Goal: Task Accomplishment & Management: Manage account settings

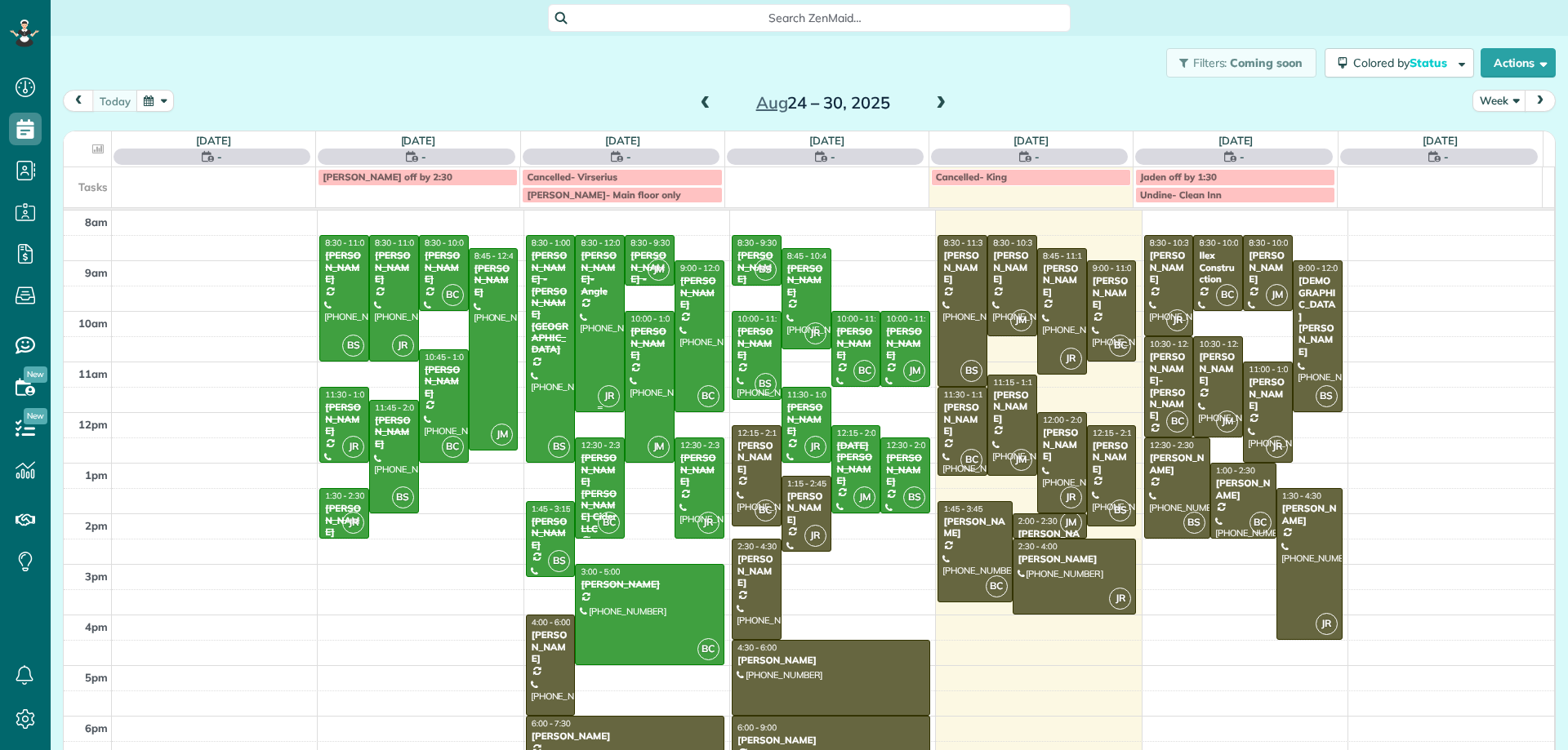
scroll to position [8, 8]
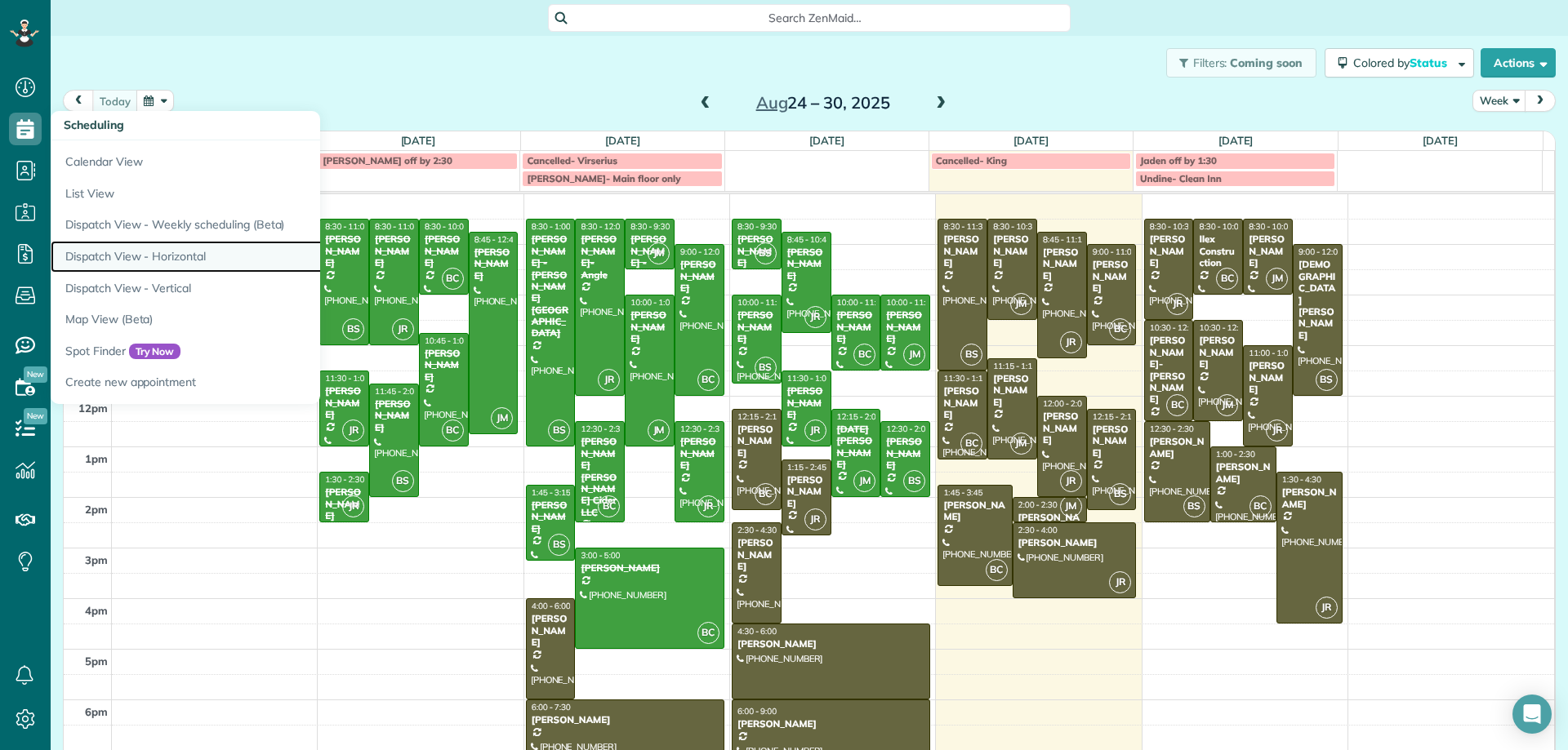
click at [178, 258] on link "Dispatch View - Horizontal" at bounding box center [255, 256] width 408 height 32
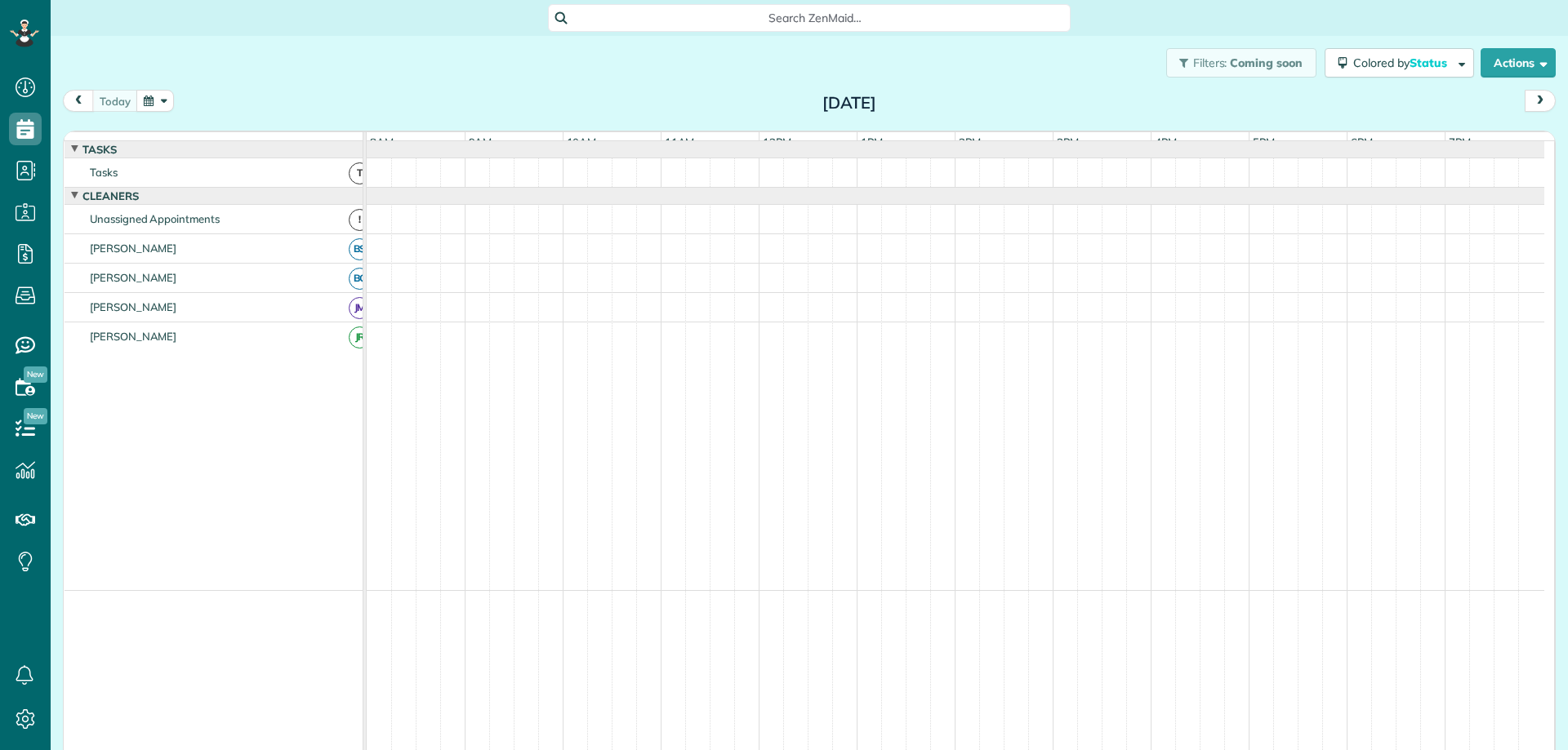
scroll to position [8, 8]
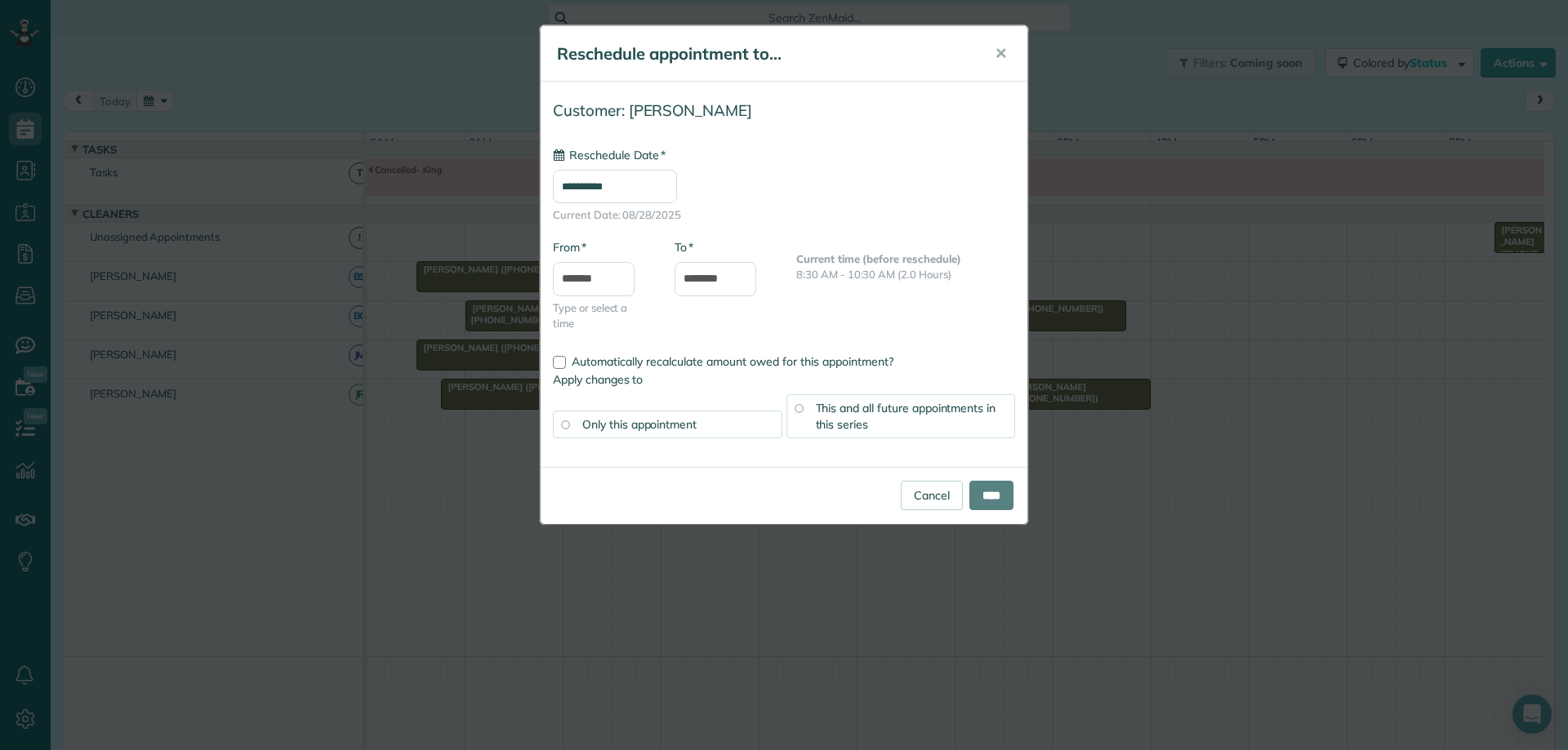
type input "**********"
click at [1000, 504] on input "****" at bounding box center [992, 496] width 44 height 30
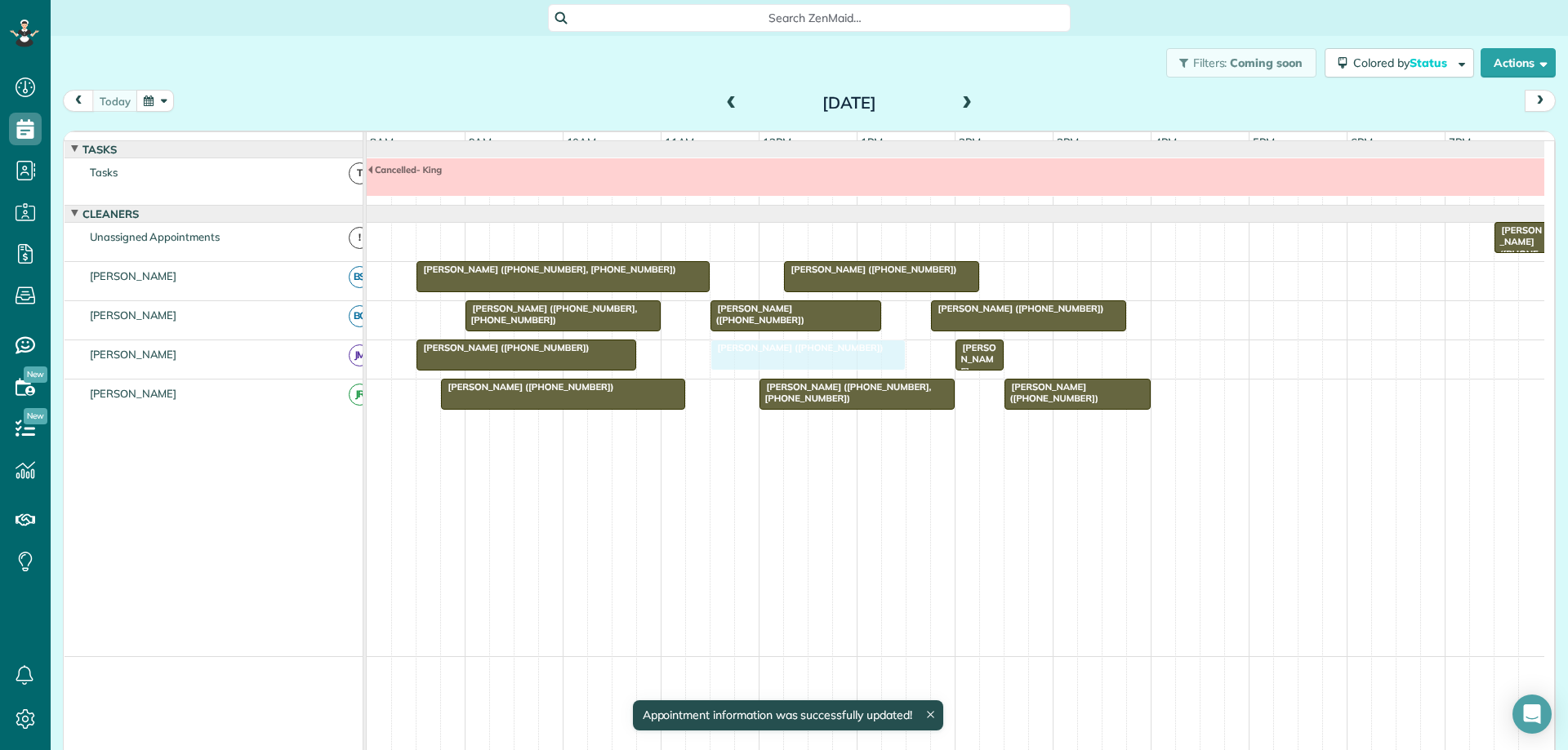
drag, startPoint x: 709, startPoint y: 366, endPoint x: 727, endPoint y: 367, distance: 18.0
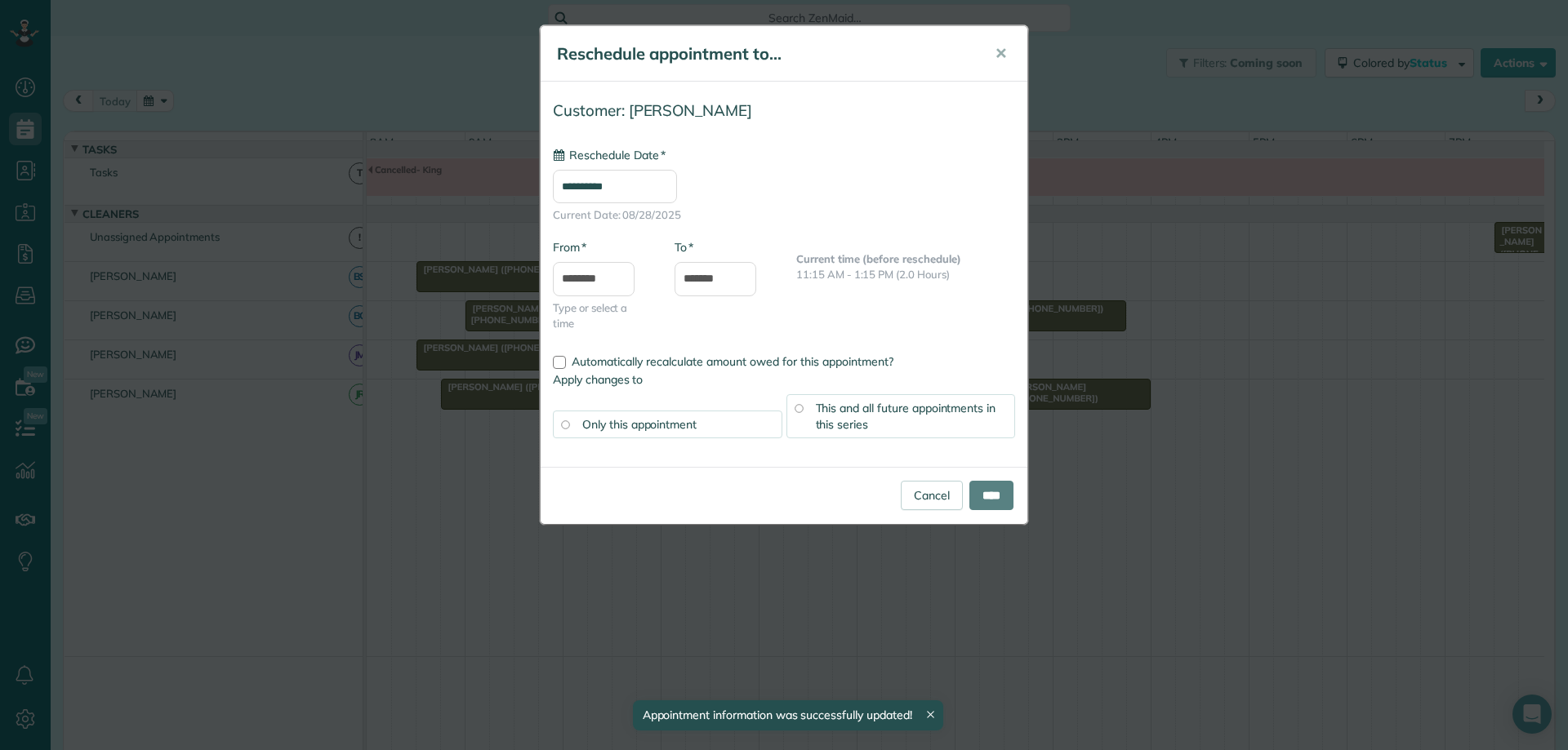
type input "**********"
click at [992, 500] on input "****" at bounding box center [992, 496] width 44 height 30
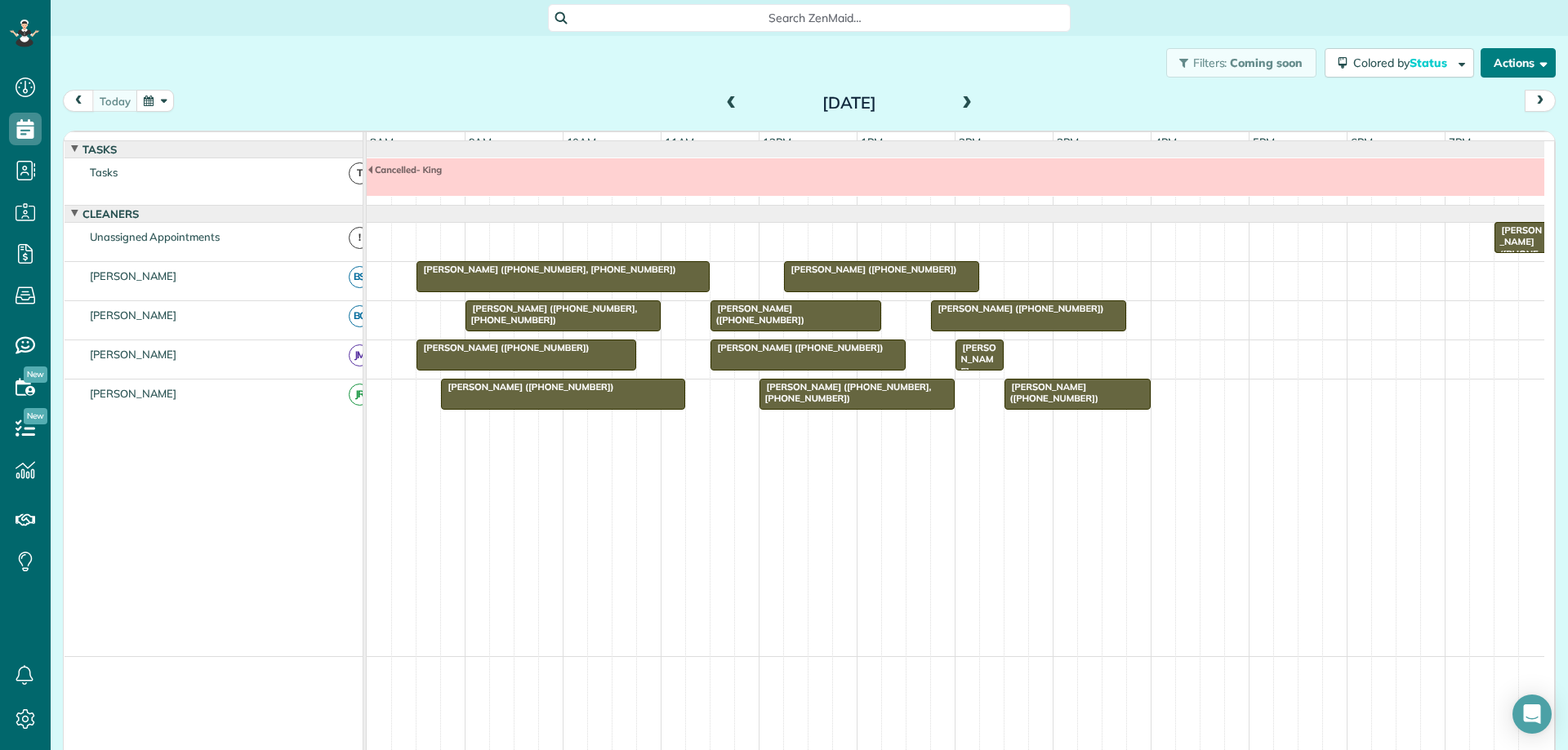
click at [1509, 75] on button "Actions" at bounding box center [1518, 62] width 75 height 30
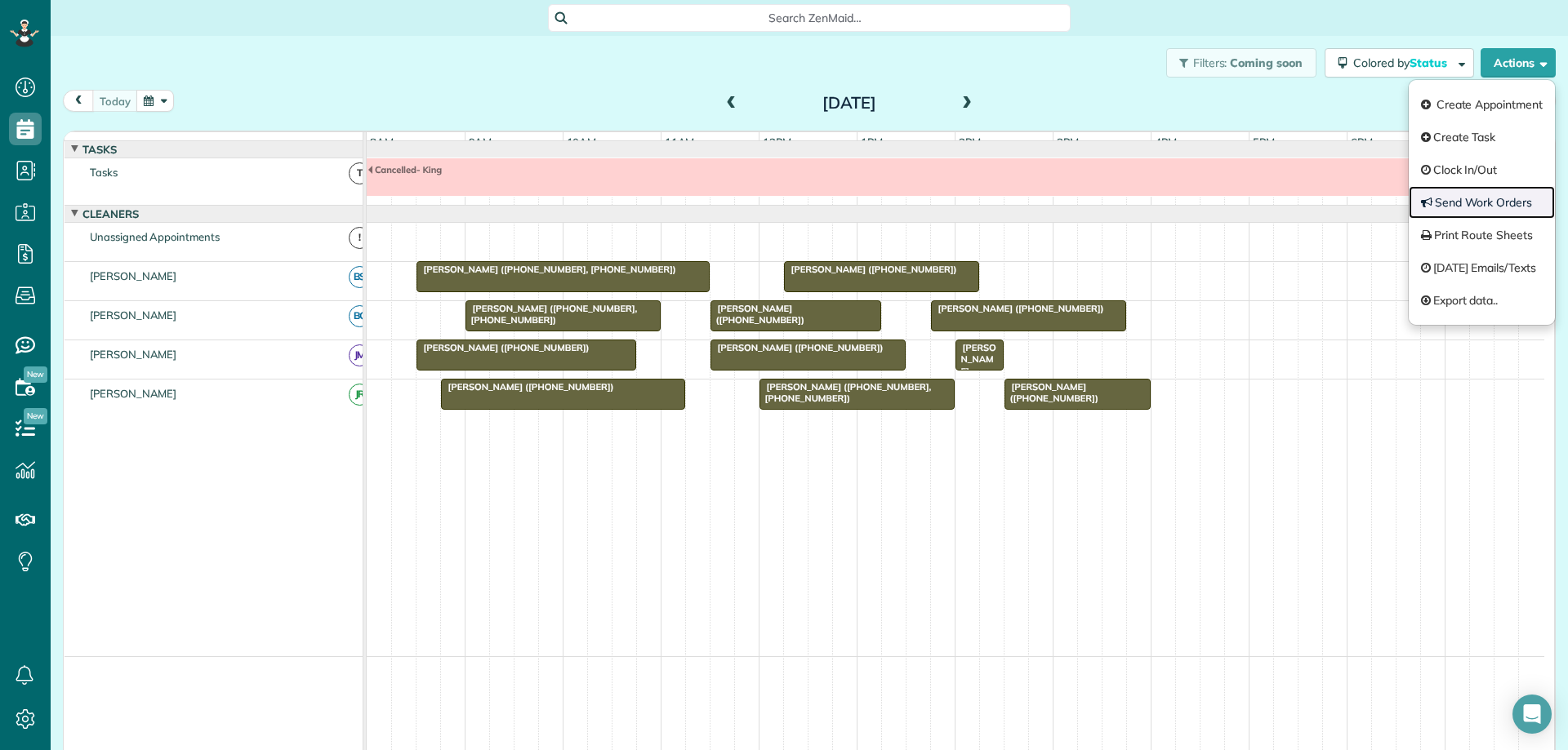
click at [1497, 205] on link "Send Work Orders" at bounding box center [1482, 203] width 146 height 33
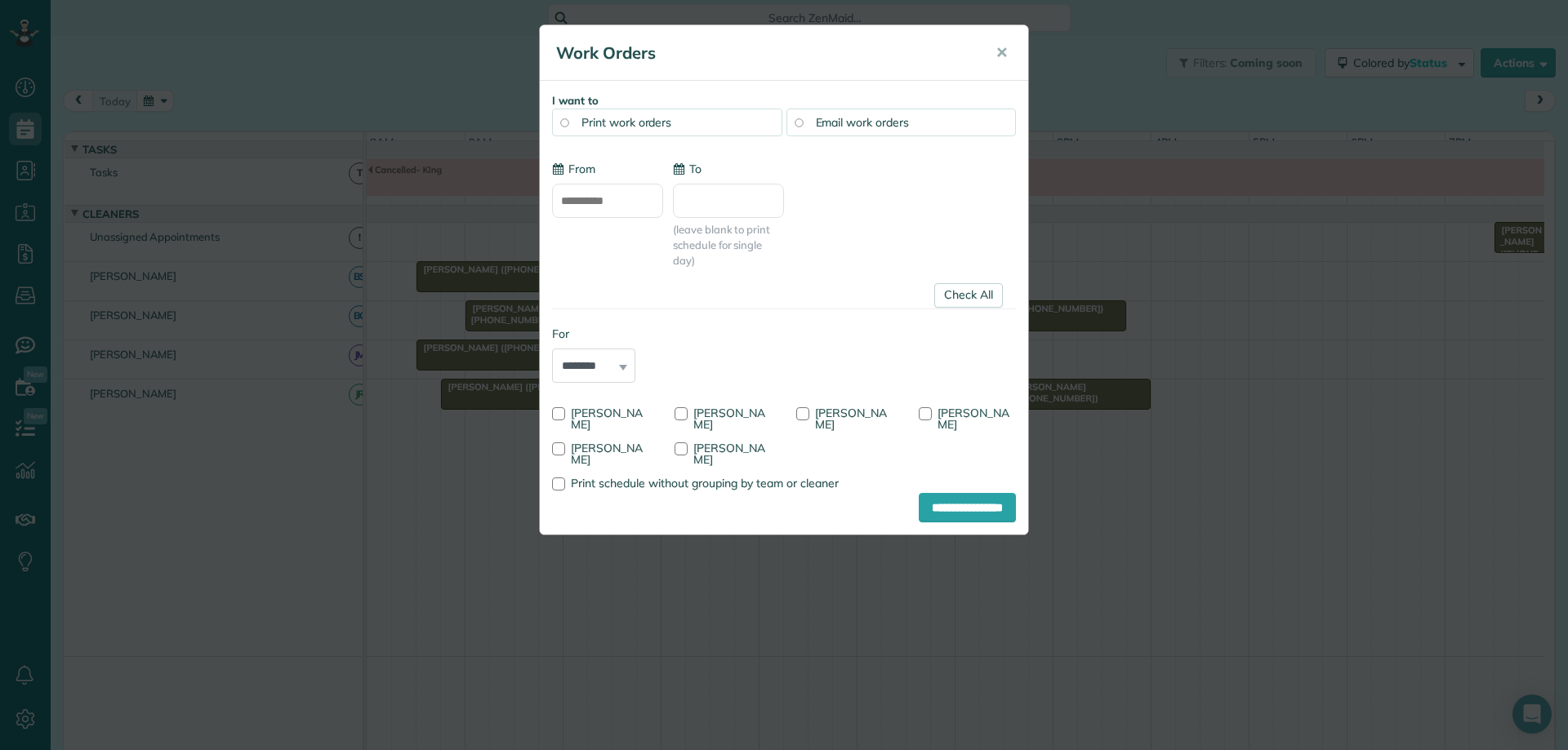
type input "**********"
click at [950, 294] on link "Check All" at bounding box center [968, 296] width 68 height 25
click at [679, 415] on div at bounding box center [681, 414] width 13 height 13
click at [931, 507] on input "**********" at bounding box center [967, 507] width 97 height 30
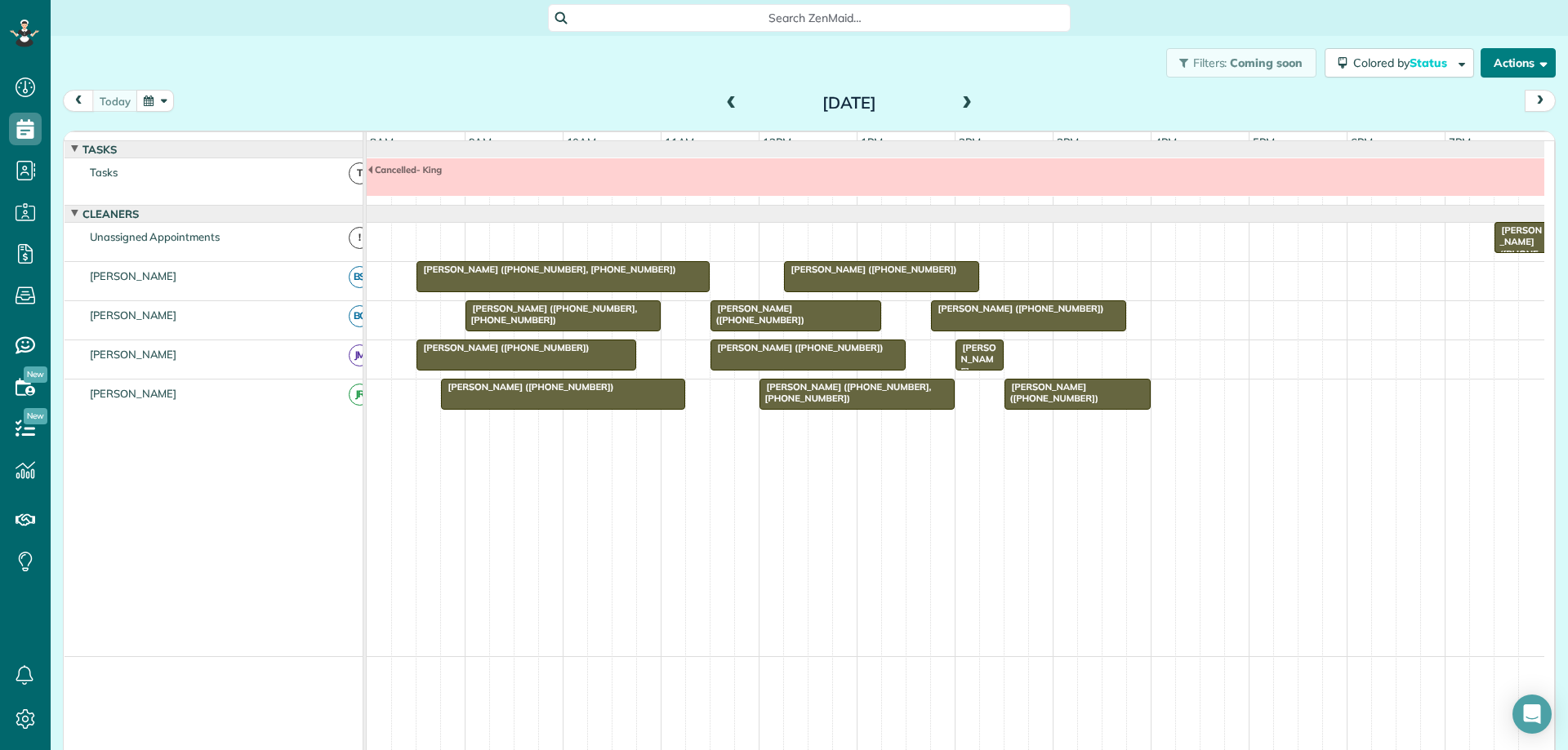
click at [1513, 65] on button "Actions" at bounding box center [1518, 62] width 75 height 30
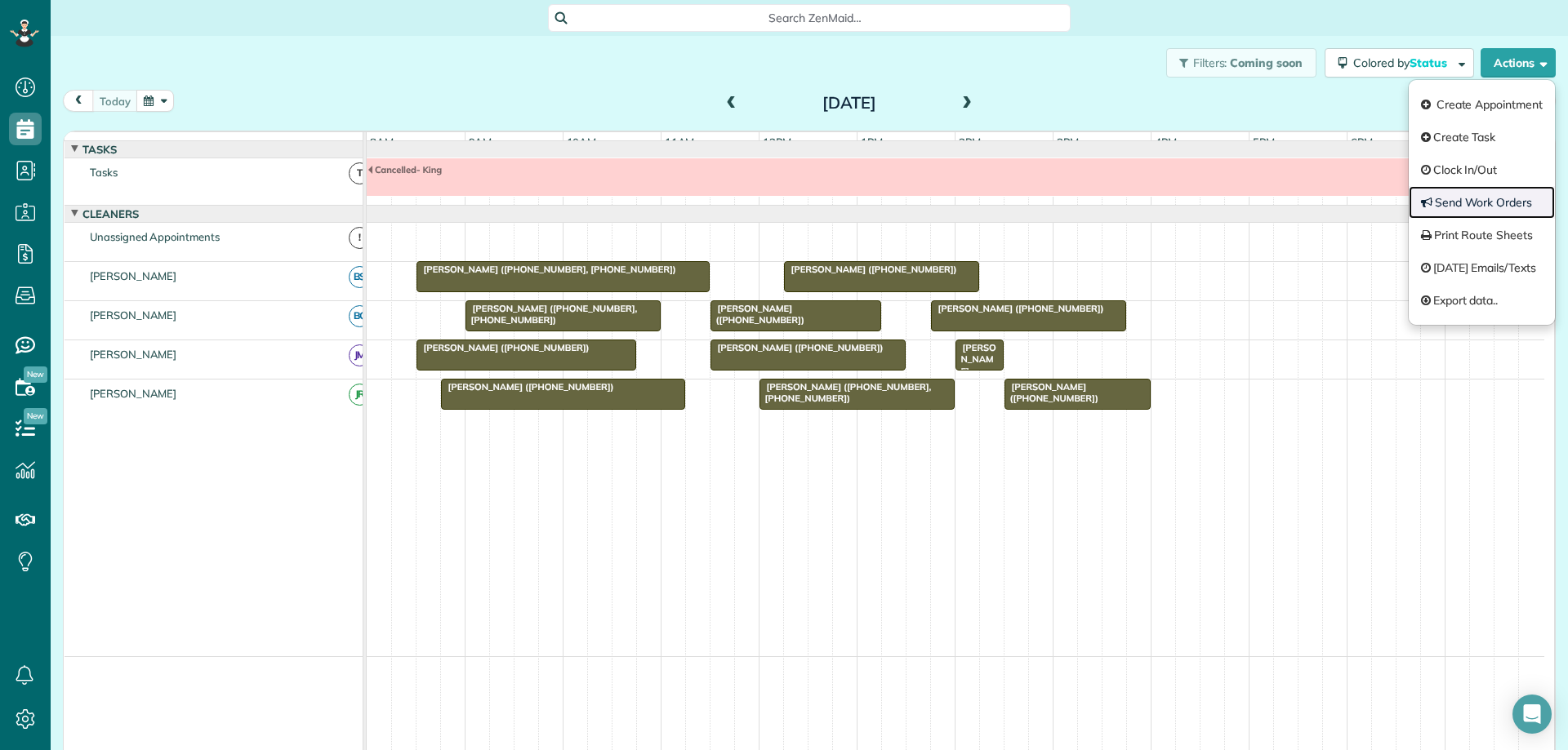
click at [1507, 199] on link "Send Work Orders" at bounding box center [1482, 203] width 146 height 33
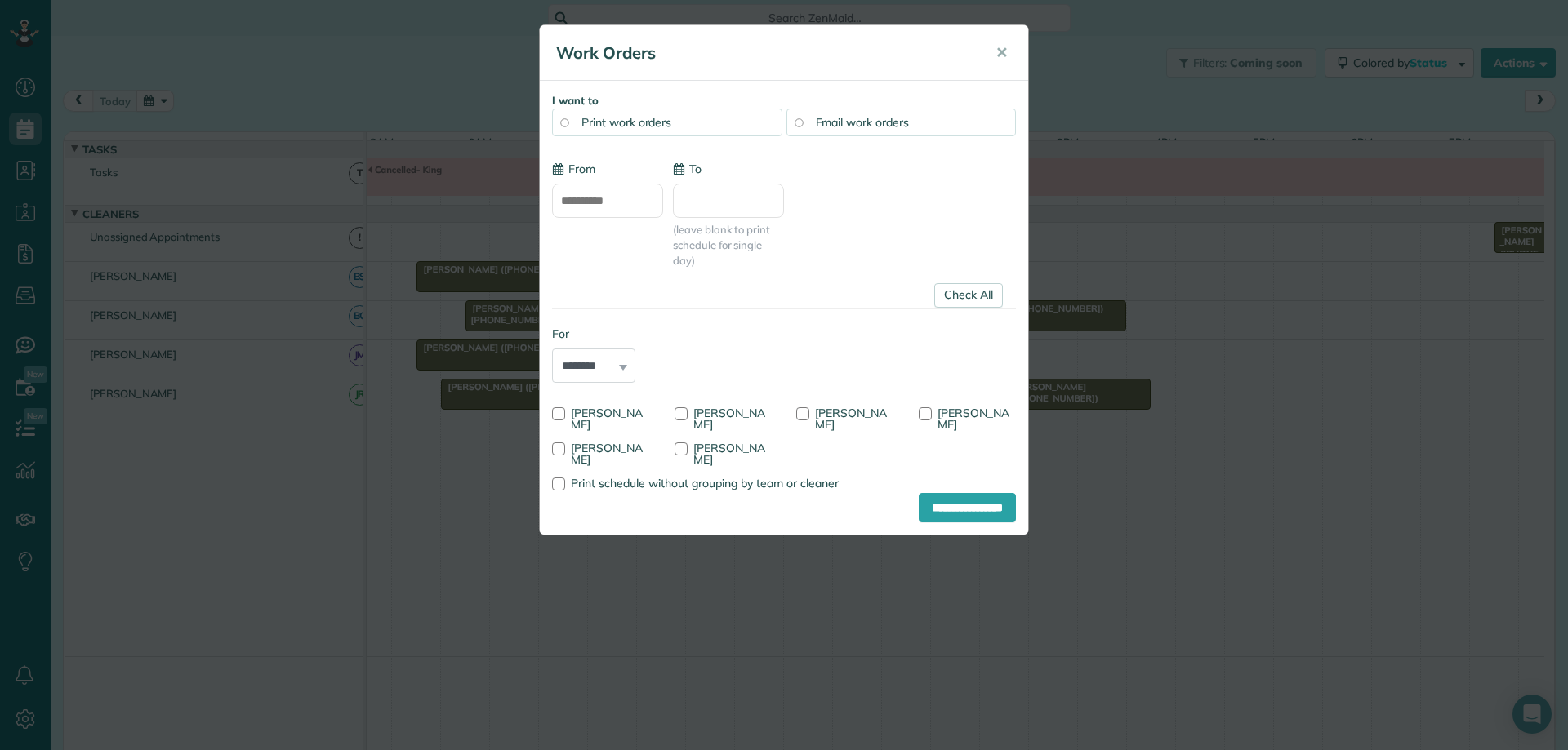
type input "**********"
click at [955, 290] on link "Check All" at bounding box center [968, 296] width 68 height 25
click at [799, 411] on div at bounding box center [803, 414] width 13 height 13
click at [952, 512] on input "**********" at bounding box center [967, 507] width 97 height 30
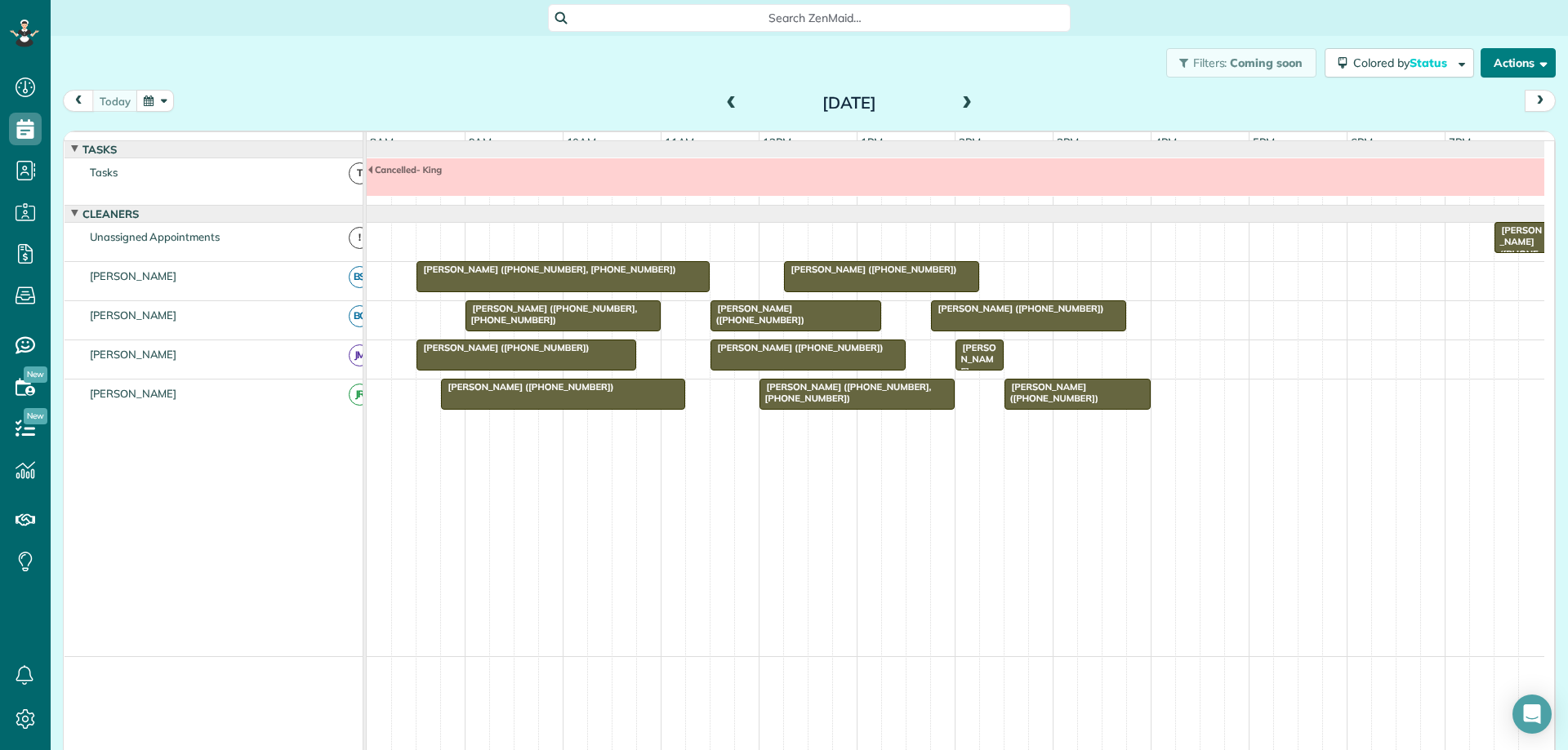
click at [1481, 66] on button "Actions" at bounding box center [1518, 62] width 75 height 30
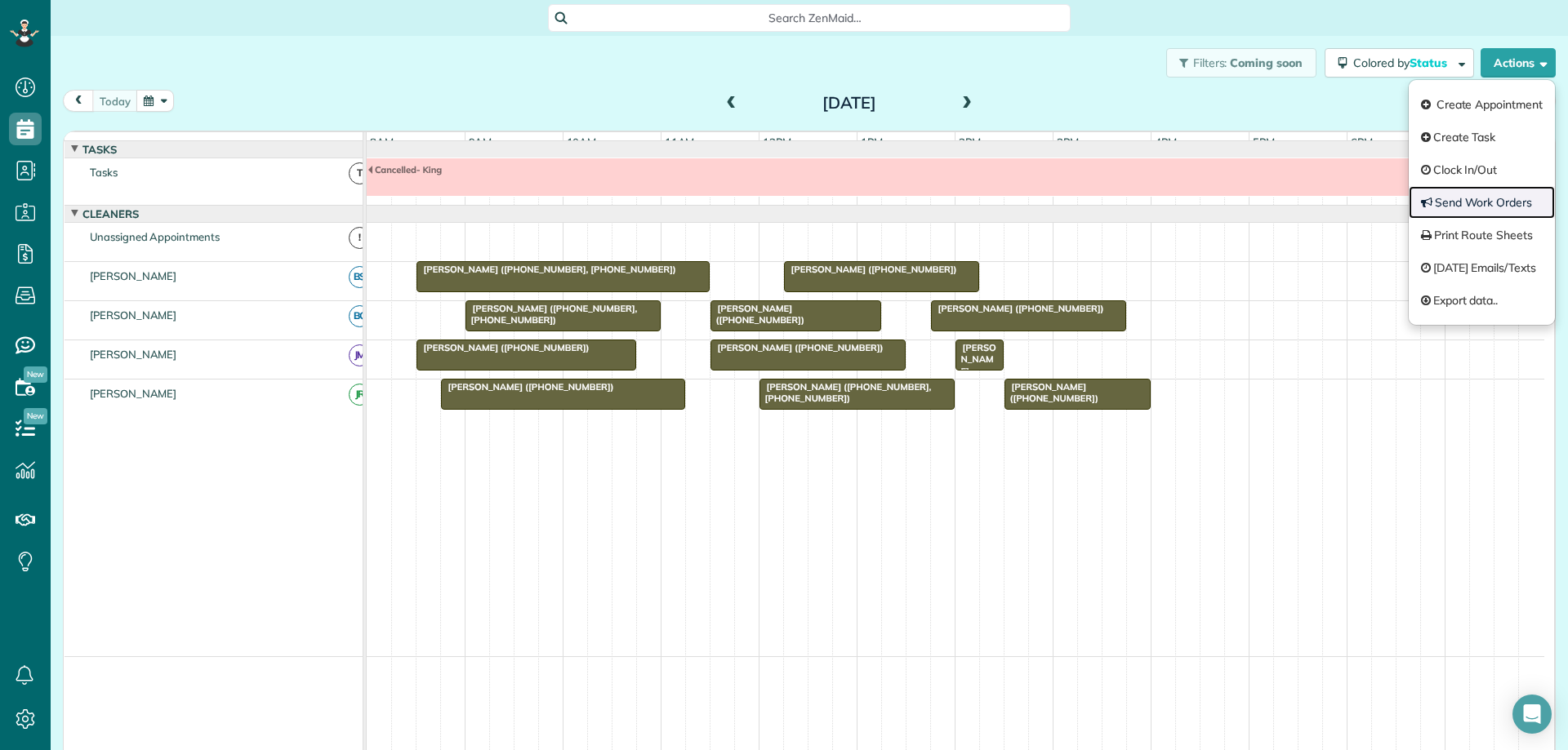
click at [1455, 207] on link "Send Work Orders" at bounding box center [1482, 203] width 146 height 33
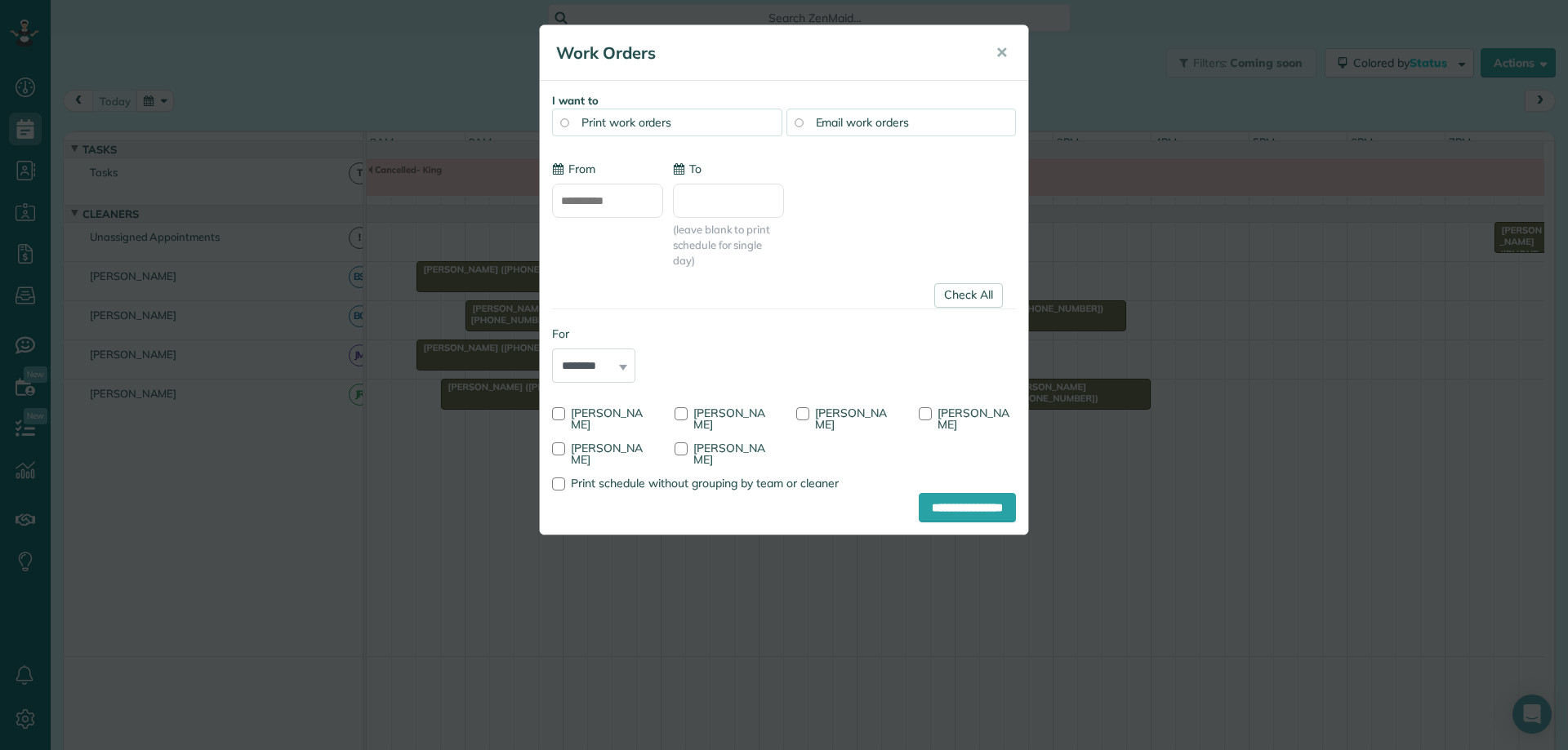
type input "**********"
click at [954, 299] on link "Check All" at bounding box center [968, 296] width 68 height 25
click at [686, 446] on div at bounding box center [681, 449] width 13 height 13
click at [940, 506] on input "**********" at bounding box center [967, 507] width 97 height 30
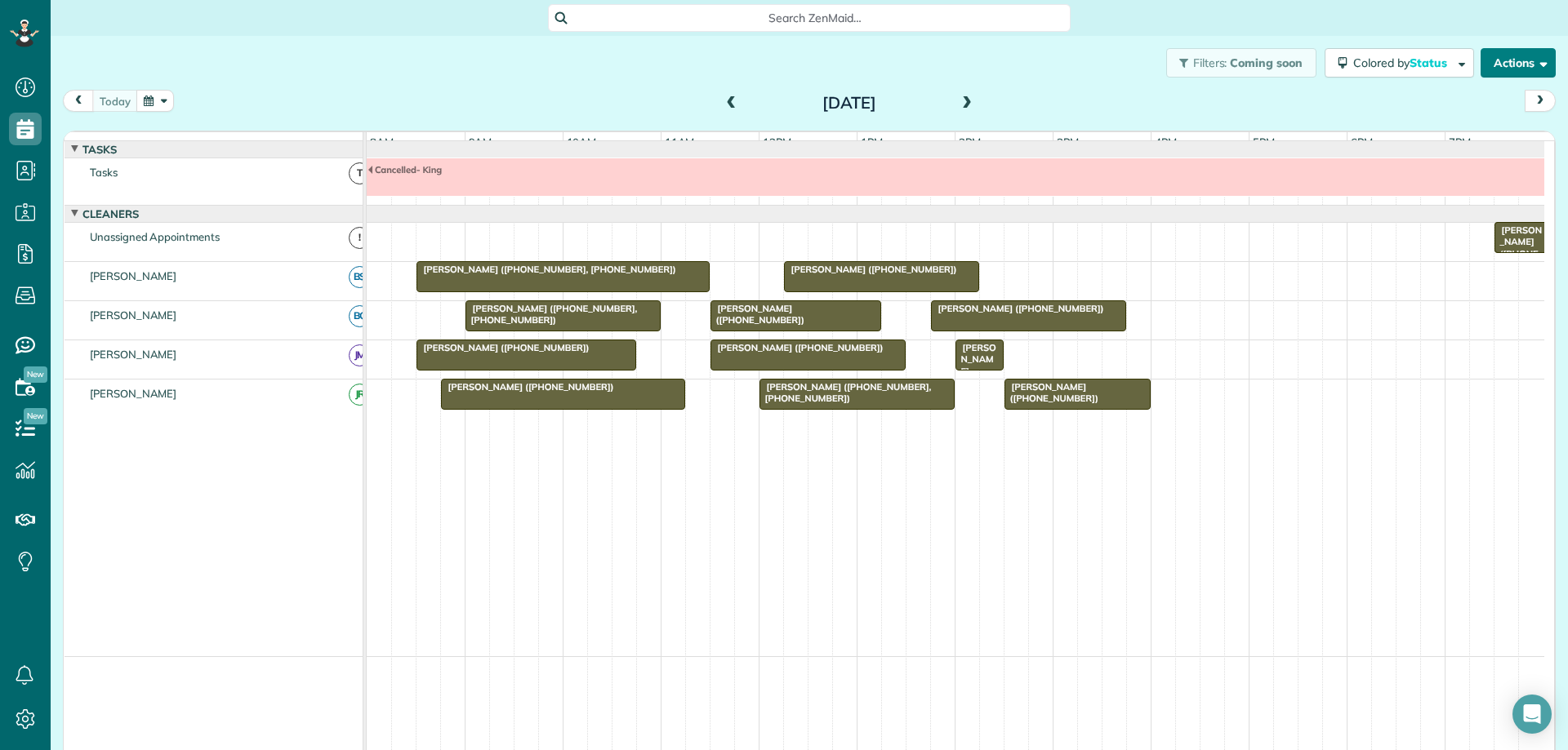
click at [1482, 64] on button "Actions" at bounding box center [1518, 62] width 75 height 30
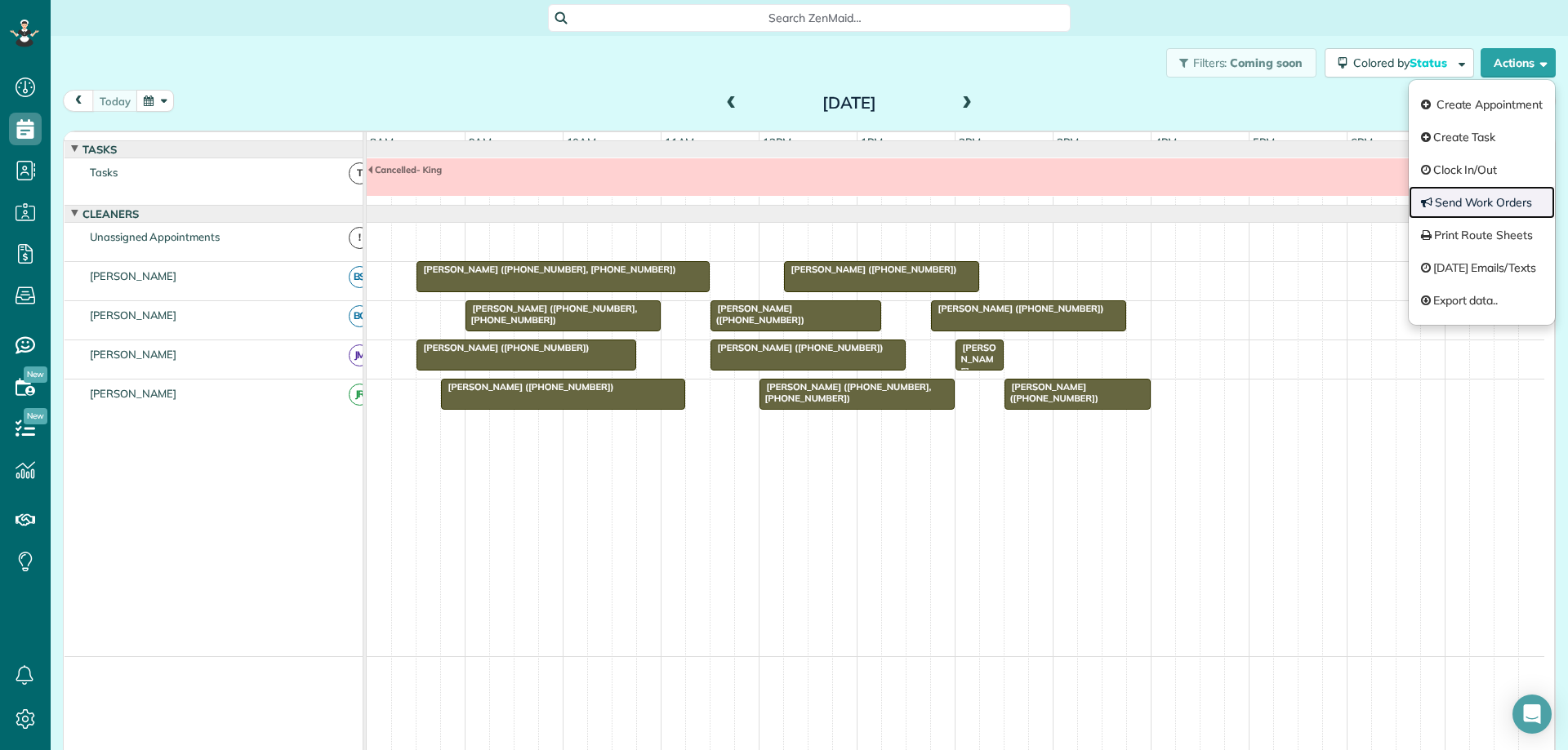
click at [1474, 197] on link "Send Work Orders" at bounding box center [1482, 203] width 146 height 33
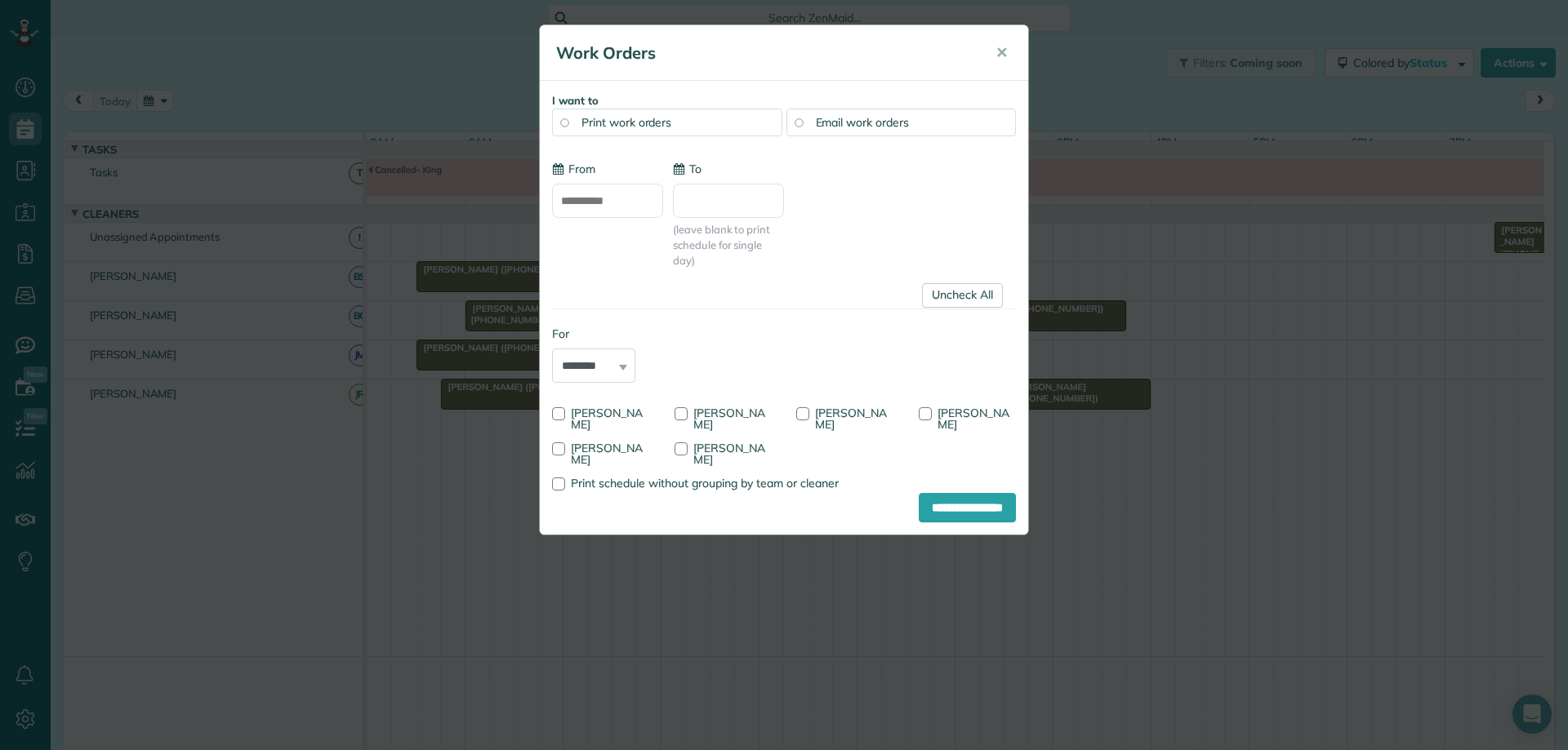
type input "**********"
click at [977, 299] on link "Uncheck All" at bounding box center [963, 296] width 81 height 25
click at [556, 450] on div at bounding box center [559, 449] width 13 height 13
click at [920, 507] on input "**********" at bounding box center [967, 507] width 97 height 30
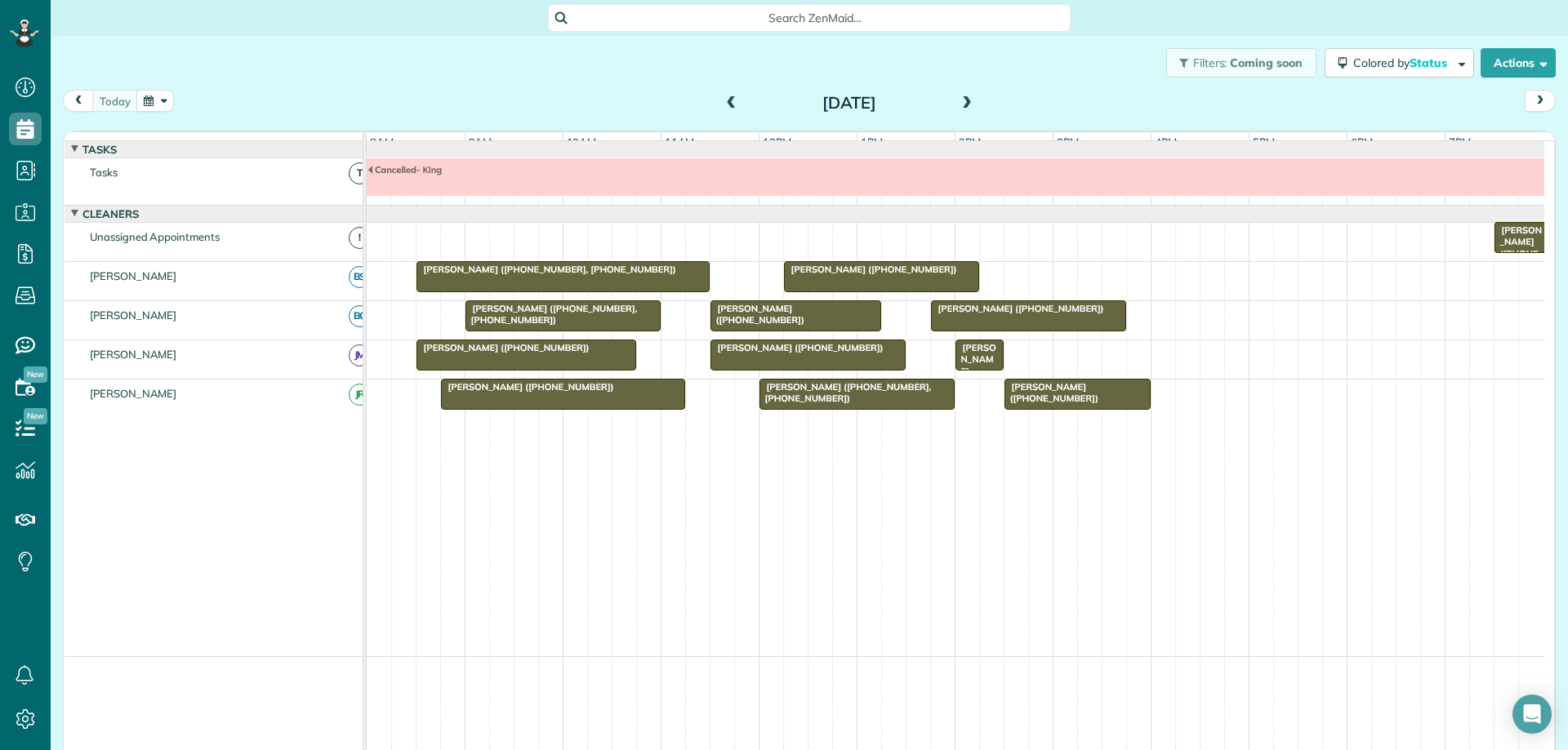
click at [147, 104] on button "button" at bounding box center [155, 101] width 37 height 22
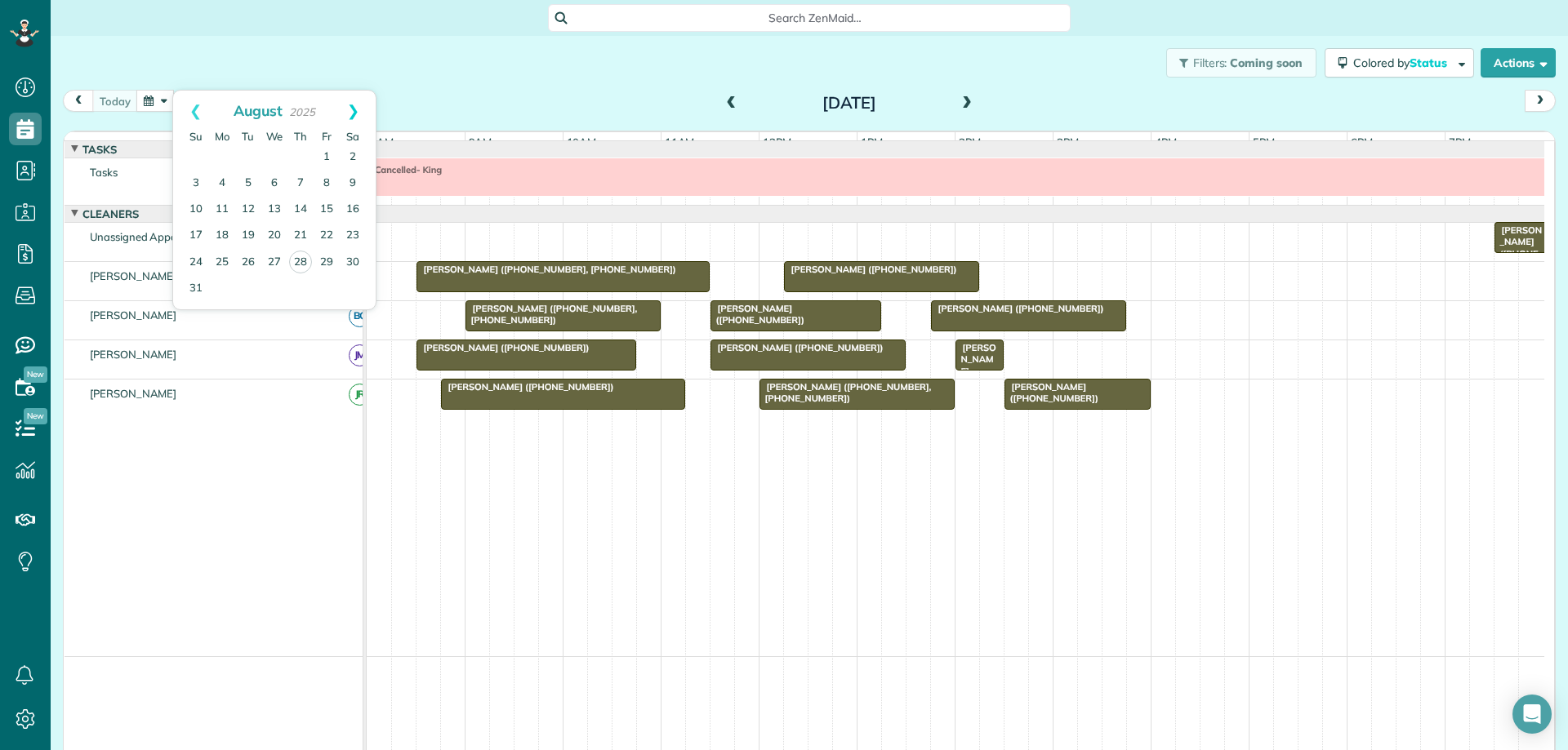
click at [360, 110] on link "Next" at bounding box center [353, 110] width 45 height 41
click at [245, 156] on link "2" at bounding box center [248, 157] width 26 height 26
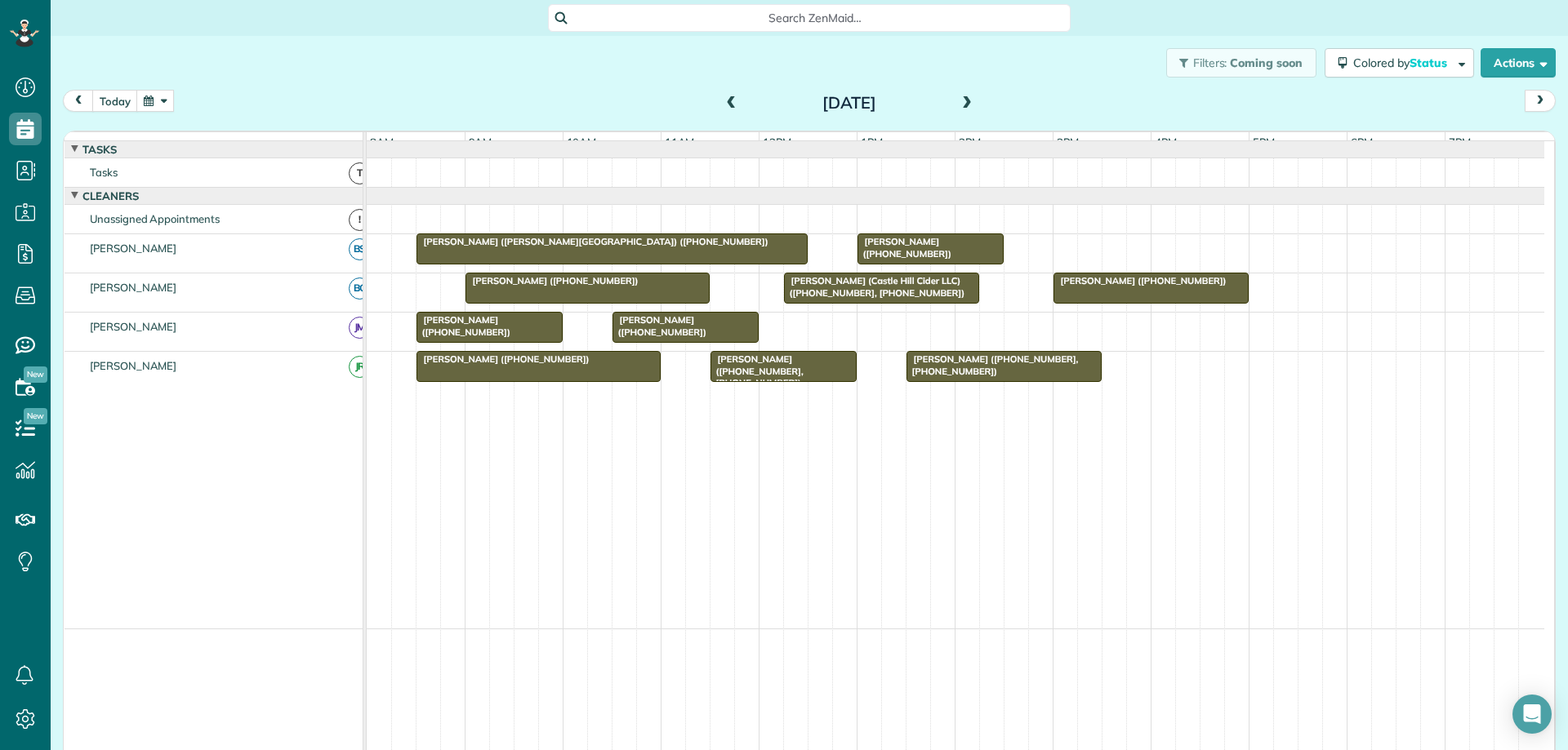
click at [958, 98] on span at bounding box center [967, 103] width 18 height 14
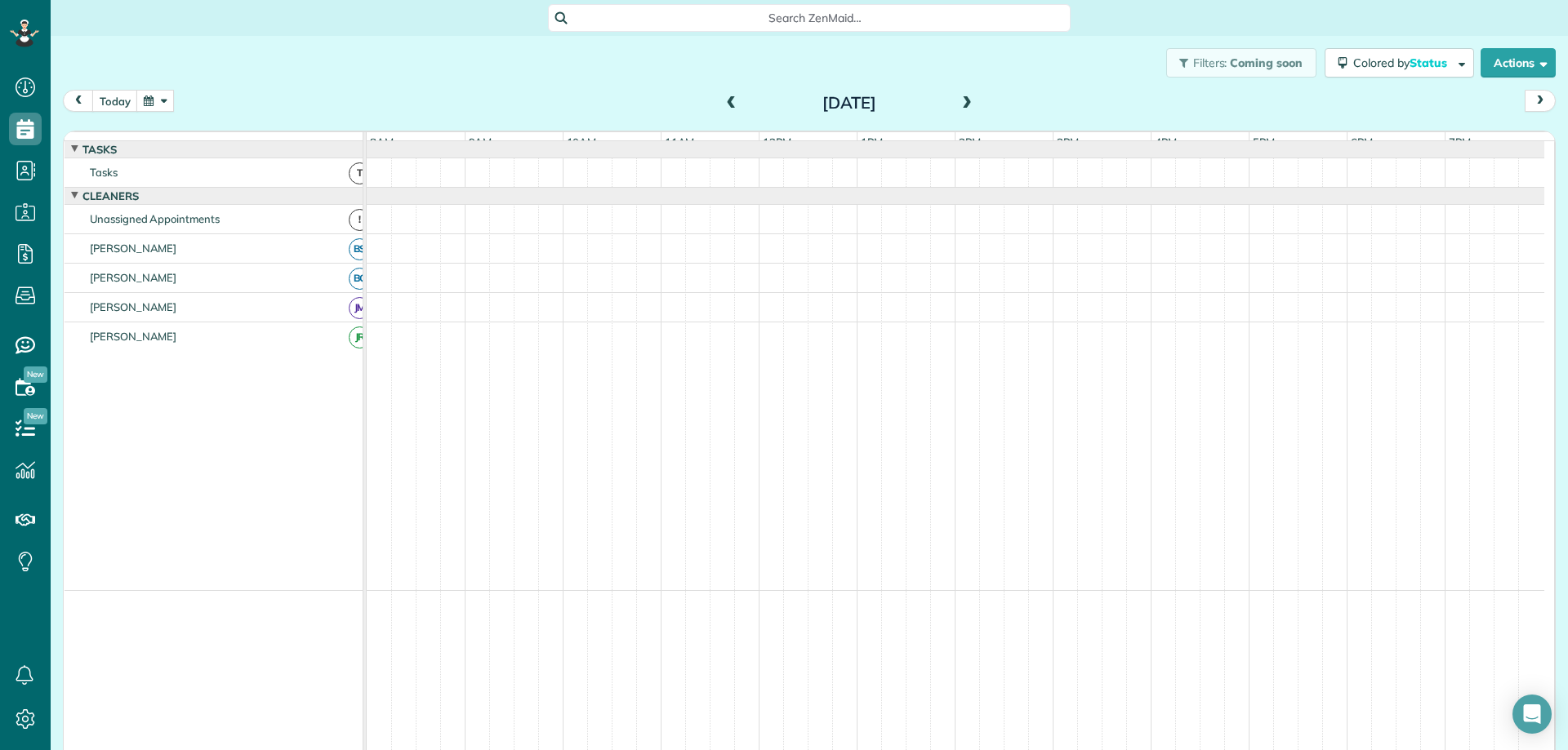
click at [958, 98] on span at bounding box center [967, 103] width 18 height 14
click at [119, 103] on button "today" at bounding box center [115, 101] width 46 height 22
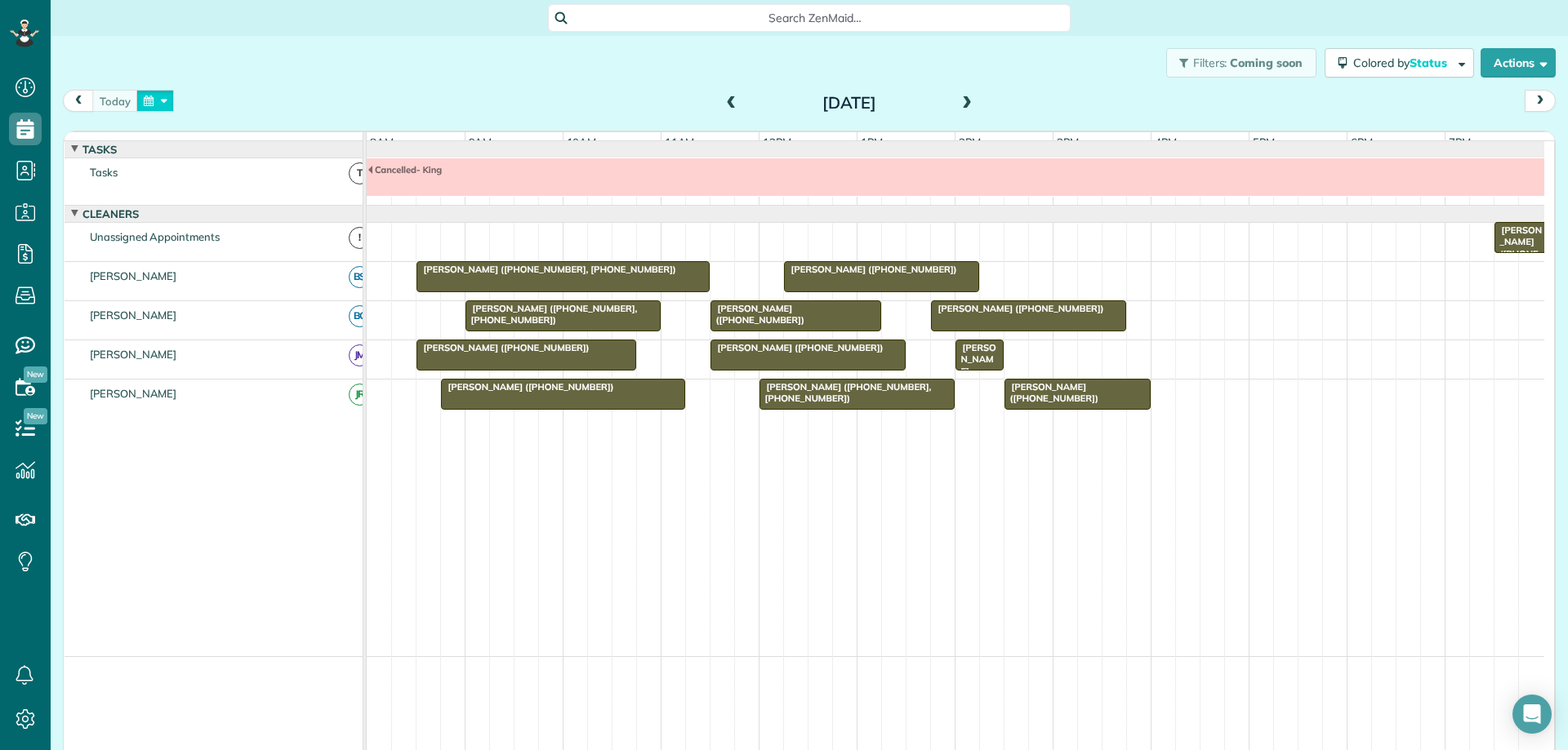
click at [150, 100] on button "button" at bounding box center [155, 101] width 37 height 22
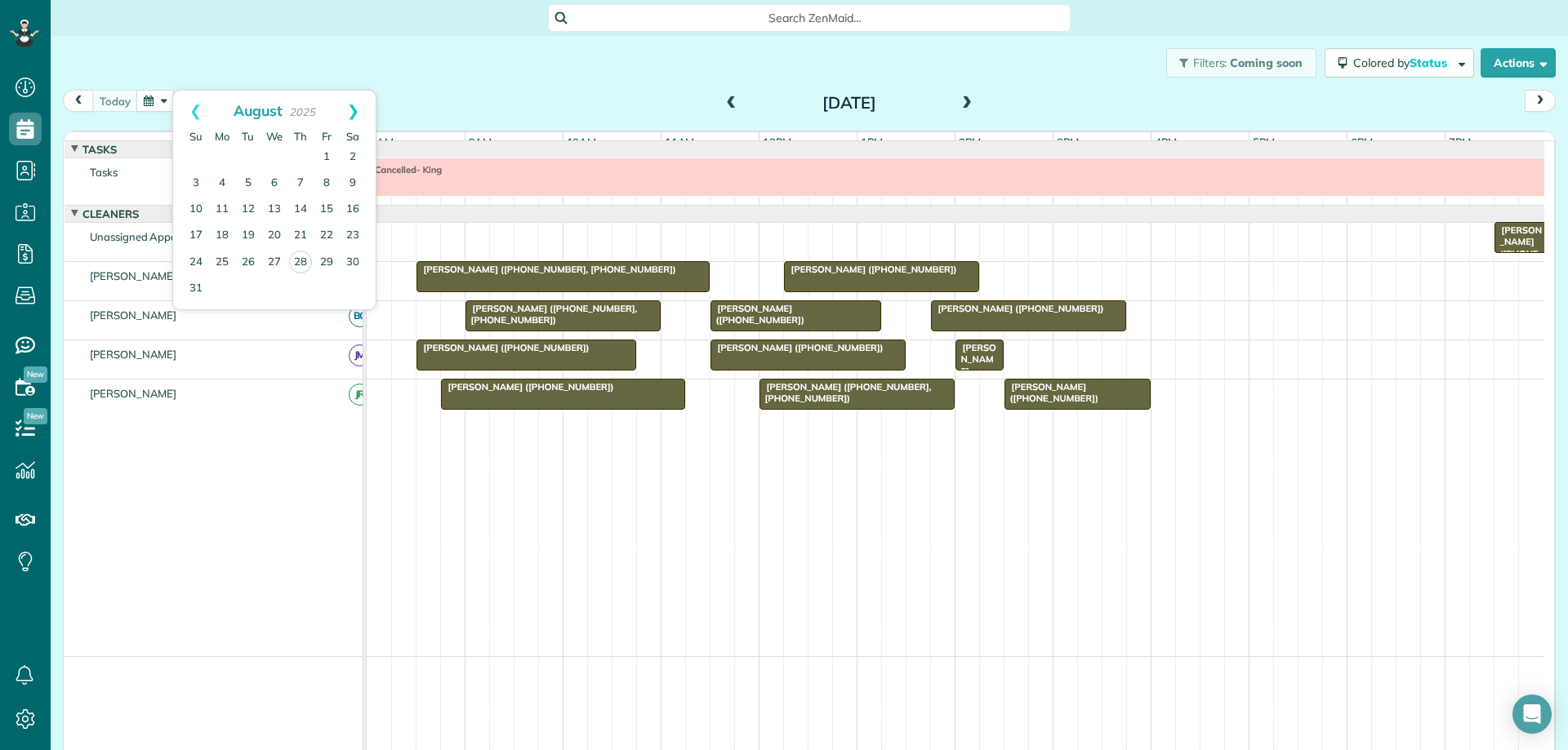
click at [355, 109] on link "Next" at bounding box center [353, 110] width 45 height 41
click at [300, 160] on link "4" at bounding box center [300, 157] width 26 height 26
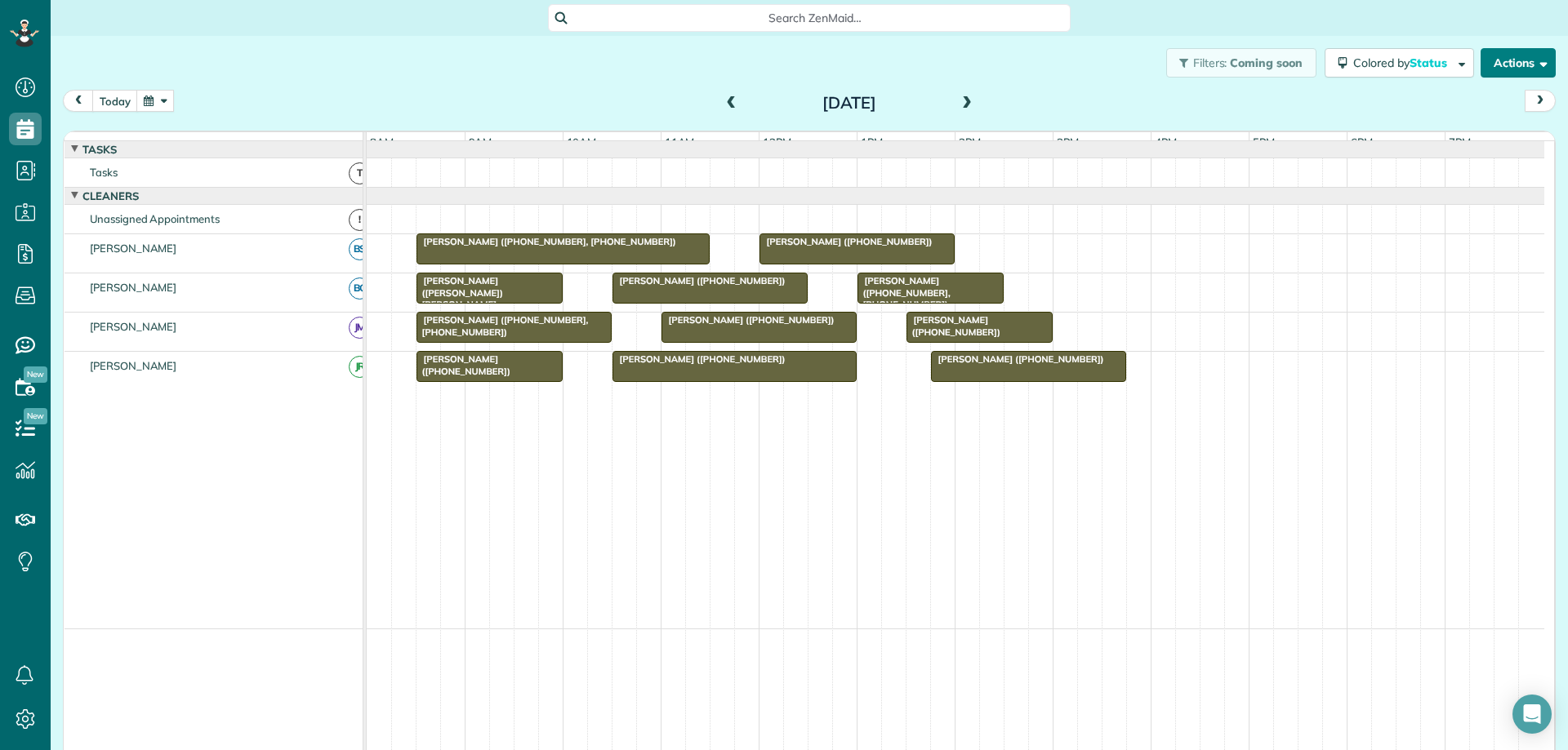
click at [1501, 73] on button "Actions" at bounding box center [1518, 62] width 75 height 30
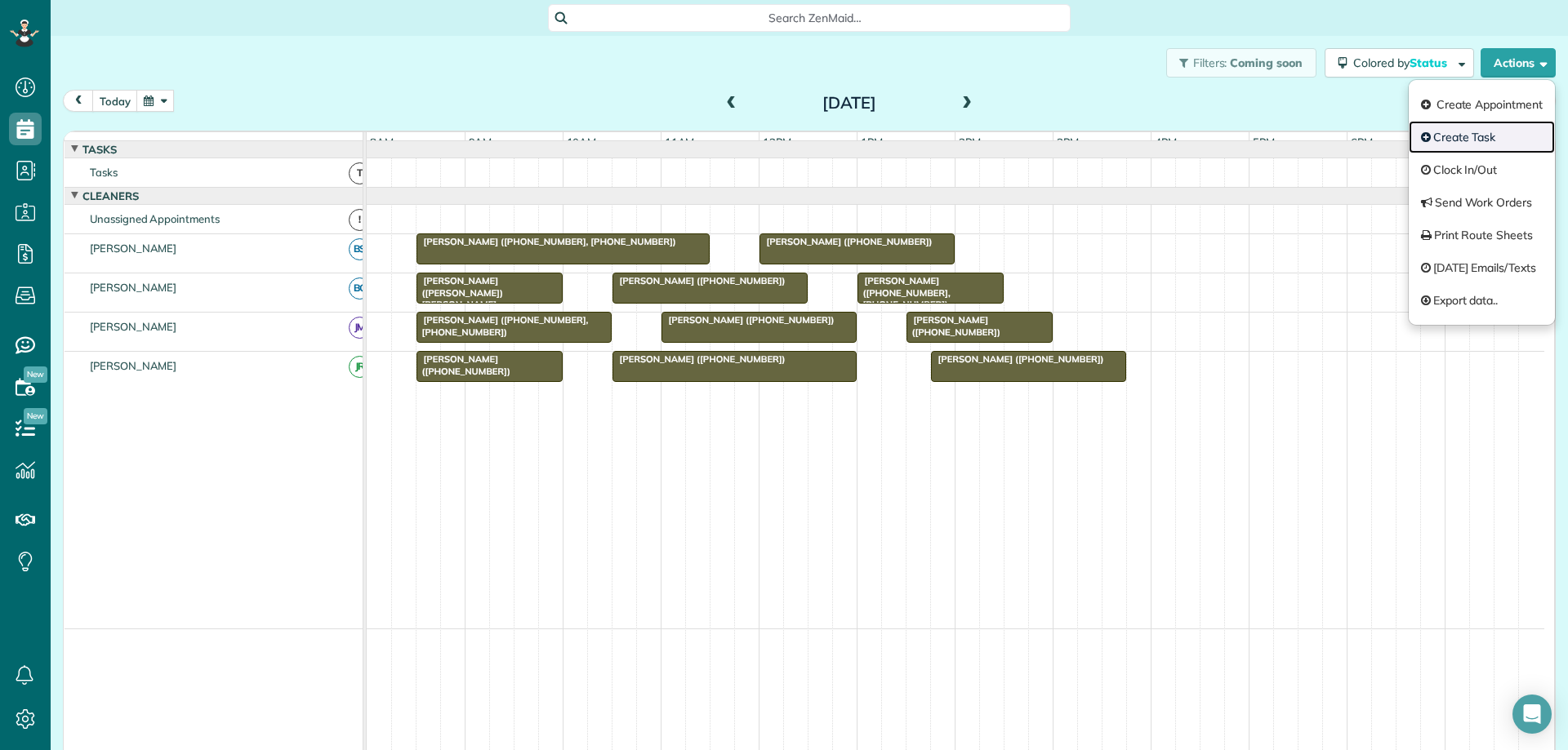
click at [1475, 139] on link "Create Task" at bounding box center [1482, 137] width 146 height 33
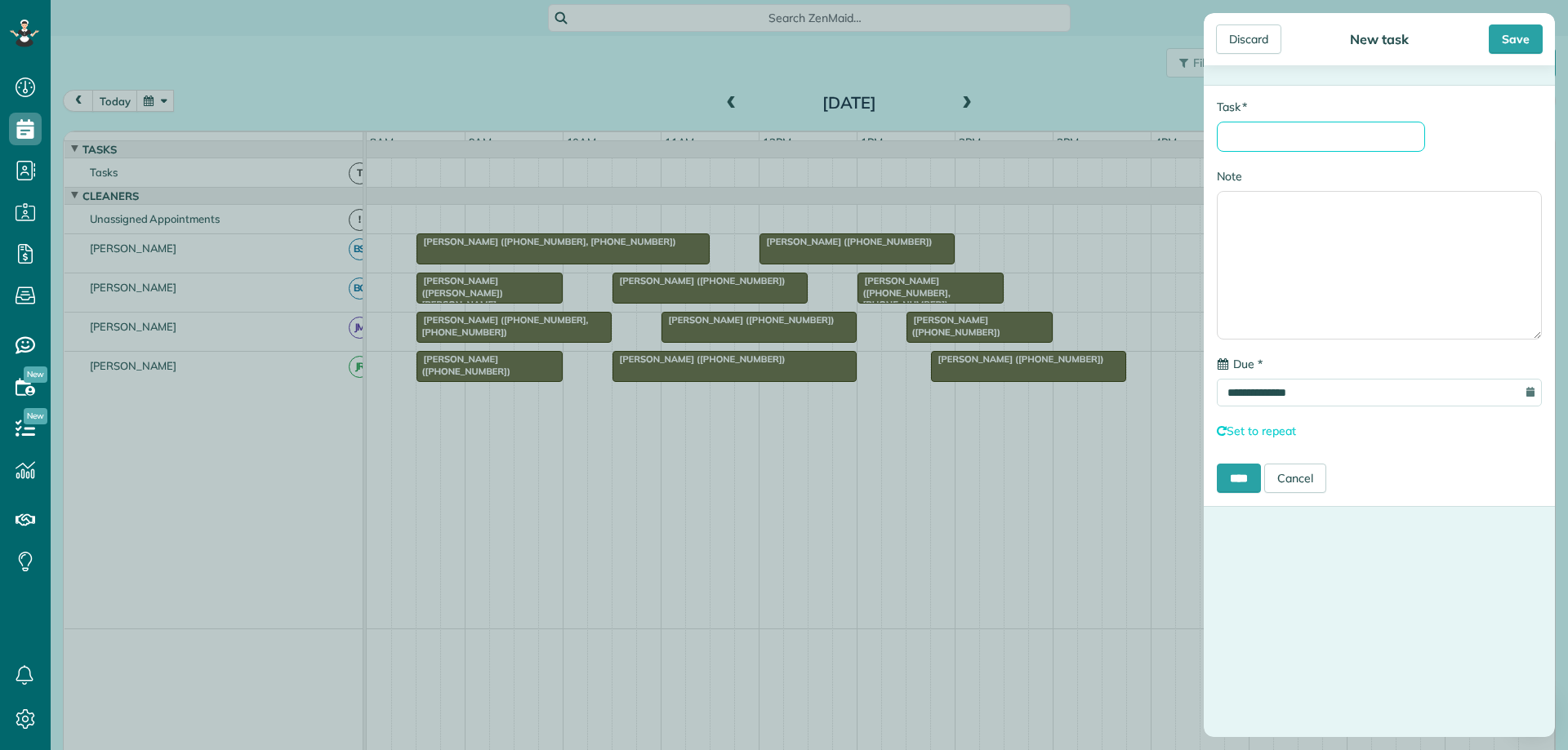
click at [1346, 140] on input "* Task" at bounding box center [1321, 136] width 208 height 30
click at [1337, 137] on input "**********" at bounding box center [1321, 136] width 208 height 30
type input "**********"
click at [1328, 403] on input "**********" at bounding box center [1380, 392] width 325 height 28
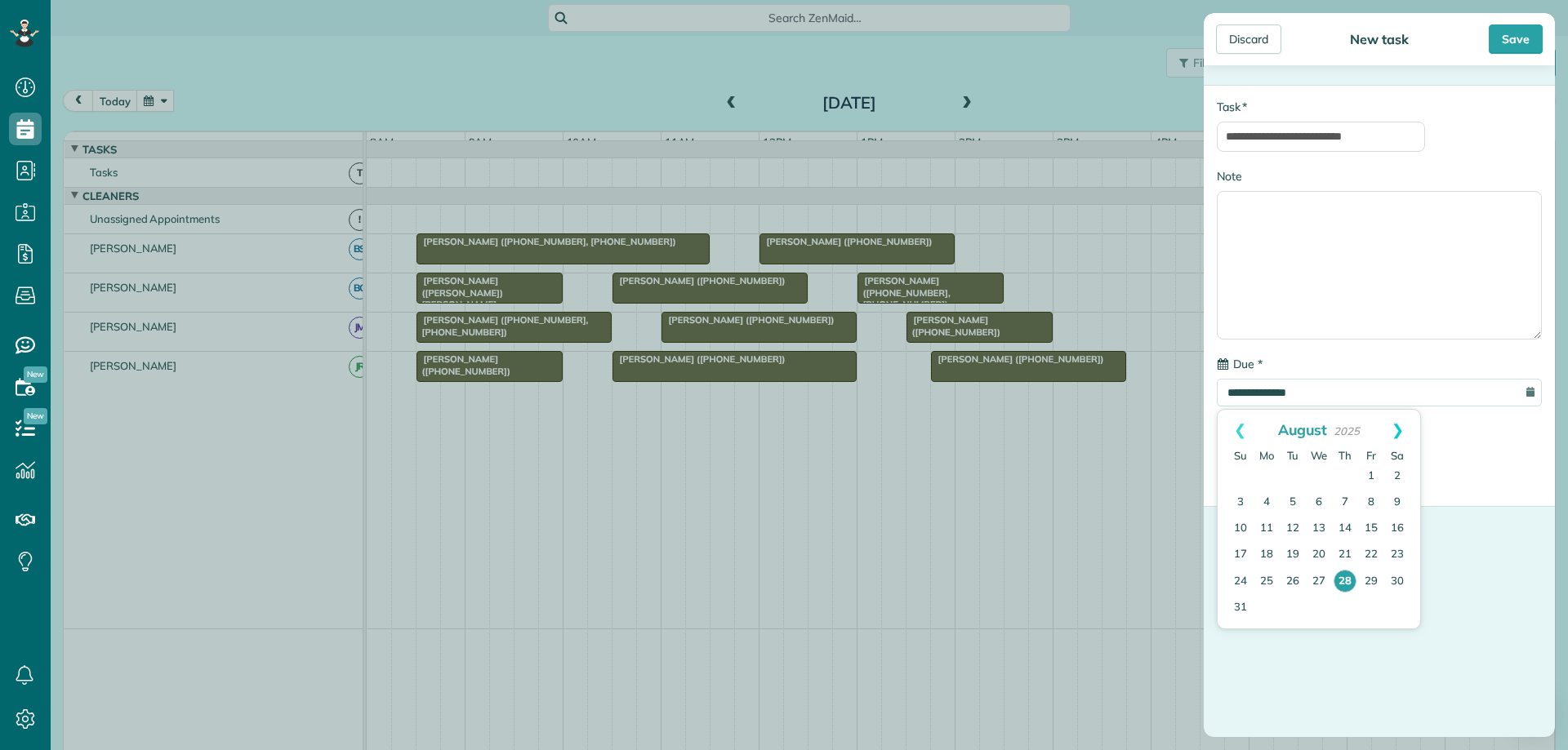
click at [1399, 426] on link "Next" at bounding box center [1398, 430] width 45 height 41
click at [1348, 476] on link "4" at bounding box center [1345, 476] width 26 height 26
type input "**********"
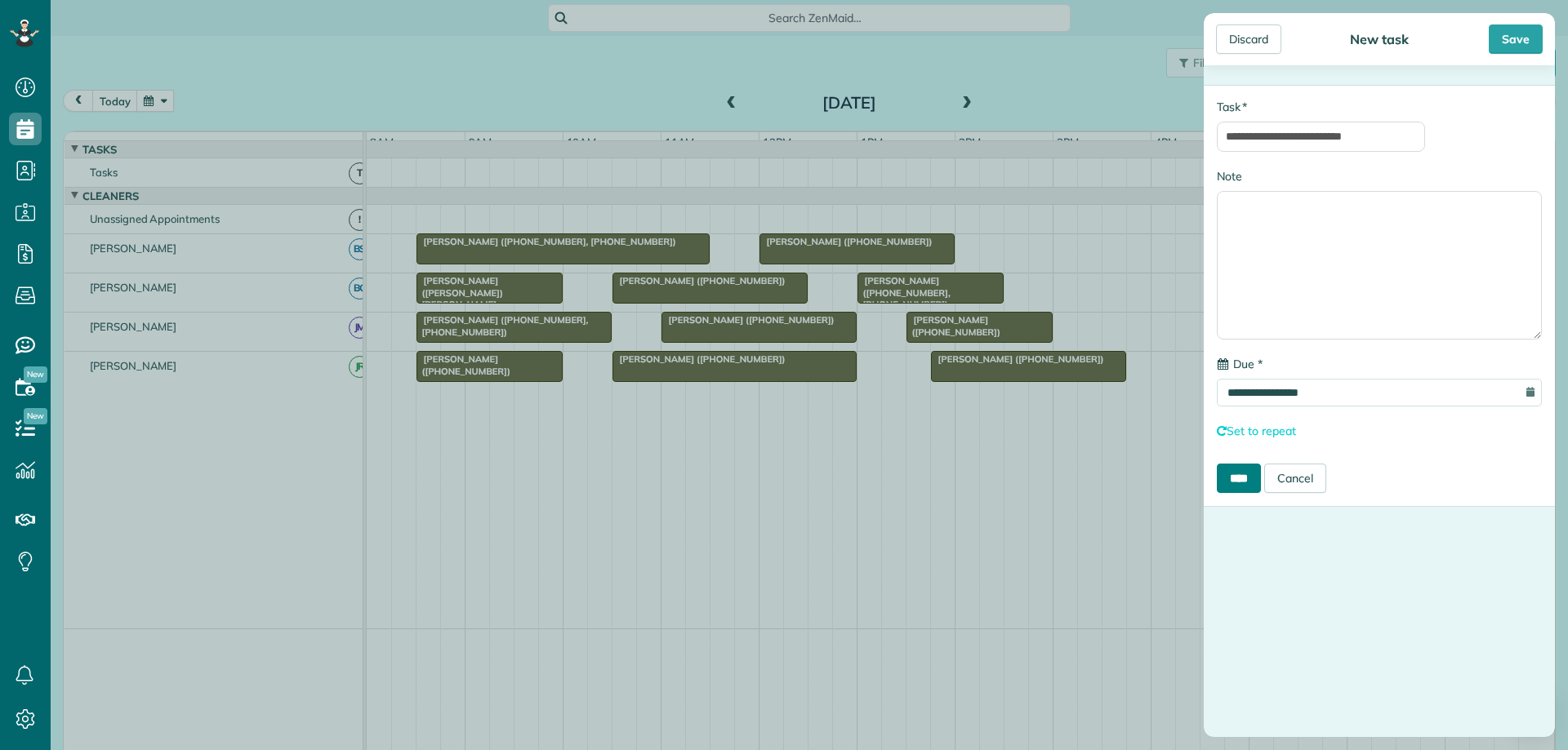
click at [1259, 478] on input "****" at bounding box center [1239, 478] width 44 height 30
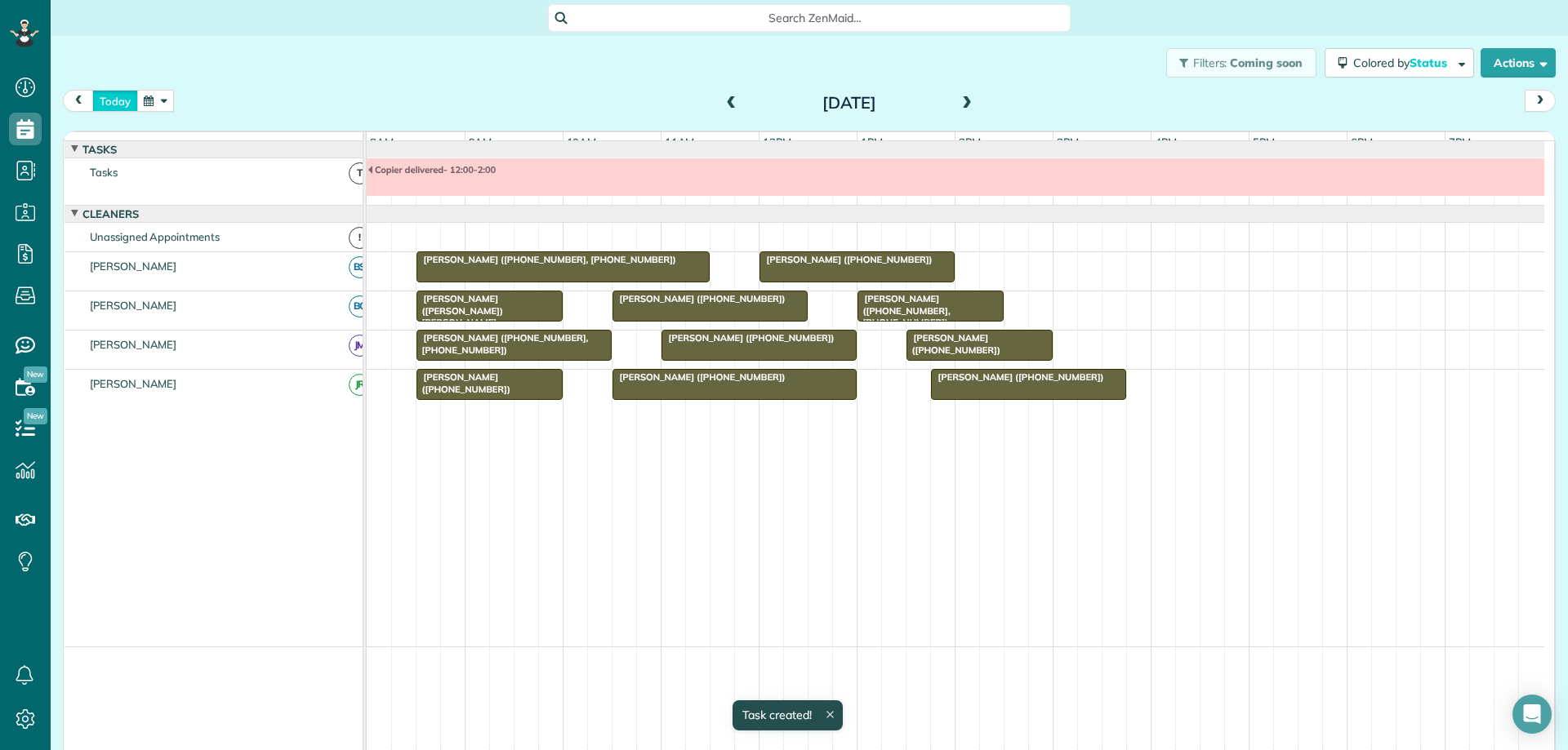
click at [104, 101] on button "today" at bounding box center [115, 101] width 46 height 22
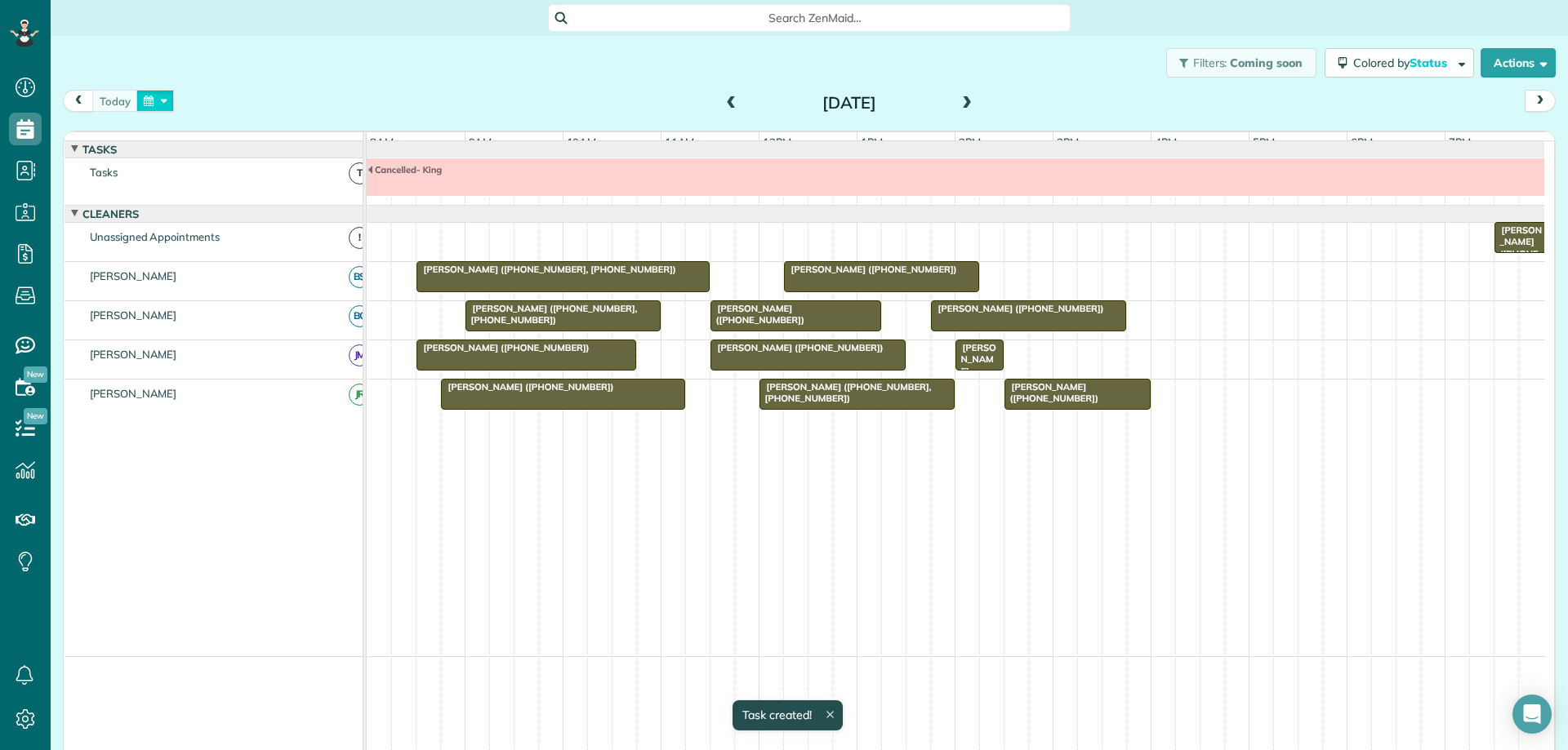
click at [152, 104] on button "button" at bounding box center [155, 101] width 37 height 22
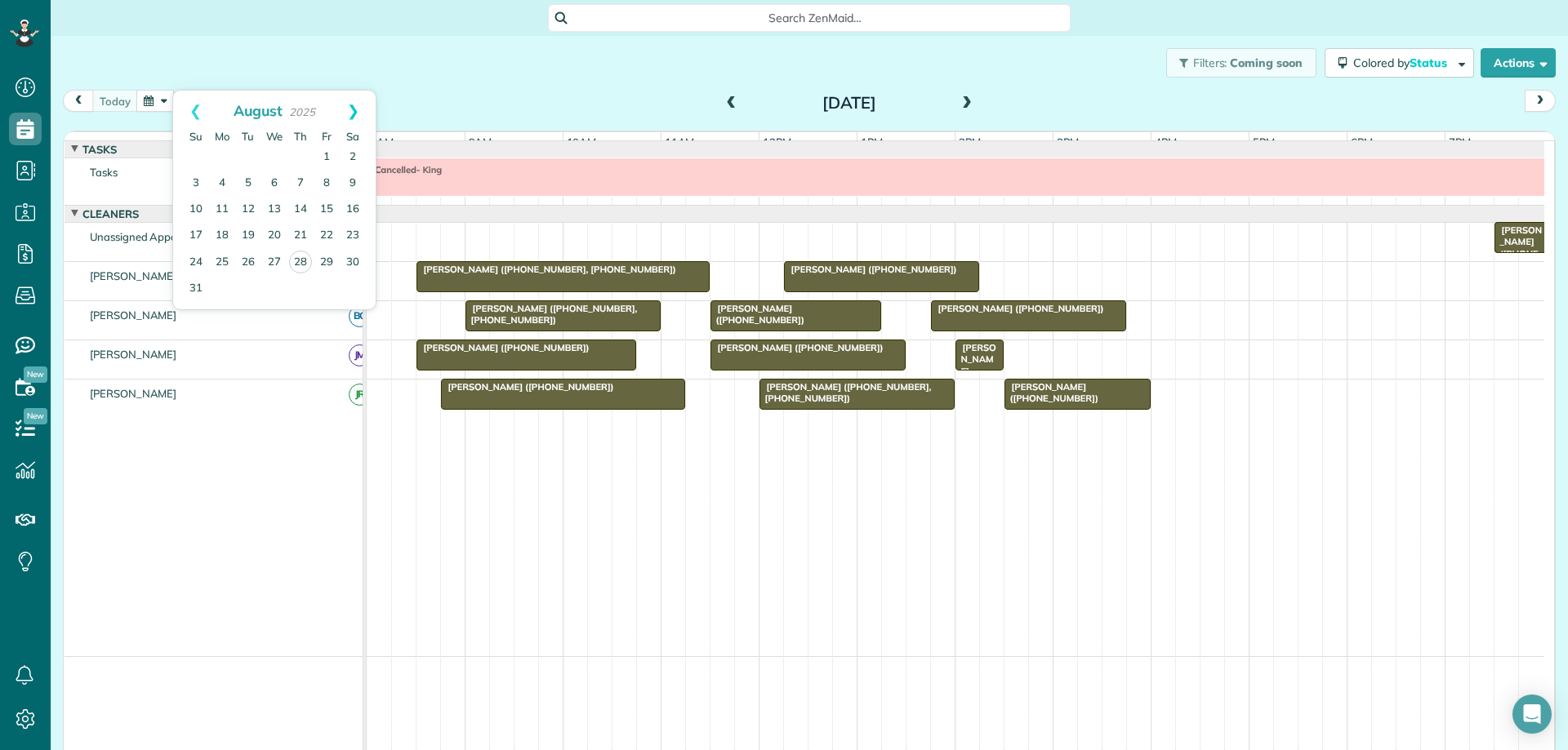
click at [357, 109] on link "Next" at bounding box center [353, 110] width 45 height 41
click at [241, 156] on link "2" at bounding box center [248, 157] width 26 height 26
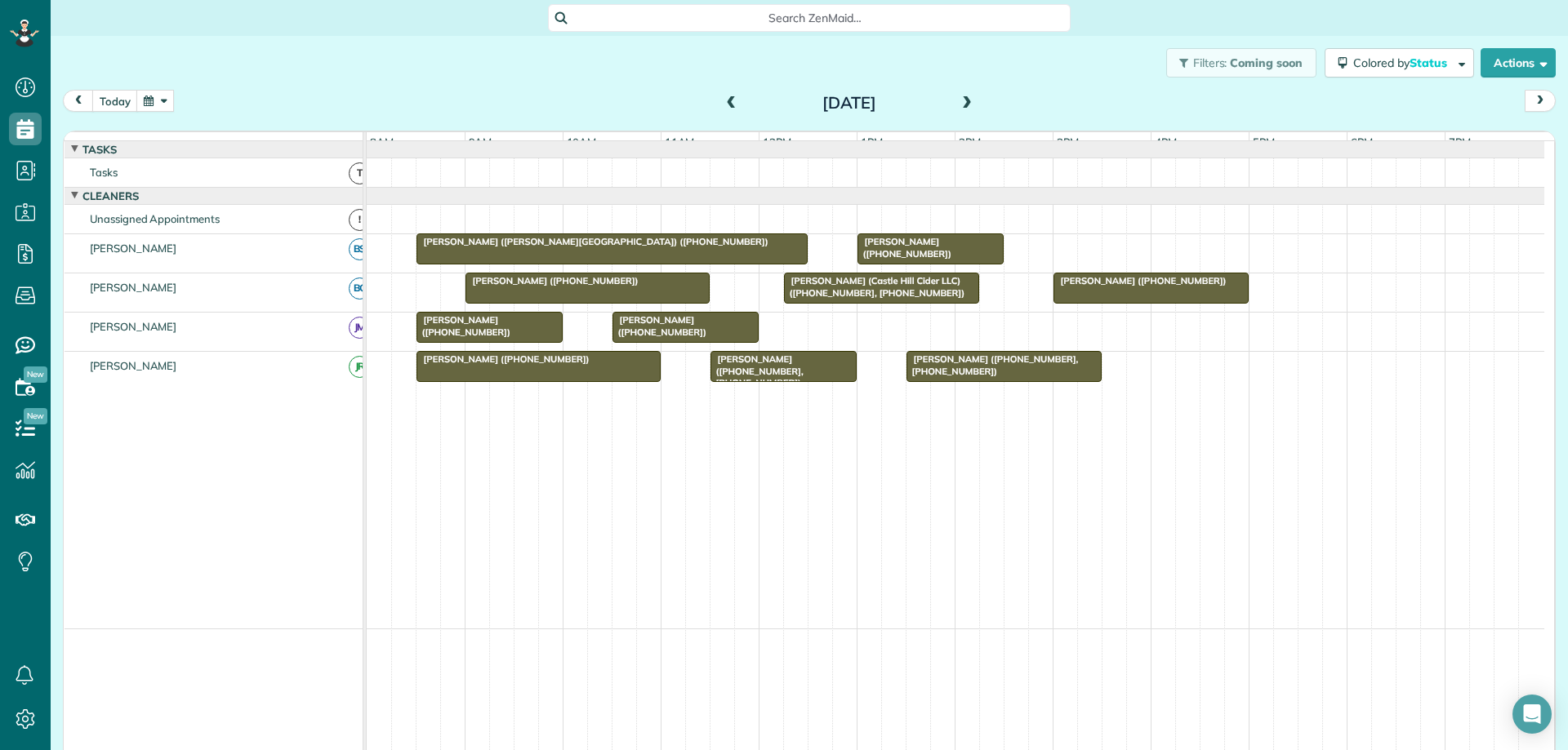
click at [724, 100] on span at bounding box center [731, 103] width 18 height 14
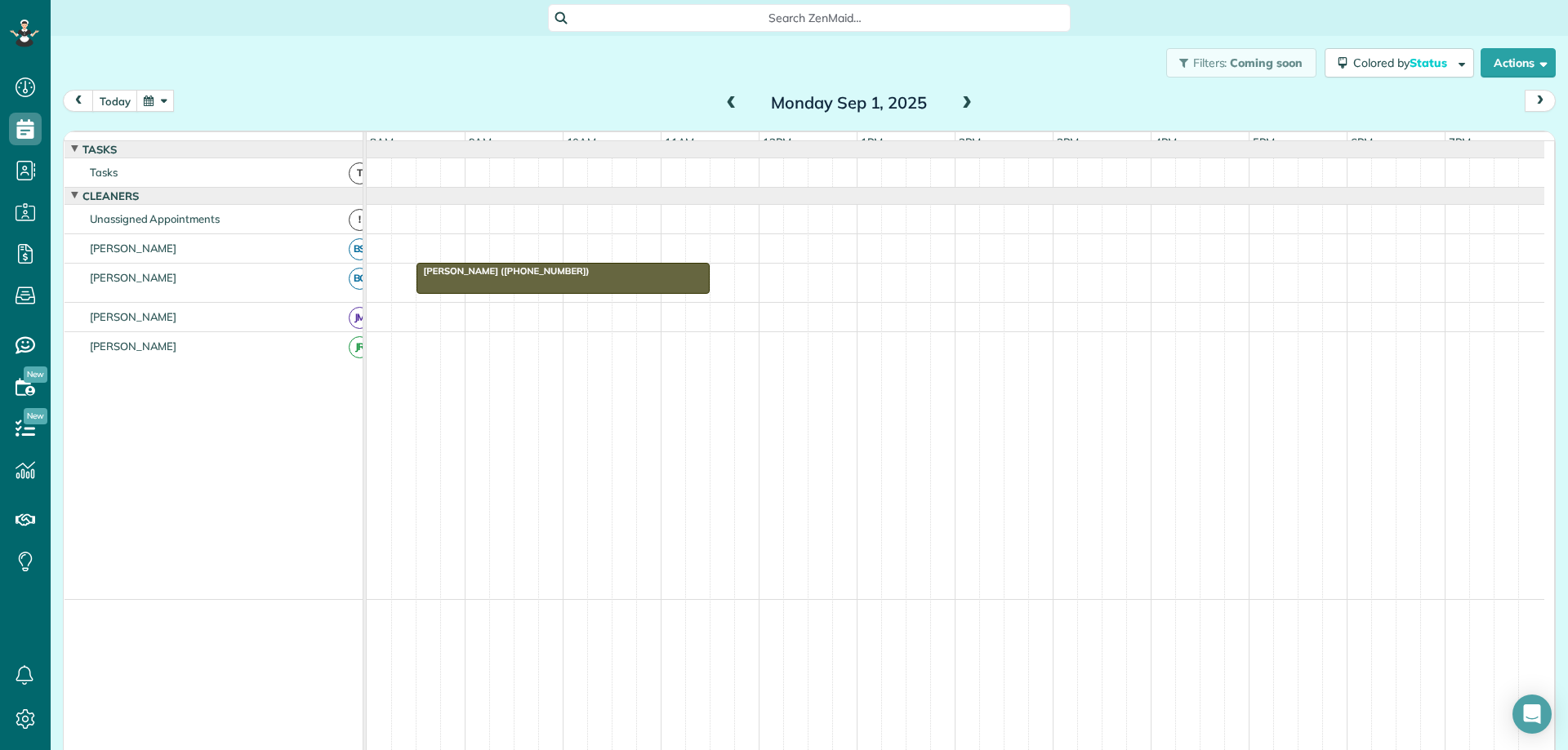
click at [963, 108] on span at bounding box center [967, 103] width 18 height 14
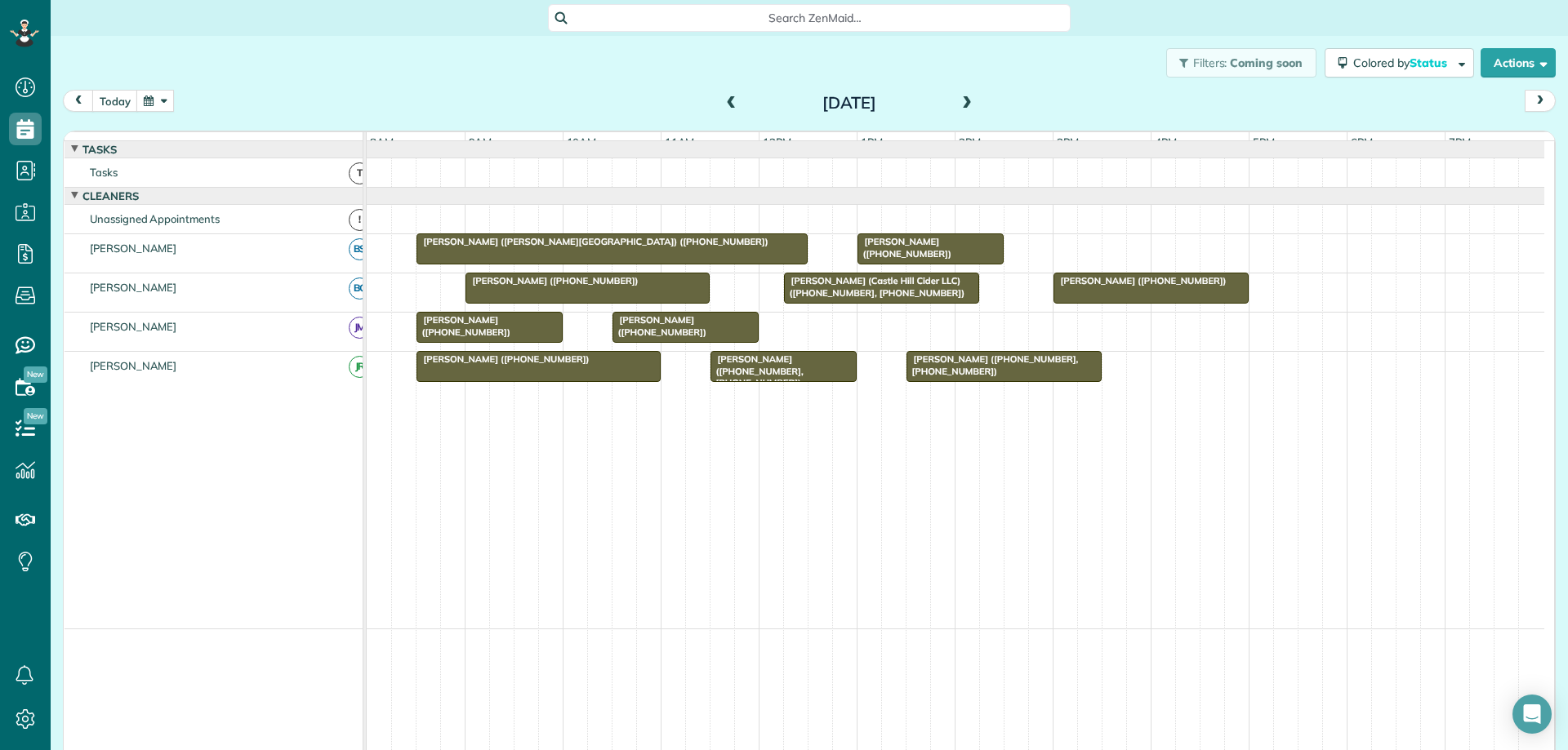
click at [962, 101] on span at bounding box center [967, 103] width 18 height 14
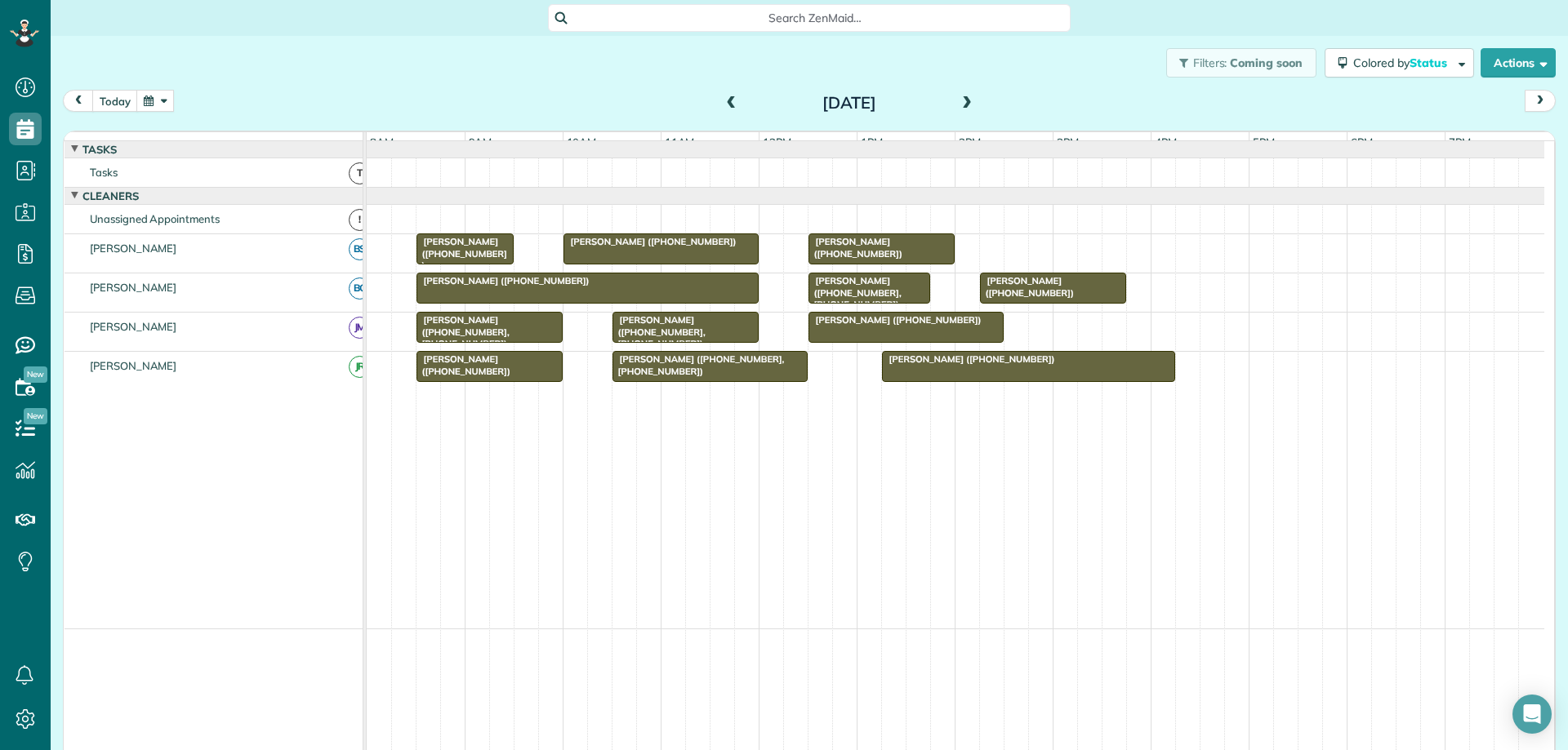
click at [958, 98] on span at bounding box center [967, 103] width 18 height 14
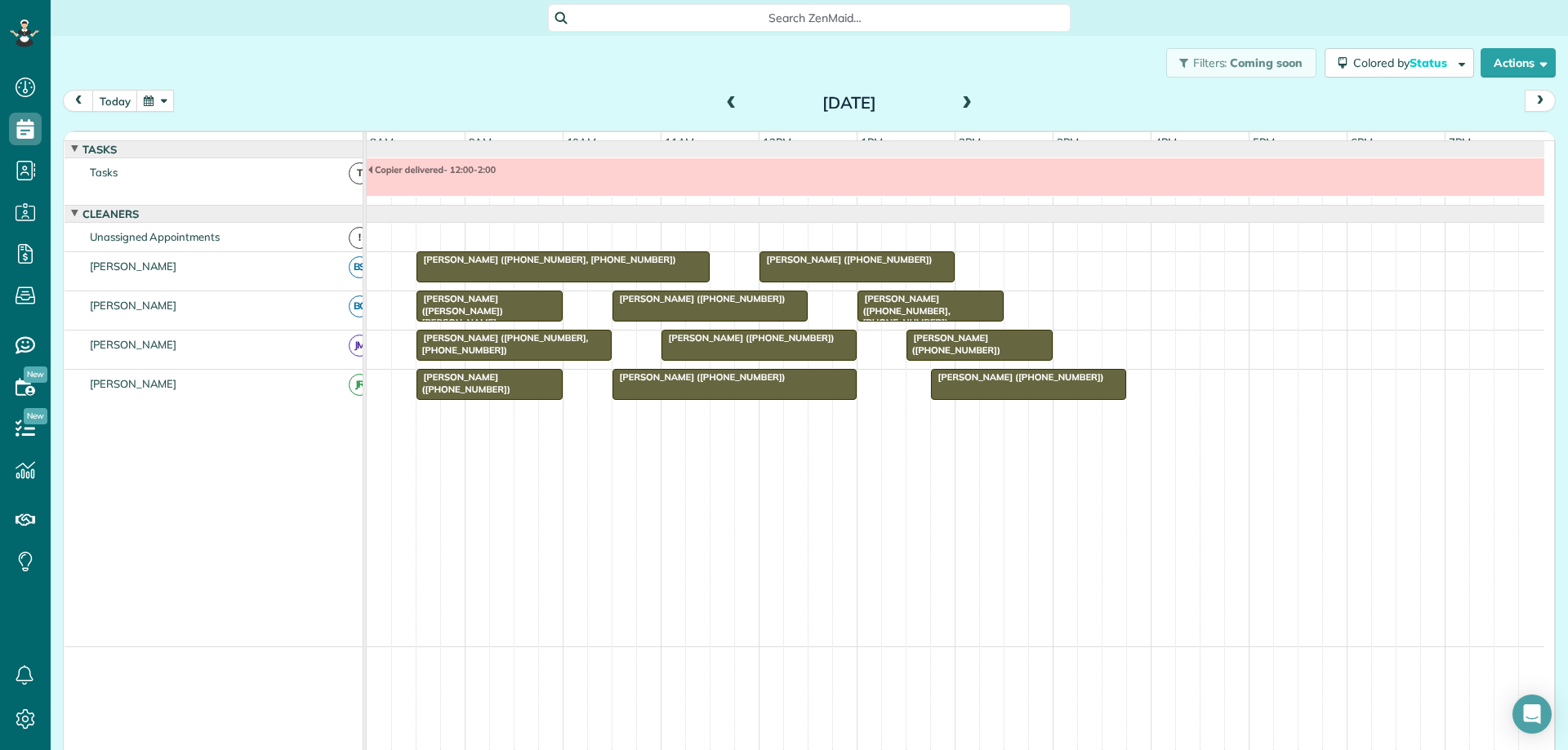
click at [723, 106] on span at bounding box center [731, 103] width 18 height 14
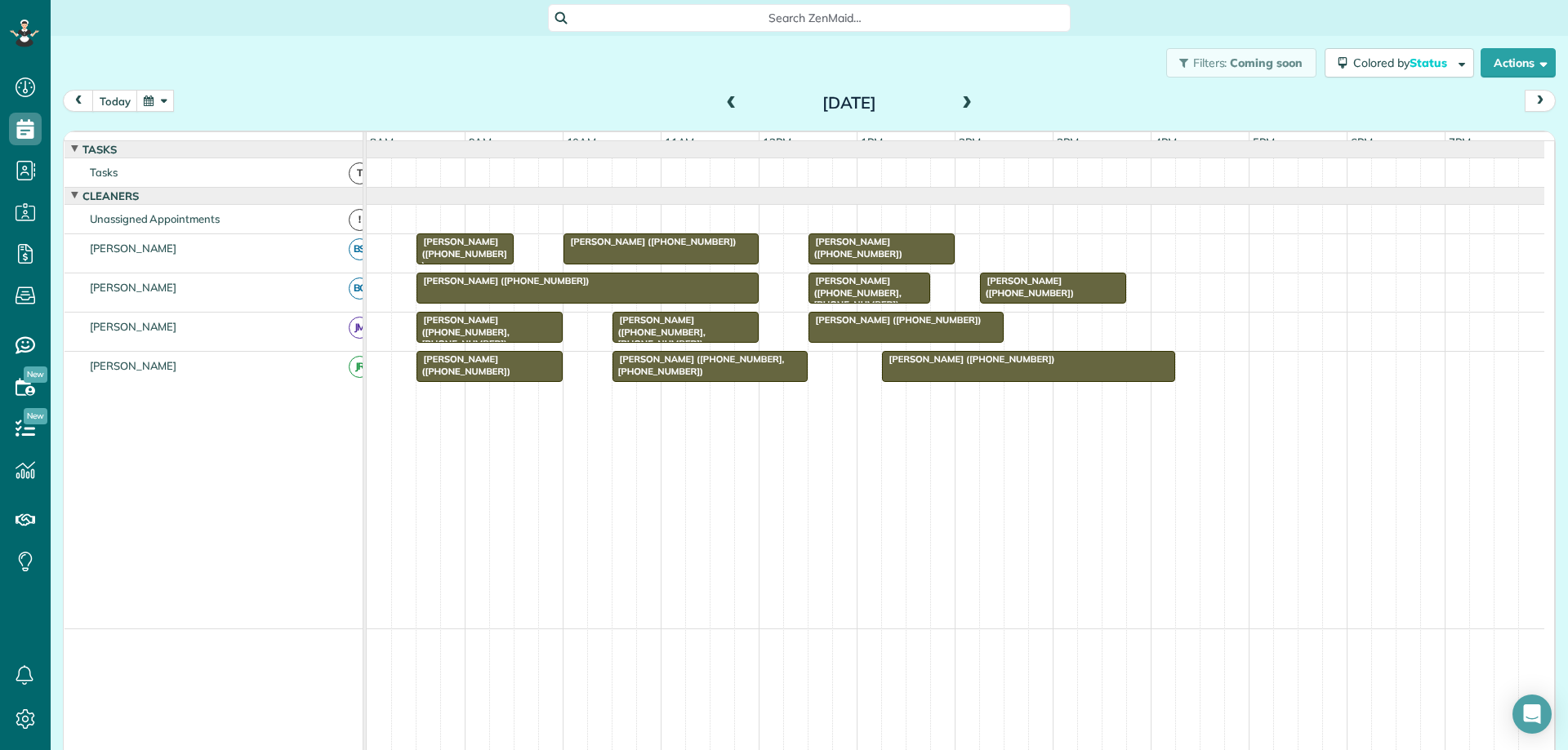
click at [148, 105] on button "button" at bounding box center [155, 101] width 37 height 22
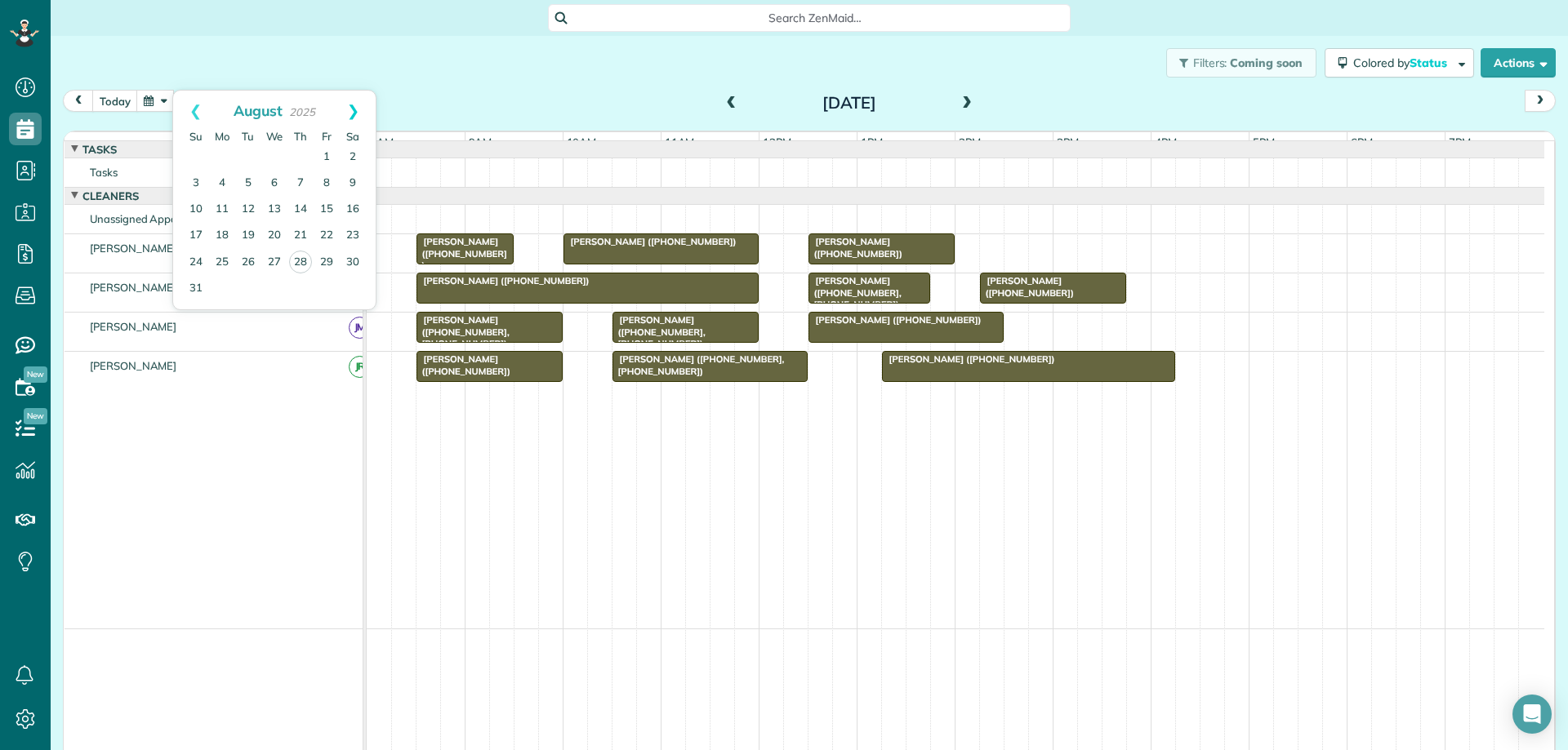
click at [354, 107] on link "Next" at bounding box center [353, 110] width 45 height 41
click at [247, 156] on link "2" at bounding box center [248, 157] width 26 height 26
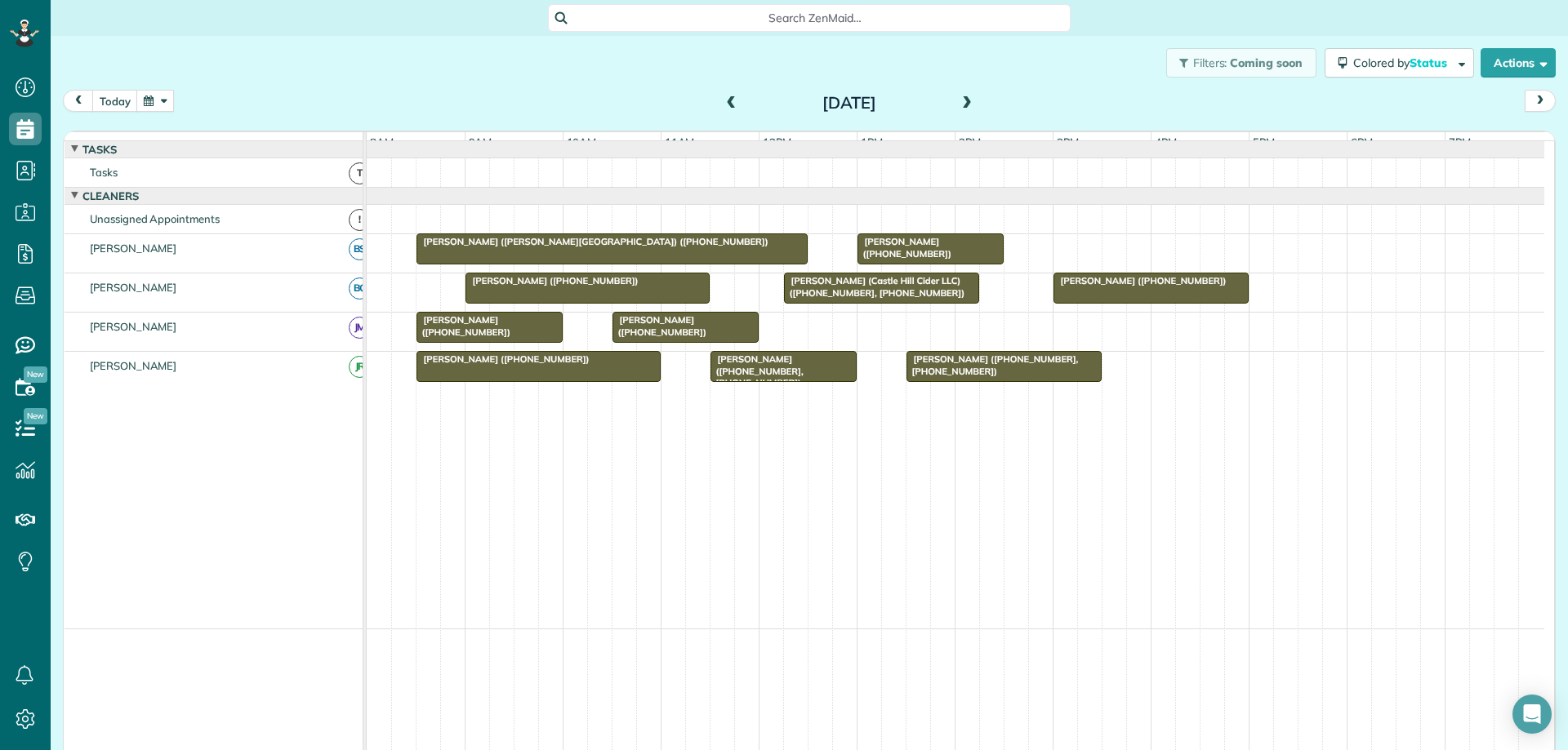
click at [1174, 302] on div at bounding box center [1150, 288] width 193 height 30
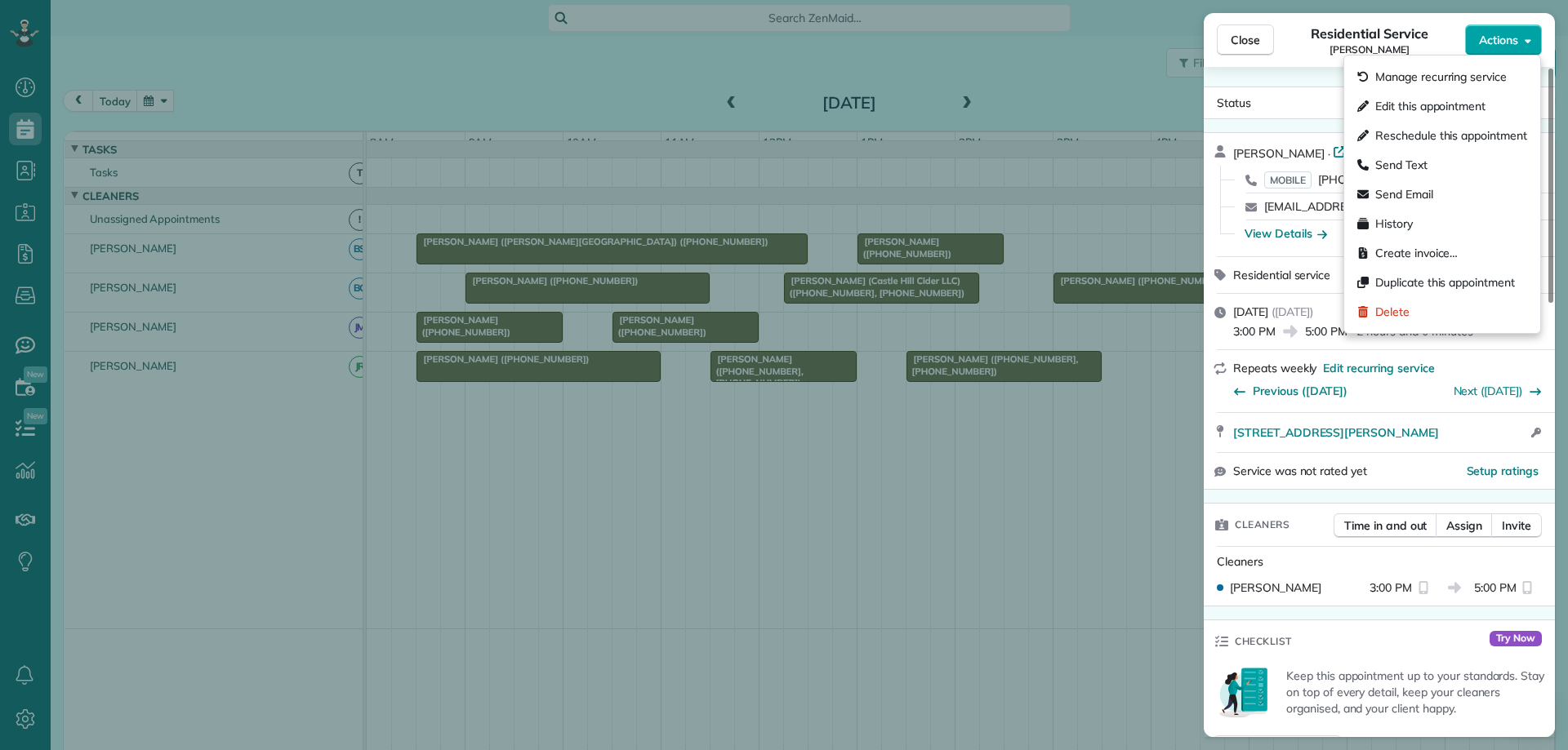
click at [1495, 48] on button "Actions" at bounding box center [1504, 40] width 77 height 31
click at [1487, 79] on span "Manage recurring service" at bounding box center [1441, 76] width 132 height 16
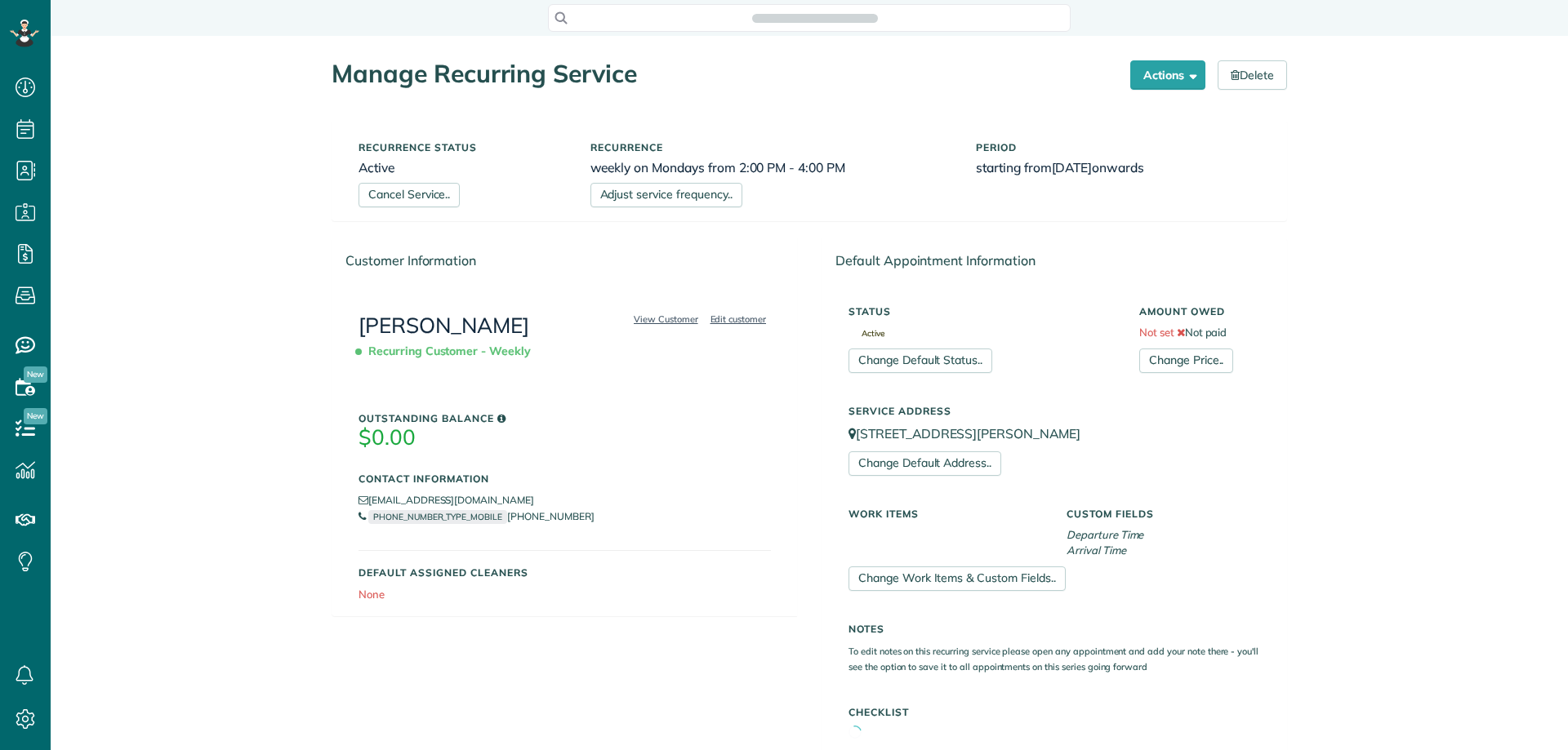
scroll to position [750, 51]
click at [688, 193] on link "Adjust service frequency.." at bounding box center [667, 195] width 152 height 25
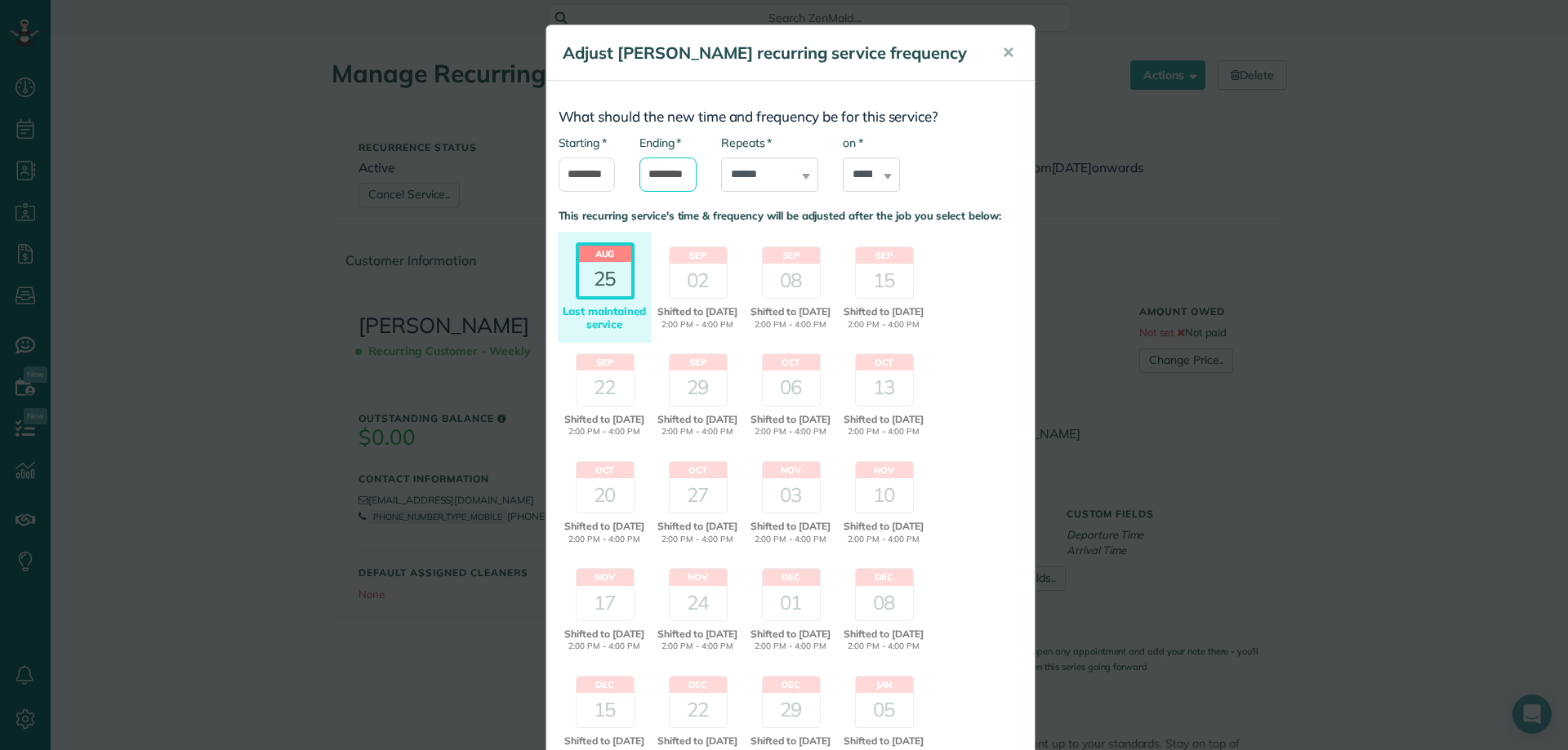
click at [671, 176] on input "*******" at bounding box center [669, 175] width 58 height 35
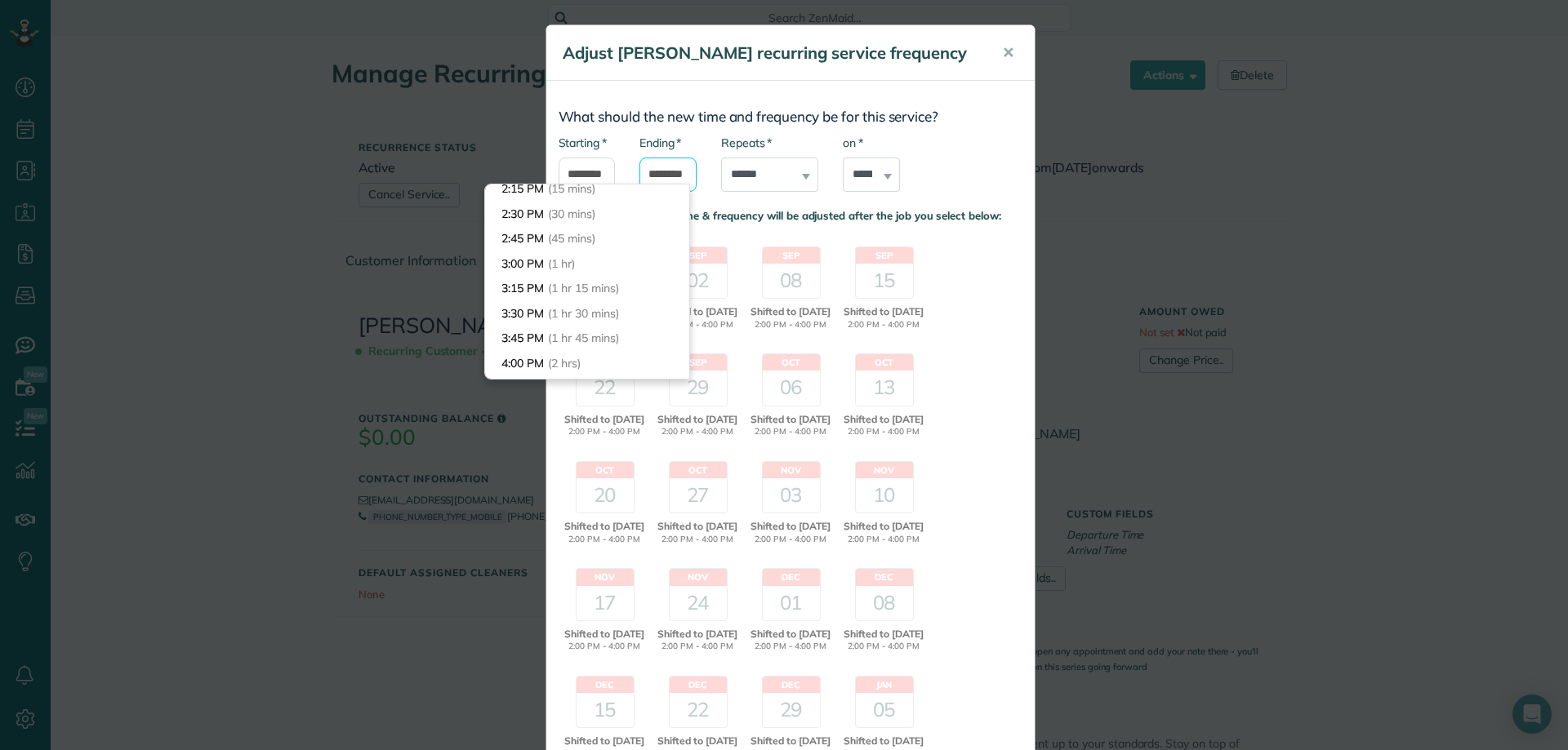
scroll to position [12, 0]
type input "*******"
click at [631, 302] on body "Dashboard Scheduling Calendar View List View Dispatch View - Weekly scheduling …" at bounding box center [784, 375] width 1568 height 750
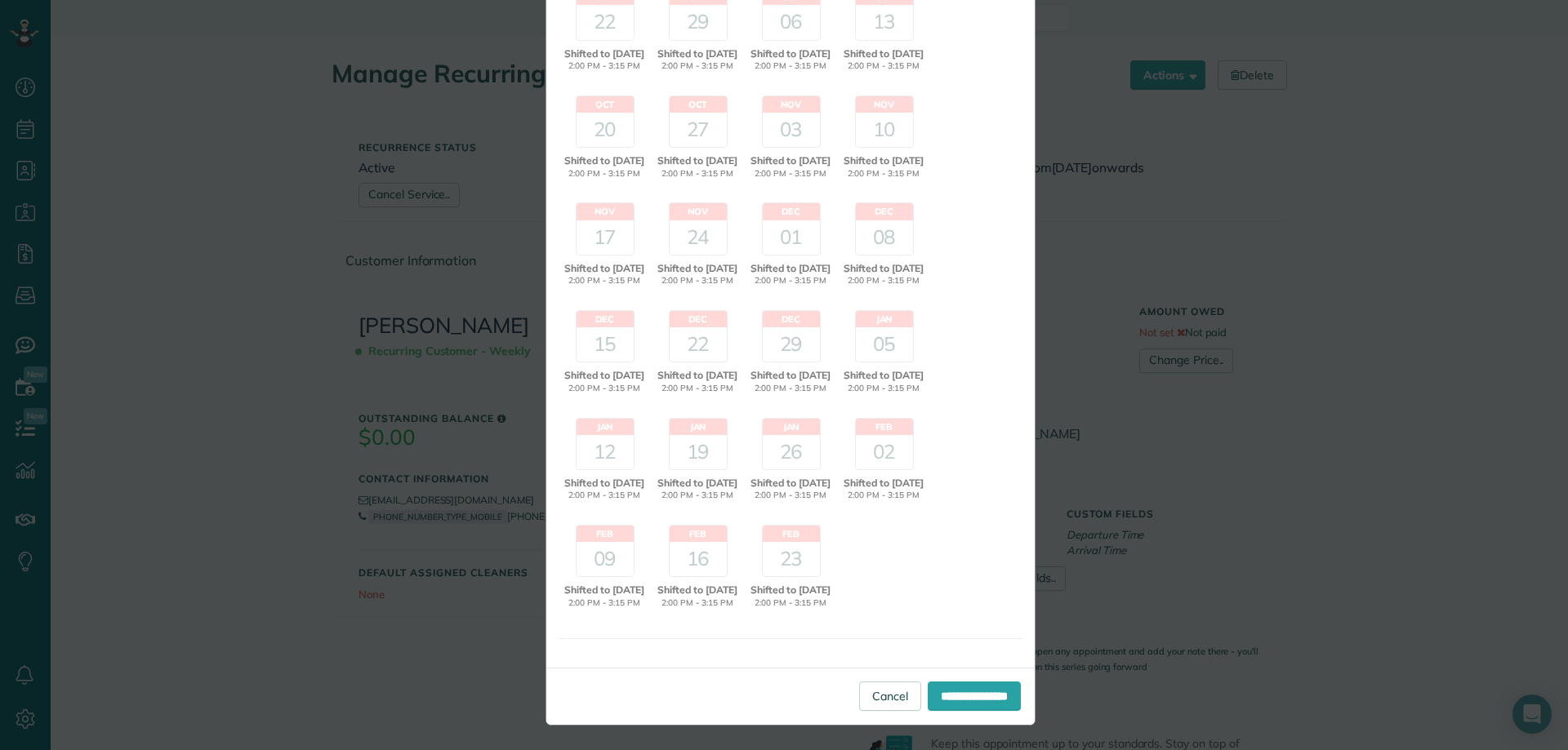
scroll to position [408, 0]
click at [950, 690] on input "**********" at bounding box center [974, 696] width 93 height 30
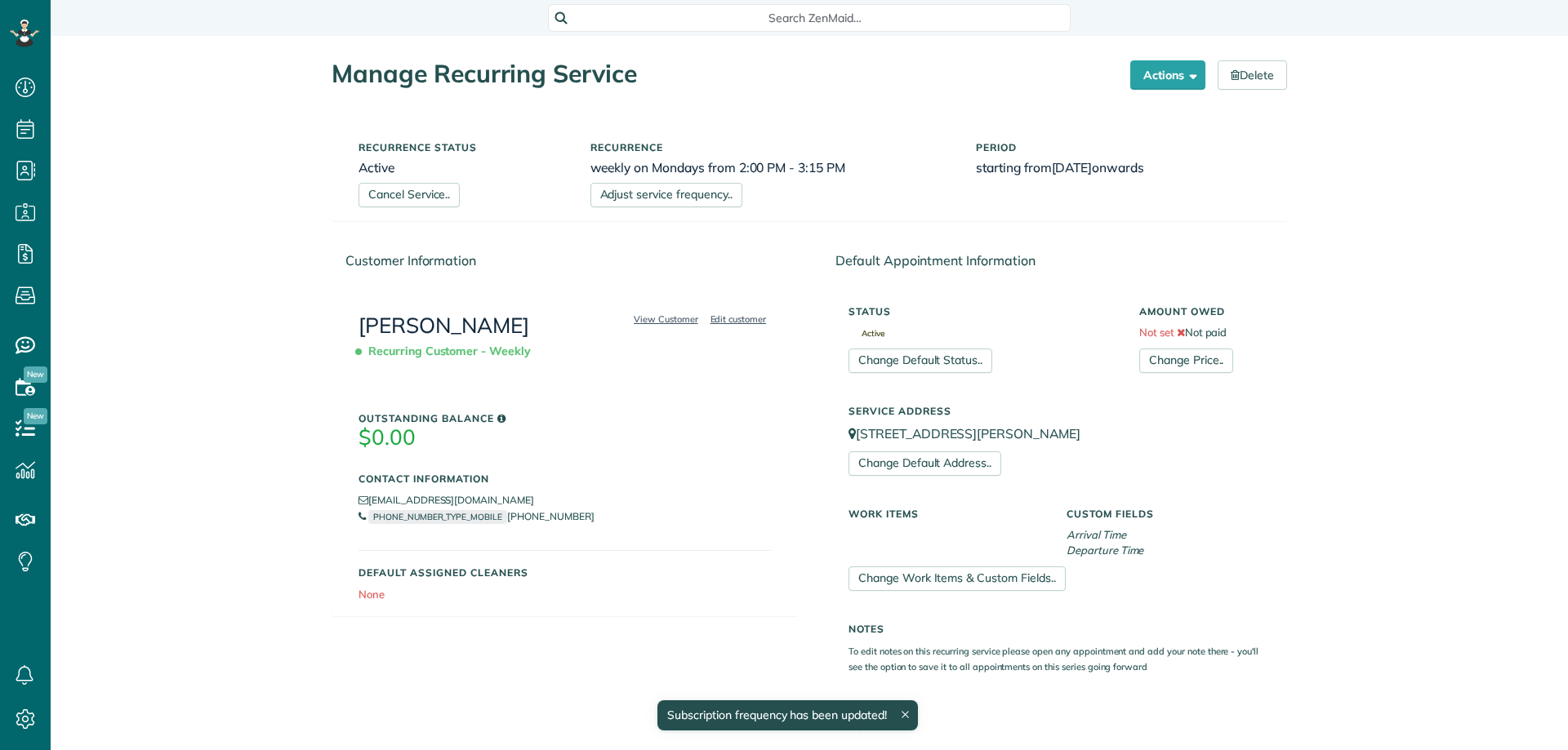
scroll to position [8, 8]
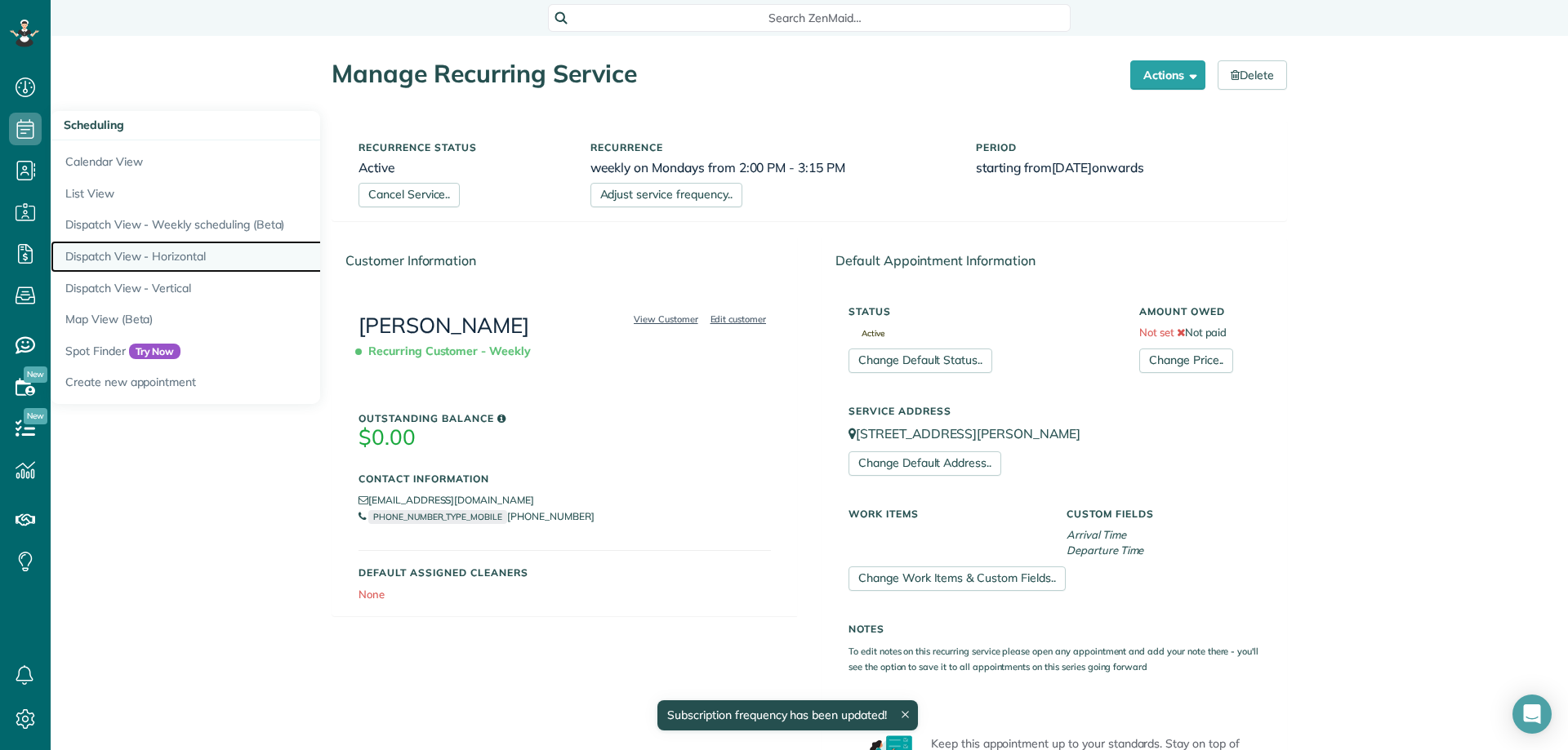
click at [214, 256] on link "Dispatch View - Horizontal" at bounding box center [255, 256] width 408 height 32
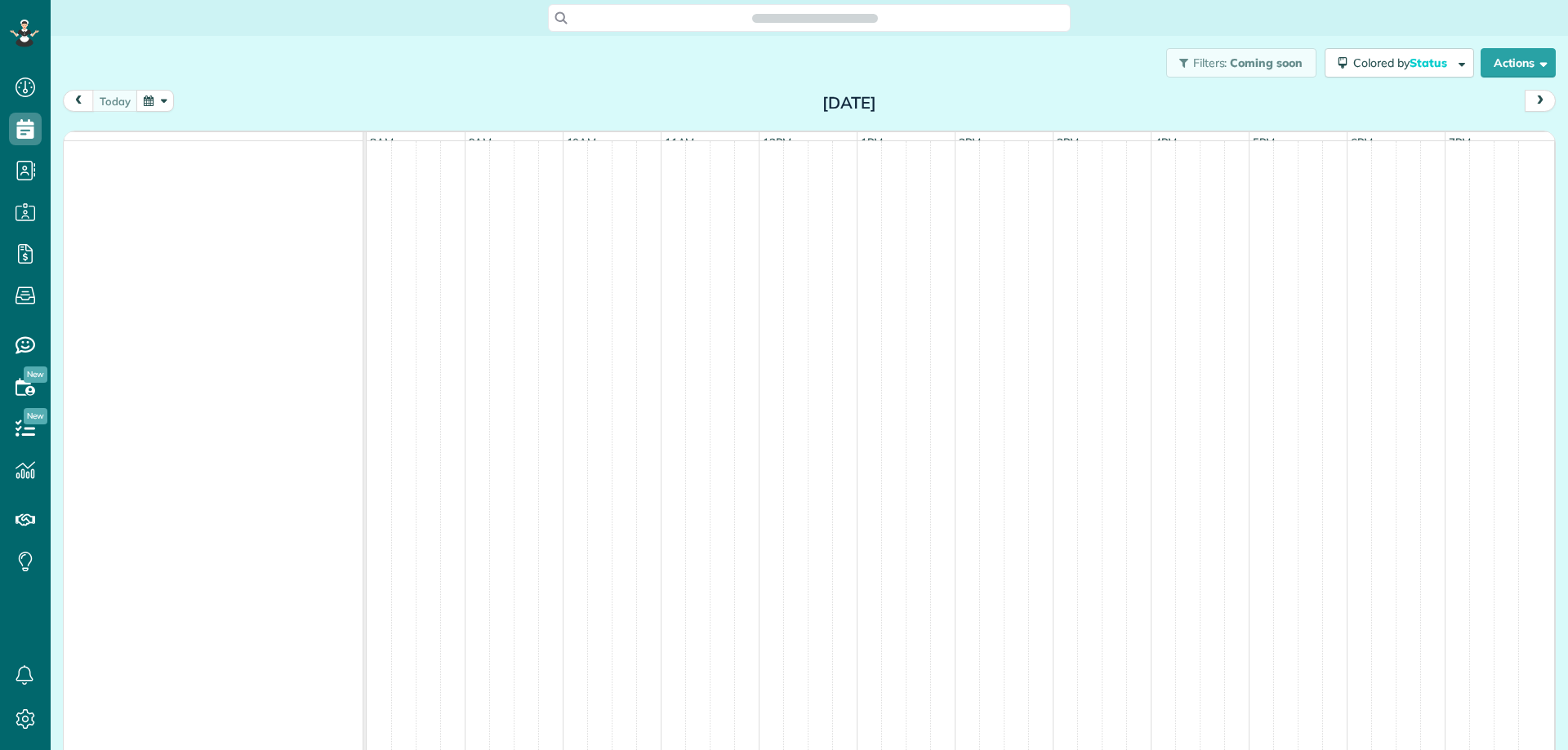
scroll to position [8, 8]
click at [159, 102] on button "button" at bounding box center [155, 101] width 37 height 22
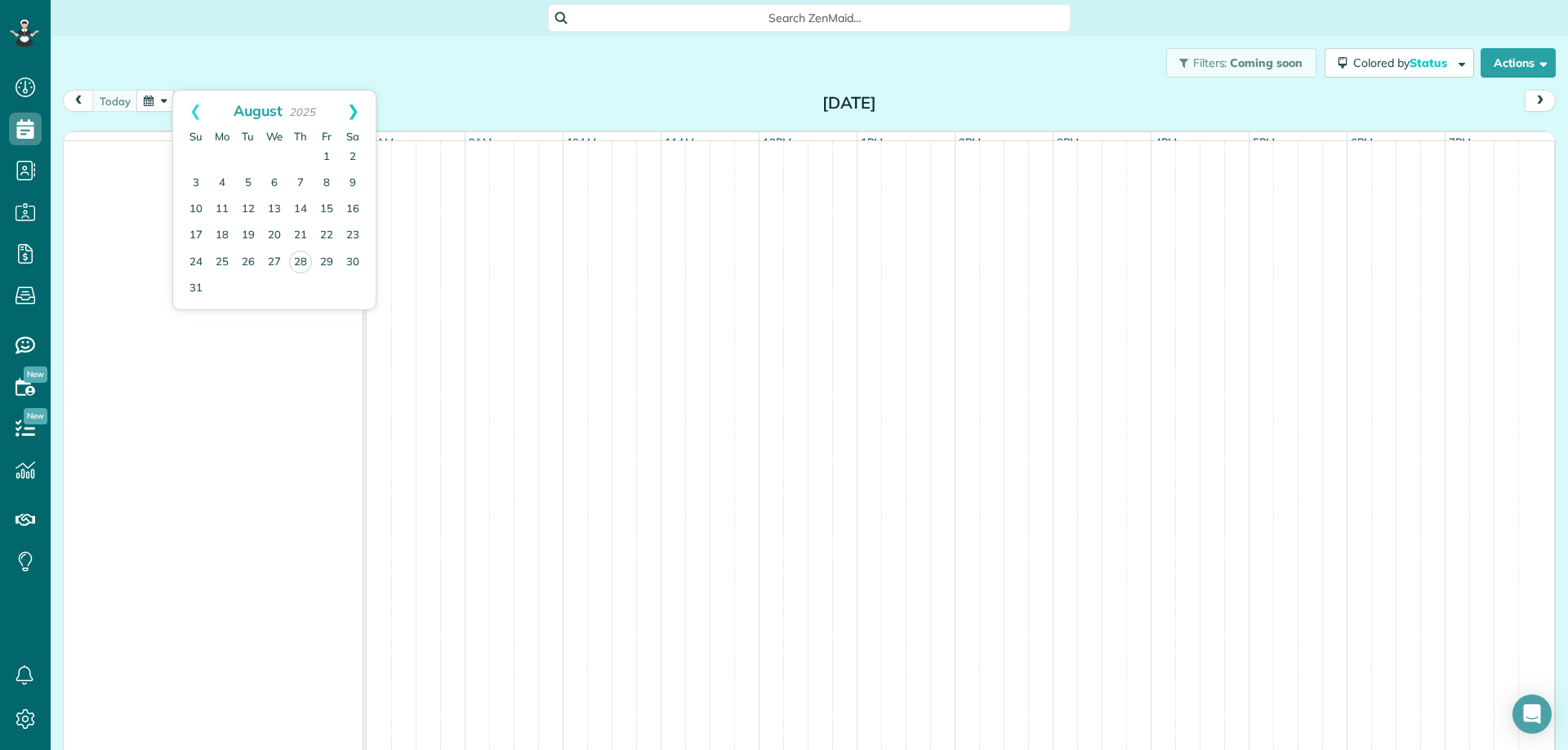
click at [360, 108] on link "Next" at bounding box center [353, 110] width 45 height 41
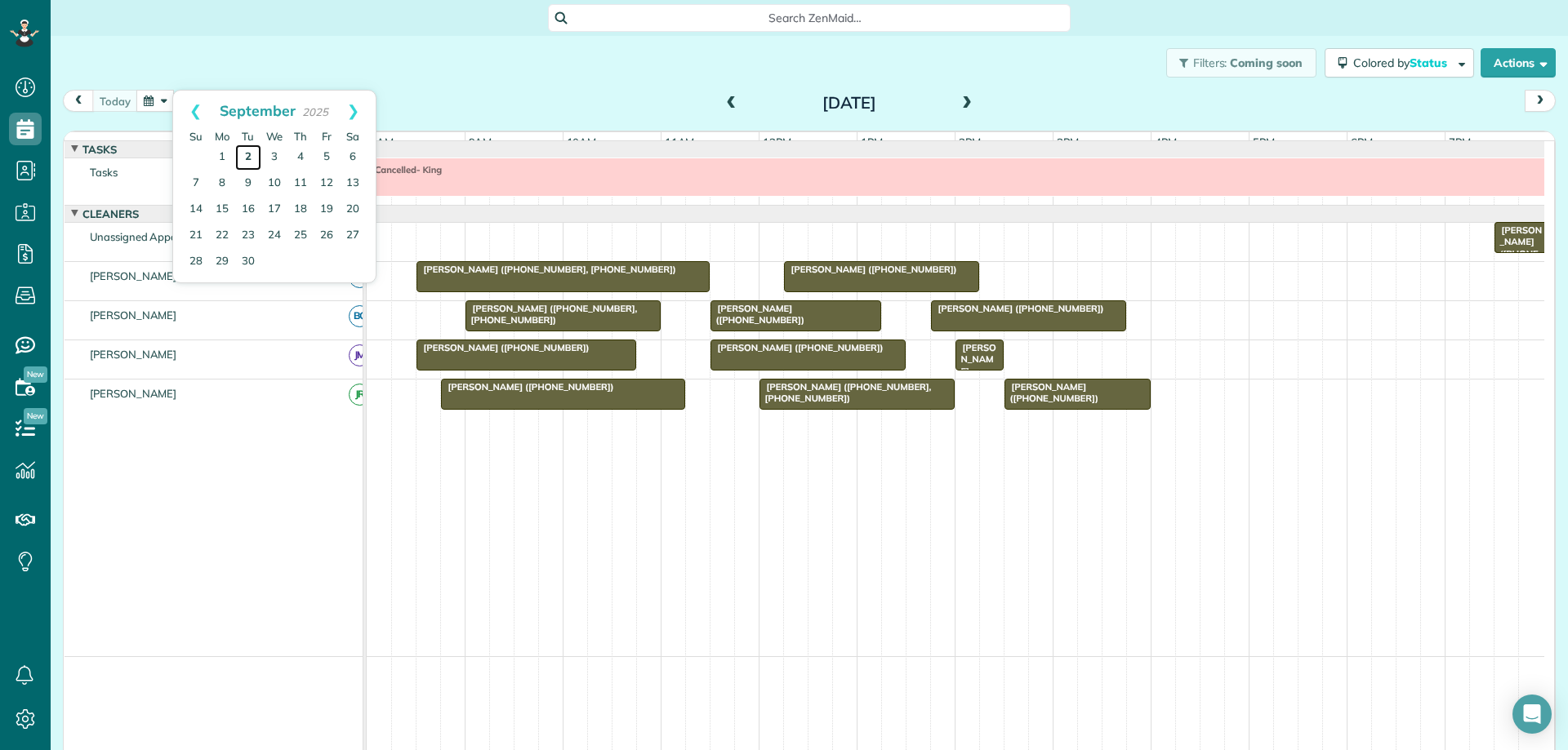
click at [246, 156] on link "2" at bounding box center [248, 157] width 26 height 26
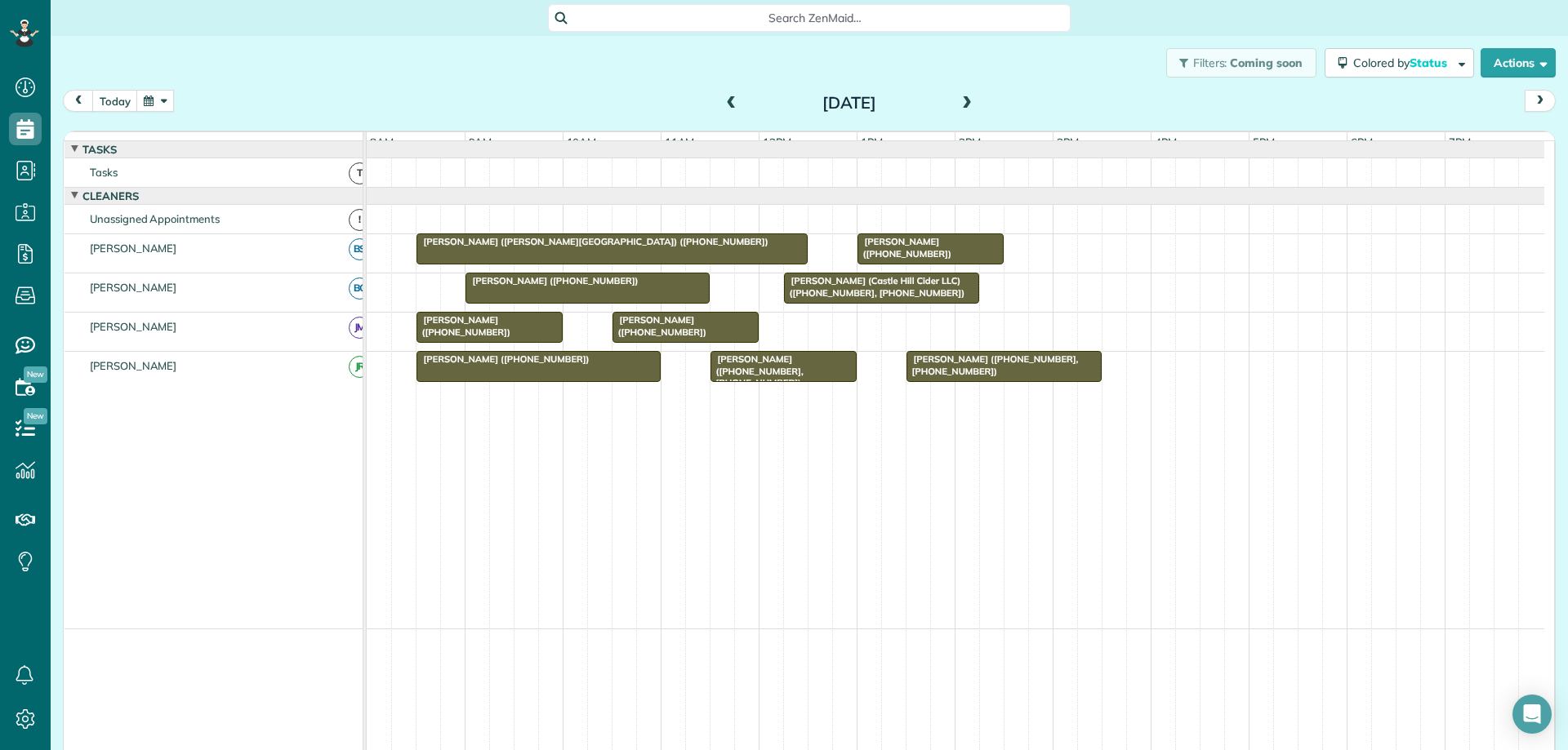
click at [723, 103] on span at bounding box center [731, 103] width 18 height 14
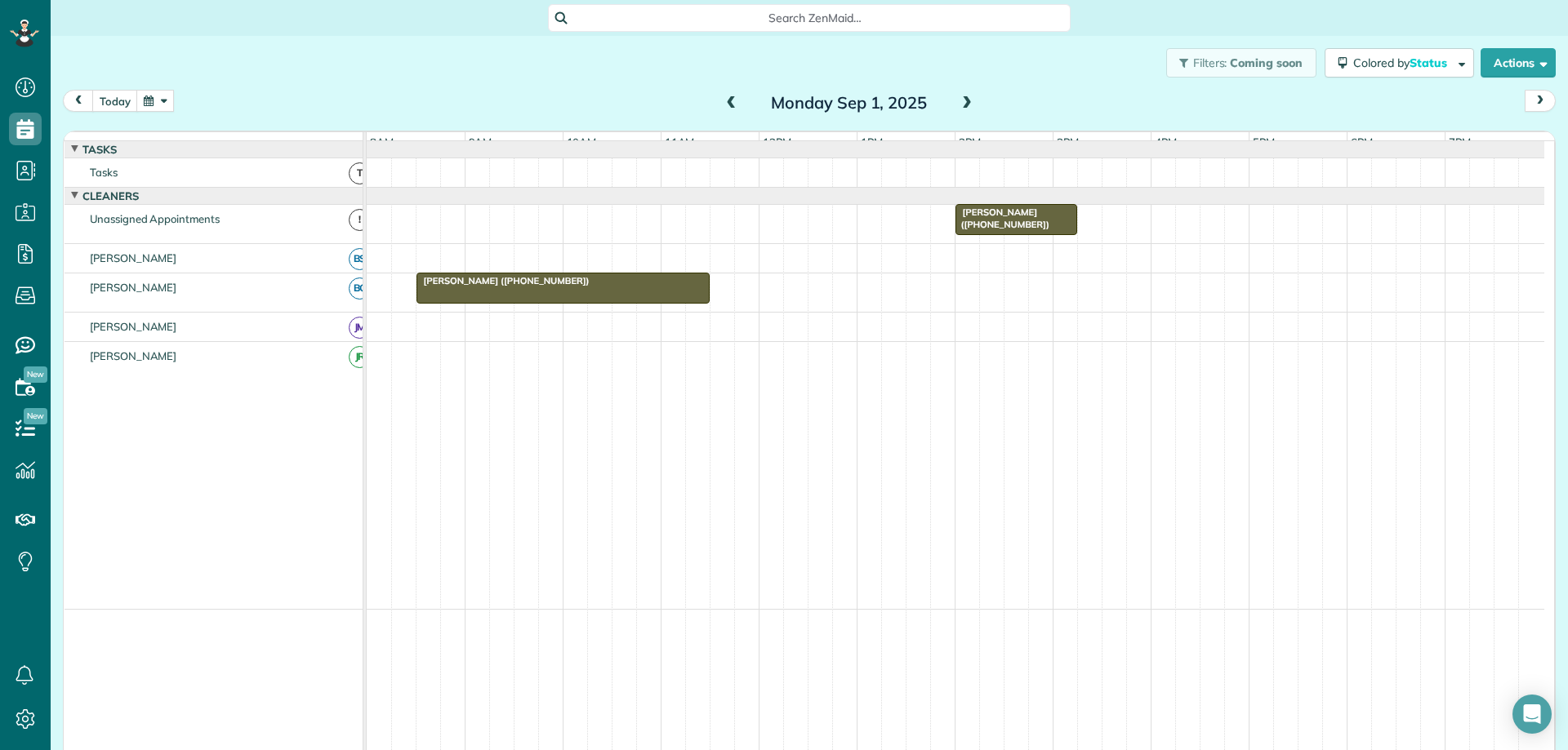
click at [1065, 230] on div "[PERSON_NAME] ([PHONE_NUMBER])" at bounding box center [1017, 218] width 111 height 24
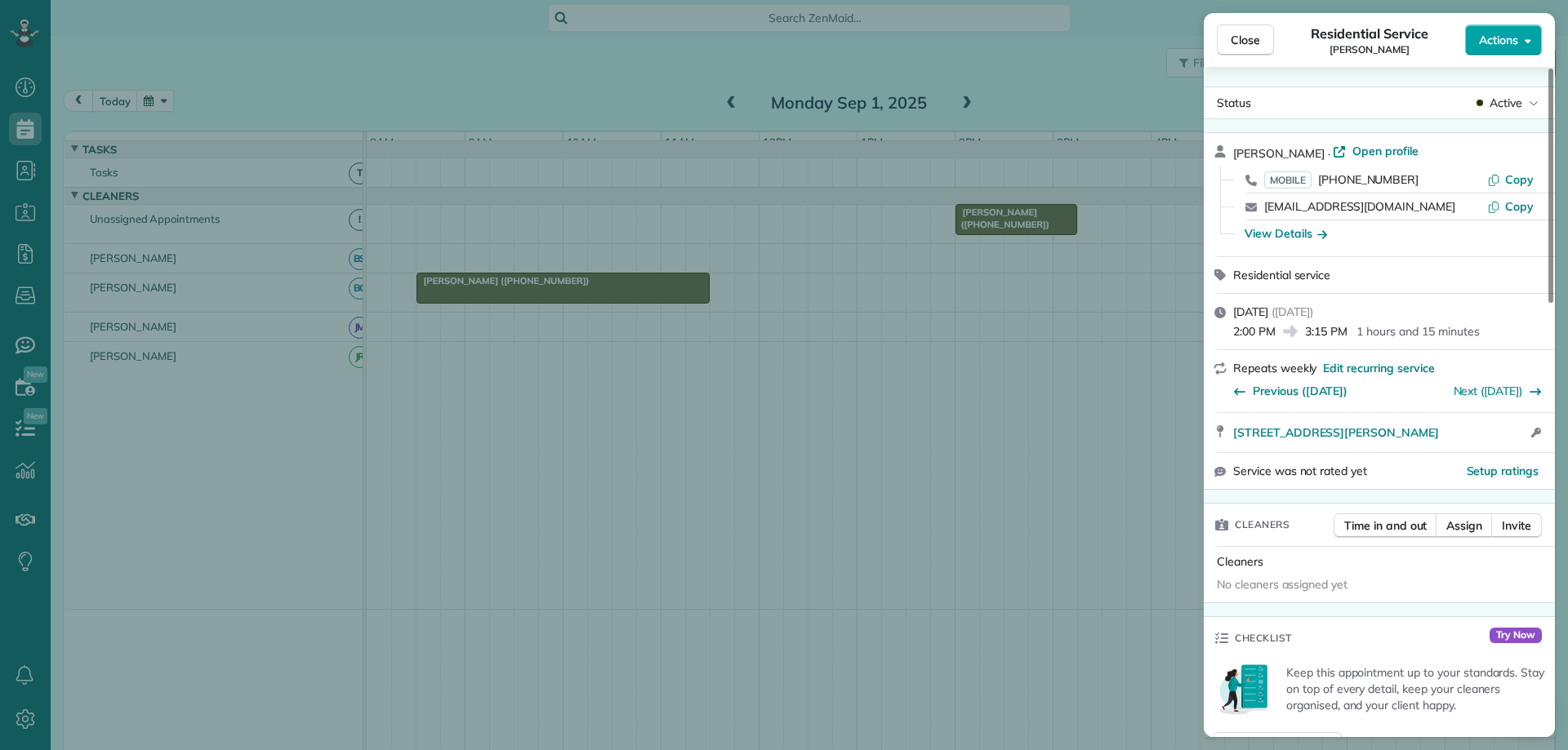
click at [1511, 46] on span "Actions" at bounding box center [1499, 39] width 39 height 16
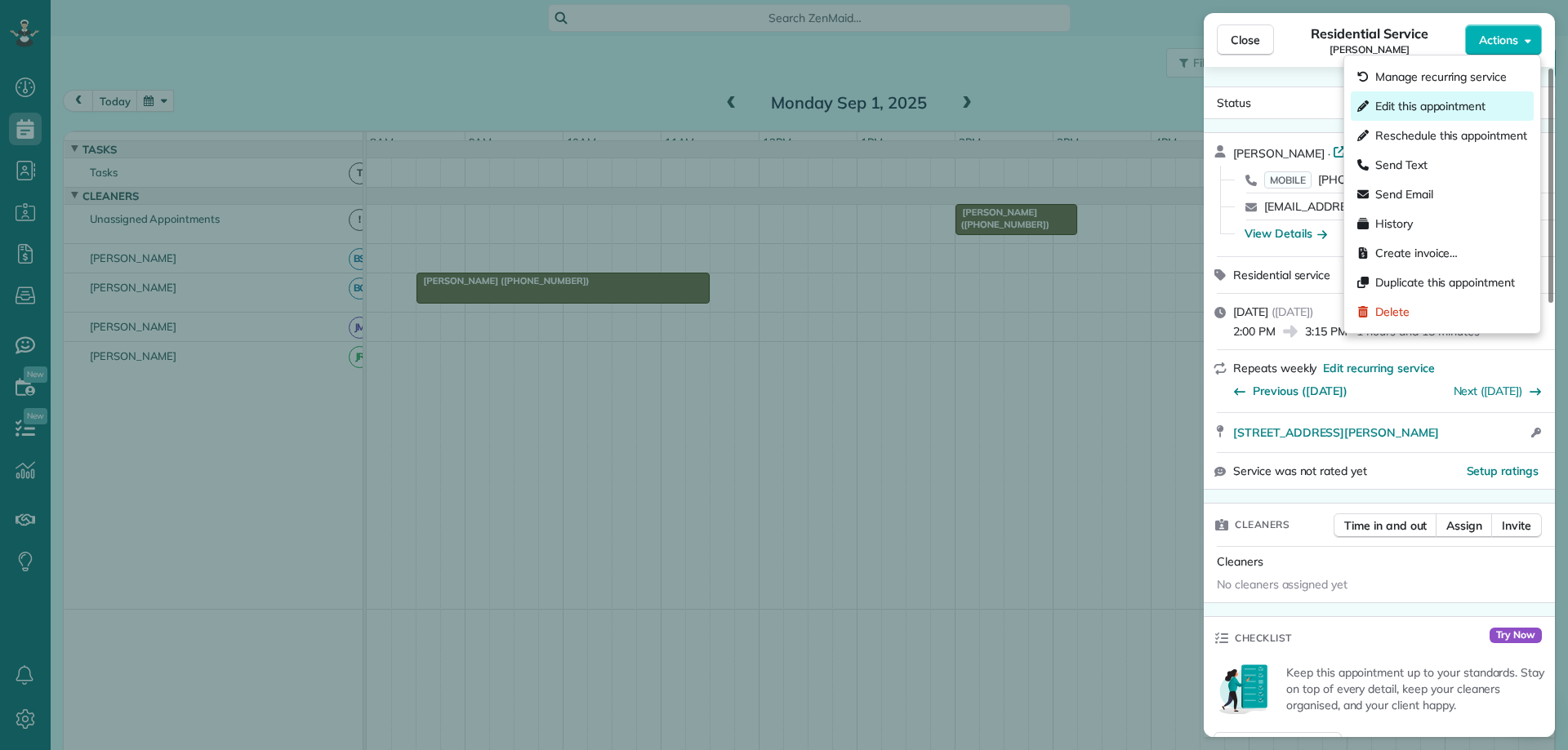
click at [1487, 96] on div "Edit this appointment" at bounding box center [1442, 106] width 183 height 30
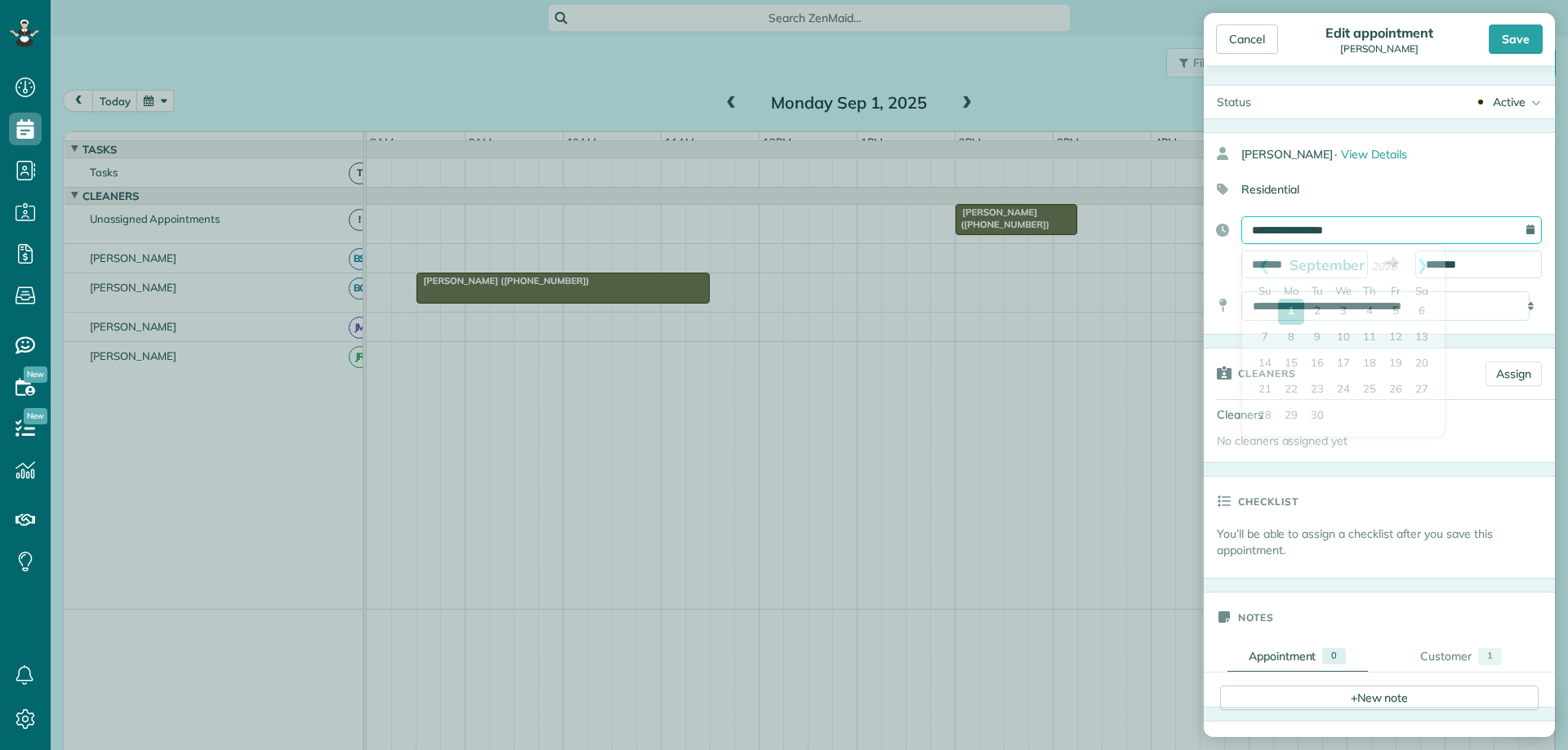
click at [1421, 225] on input "**********" at bounding box center [1391, 230] width 301 height 28
click at [1314, 314] on link "2" at bounding box center [1317, 311] width 26 height 26
type input "**********"
click at [1523, 33] on div "Save" at bounding box center [1516, 39] width 54 height 30
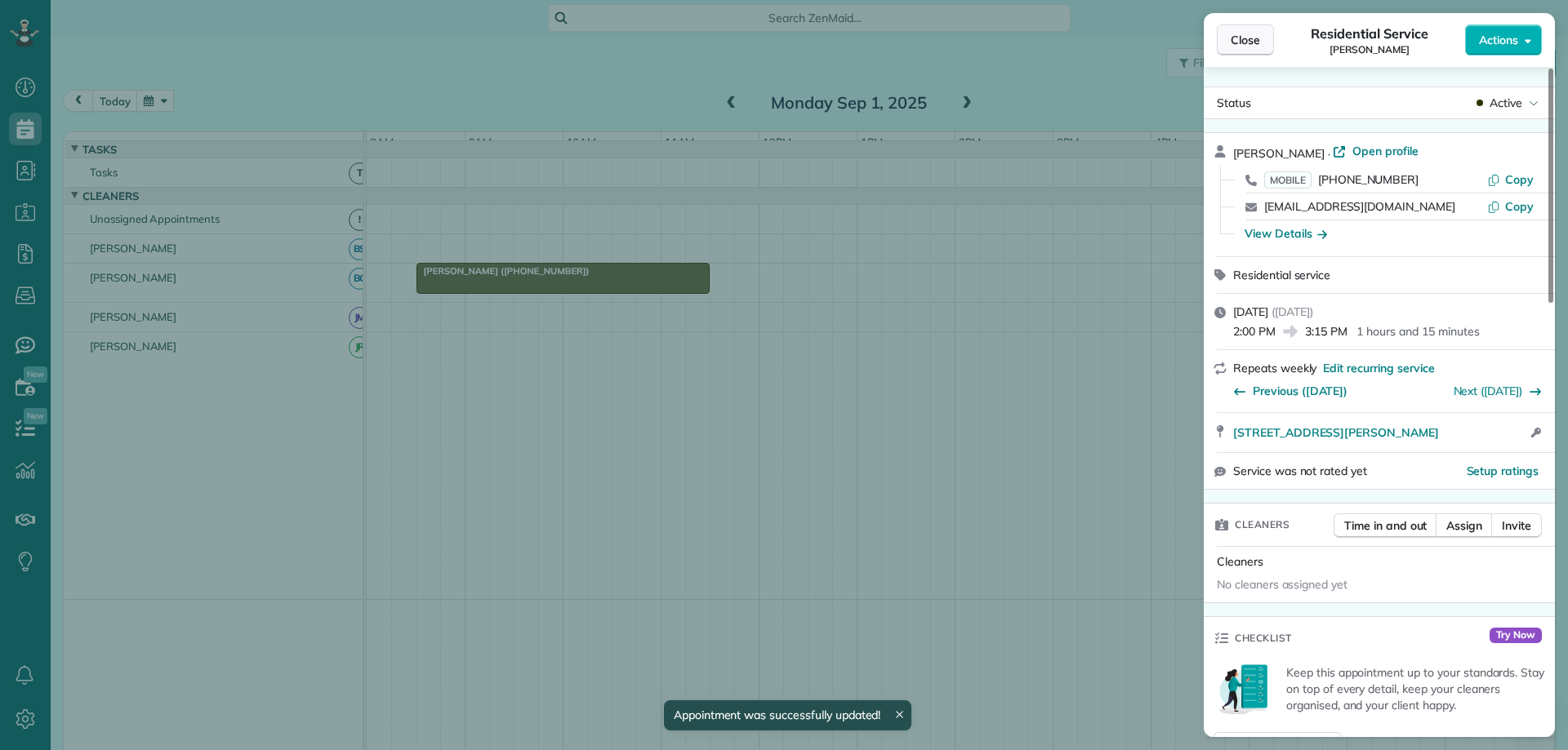
click at [1244, 38] on span "Close" at bounding box center [1245, 39] width 30 height 16
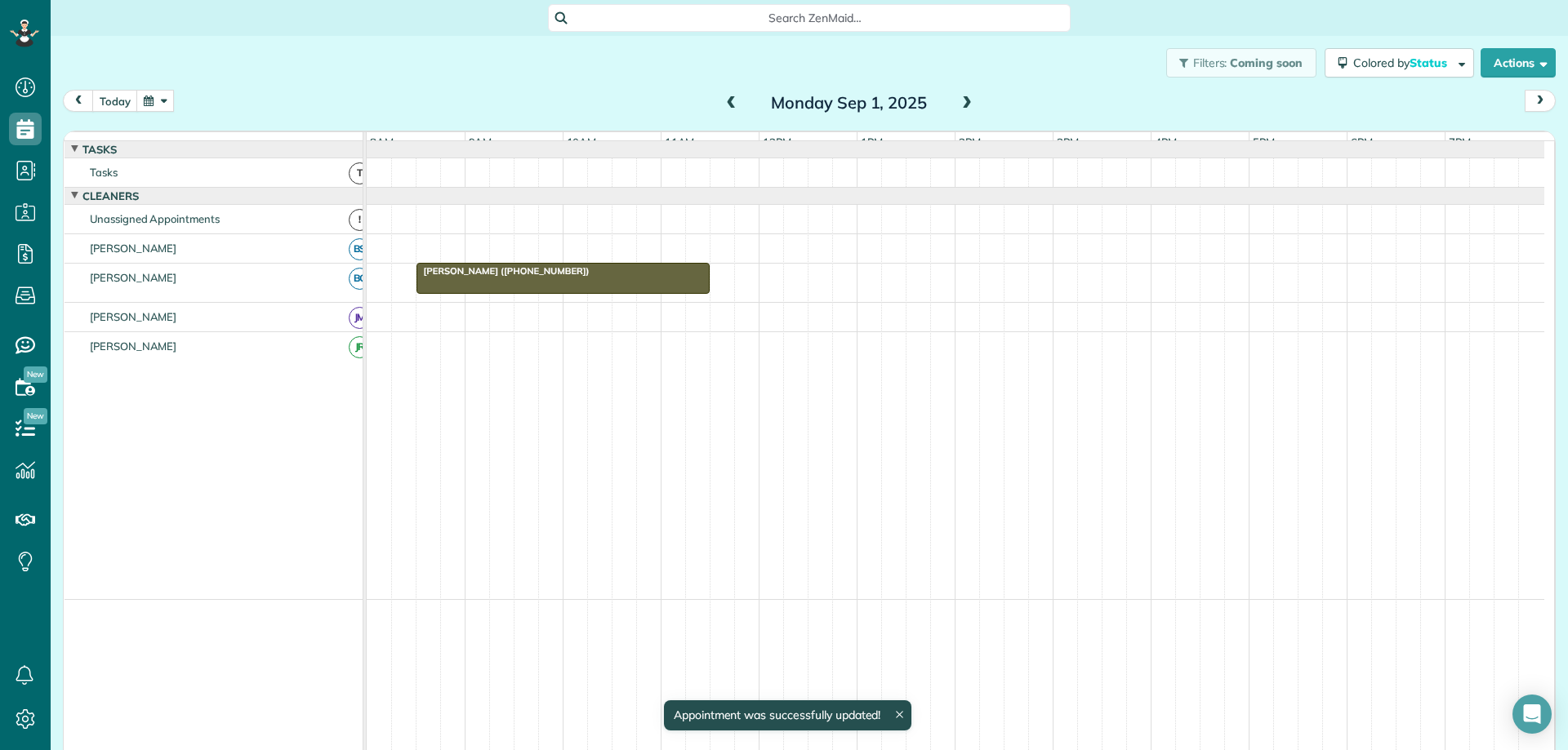
click at [968, 101] on span at bounding box center [967, 103] width 18 height 14
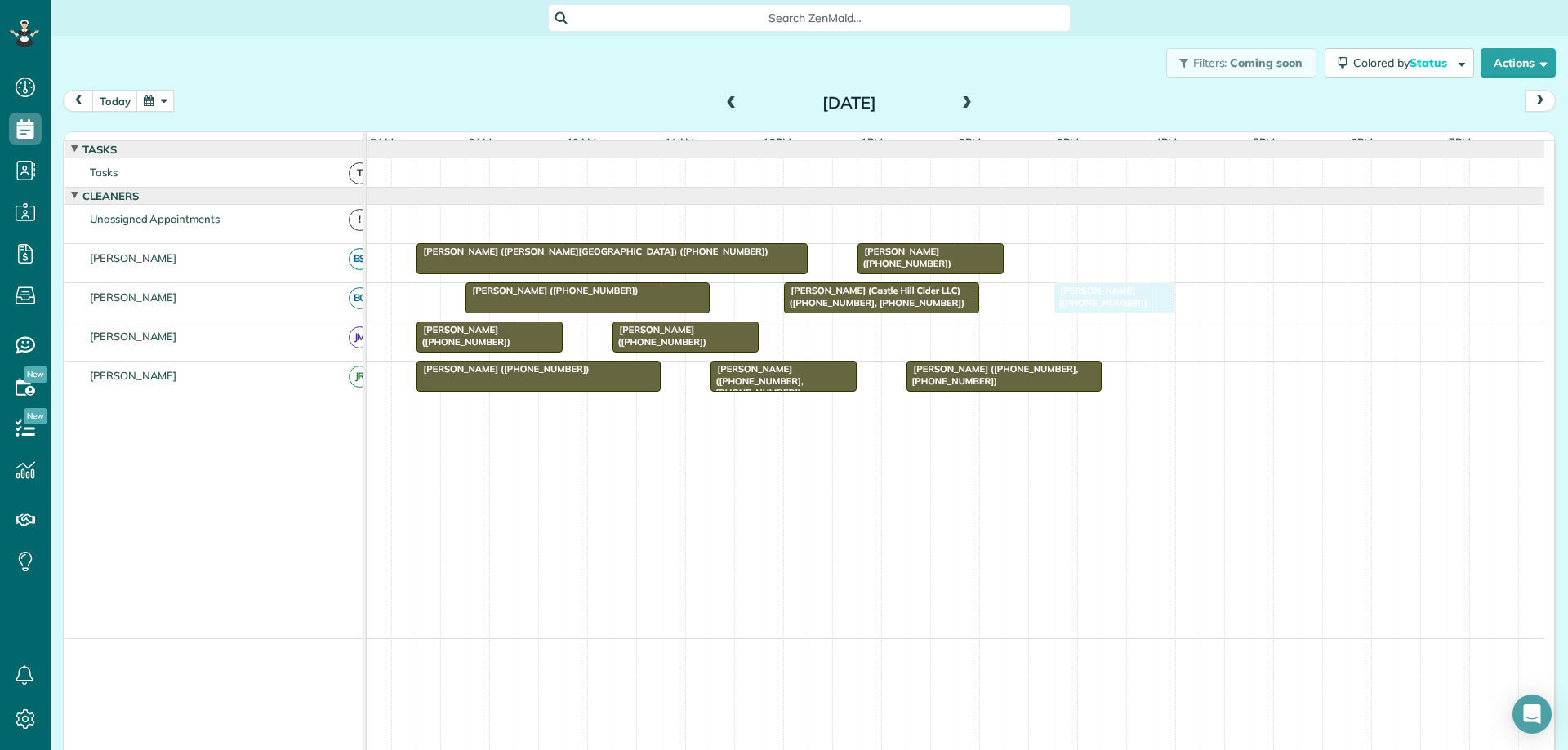
drag, startPoint x: 992, startPoint y: 222, endPoint x: 1081, endPoint y: 302, distance: 119.7
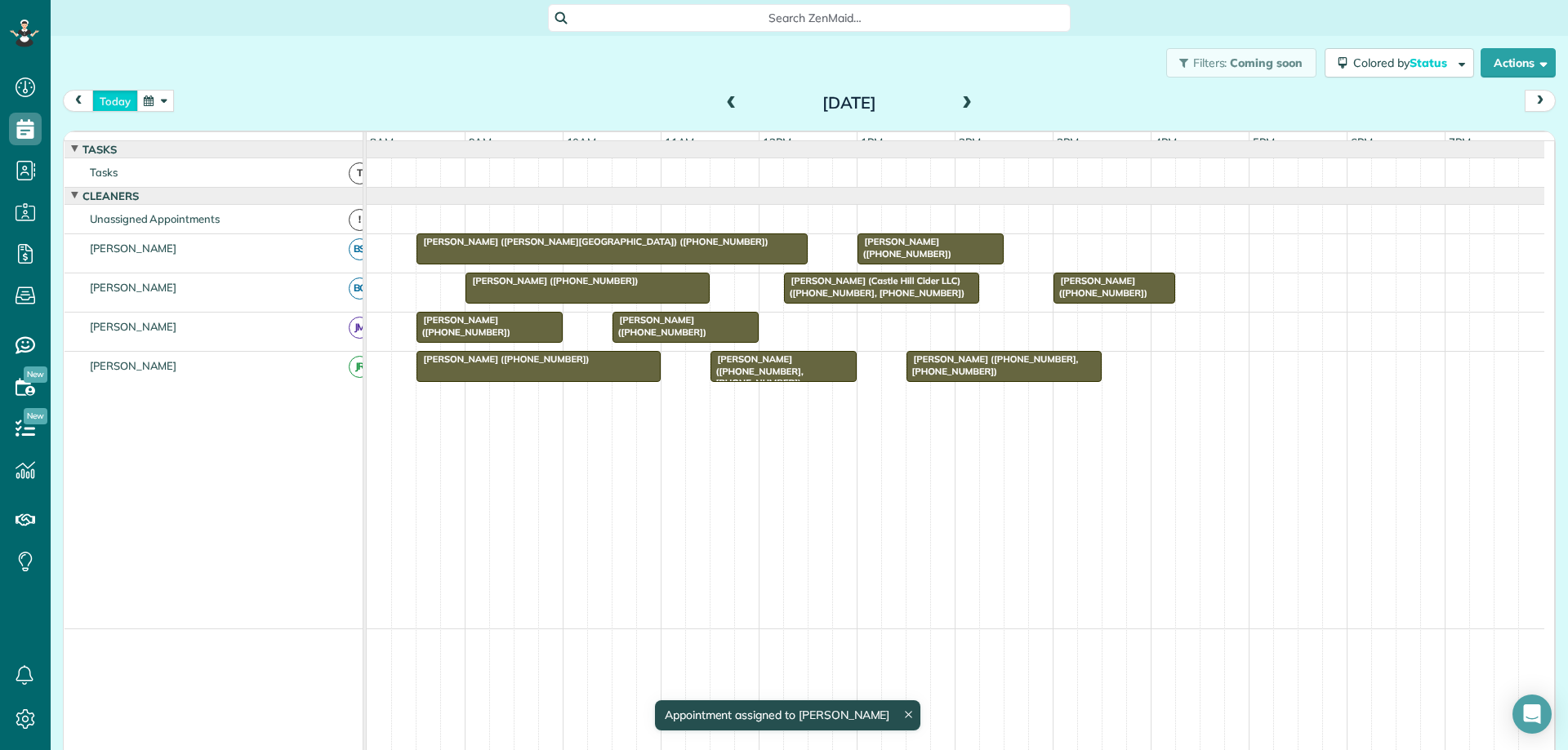
click at [120, 99] on button "today" at bounding box center [115, 101] width 46 height 22
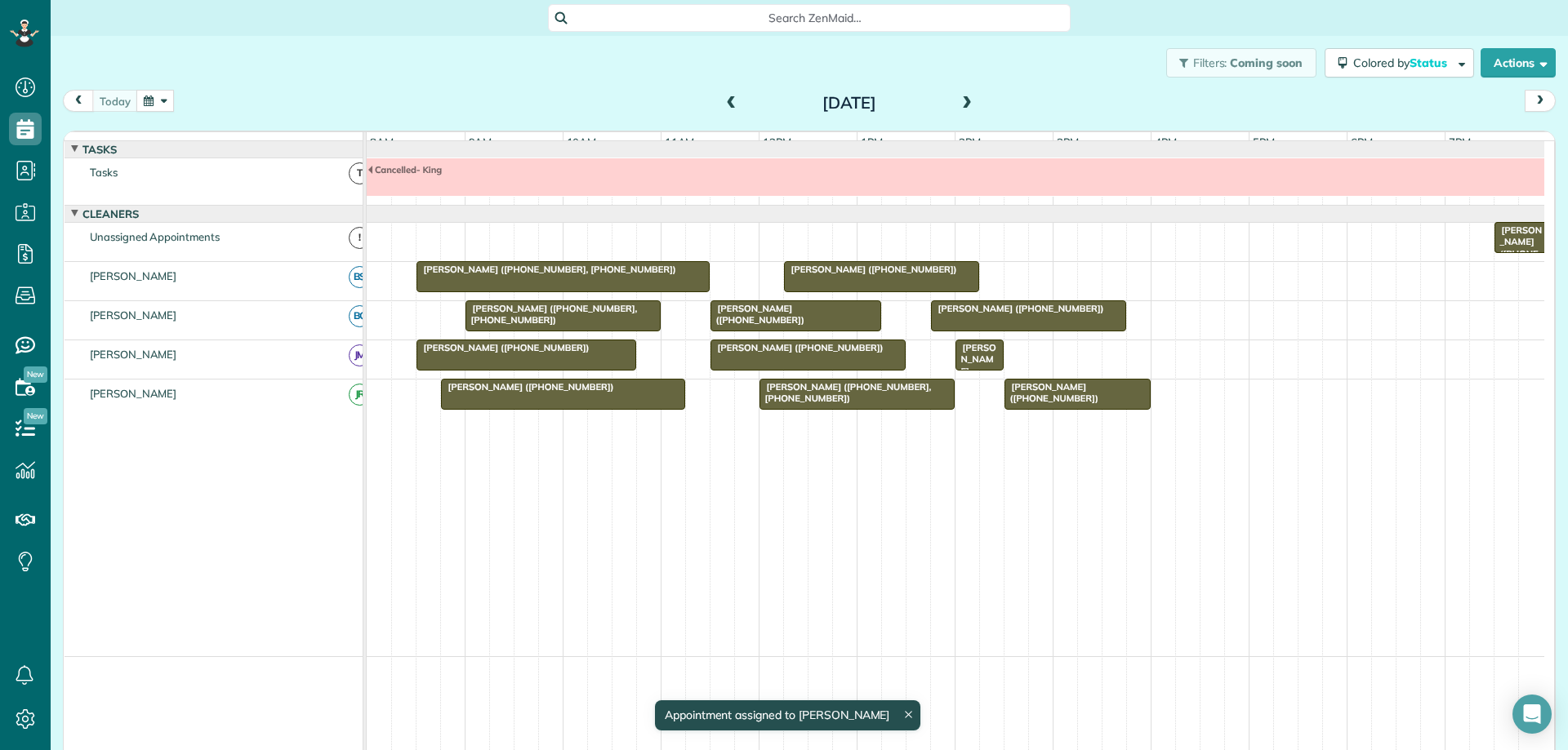
click at [147, 107] on button "button" at bounding box center [155, 101] width 37 height 22
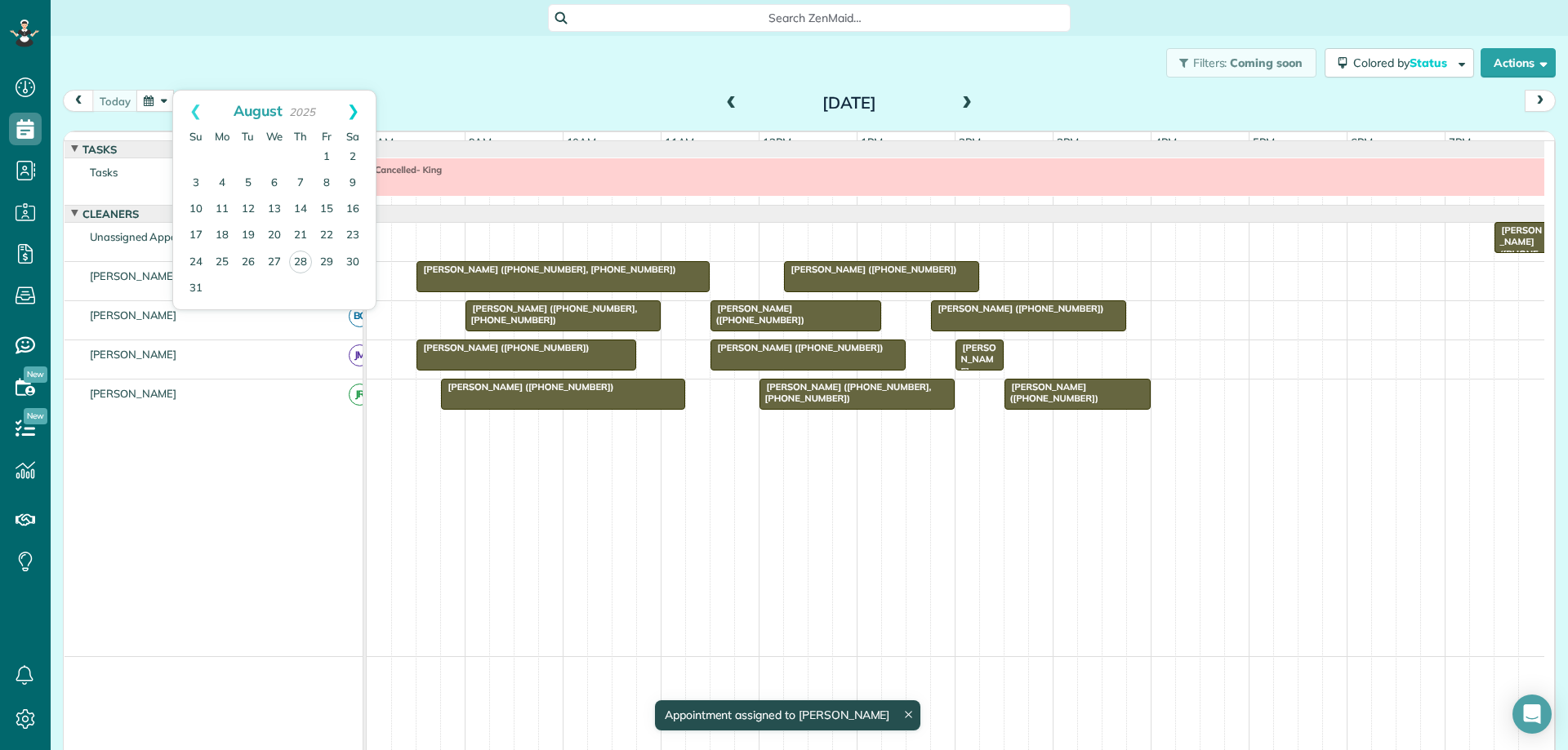
click at [353, 107] on link "Next" at bounding box center [353, 110] width 45 height 41
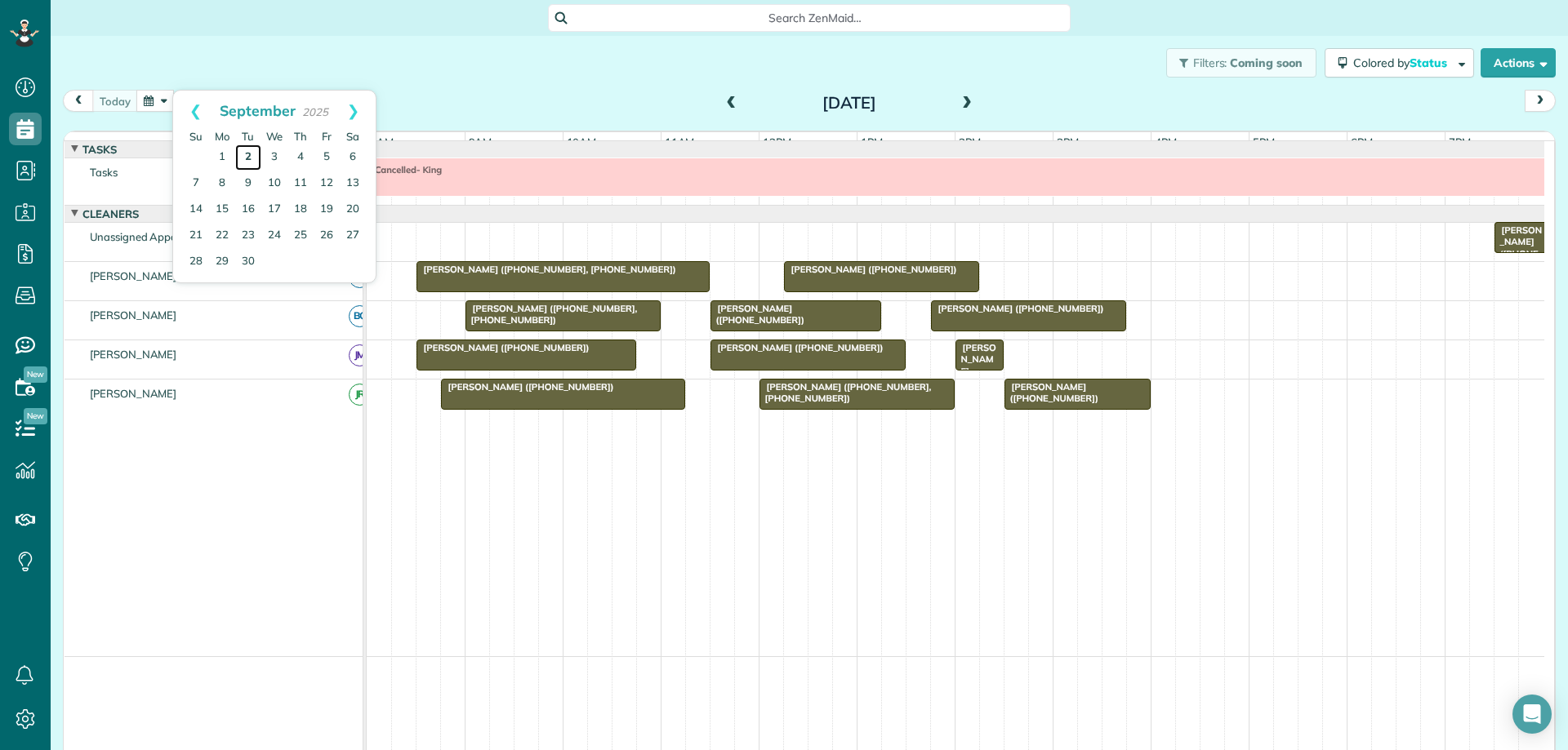
click at [252, 157] on link "2" at bounding box center [248, 157] width 26 height 26
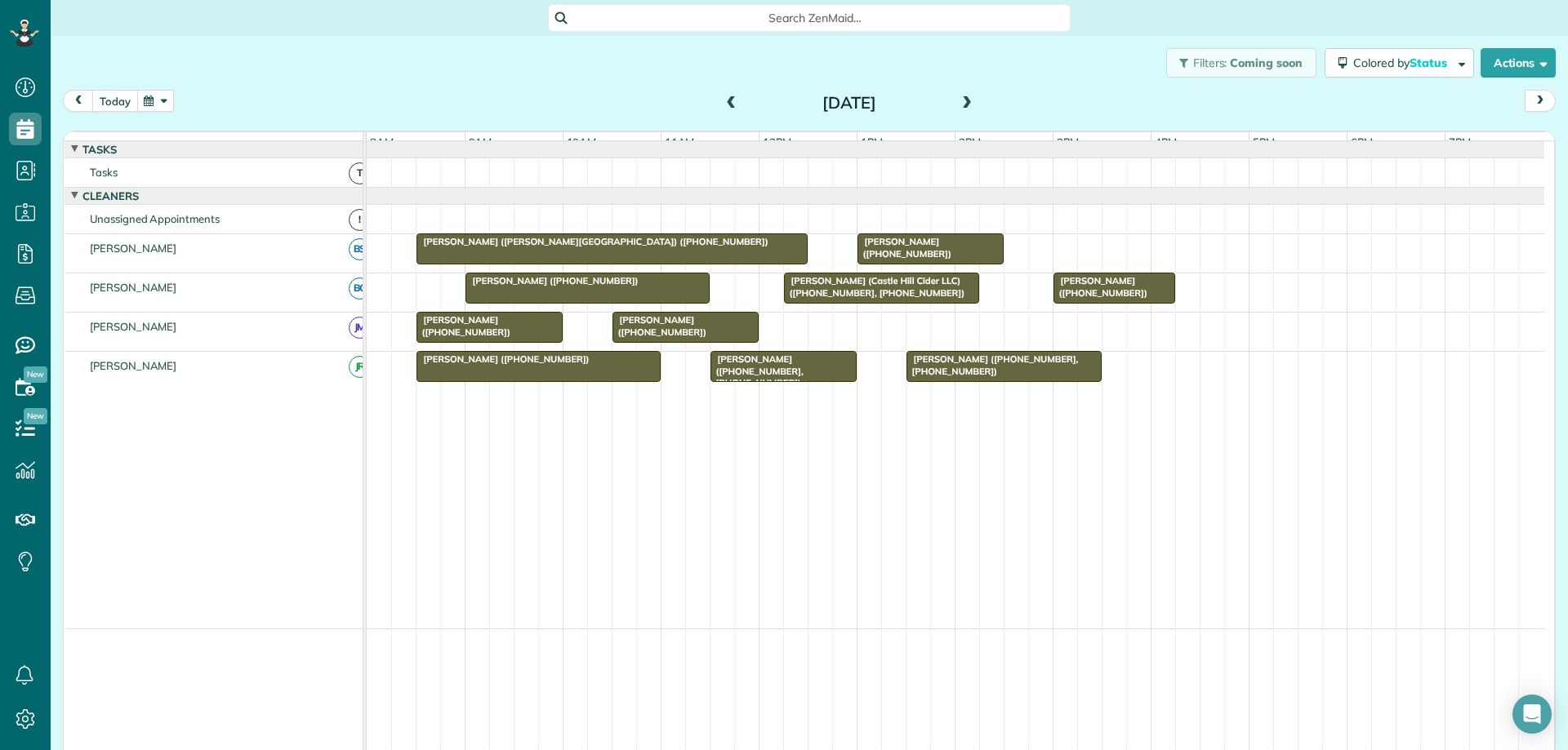
click at [111, 110] on button "today" at bounding box center [115, 101] width 46 height 22
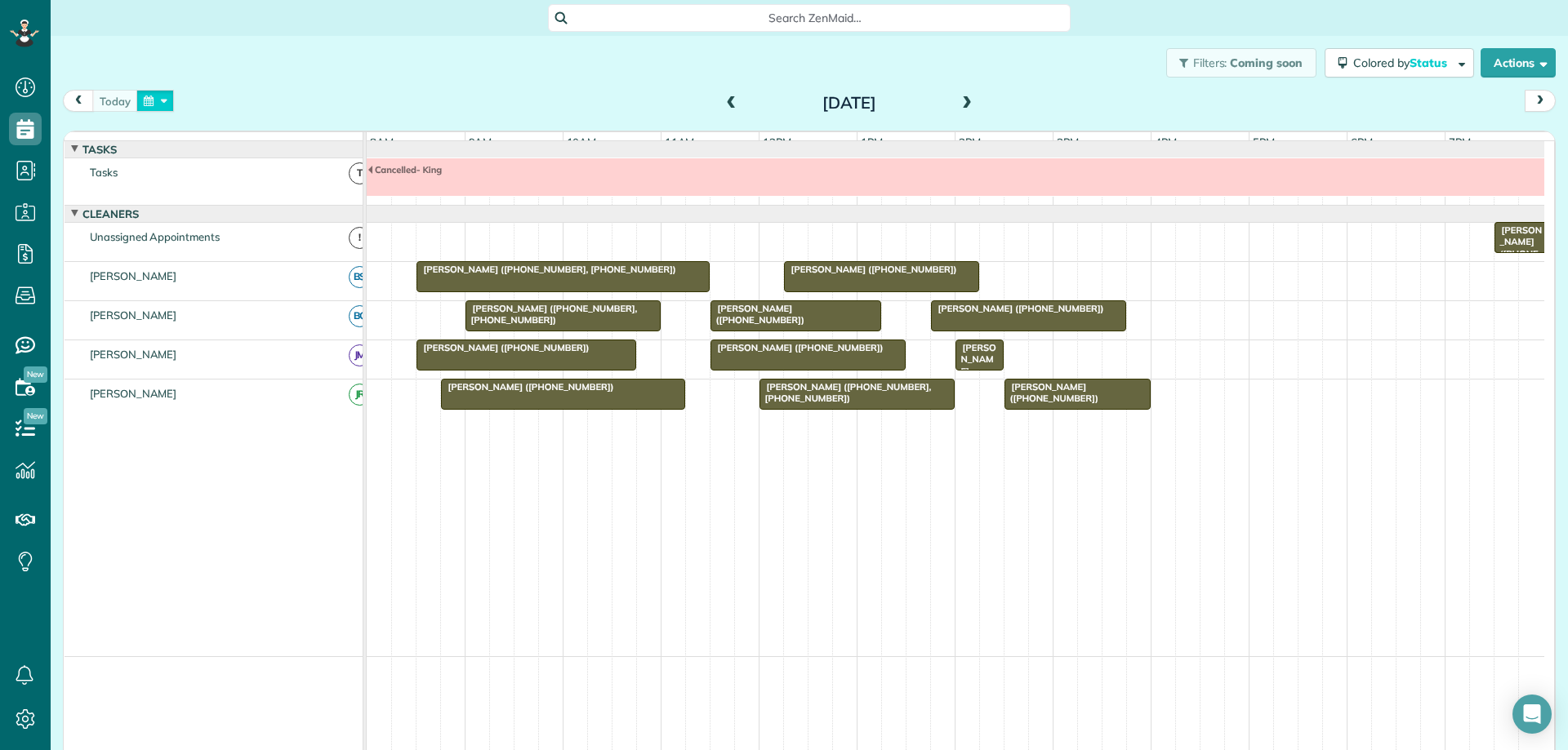
click at [156, 101] on button "button" at bounding box center [155, 101] width 37 height 22
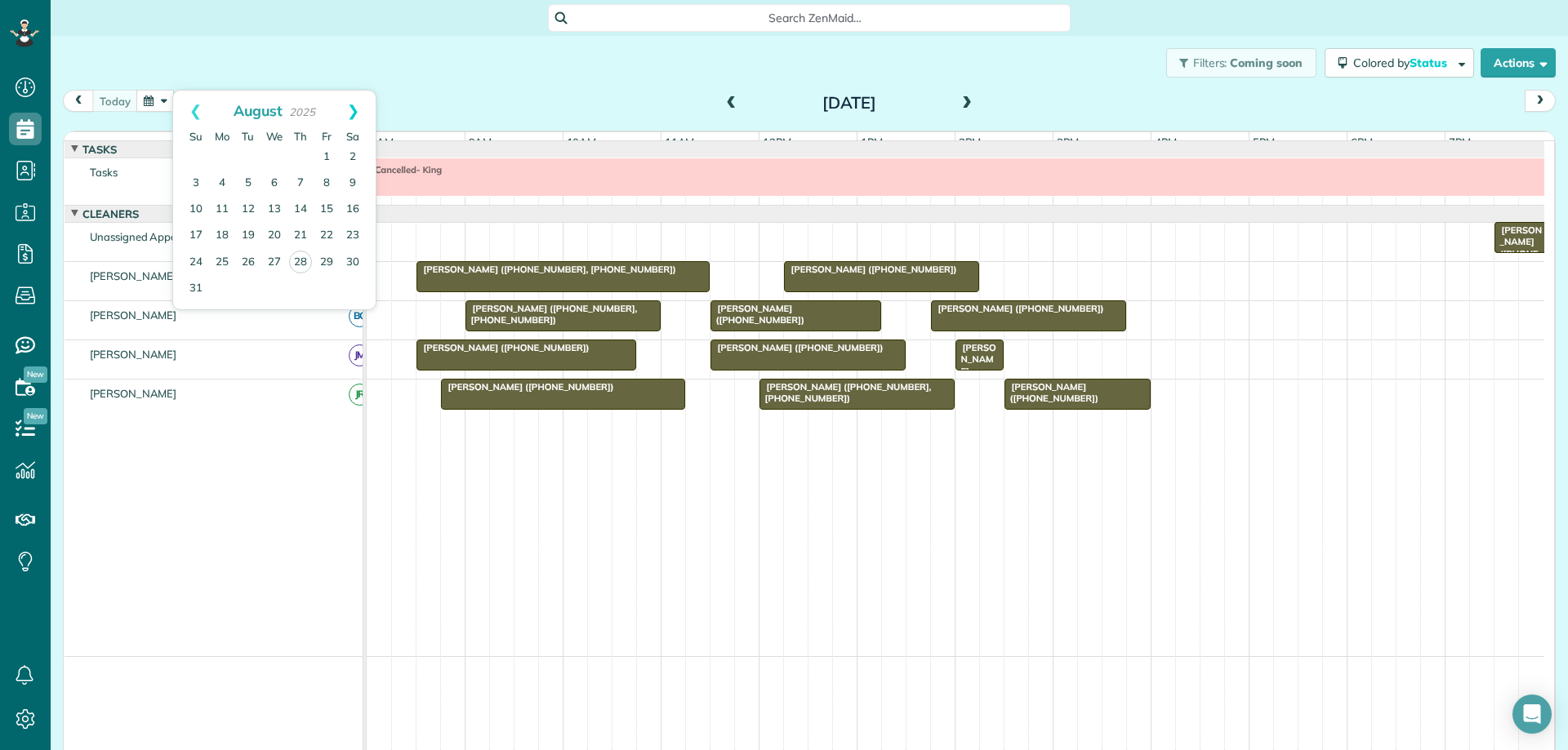
click at [358, 117] on link "Next" at bounding box center [353, 110] width 45 height 41
click at [245, 152] on link "2" at bounding box center [248, 157] width 26 height 26
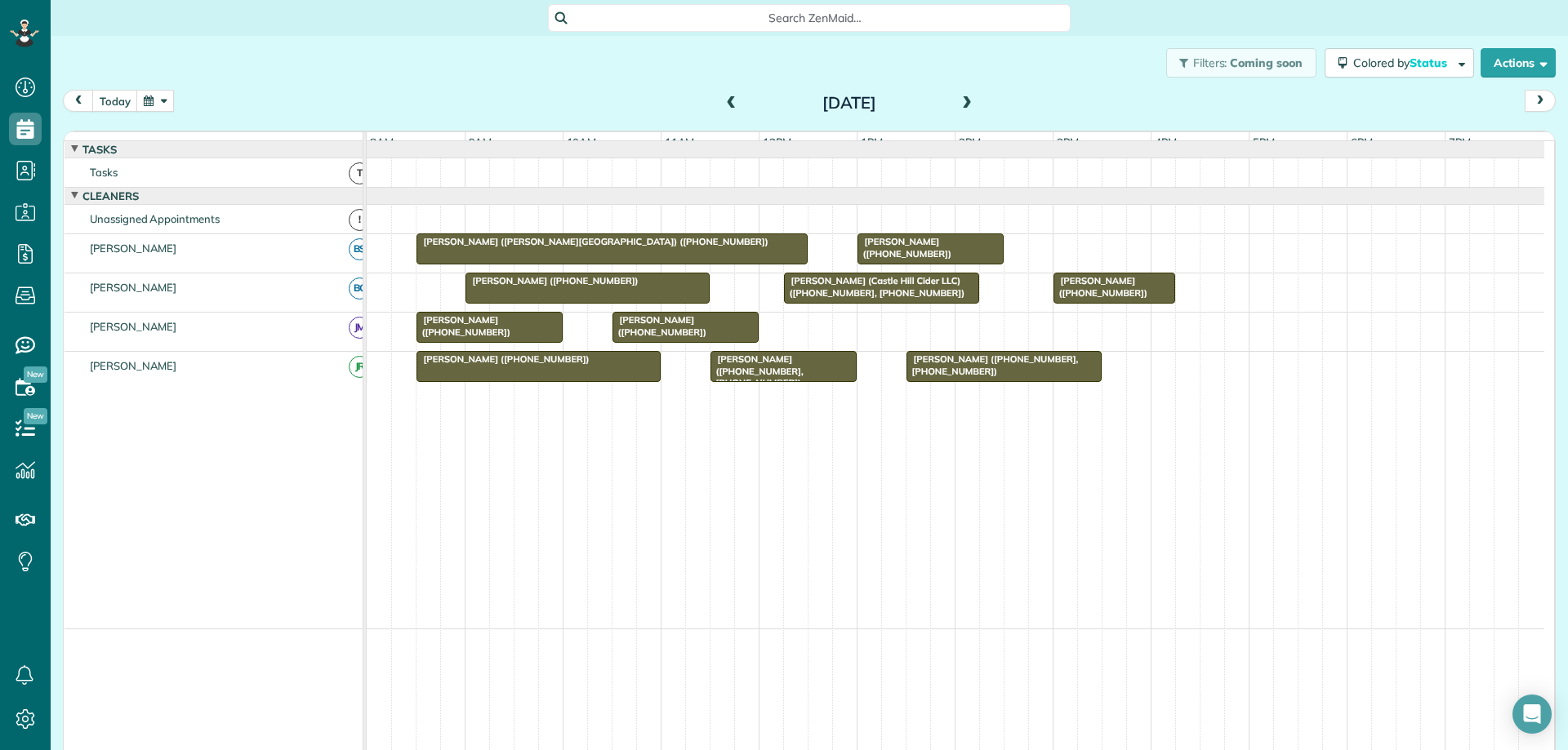
click at [960, 107] on span at bounding box center [967, 103] width 18 height 14
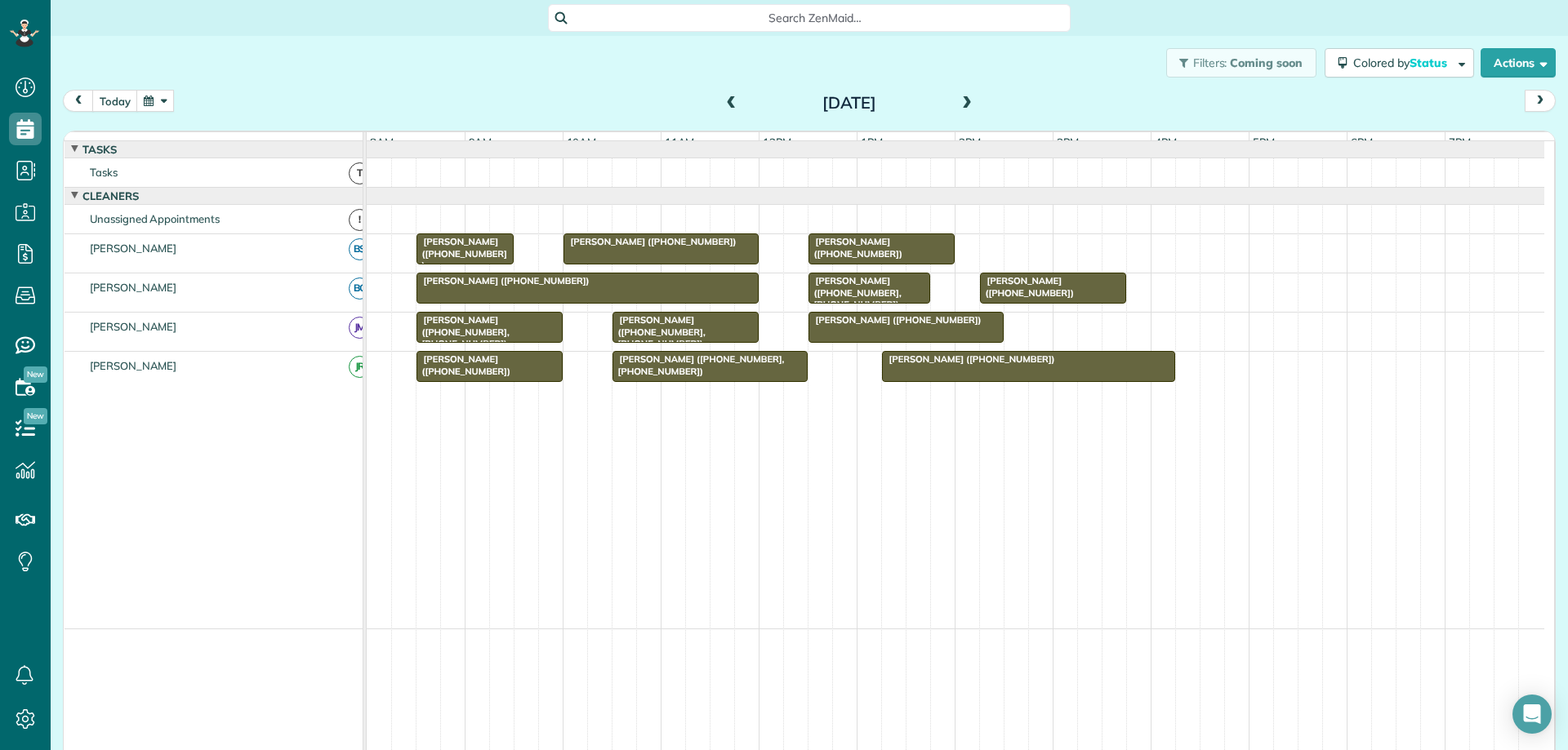
click at [961, 103] on span at bounding box center [967, 103] width 18 height 14
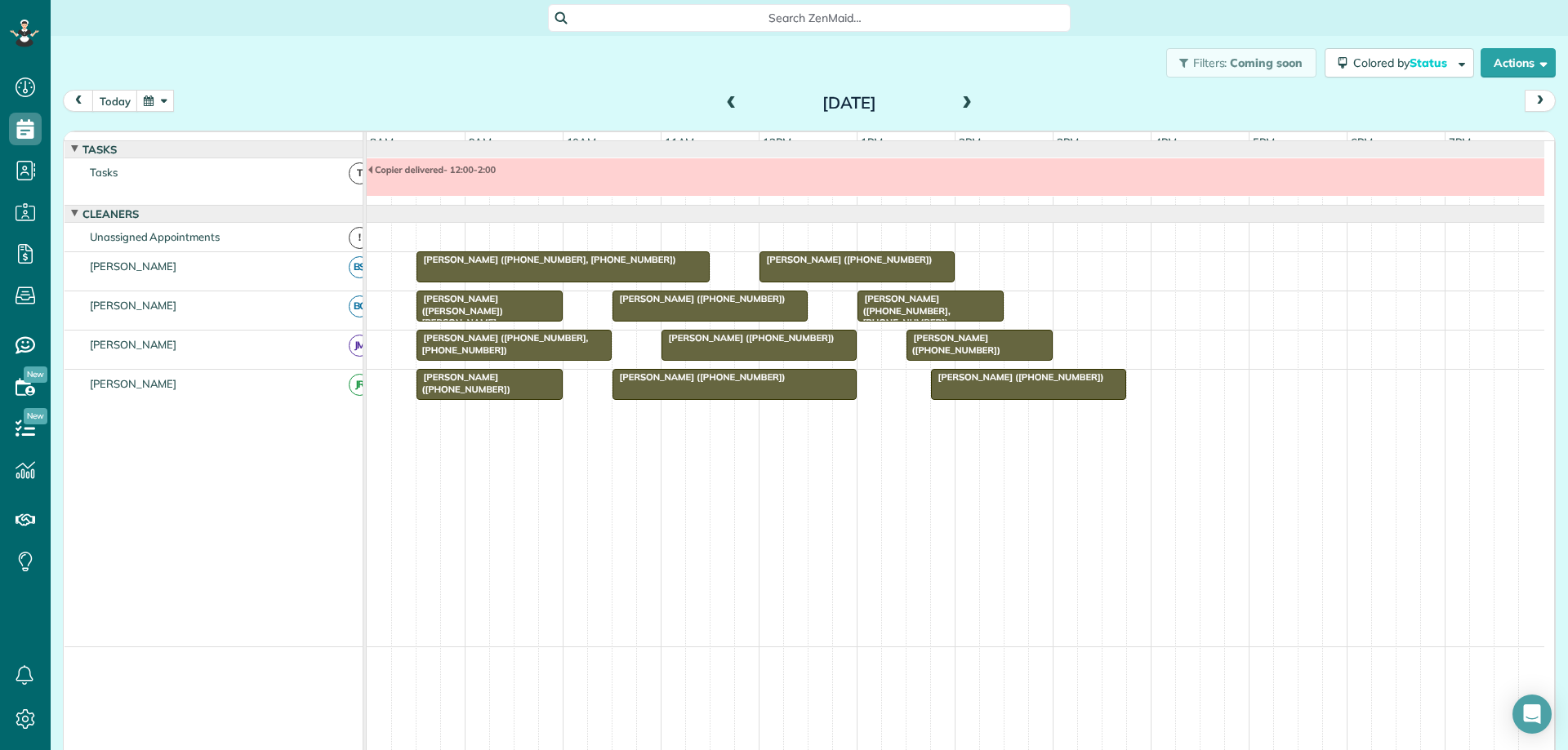
click at [934, 265] on div "[PERSON_NAME] ([PHONE_NUMBER])" at bounding box center [857, 259] width 185 height 12
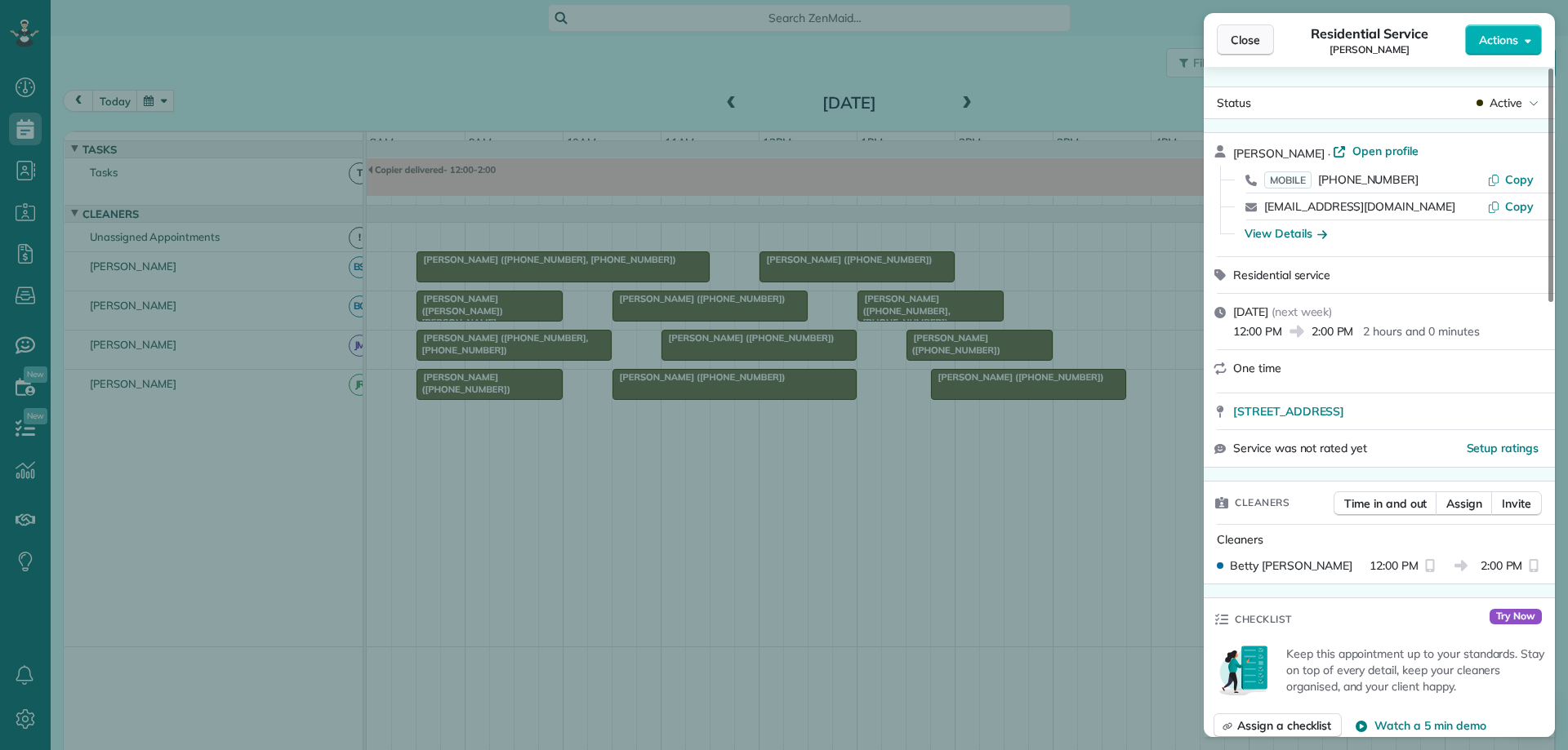
click at [1257, 40] on span "Close" at bounding box center [1245, 39] width 30 height 16
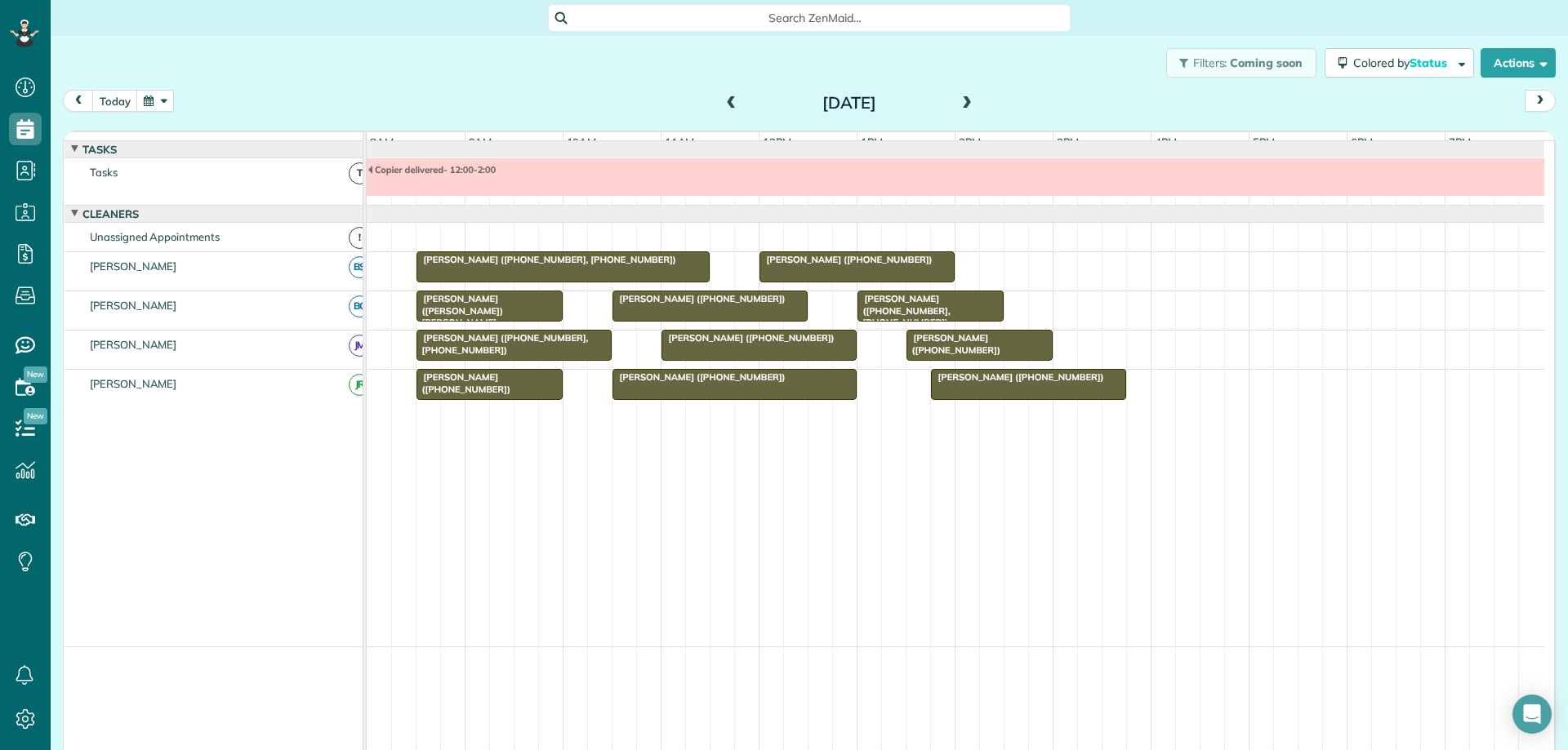
click at [727, 103] on span at bounding box center [731, 103] width 18 height 14
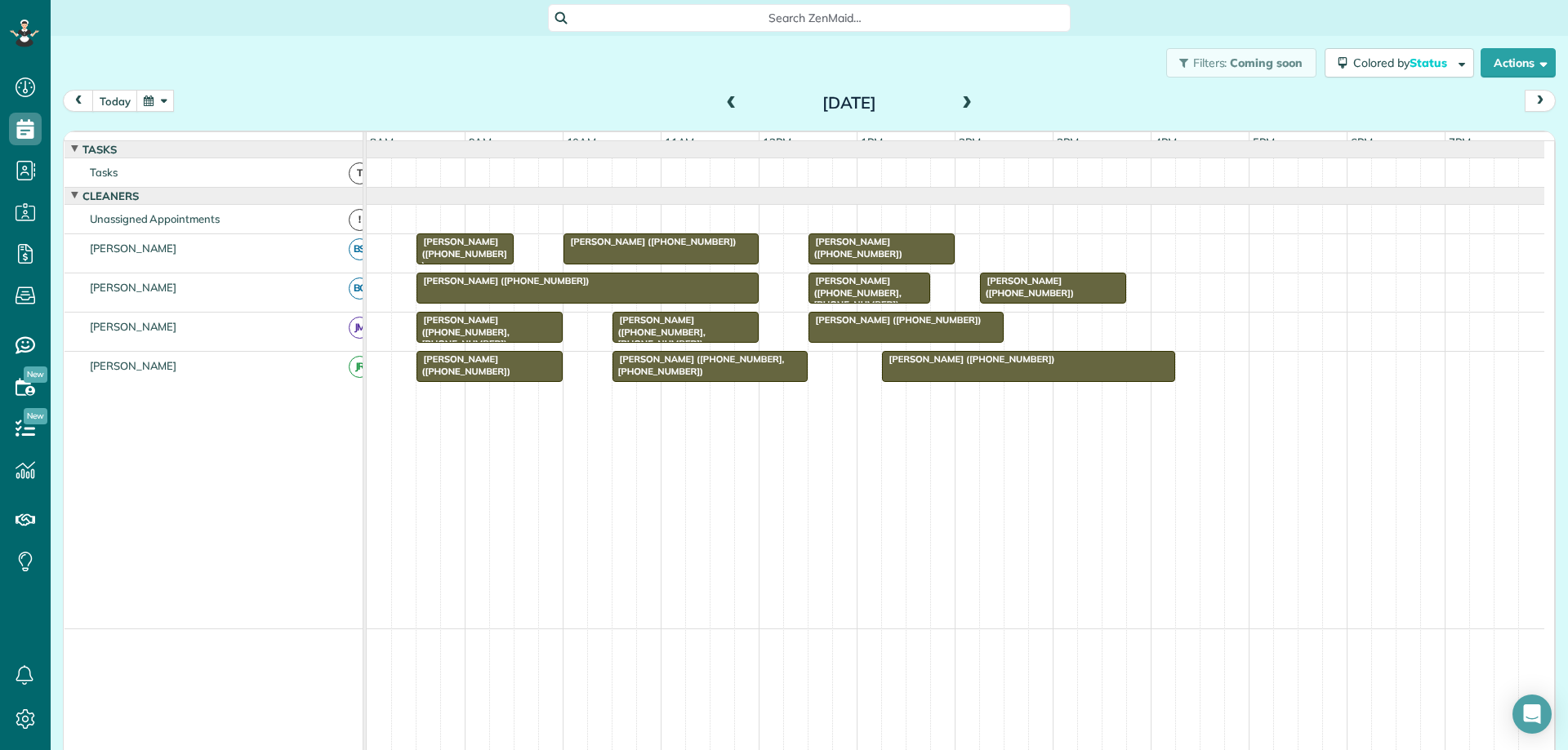
click at [958, 104] on span at bounding box center [967, 103] width 18 height 14
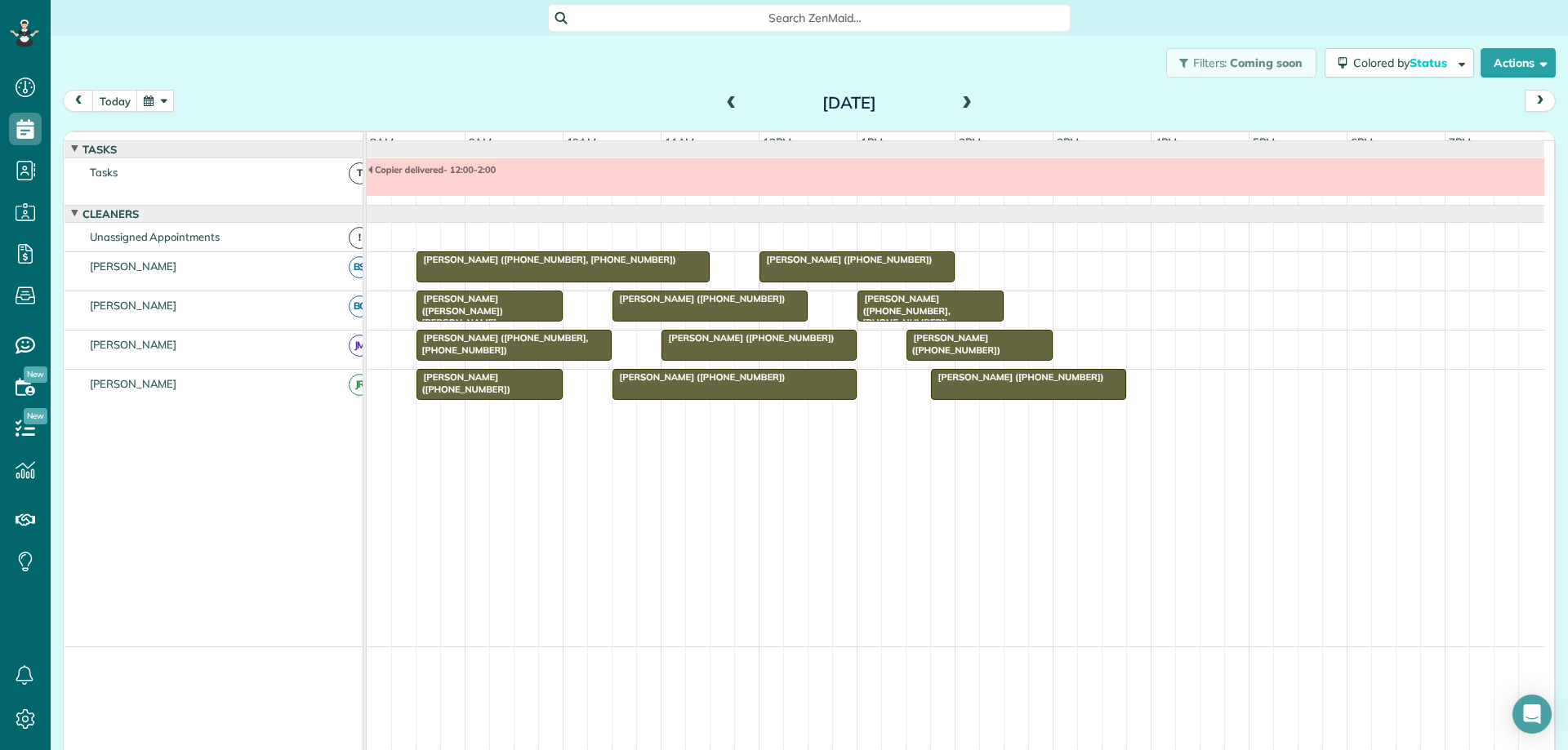
click at [958, 104] on span at bounding box center [967, 103] width 18 height 14
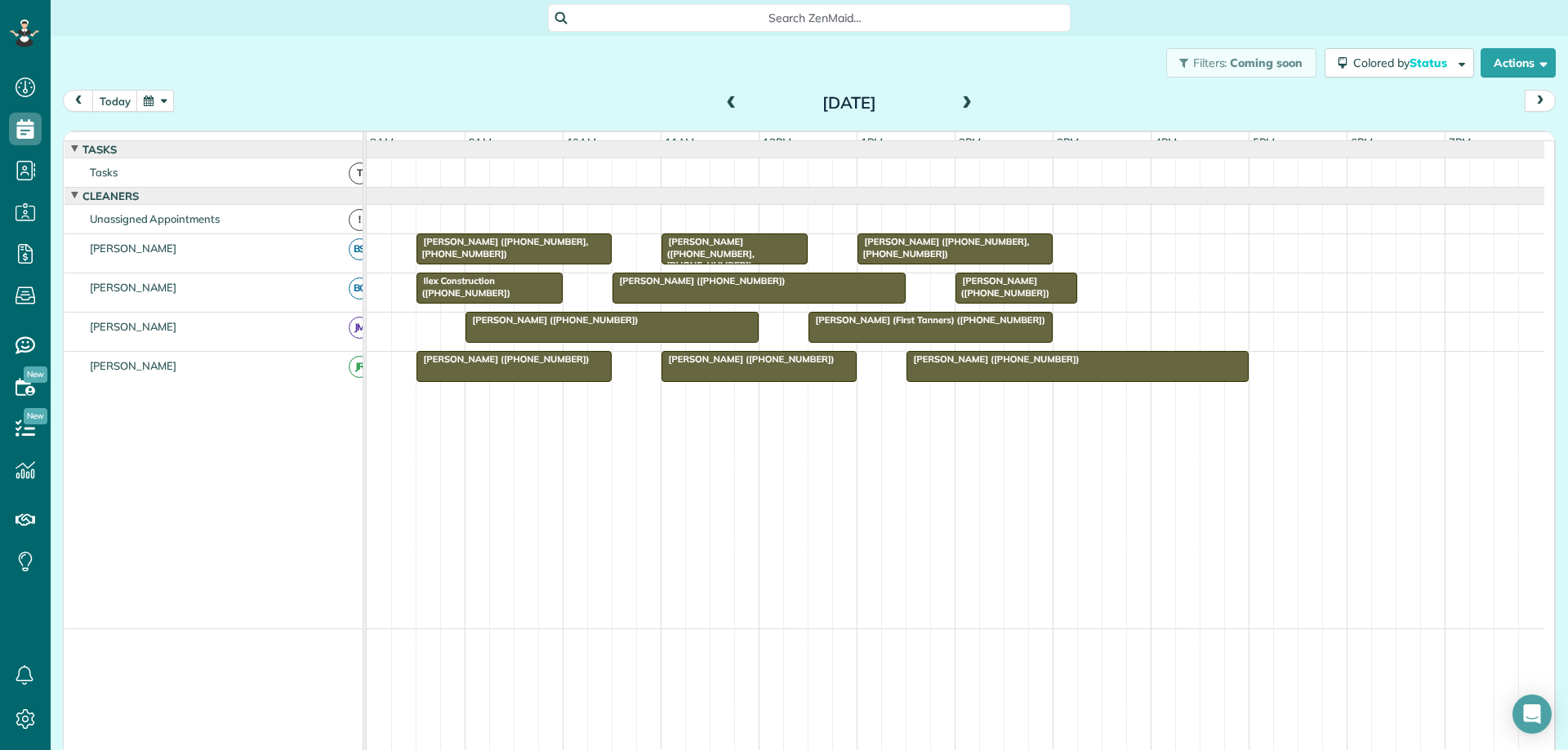
click at [732, 103] on span at bounding box center [731, 103] width 18 height 14
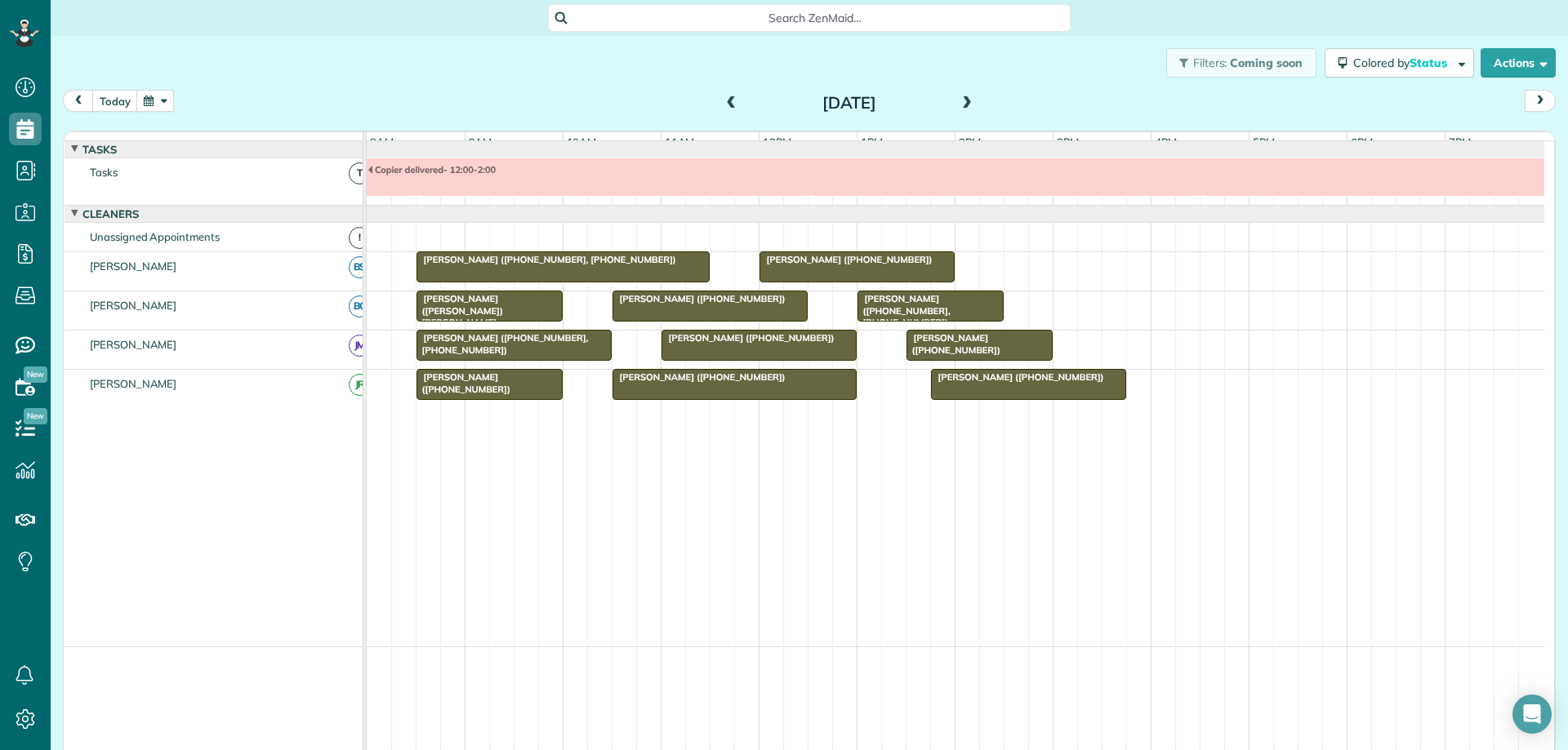
click at [729, 110] on span at bounding box center [731, 103] width 18 height 14
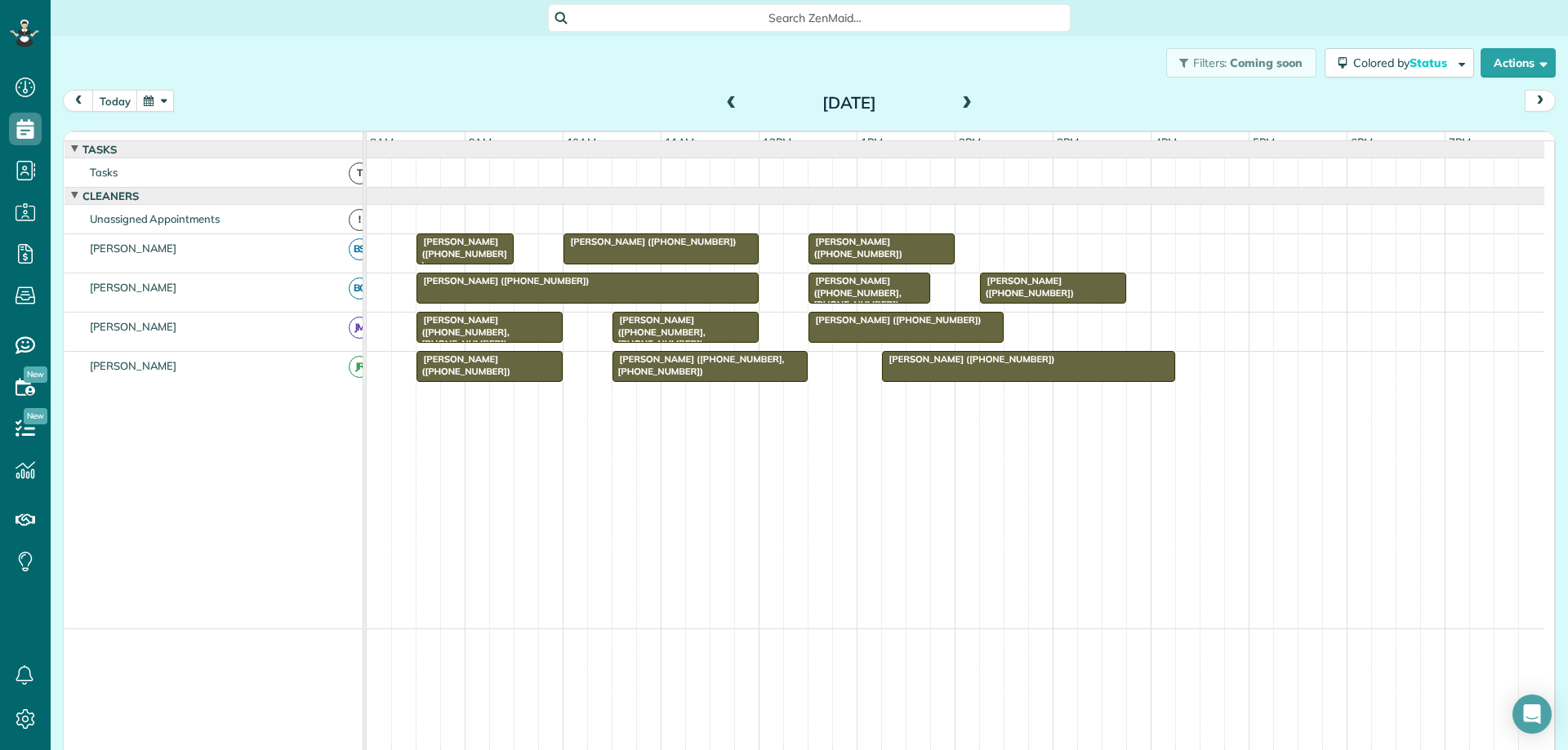
click at [958, 101] on span at bounding box center [967, 103] width 18 height 14
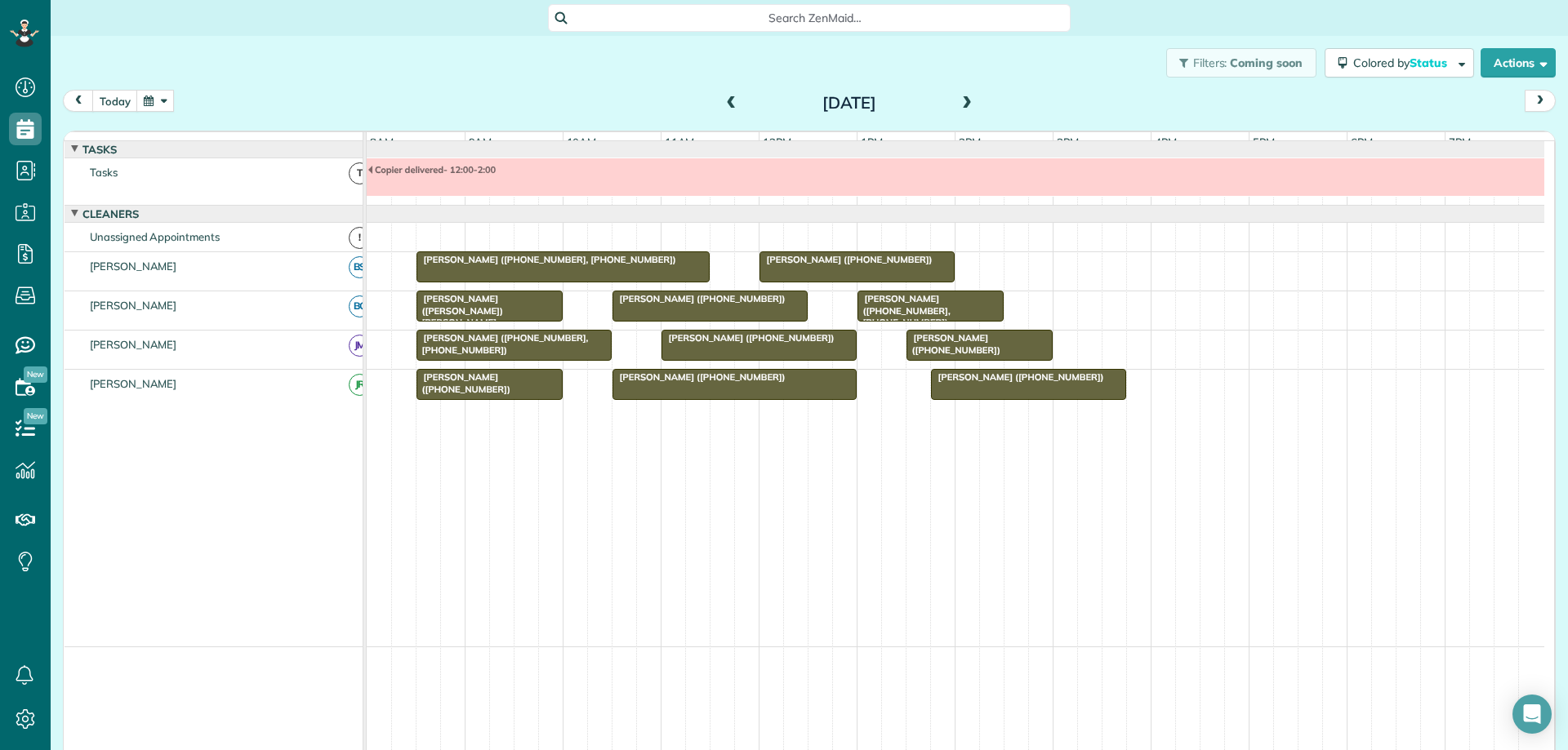
click at [964, 107] on span at bounding box center [967, 103] width 18 height 14
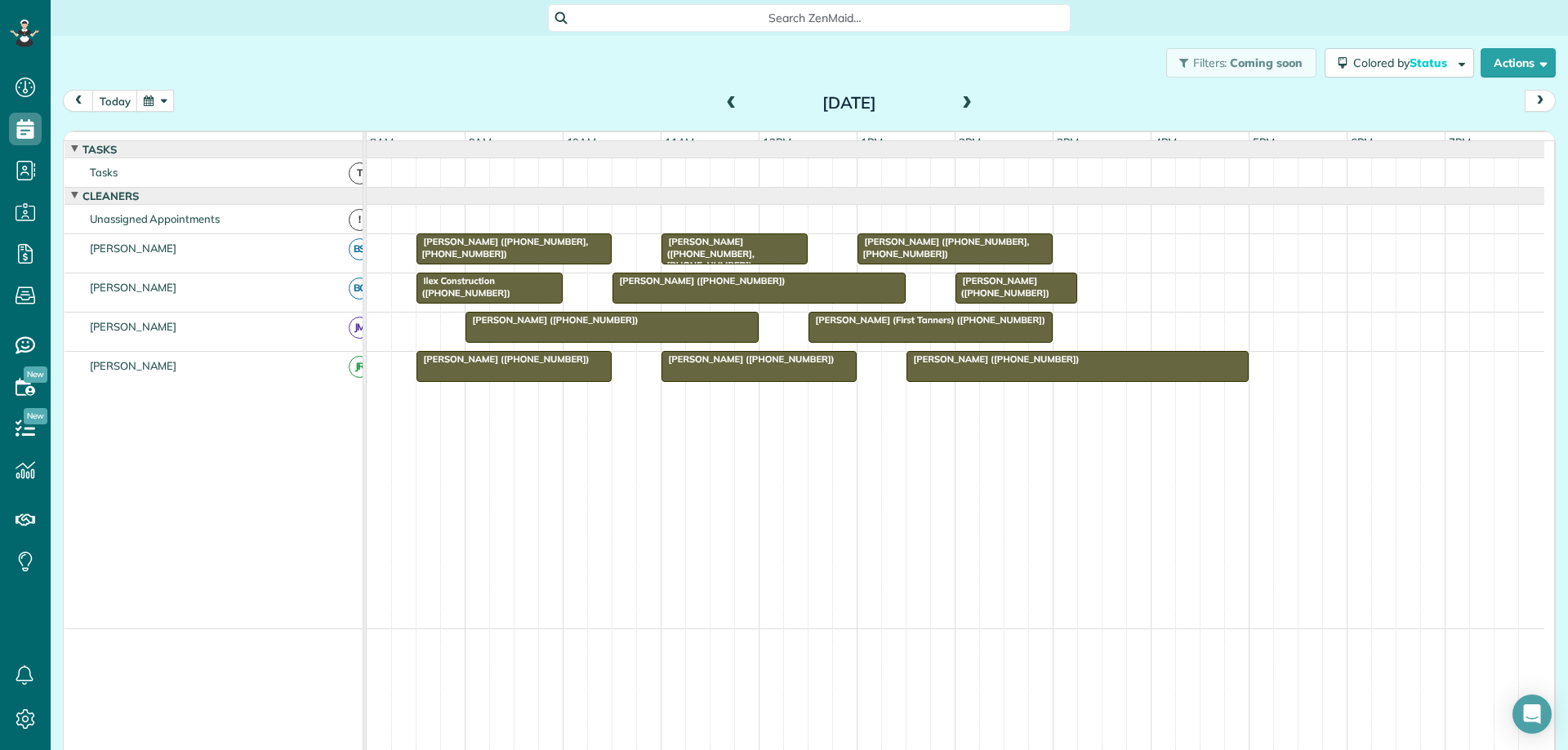
click at [723, 107] on span at bounding box center [731, 103] width 18 height 14
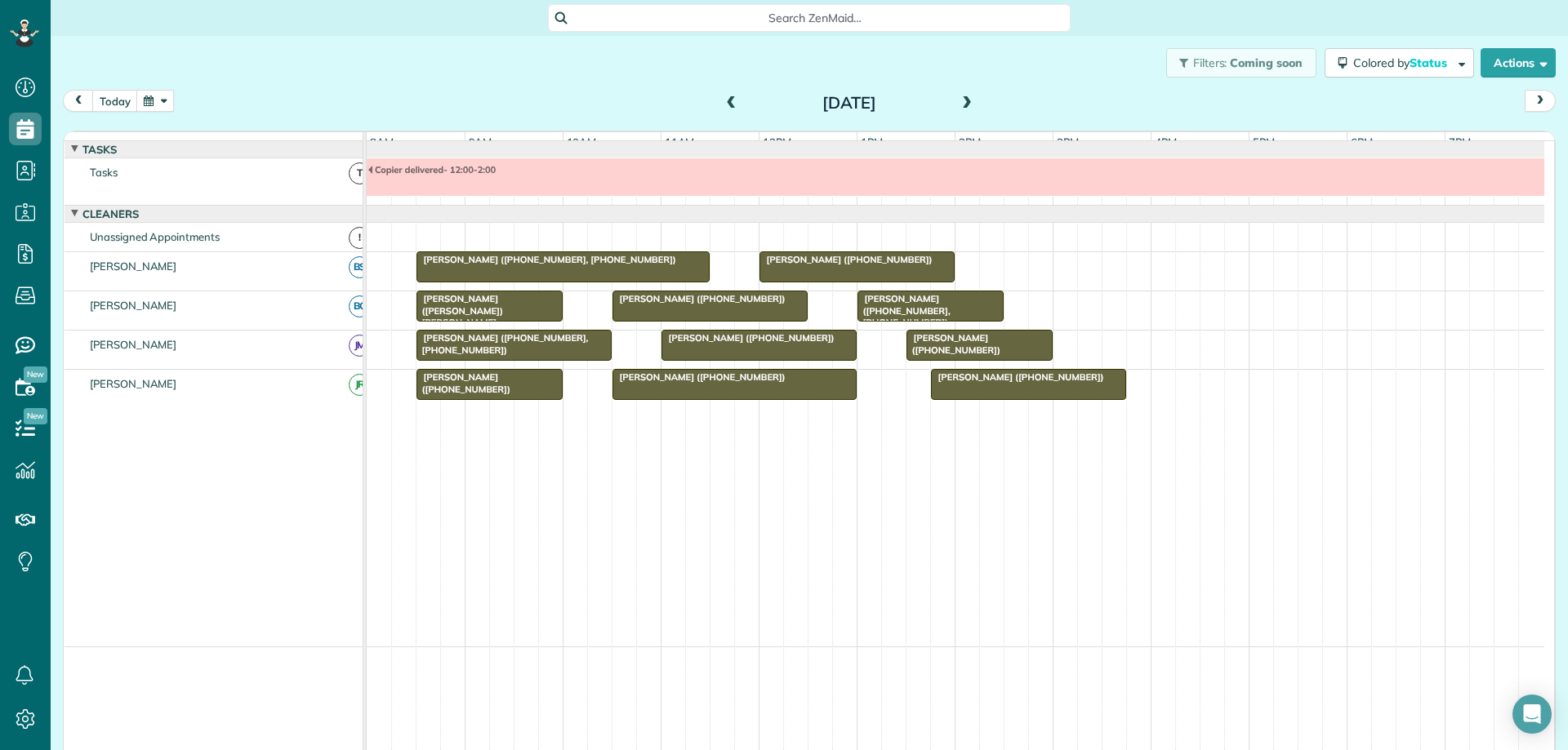
click at [962, 101] on span at bounding box center [967, 103] width 18 height 14
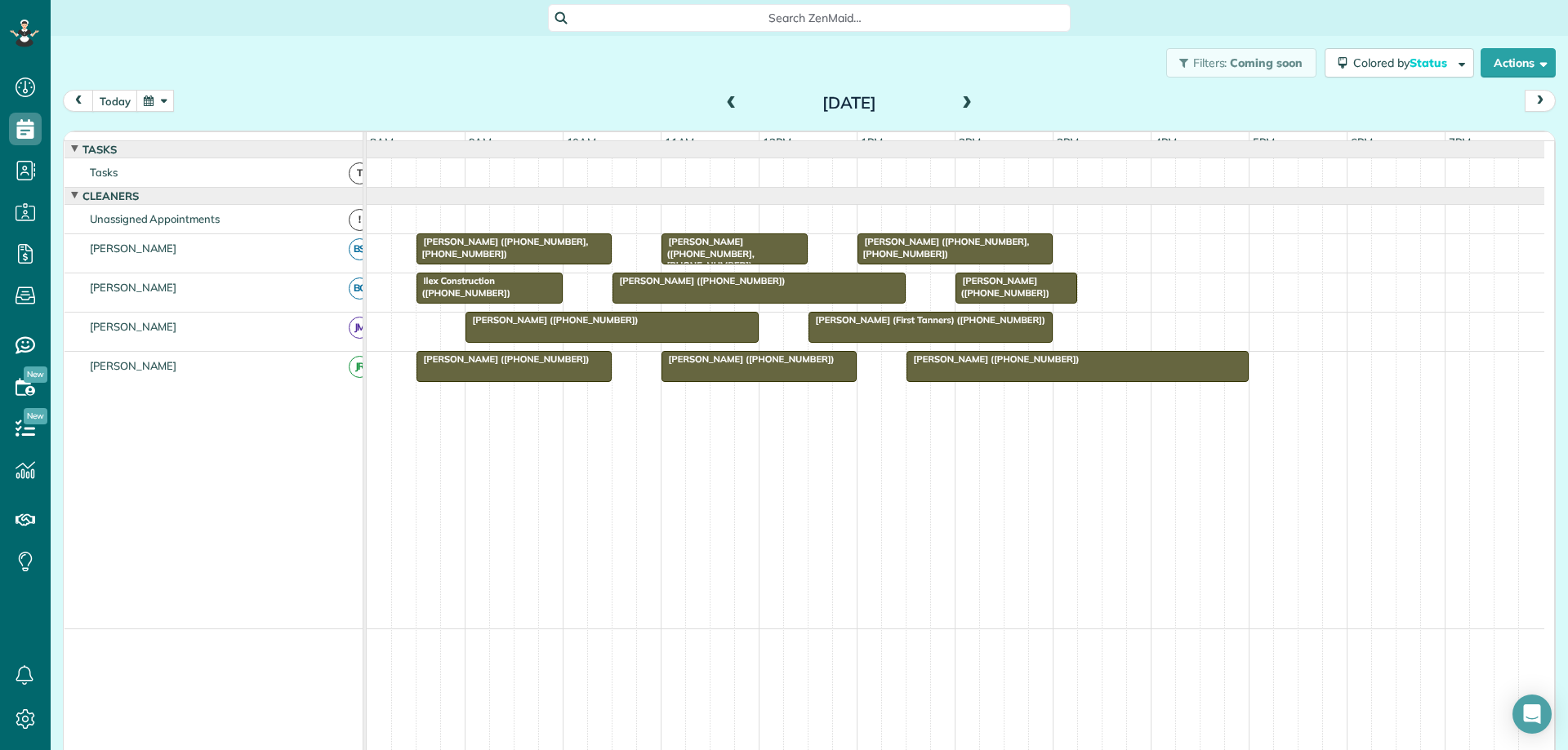
click at [723, 102] on span at bounding box center [731, 103] width 18 height 14
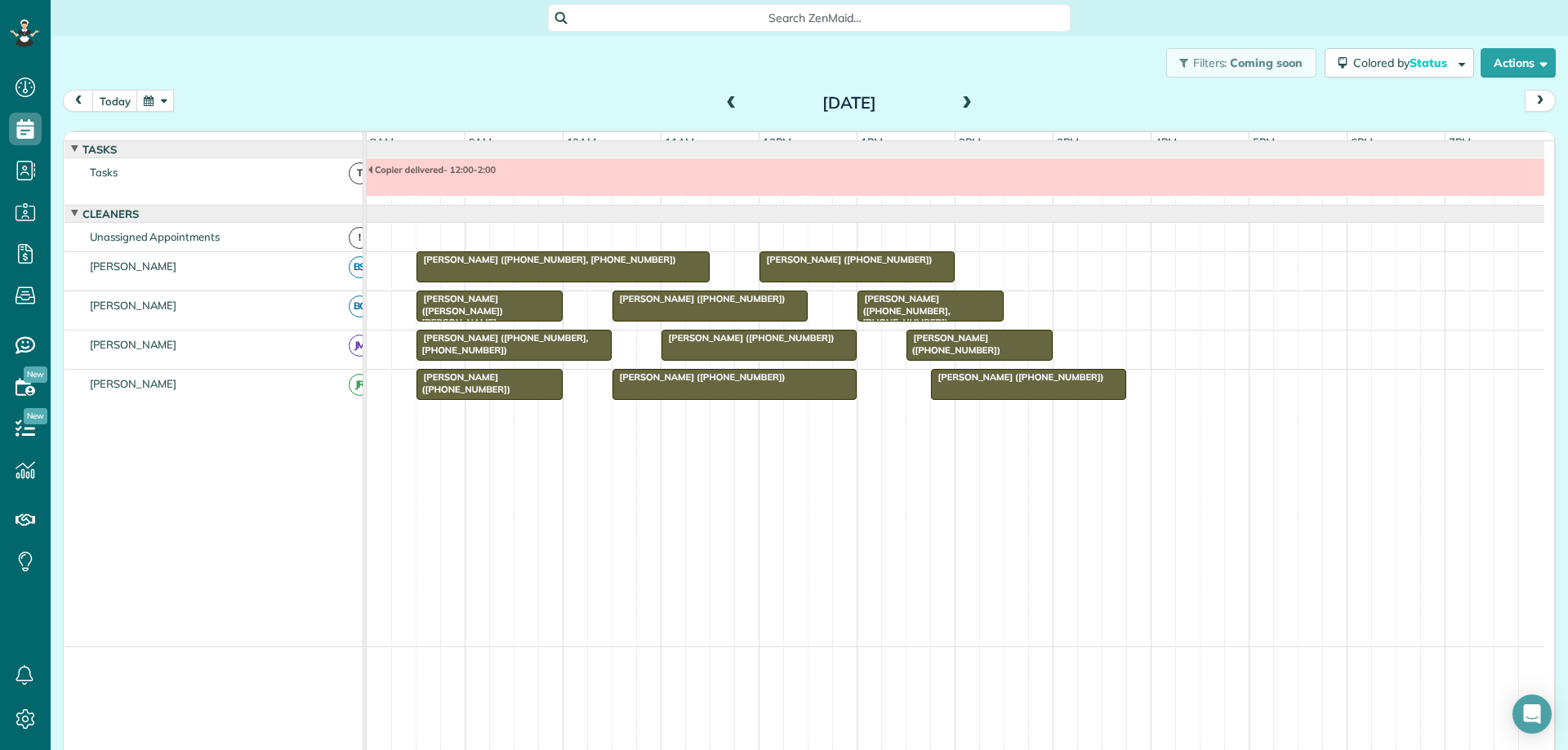
click at [723, 108] on span at bounding box center [731, 103] width 18 height 14
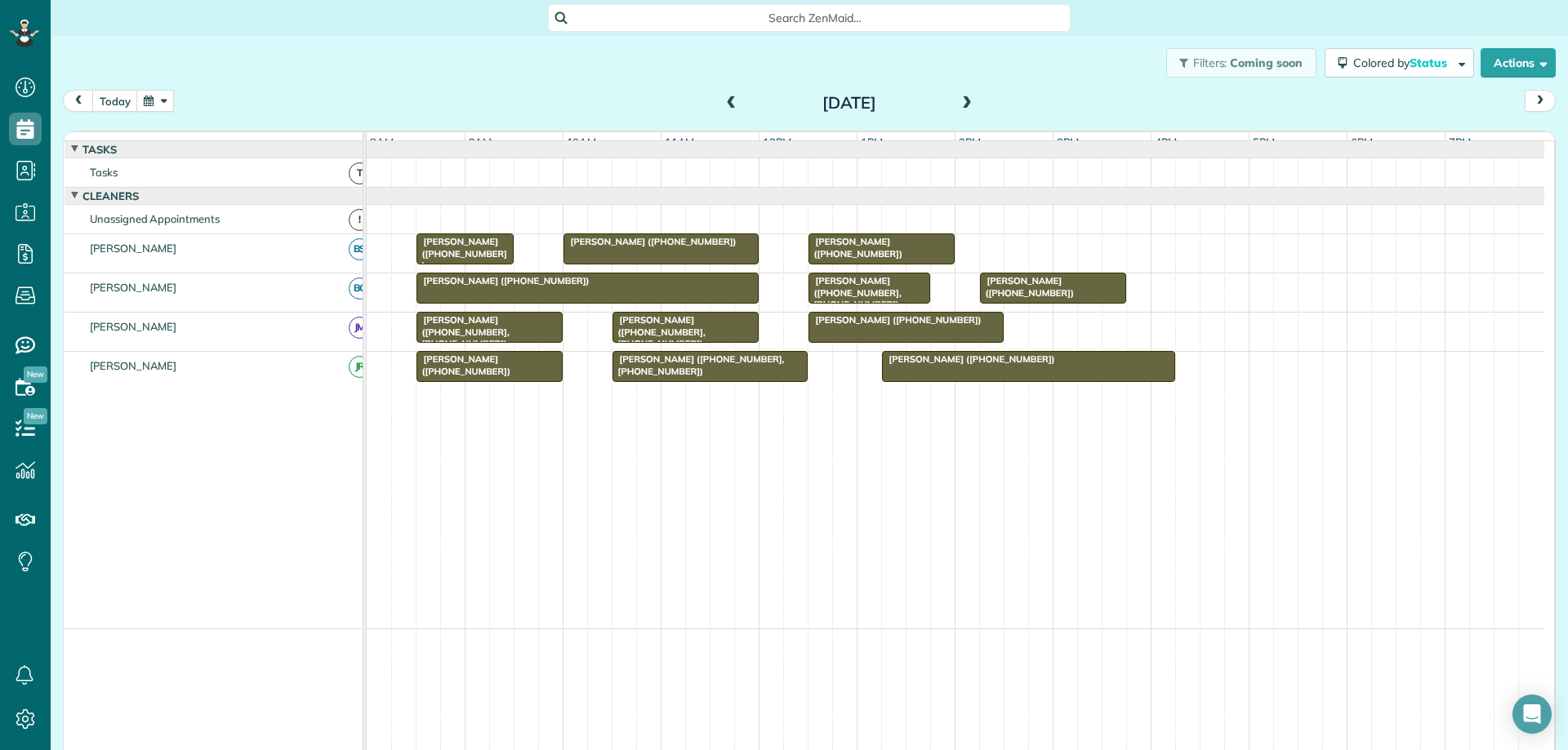
click at [958, 107] on span at bounding box center [967, 103] width 18 height 14
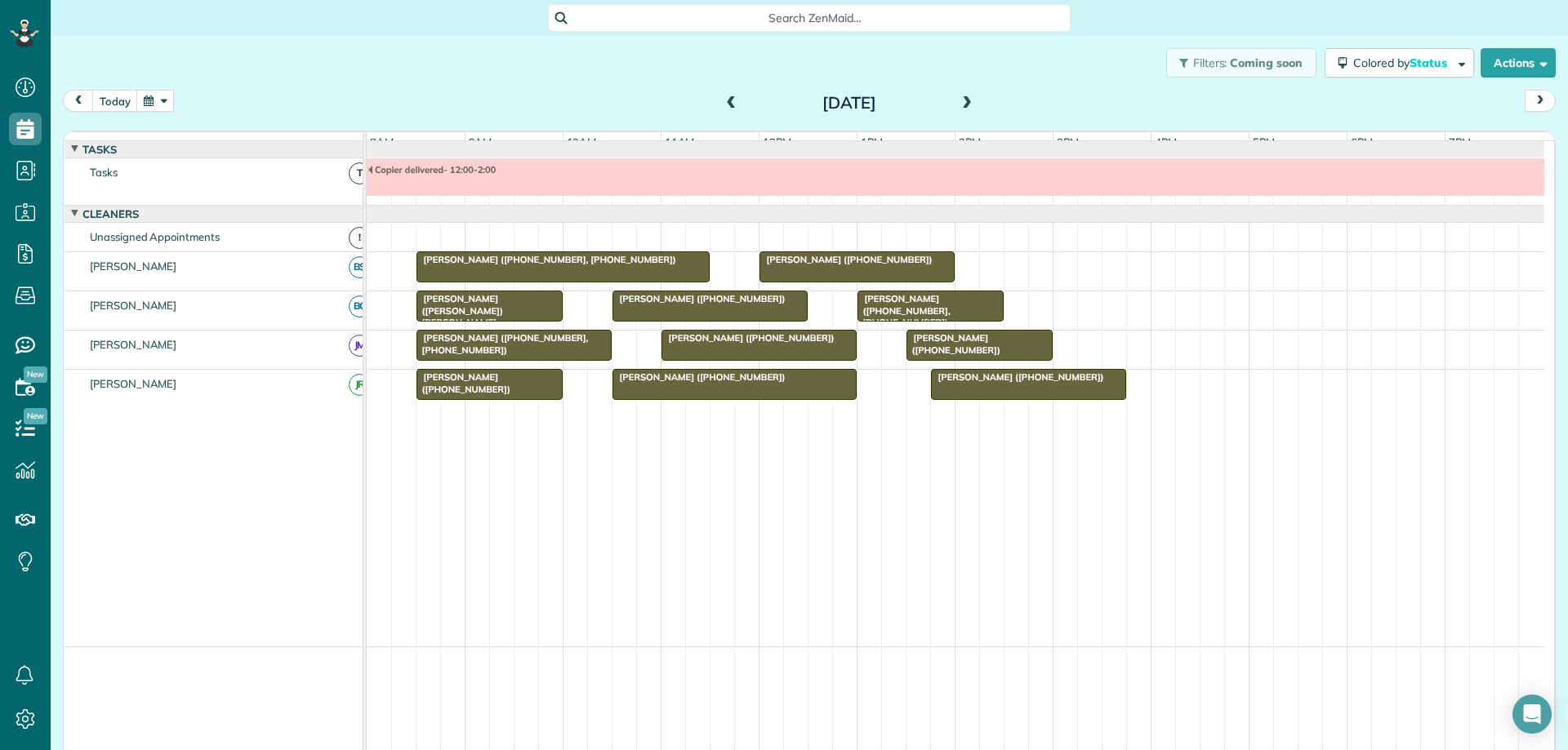
click at [961, 101] on span at bounding box center [967, 103] width 18 height 14
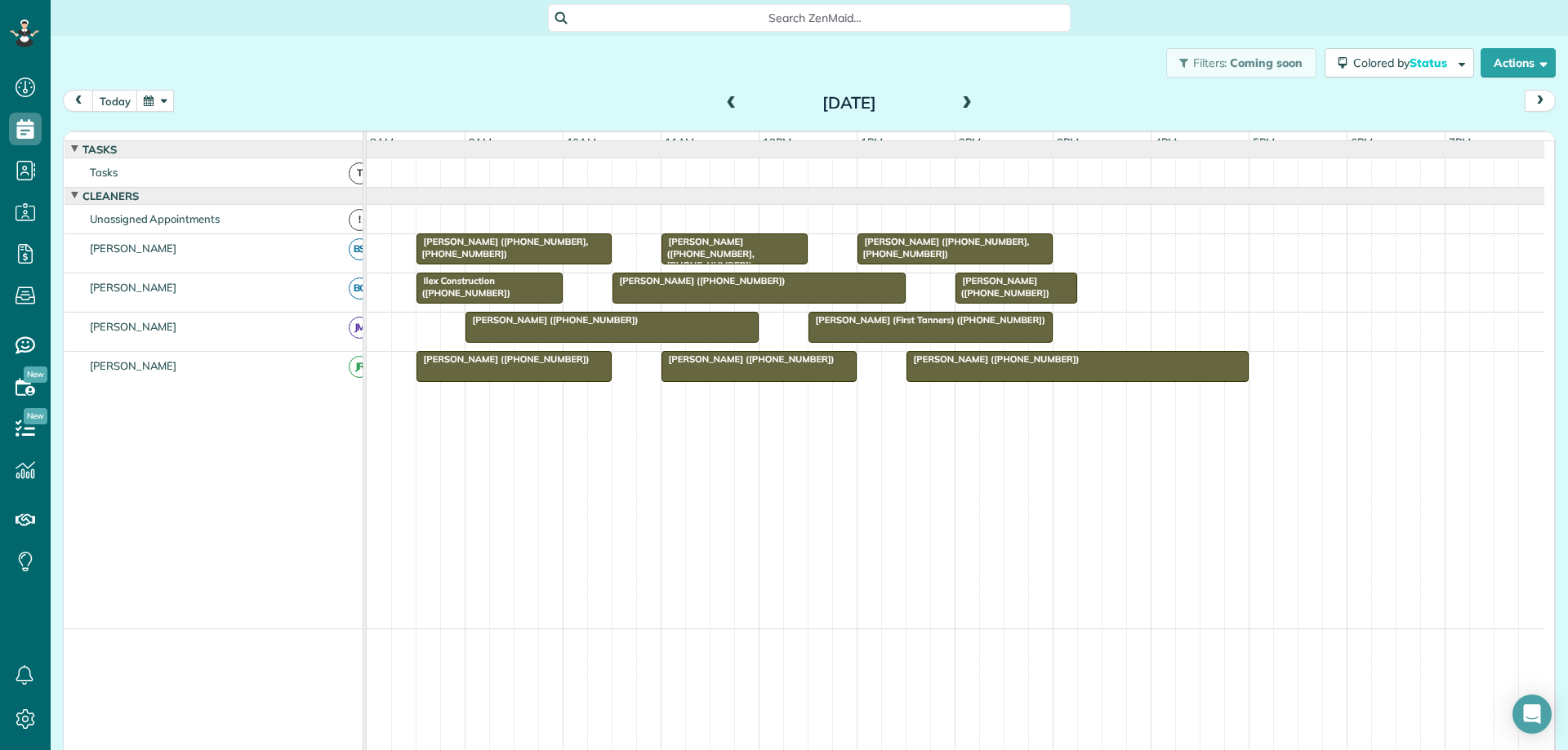
click at [729, 108] on span at bounding box center [731, 103] width 18 height 14
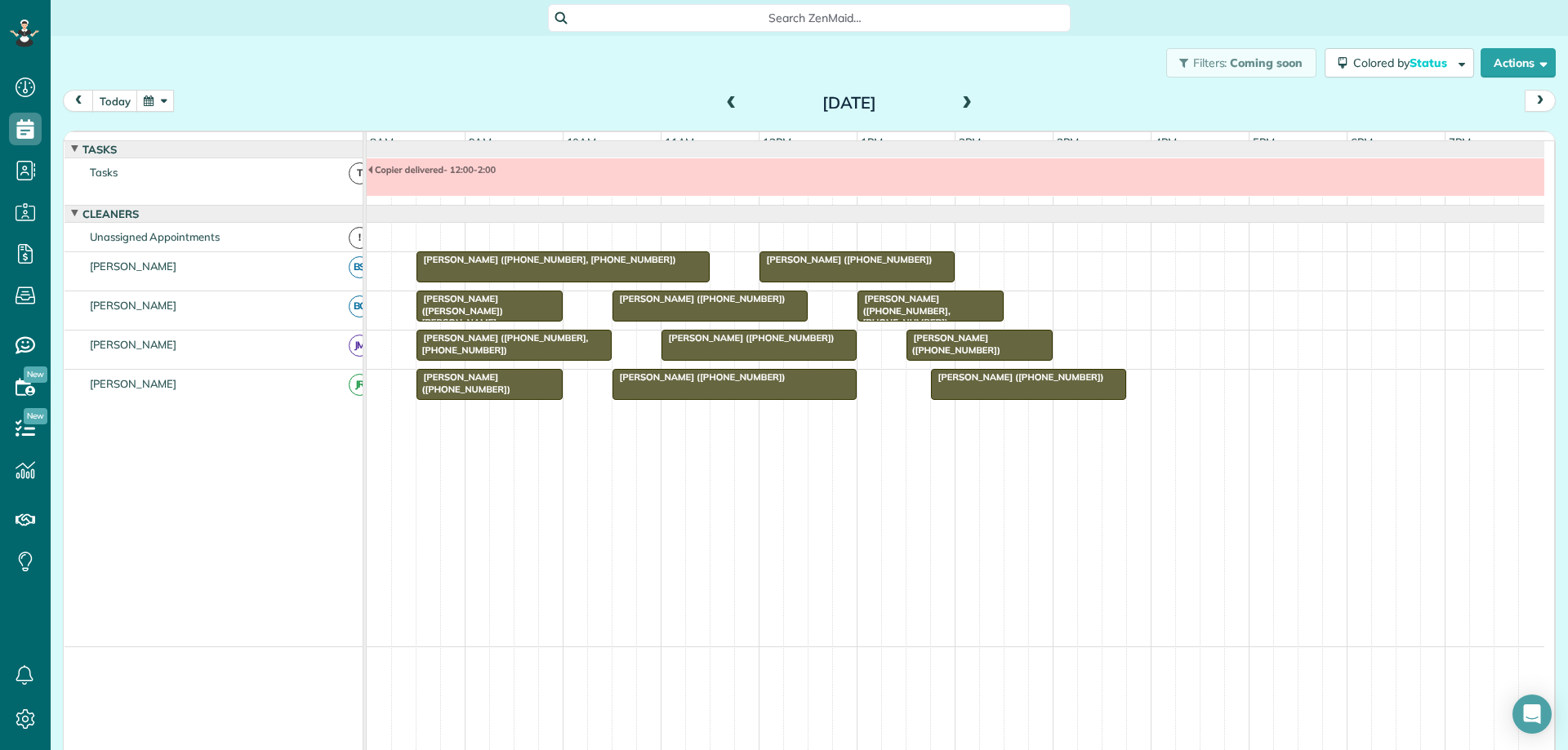
click at [729, 108] on span at bounding box center [731, 103] width 18 height 14
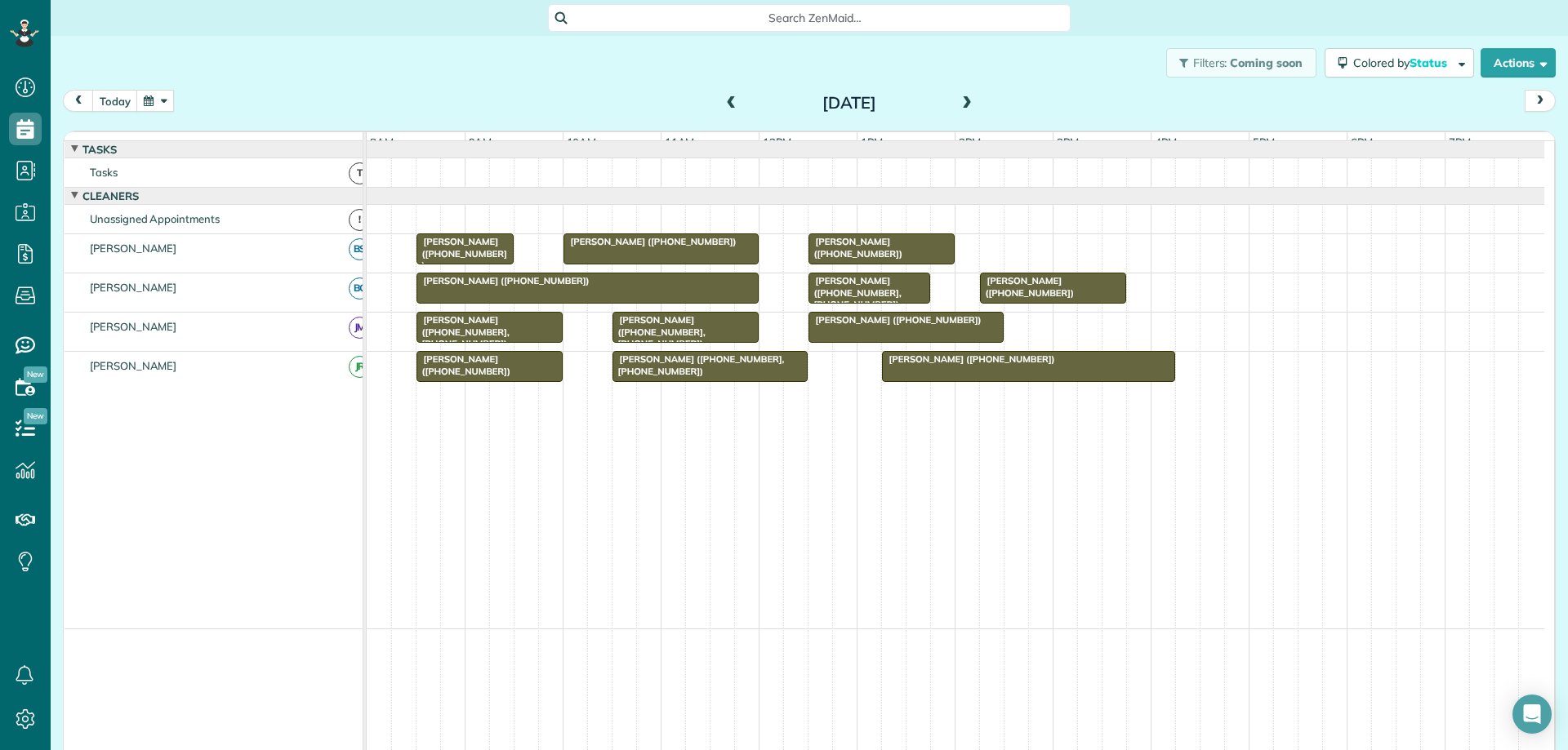
click at [958, 101] on span at bounding box center [967, 103] width 18 height 14
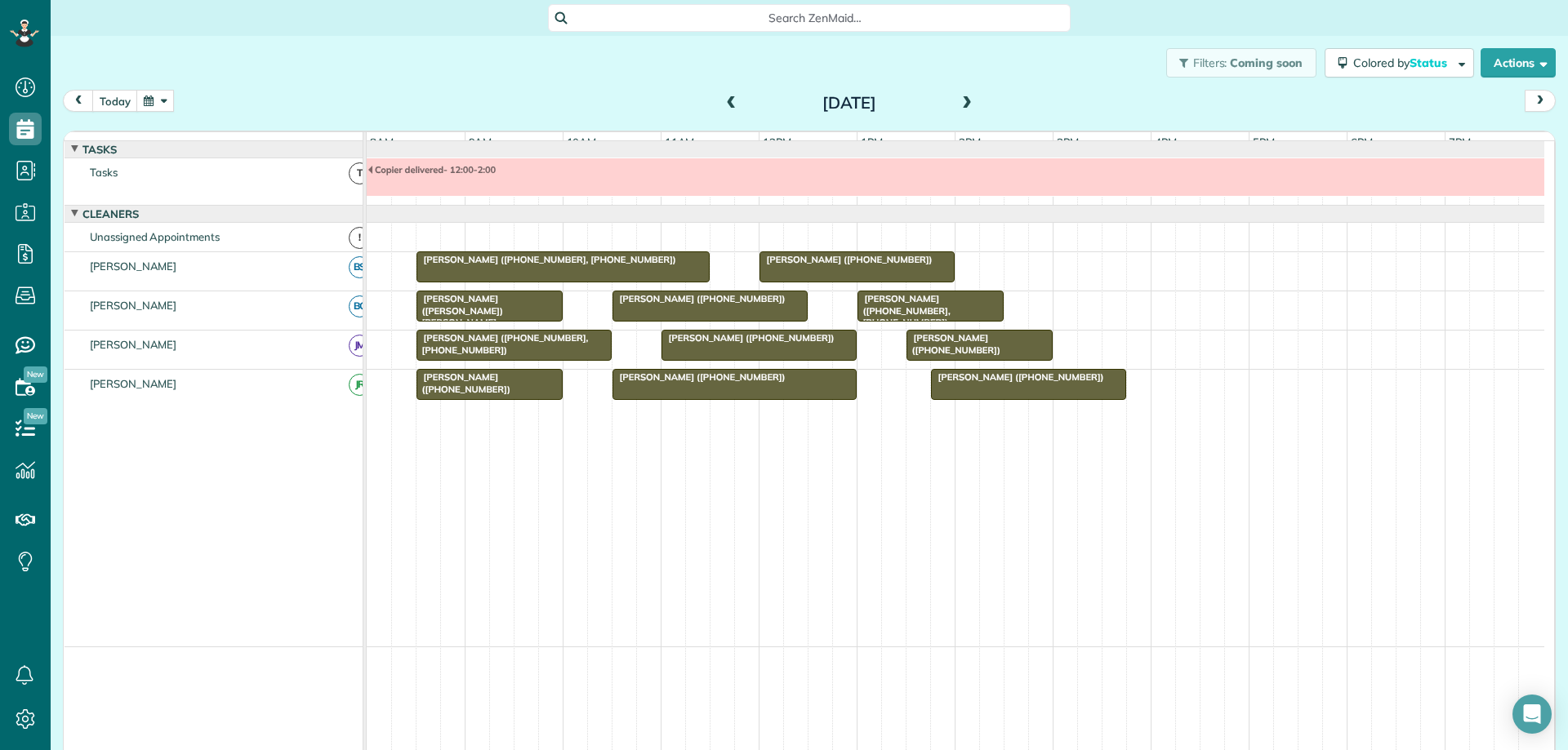
click at [724, 107] on span at bounding box center [731, 103] width 18 height 14
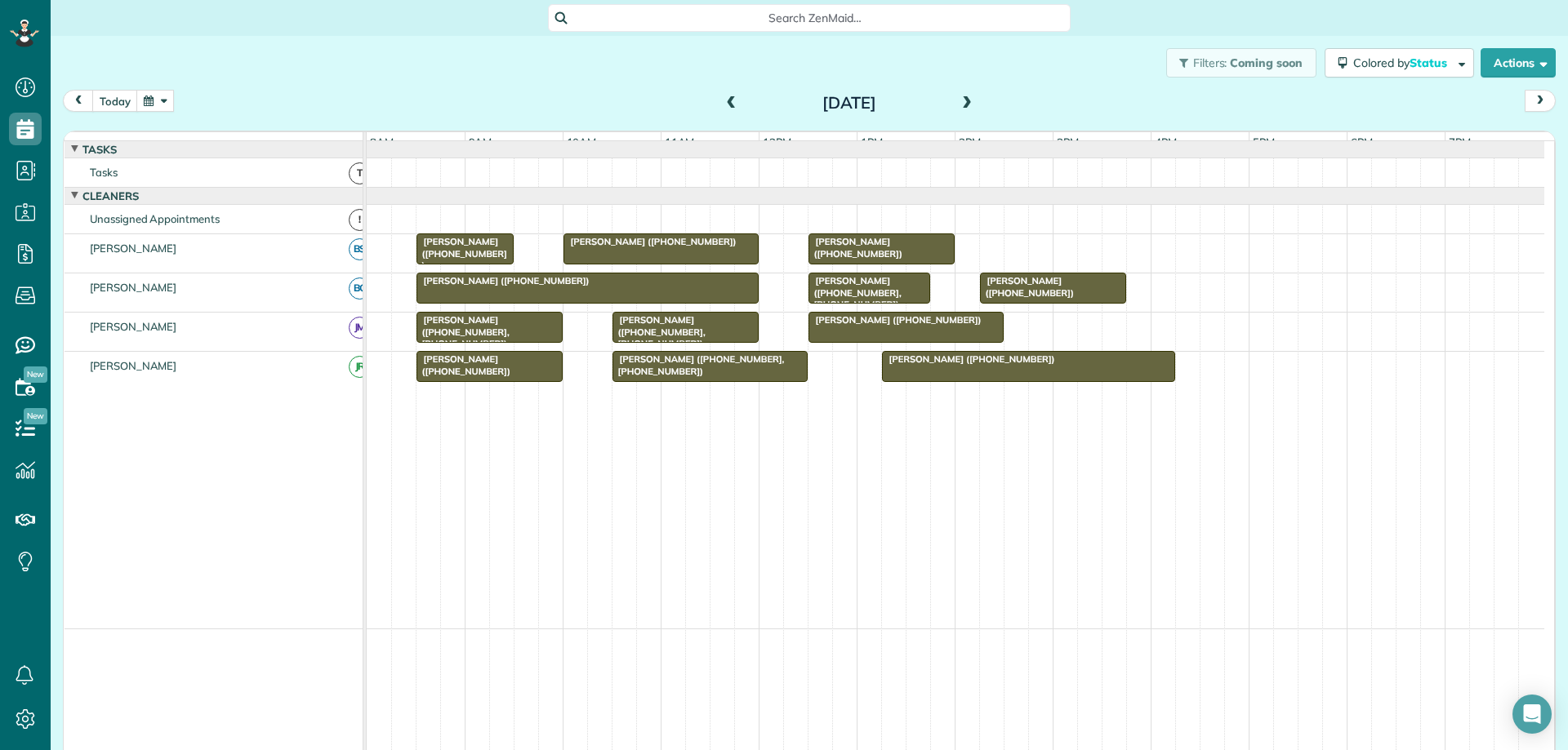
click at [966, 96] on span at bounding box center [967, 103] width 18 height 14
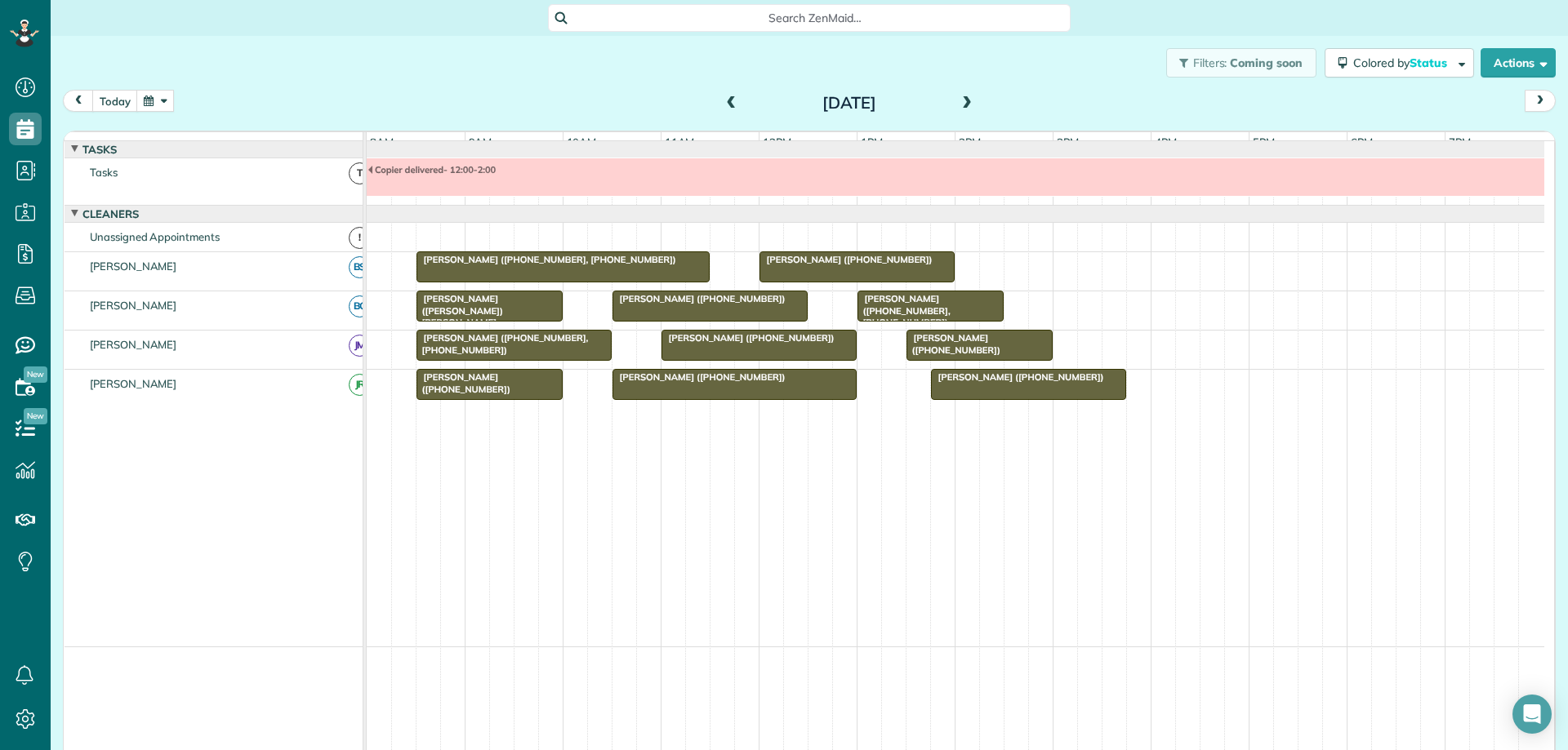
click at [153, 107] on button "button" at bounding box center [155, 101] width 37 height 22
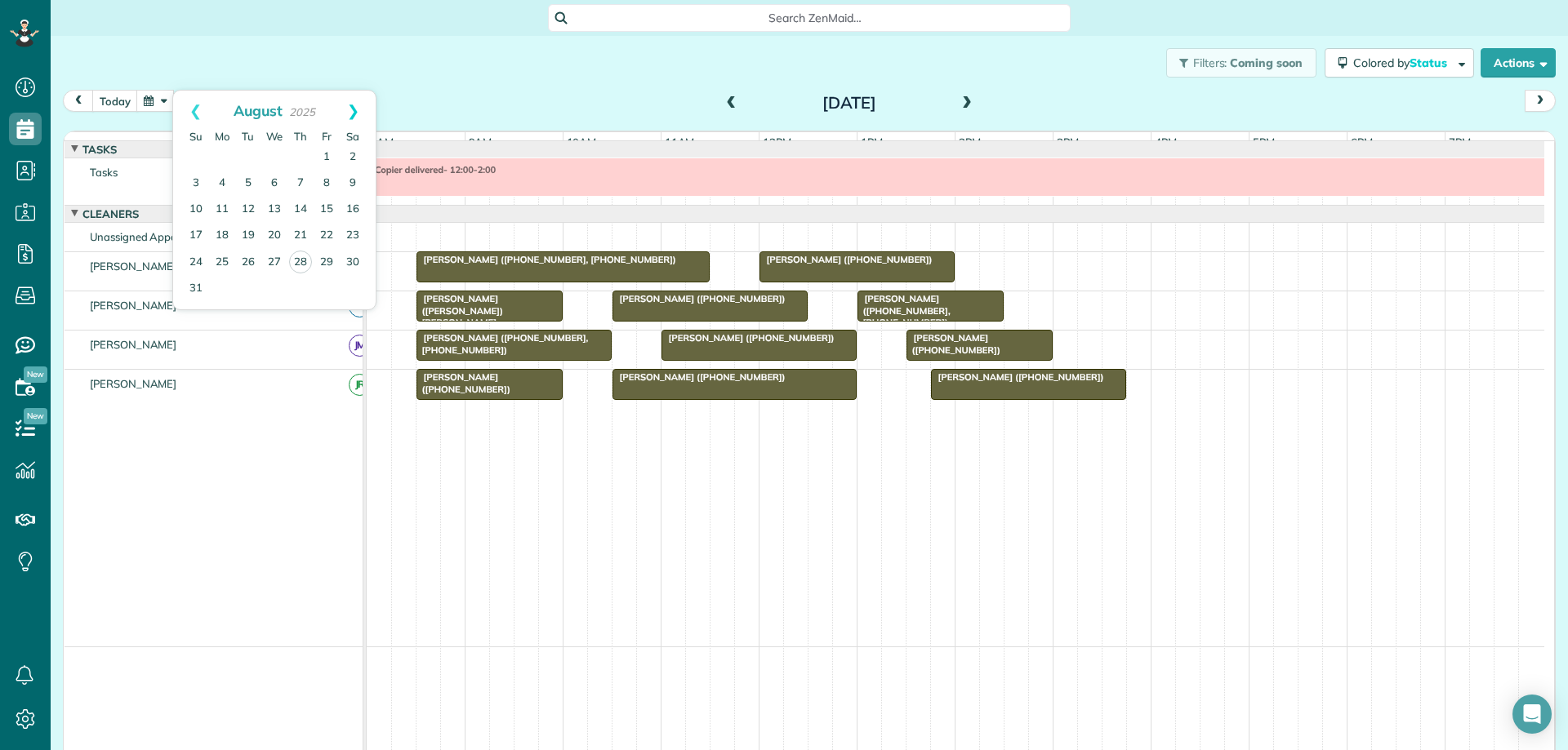
click at [352, 113] on link "Next" at bounding box center [353, 110] width 45 height 41
click at [220, 182] on link "8" at bounding box center [222, 183] width 26 height 26
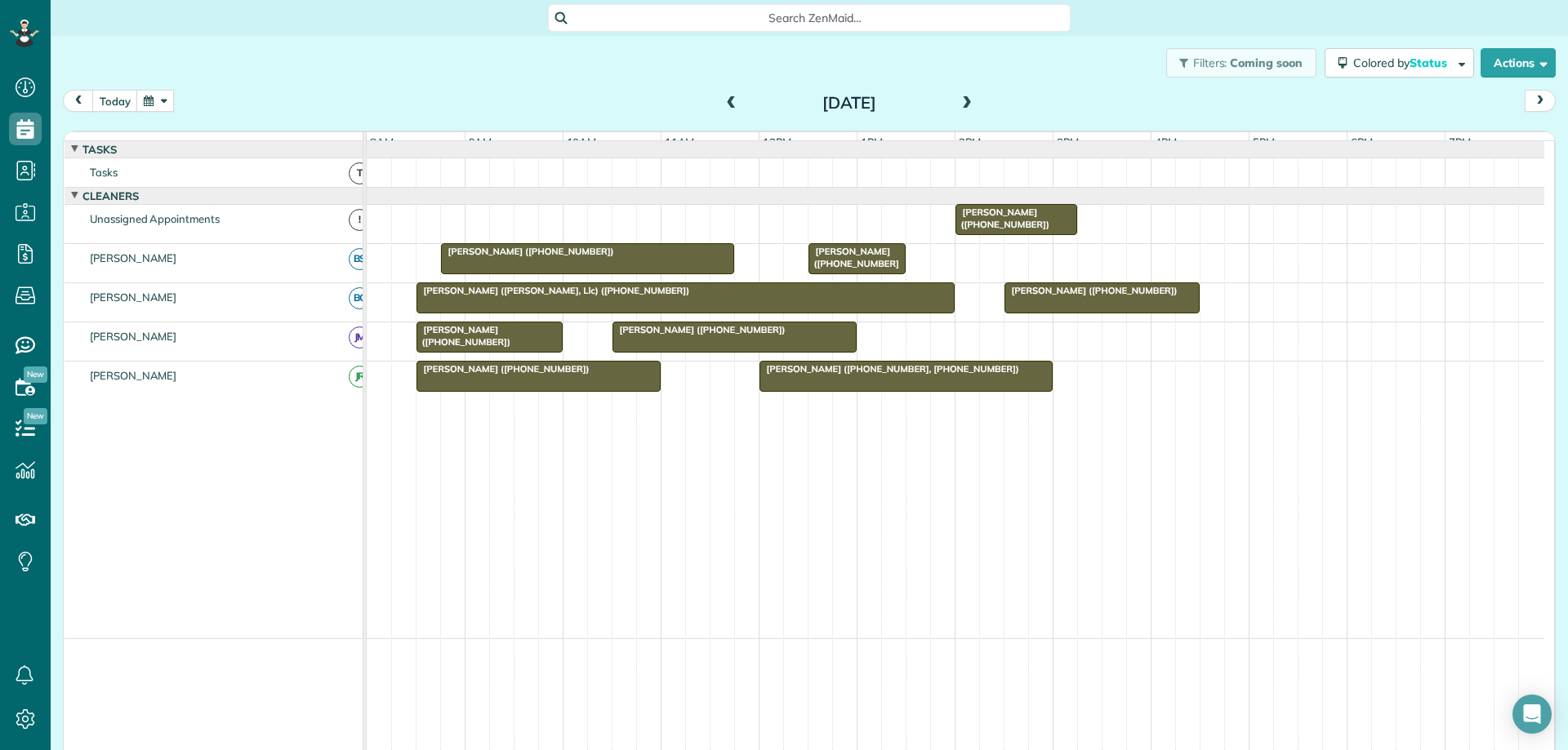
click at [164, 96] on button "button" at bounding box center [155, 101] width 37 height 22
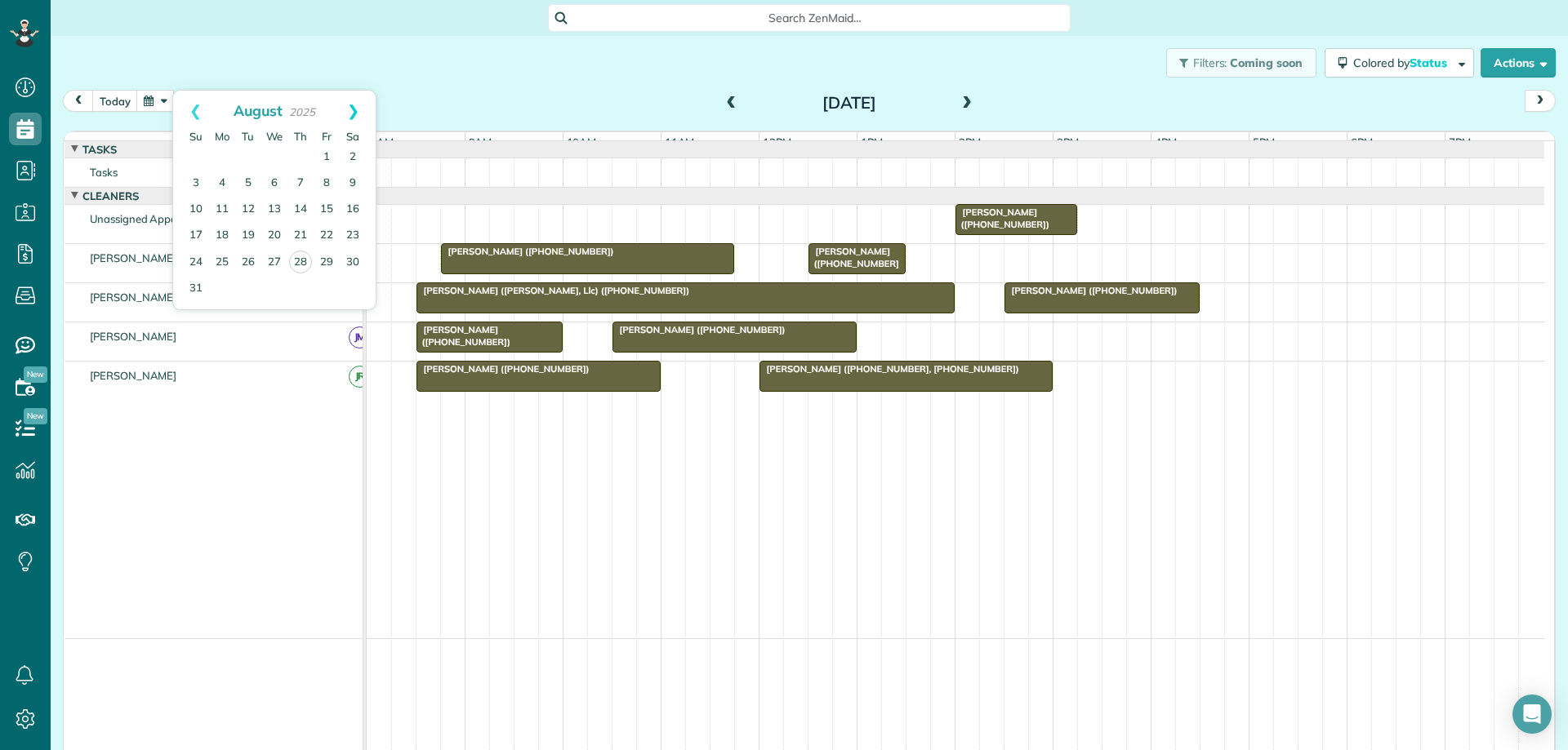
click at [352, 109] on link "Next" at bounding box center [353, 110] width 45 height 41
click at [328, 182] on link "12" at bounding box center [326, 183] width 26 height 26
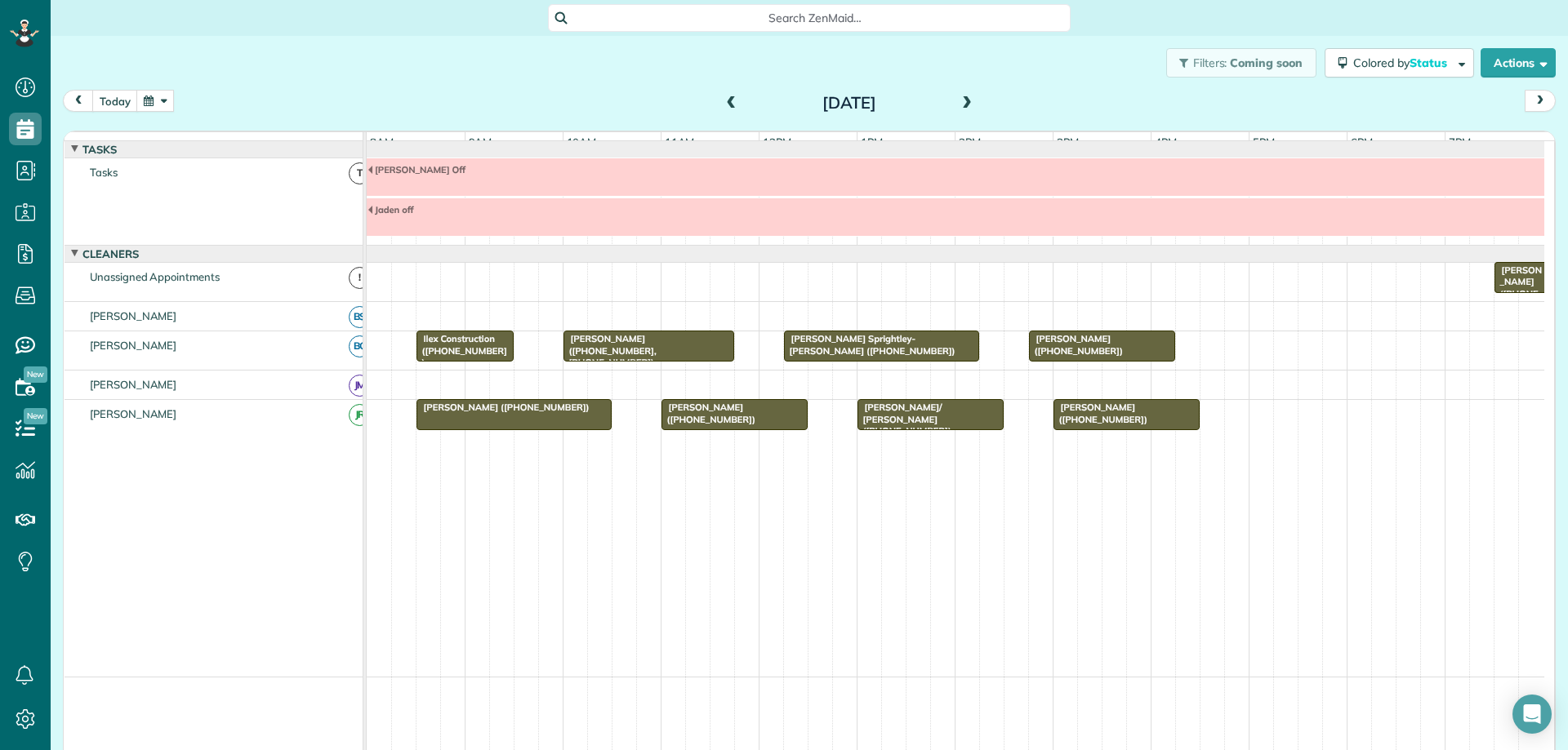
click at [162, 106] on button "button" at bounding box center [155, 101] width 37 height 22
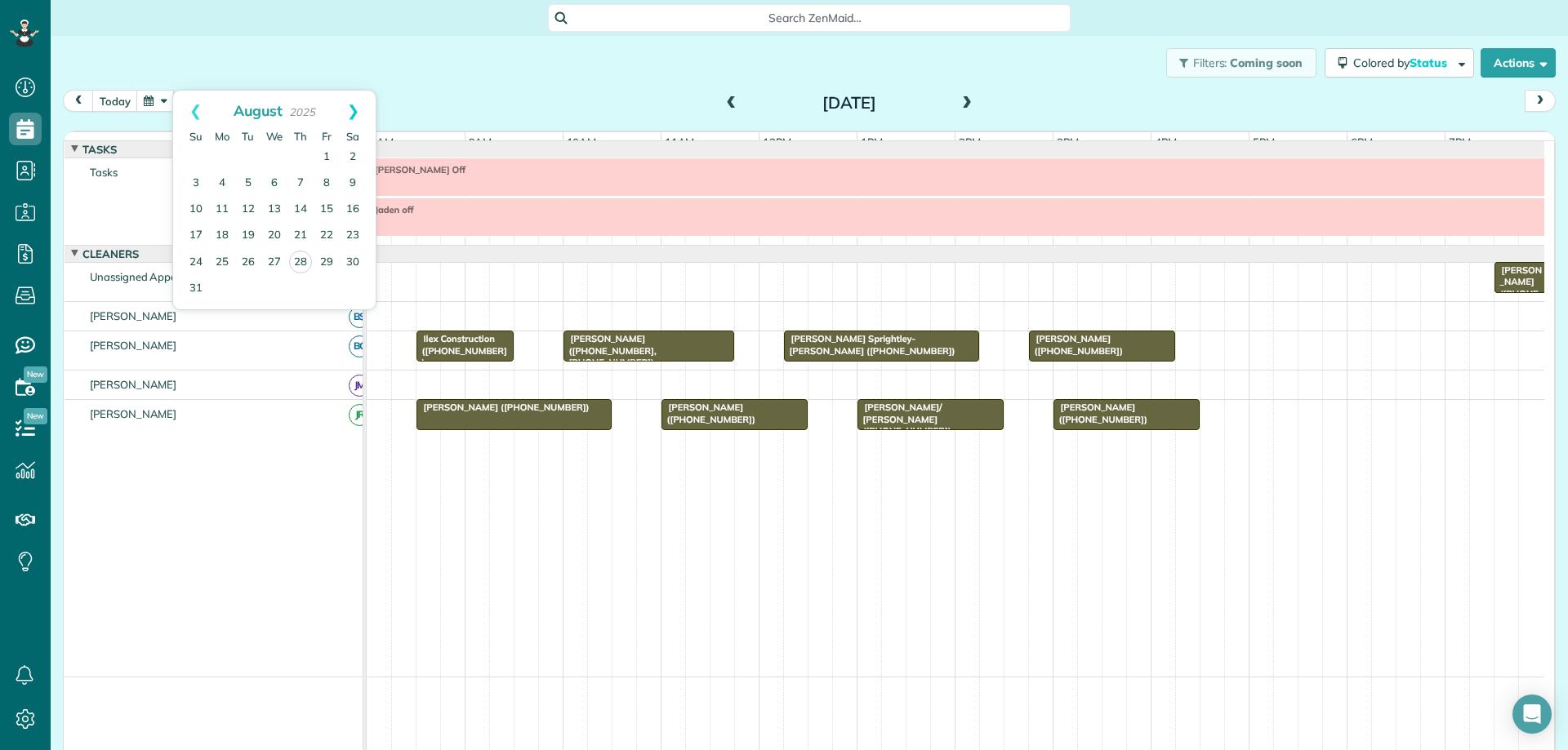
click at [355, 112] on link "Next" at bounding box center [353, 110] width 45 height 41
click at [217, 178] on link "8" at bounding box center [222, 183] width 26 height 26
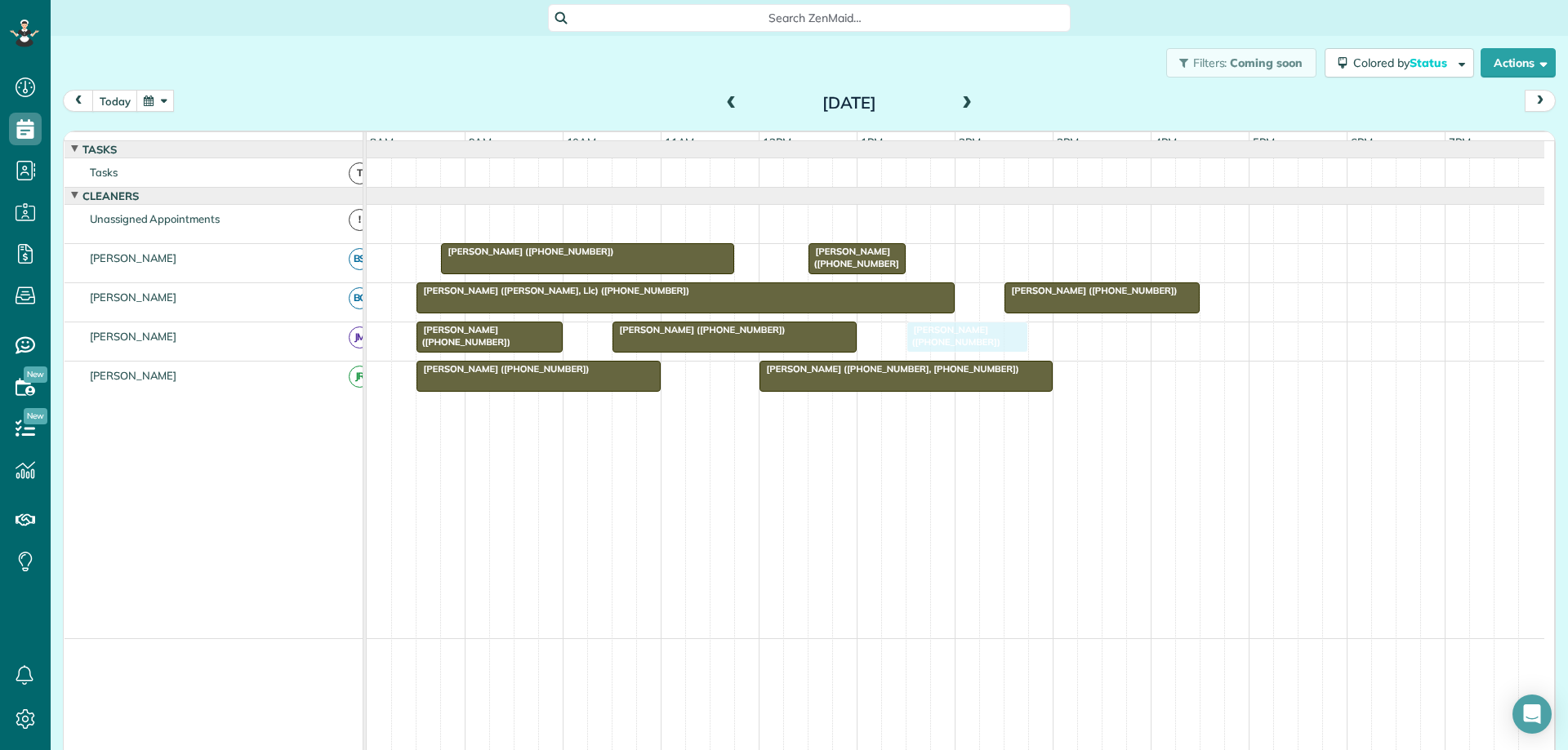
drag, startPoint x: 998, startPoint y: 226, endPoint x: 954, endPoint y: 329, distance: 112.0
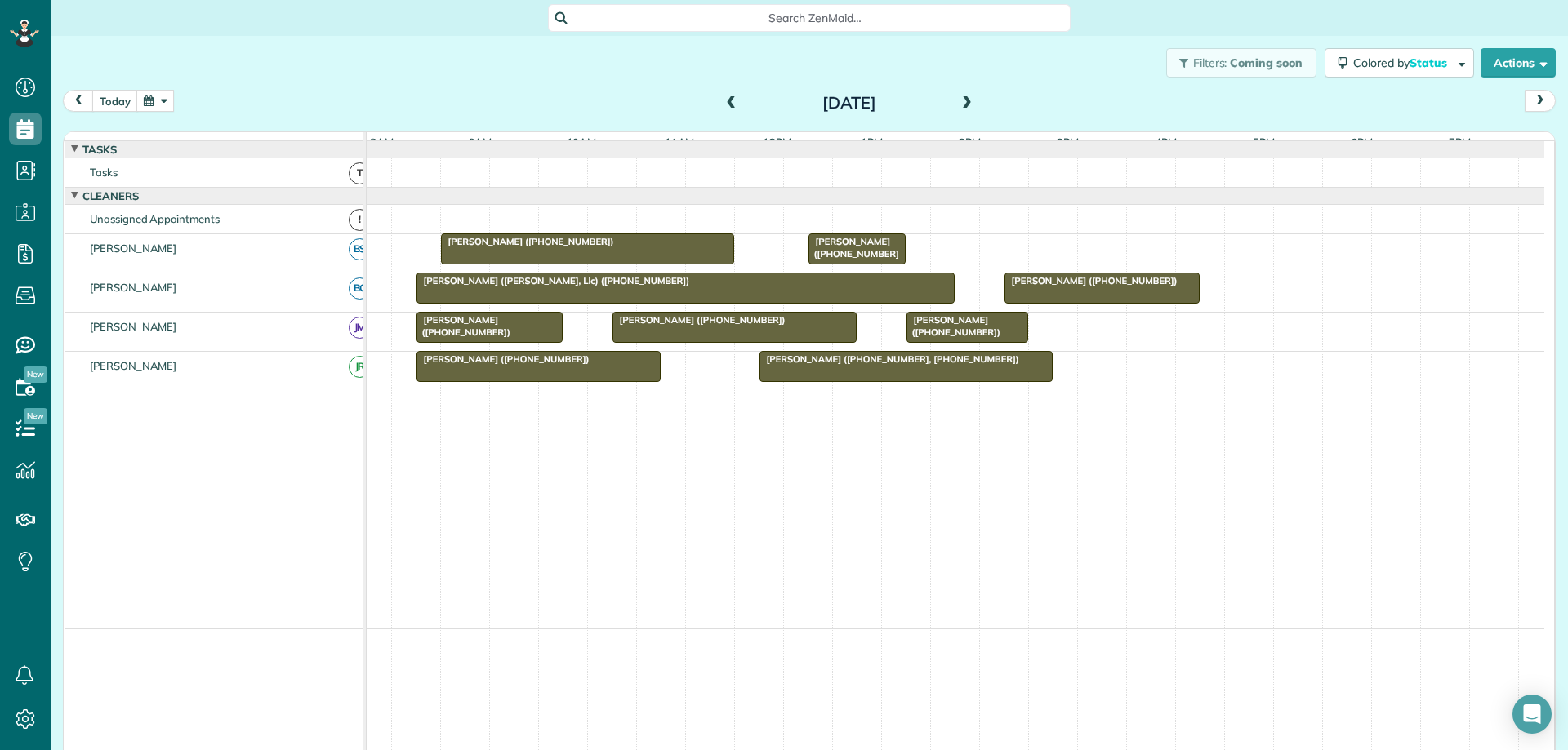
click at [959, 96] on span at bounding box center [967, 103] width 18 height 14
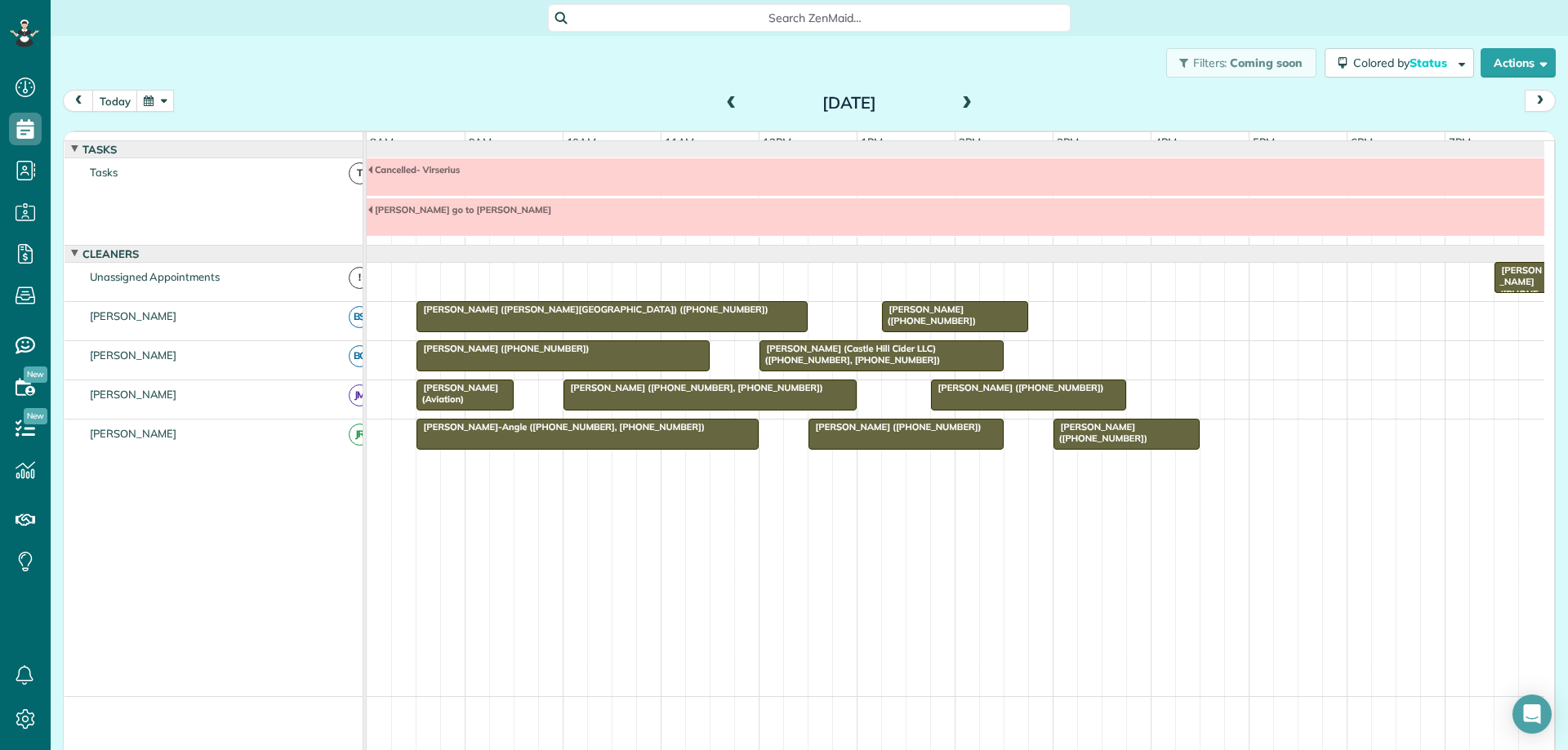
click at [728, 102] on span at bounding box center [731, 103] width 18 height 14
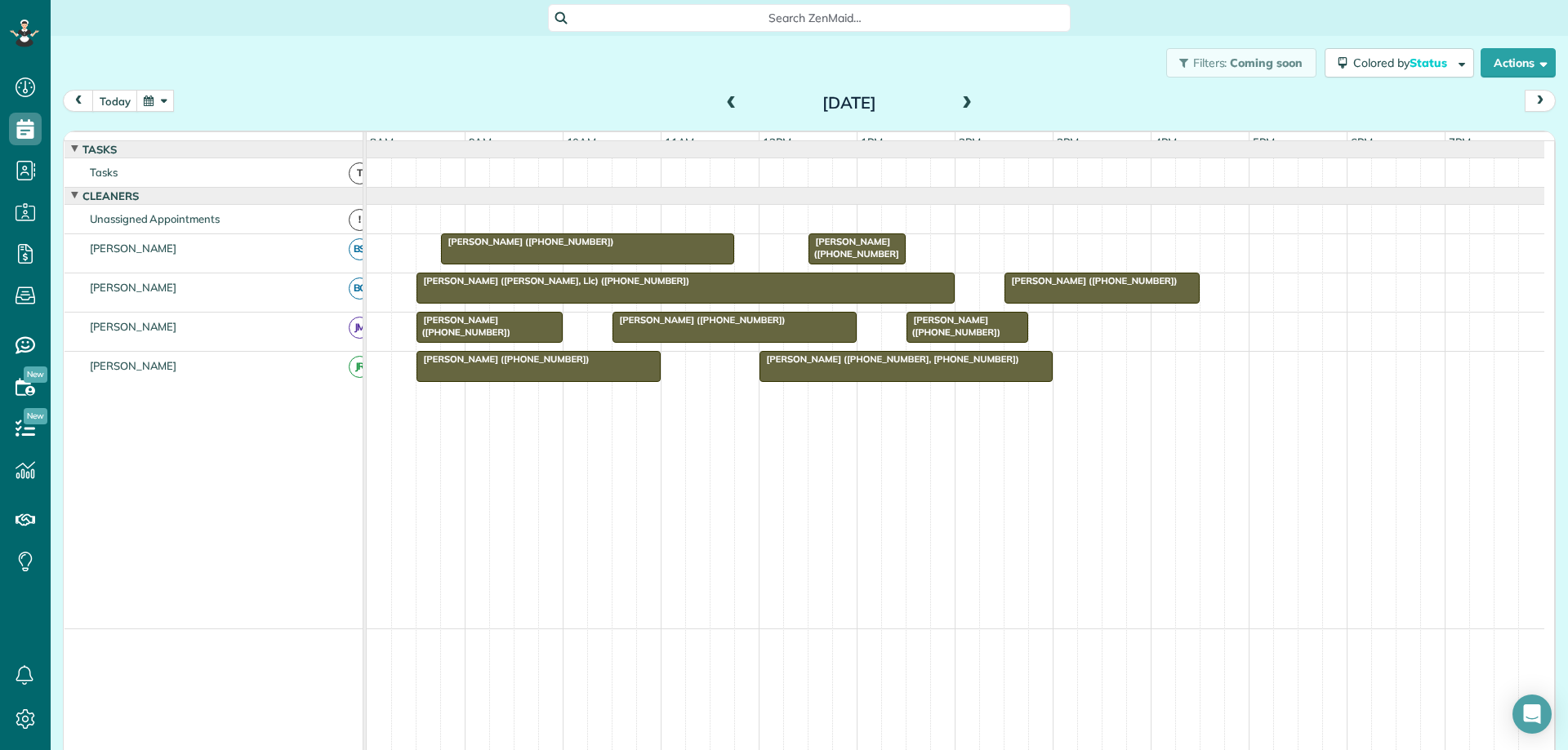
click at [959, 107] on span at bounding box center [967, 103] width 18 height 14
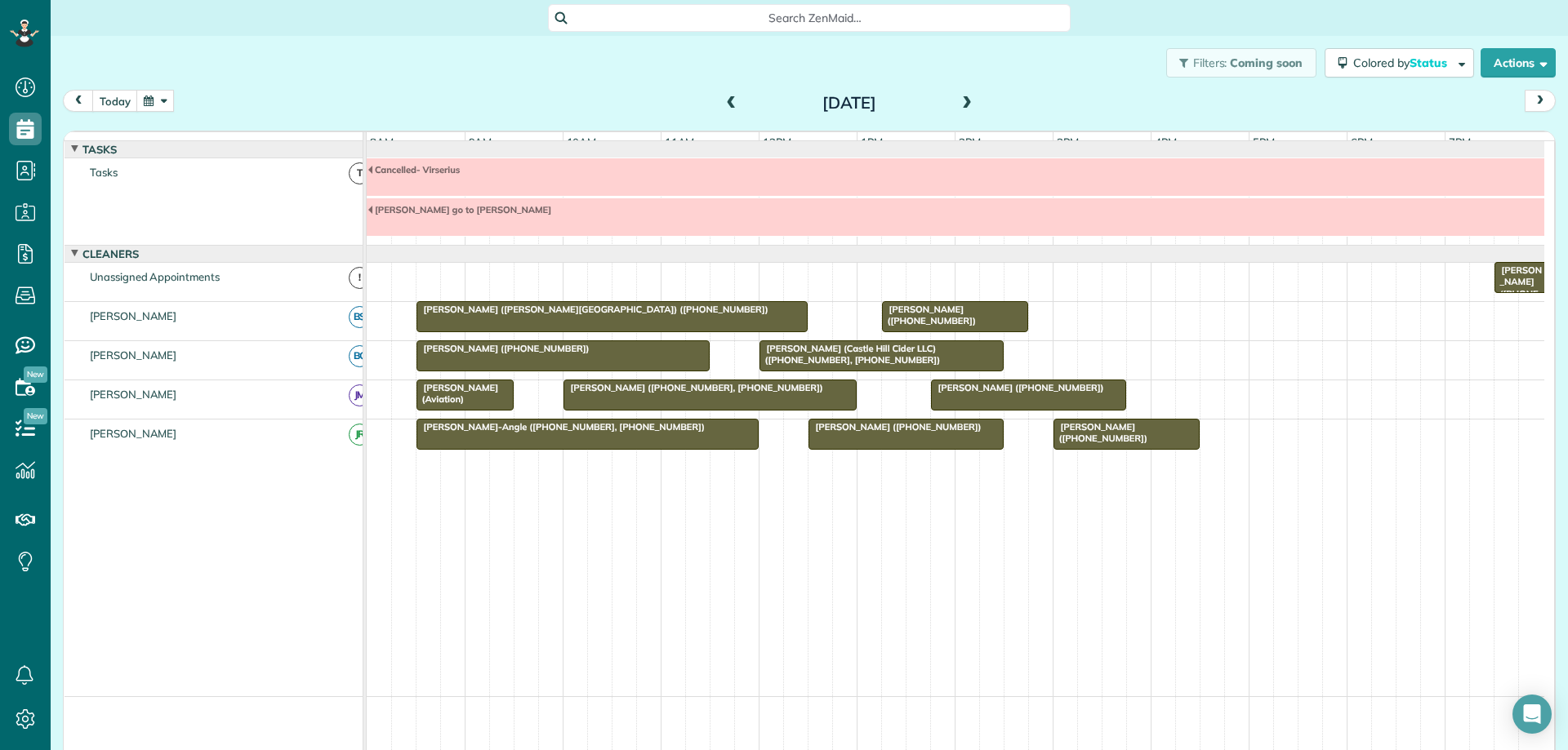
click at [723, 102] on span at bounding box center [731, 103] width 18 height 14
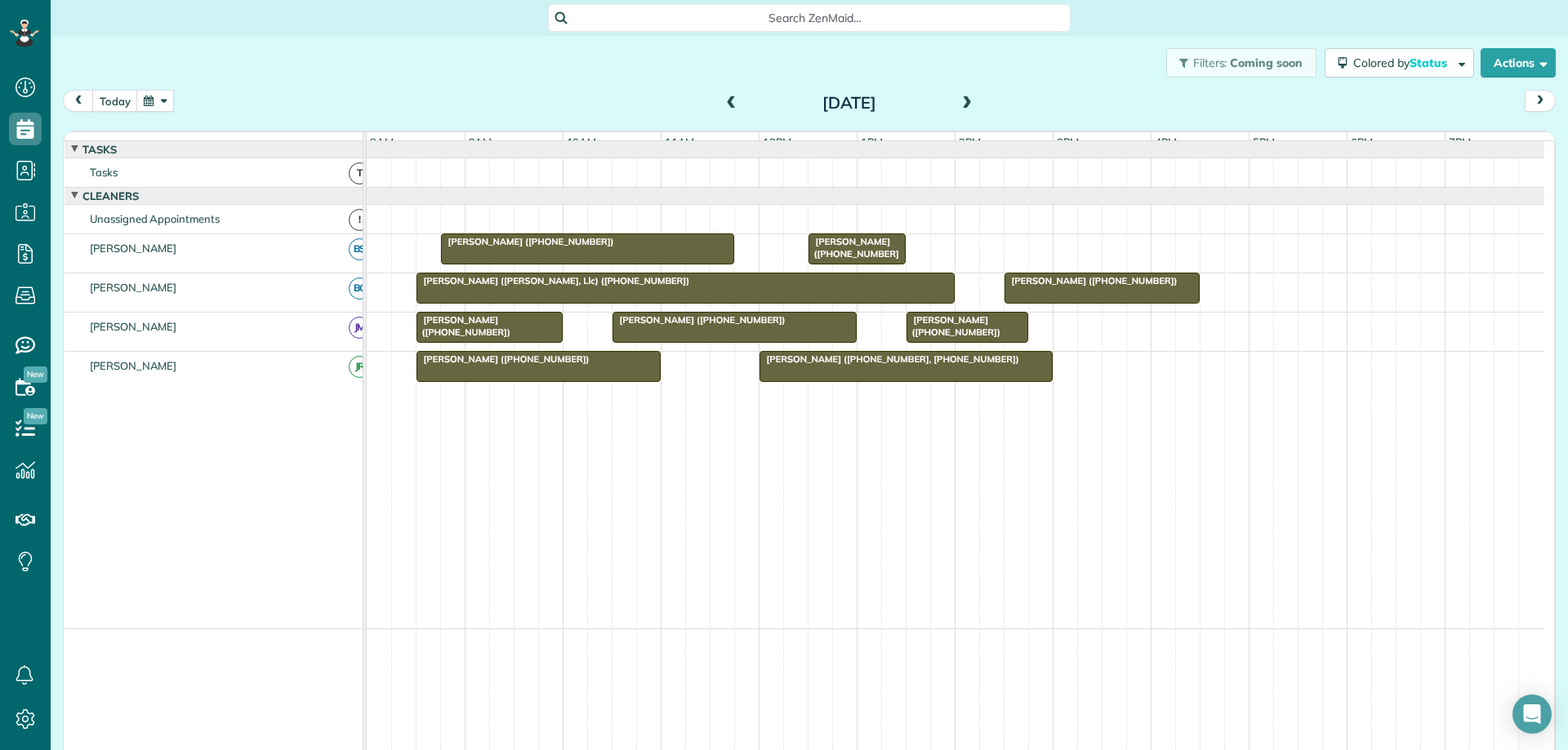
click at [958, 109] on span at bounding box center [967, 103] width 18 height 14
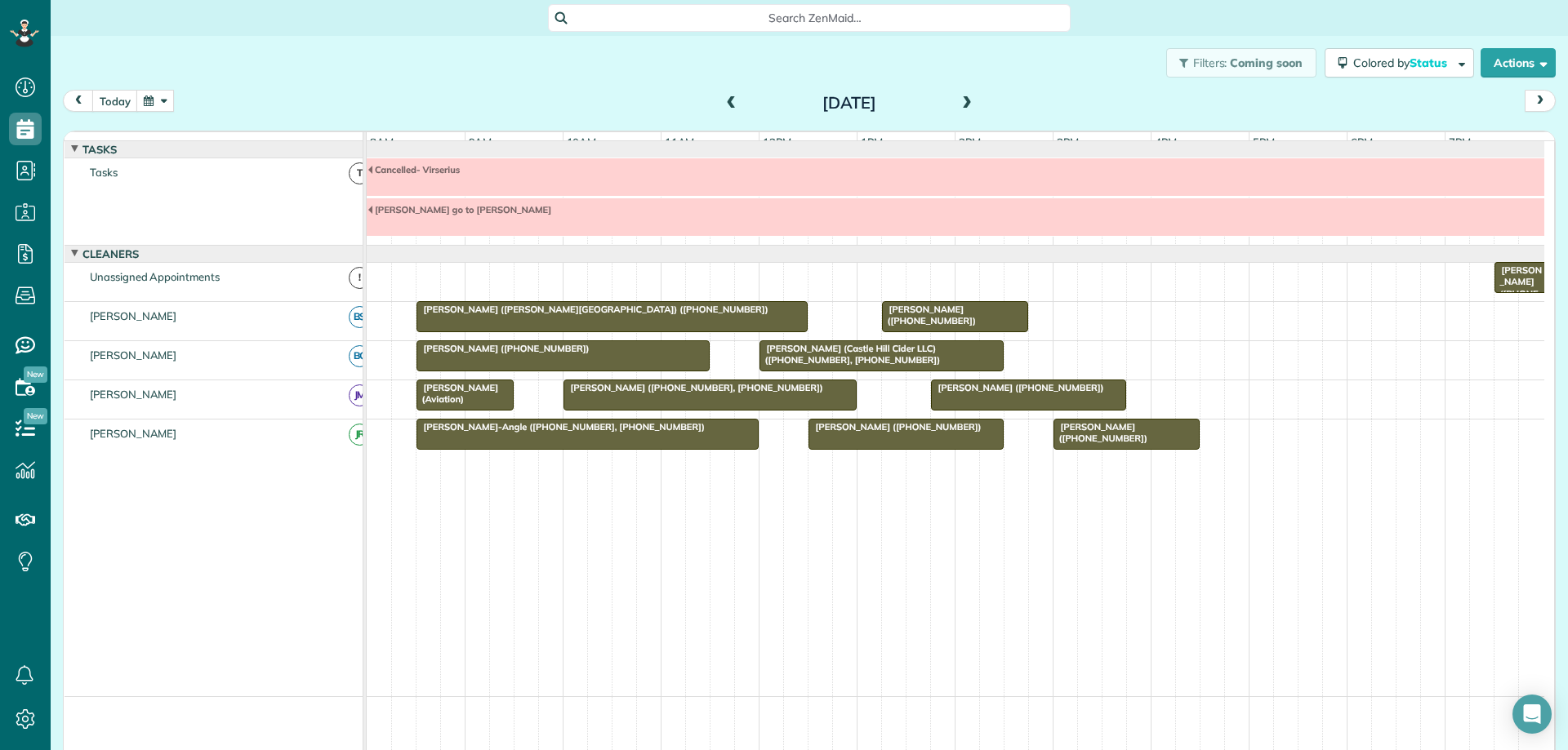
click at [958, 109] on span at bounding box center [967, 103] width 18 height 14
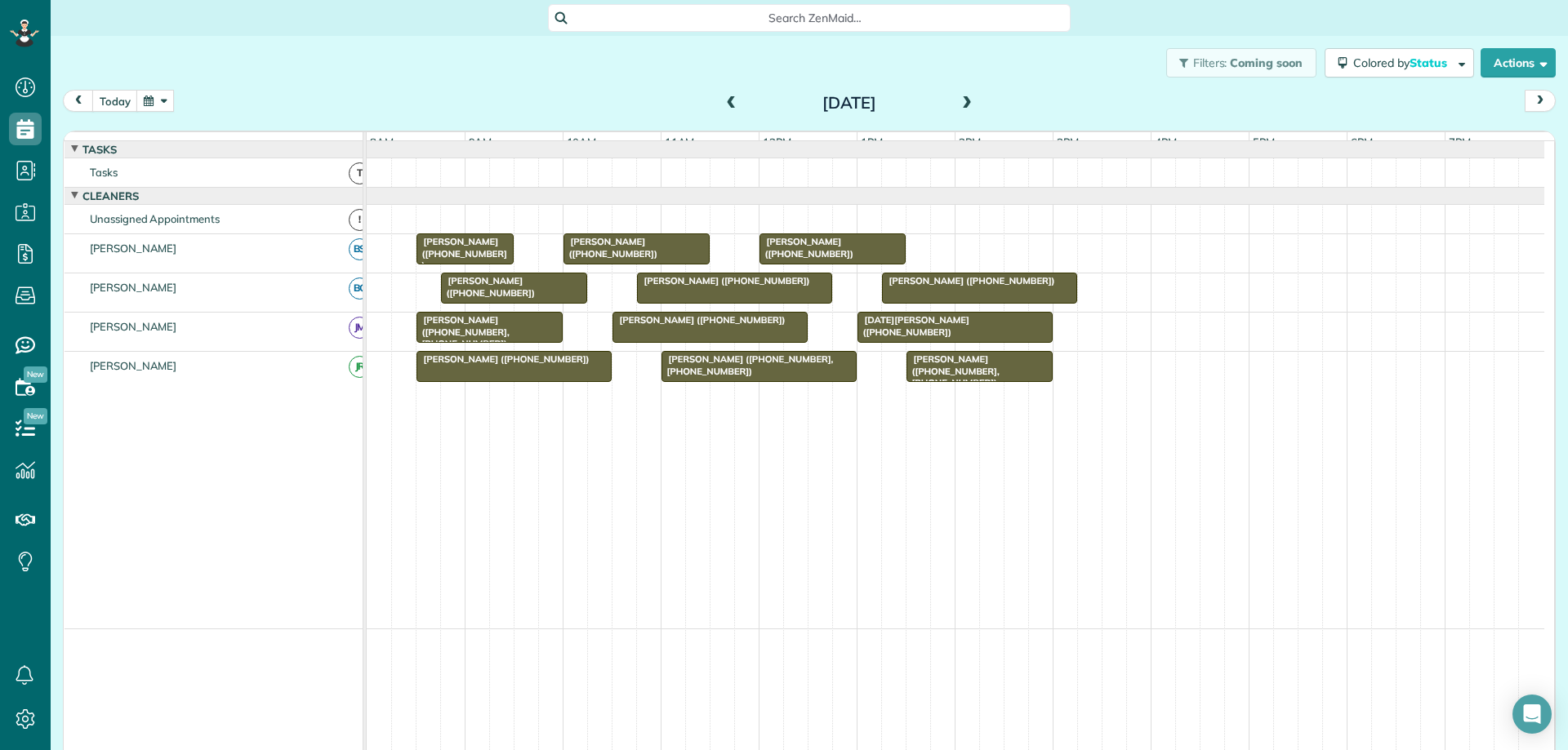
click at [958, 109] on span at bounding box center [967, 103] width 18 height 14
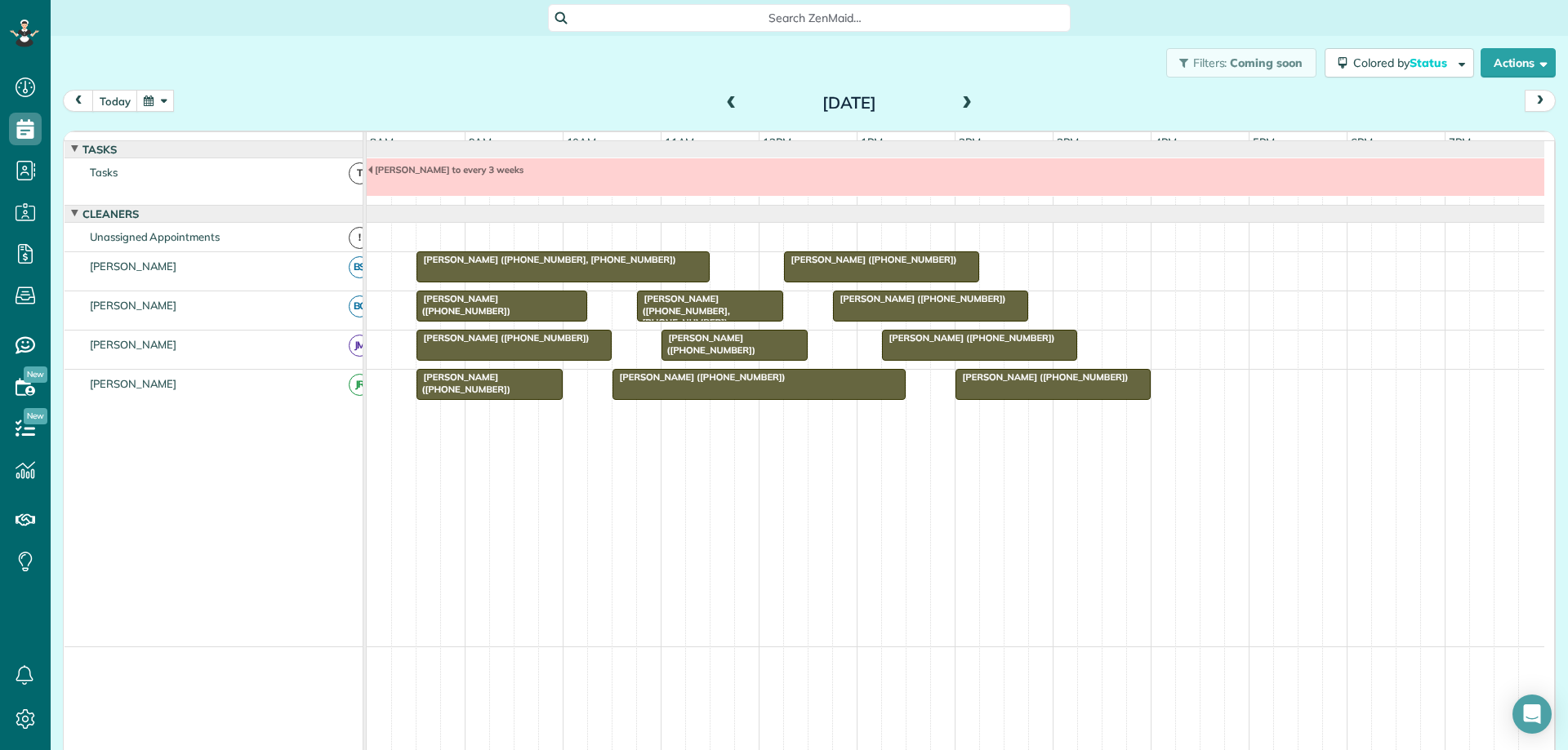
click at [723, 103] on span at bounding box center [731, 103] width 18 height 14
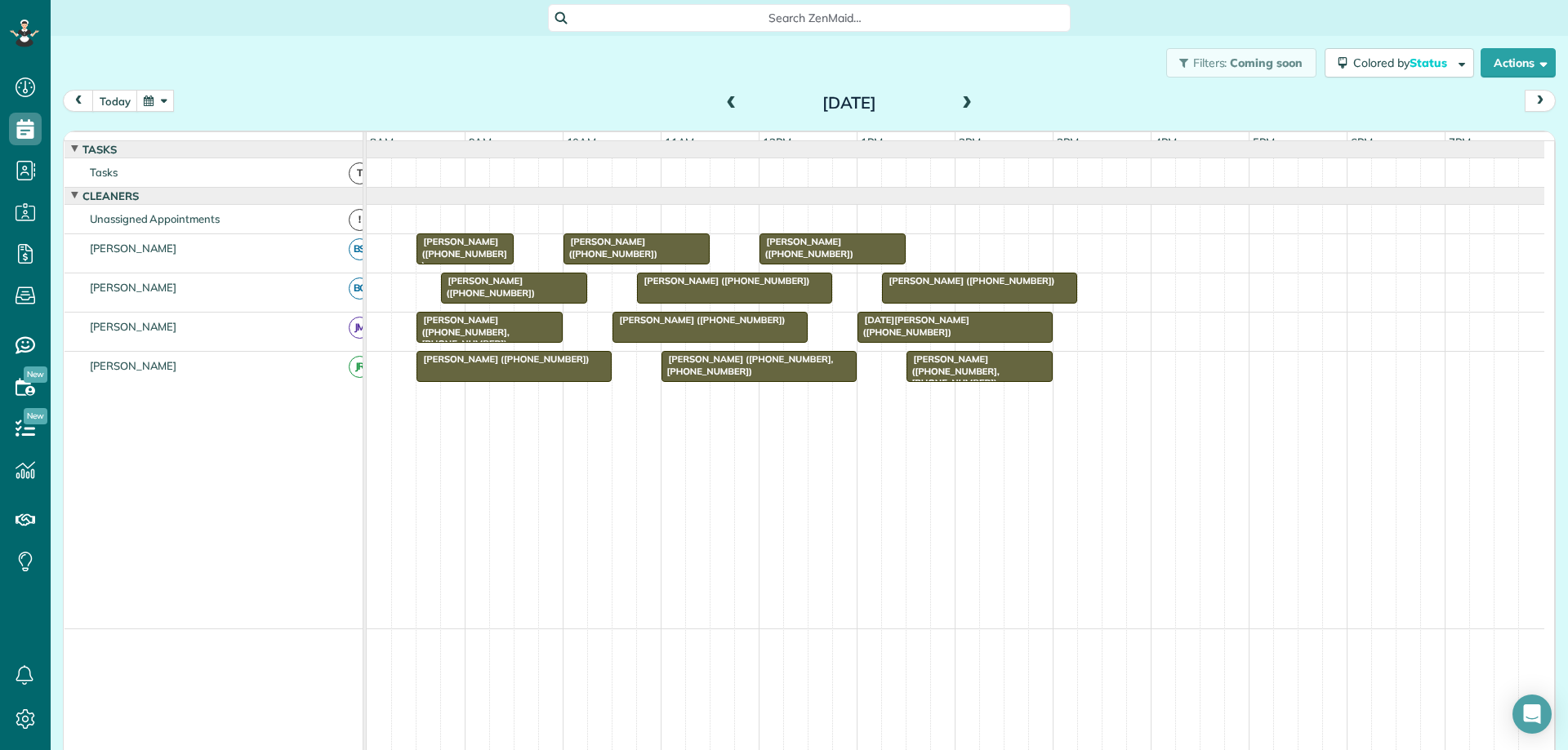
click at [723, 103] on span at bounding box center [731, 103] width 18 height 14
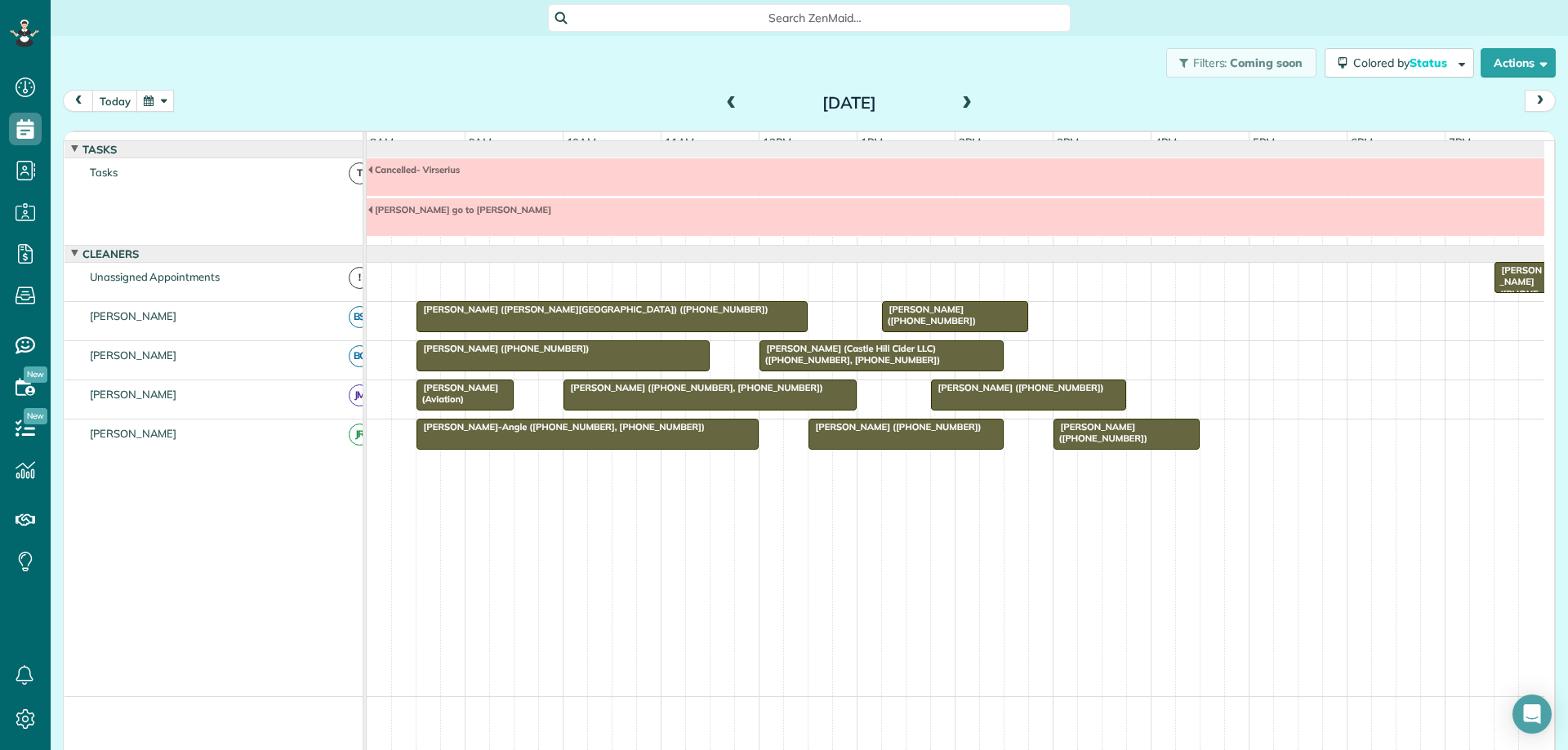
click at [728, 102] on span at bounding box center [731, 103] width 18 height 14
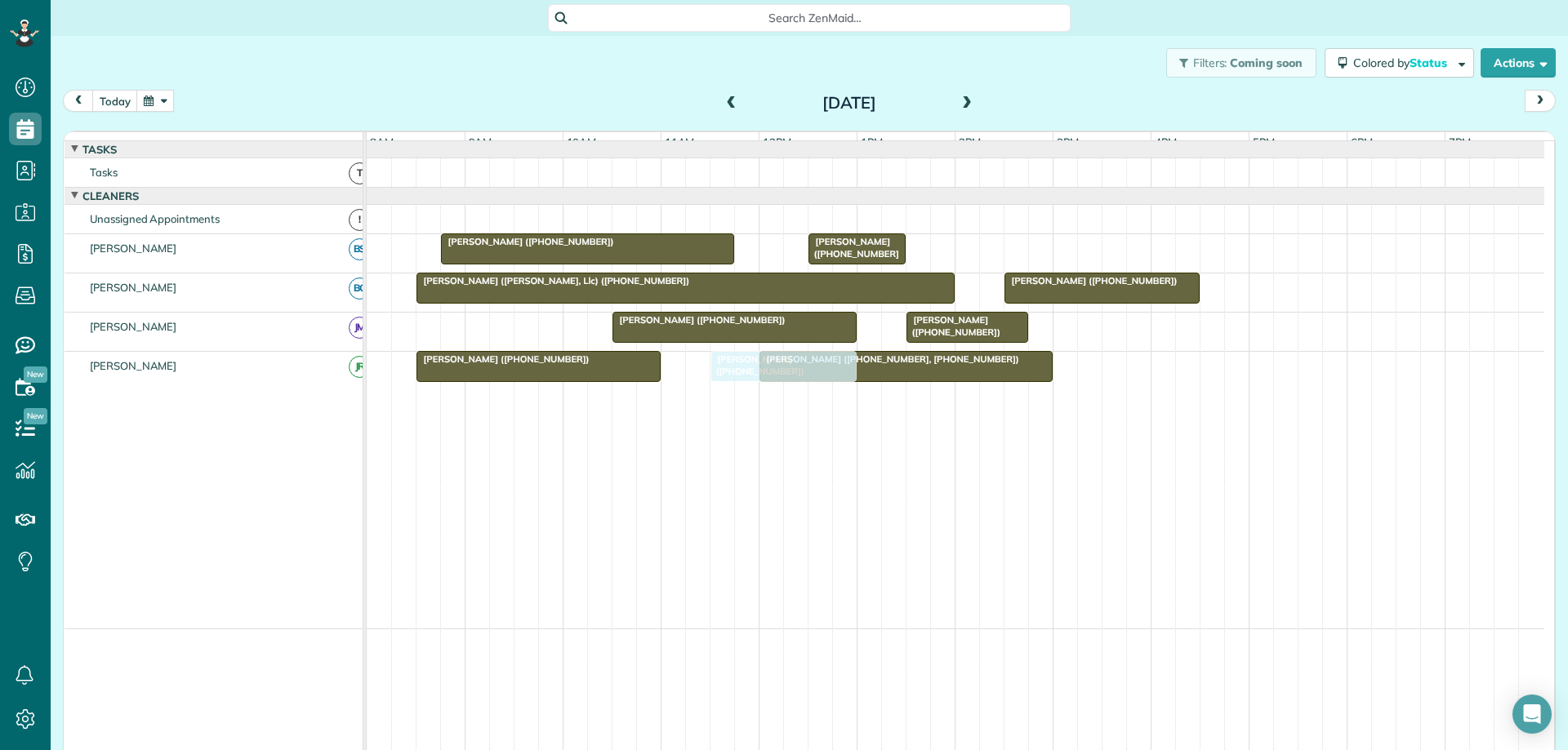
drag, startPoint x: 459, startPoint y: 335, endPoint x: 723, endPoint y: 362, distance: 265.4
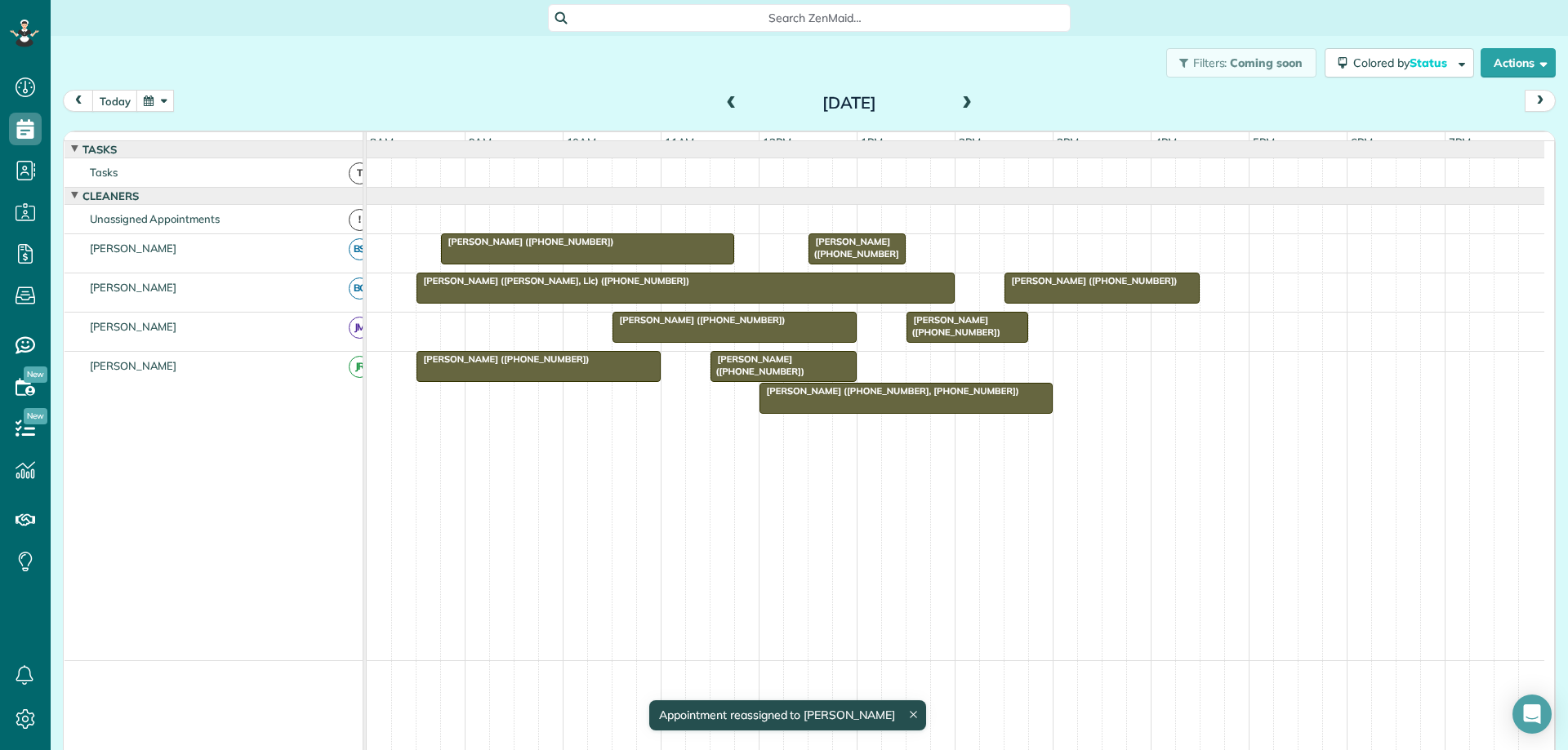
drag, startPoint x: 783, startPoint y: 414, endPoint x: 957, endPoint y: 389, distance: 175.8
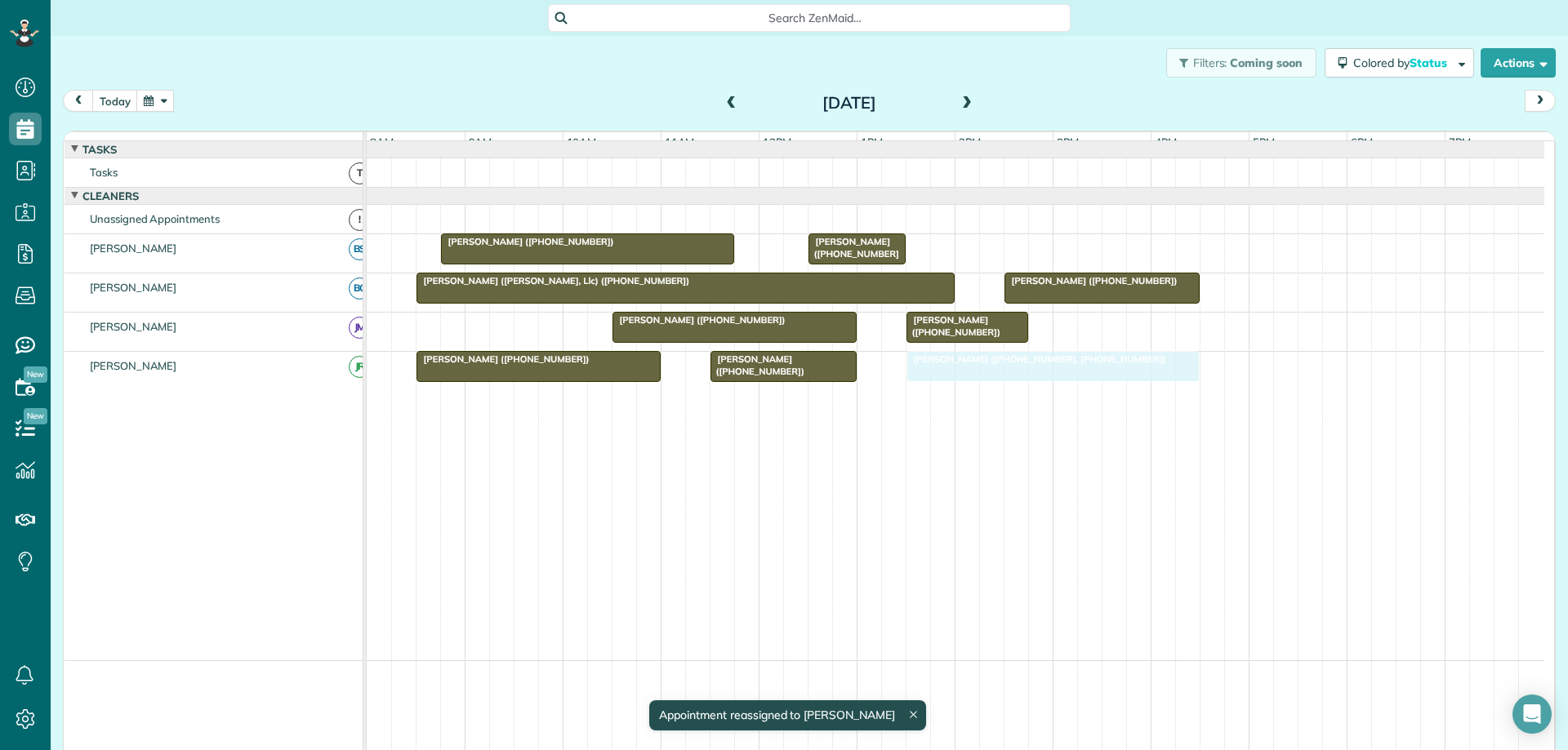
drag, startPoint x: 813, startPoint y: 414, endPoint x: 961, endPoint y: 391, distance: 149.8
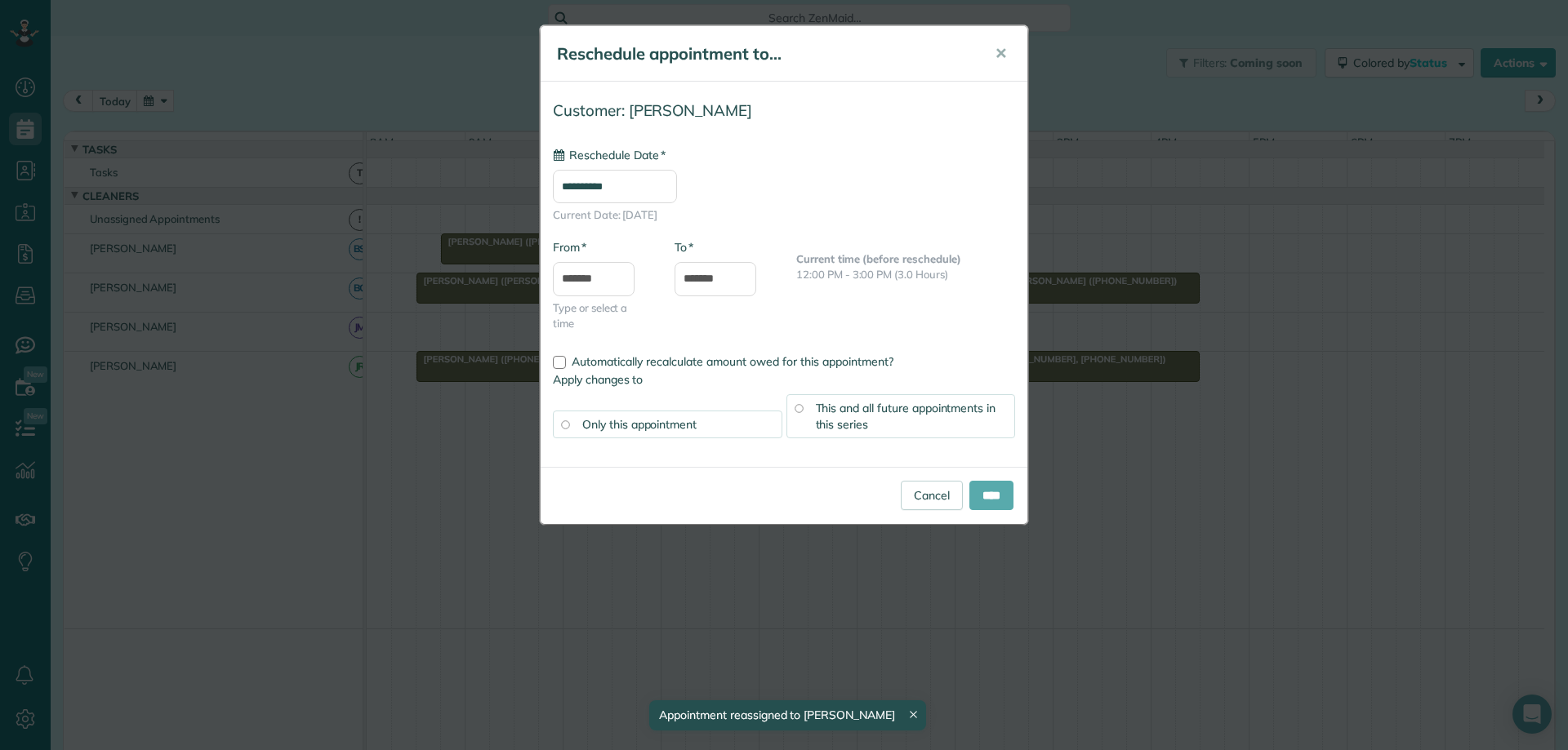
type input "**********"
click at [984, 488] on input "****" at bounding box center [992, 496] width 44 height 30
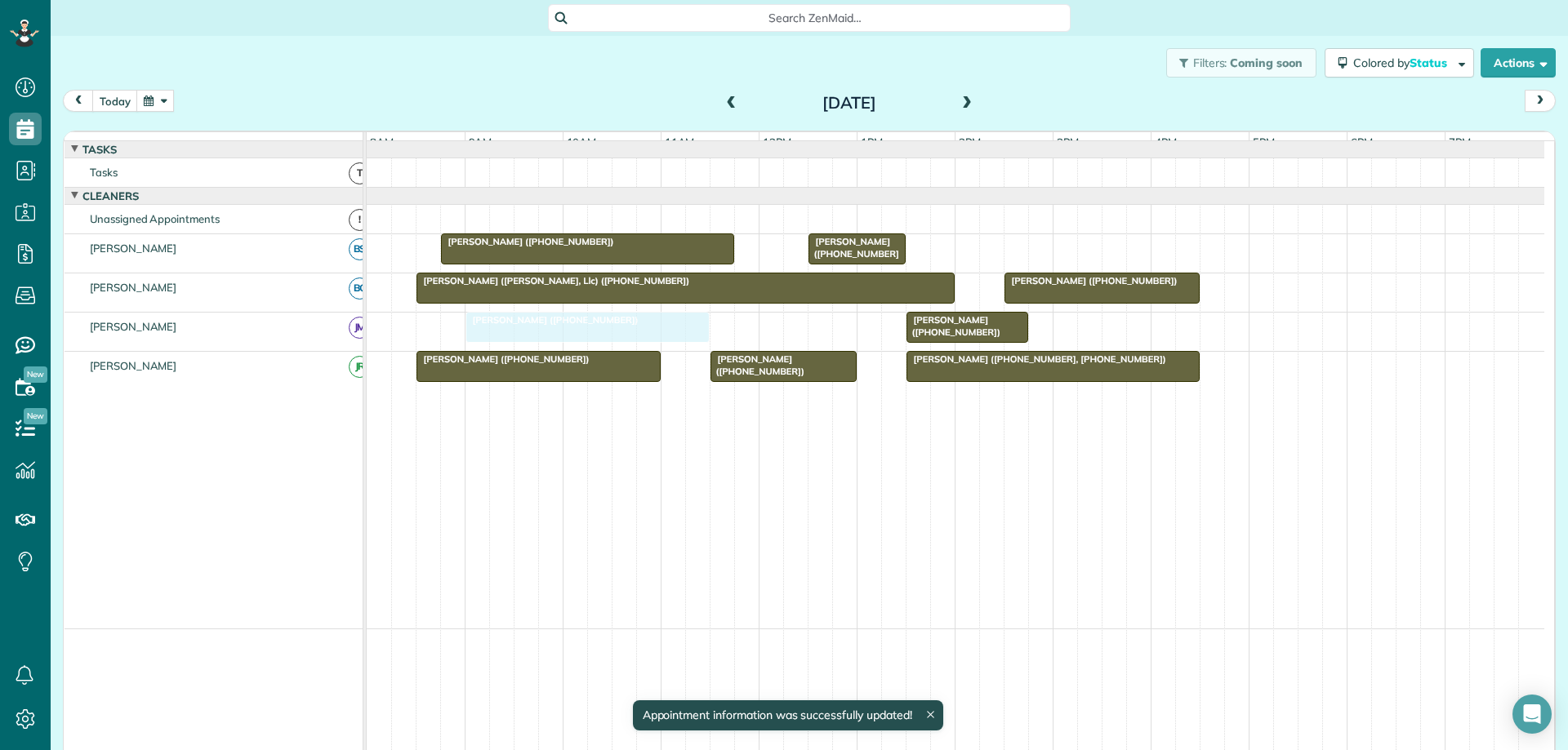
drag, startPoint x: 704, startPoint y: 340, endPoint x: 567, endPoint y: 349, distance: 137.3
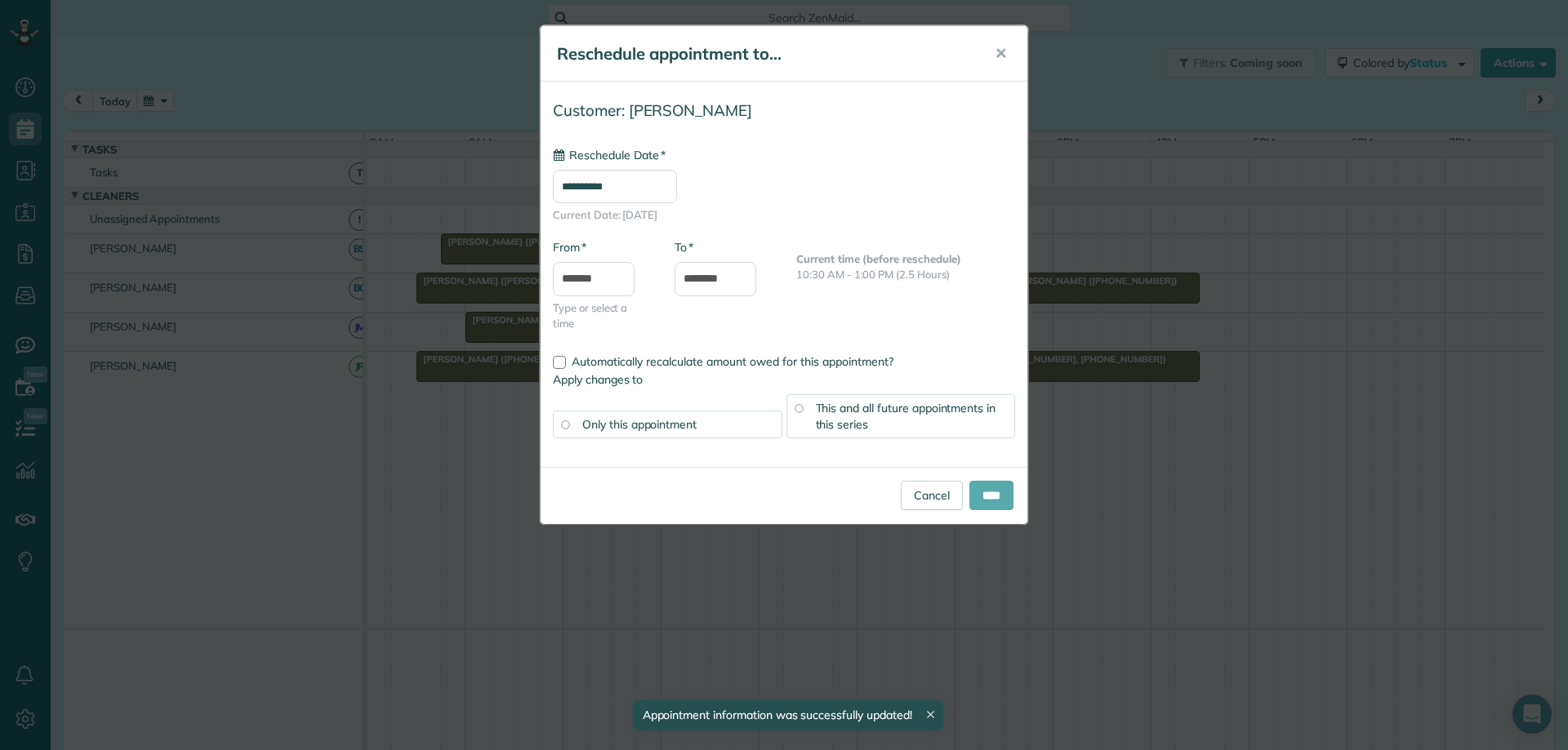
type input "**********"
click at [973, 488] on input "****" at bounding box center [992, 496] width 44 height 30
drag, startPoint x: 937, startPoint y: 340, endPoint x: 1070, endPoint y: 344, distance: 133.1
type input "**********"
click at [984, 493] on input "****" at bounding box center [992, 496] width 44 height 30
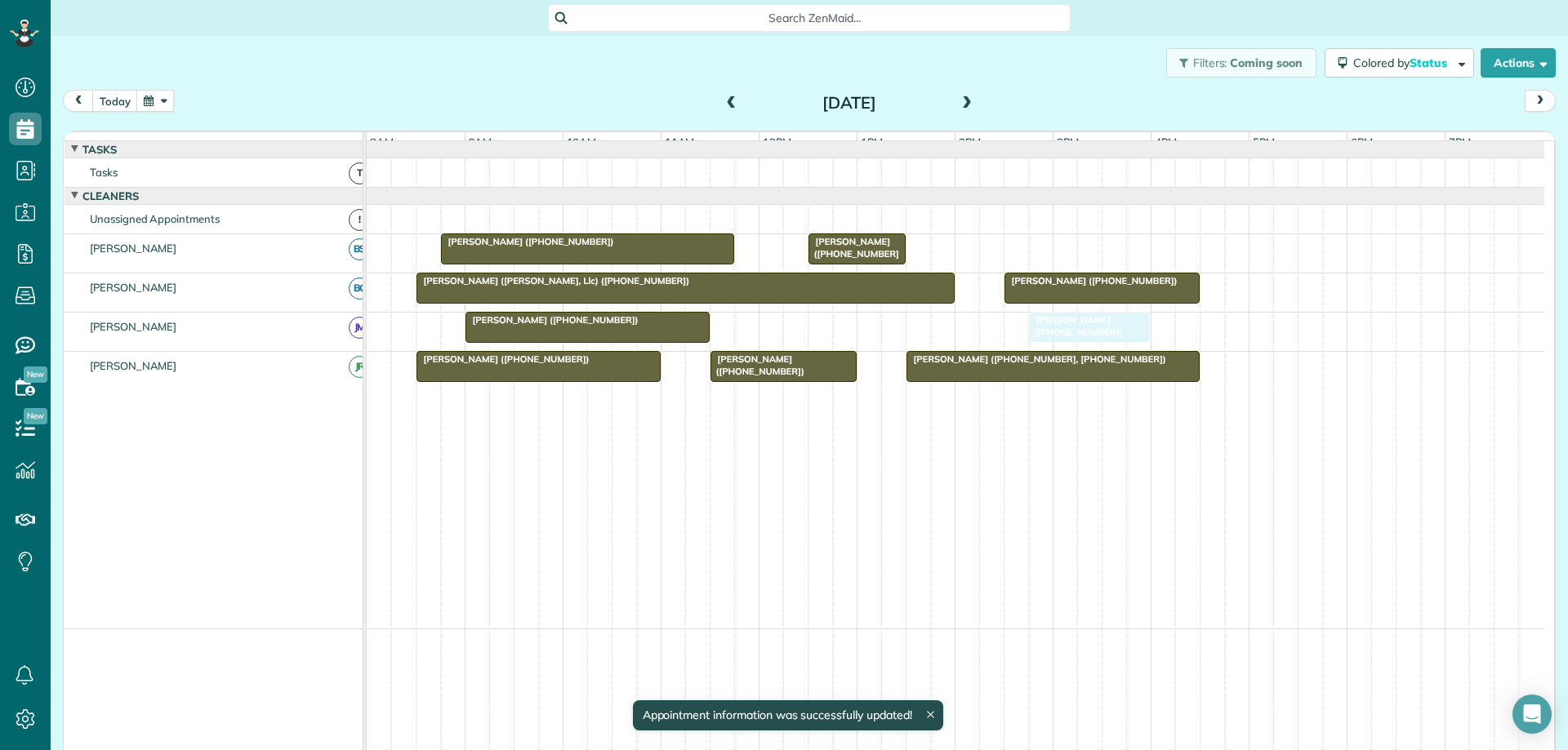
drag, startPoint x: 952, startPoint y: 340, endPoint x: 1038, endPoint y: 335, distance: 86.1
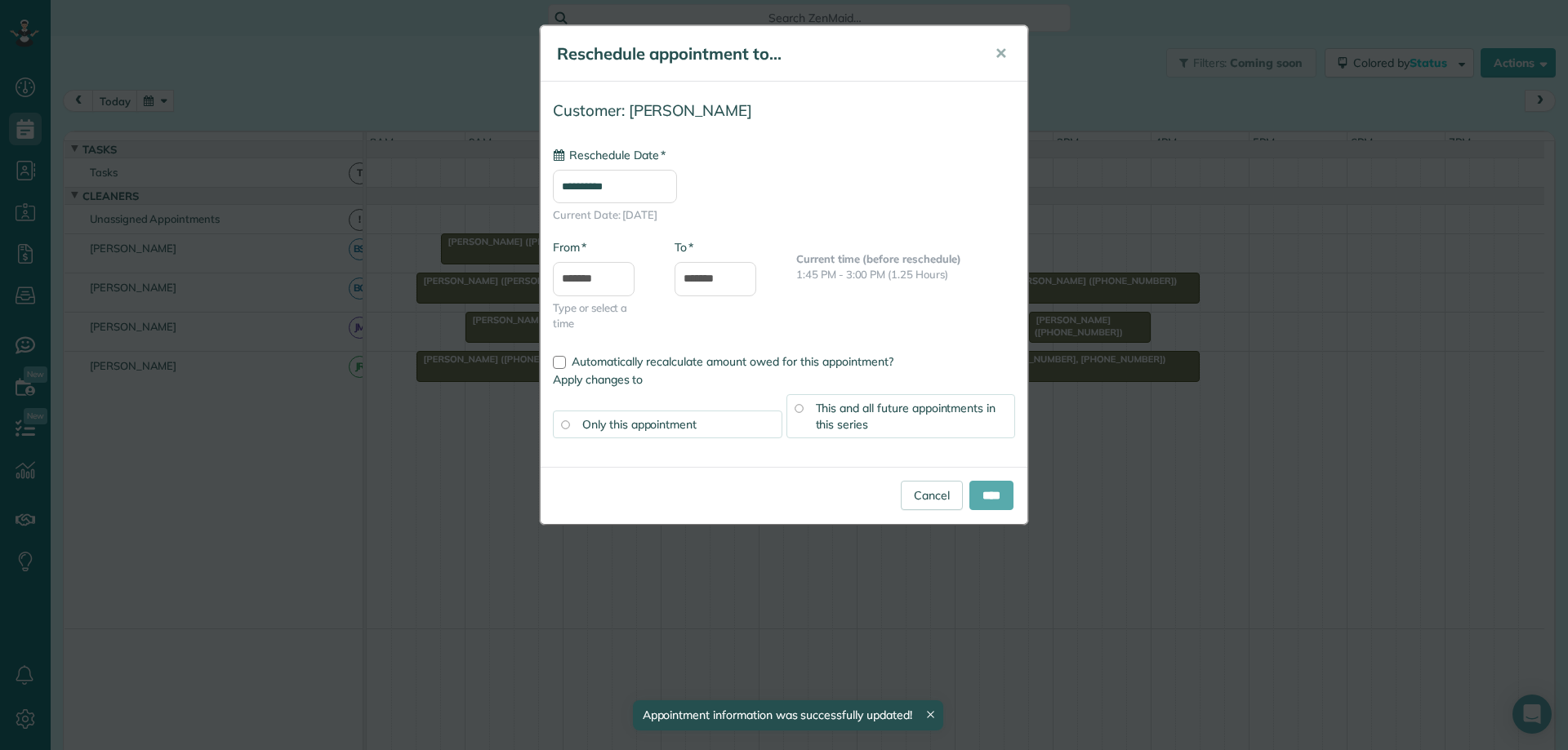
type input "**********"
click at [991, 488] on input "****" at bounding box center [992, 496] width 44 height 30
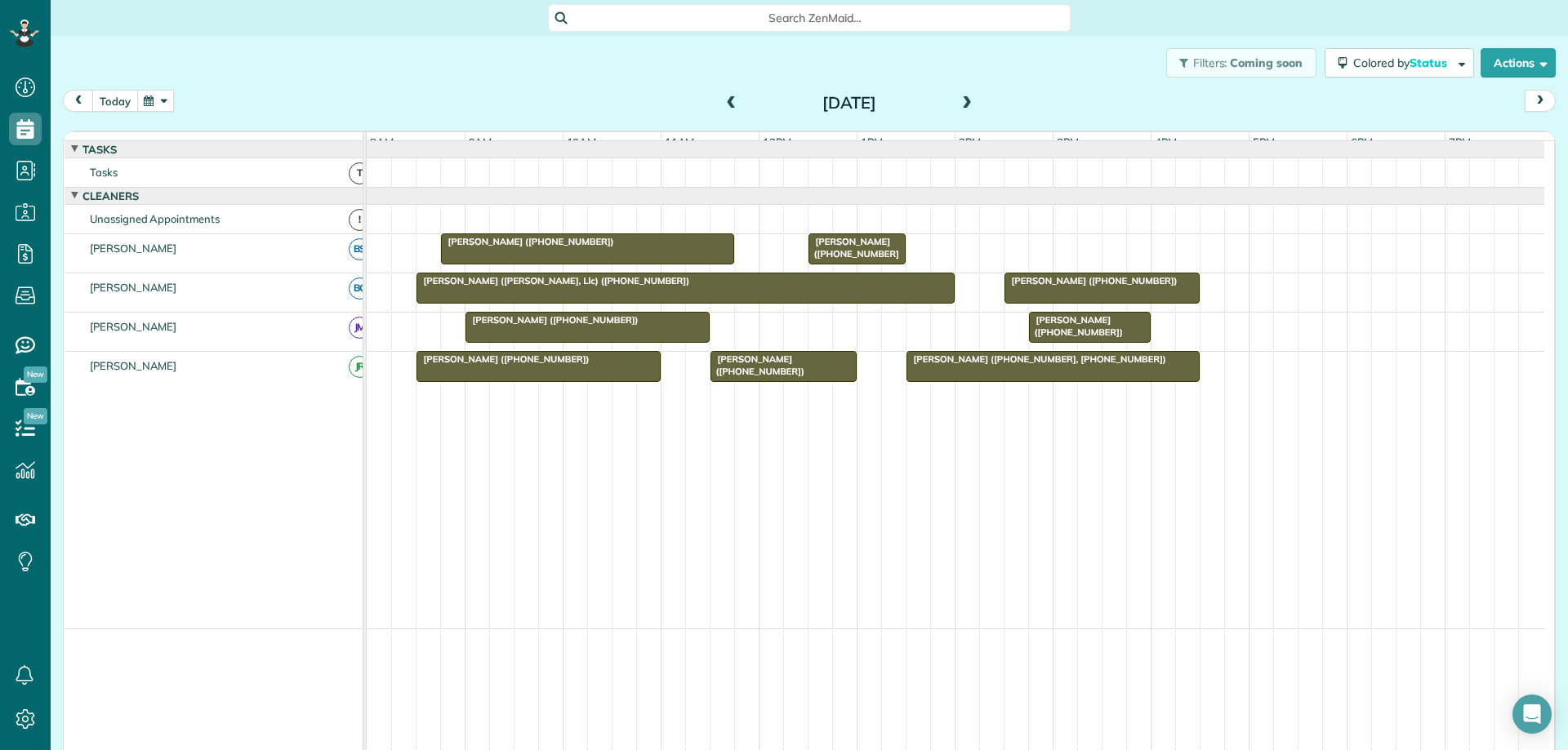
click at [114, 104] on button "today" at bounding box center [115, 101] width 46 height 22
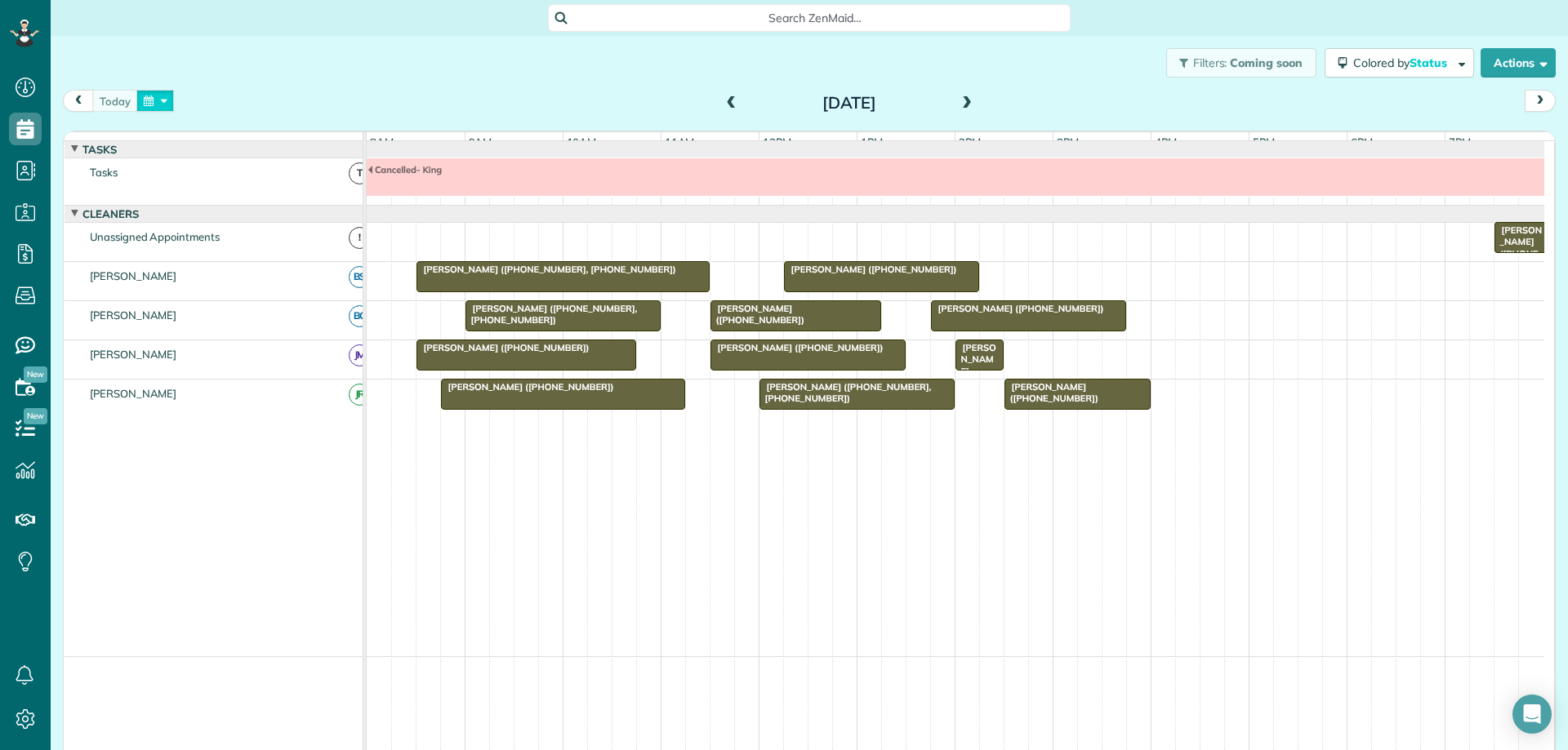
click at [168, 101] on button "button" at bounding box center [155, 101] width 37 height 22
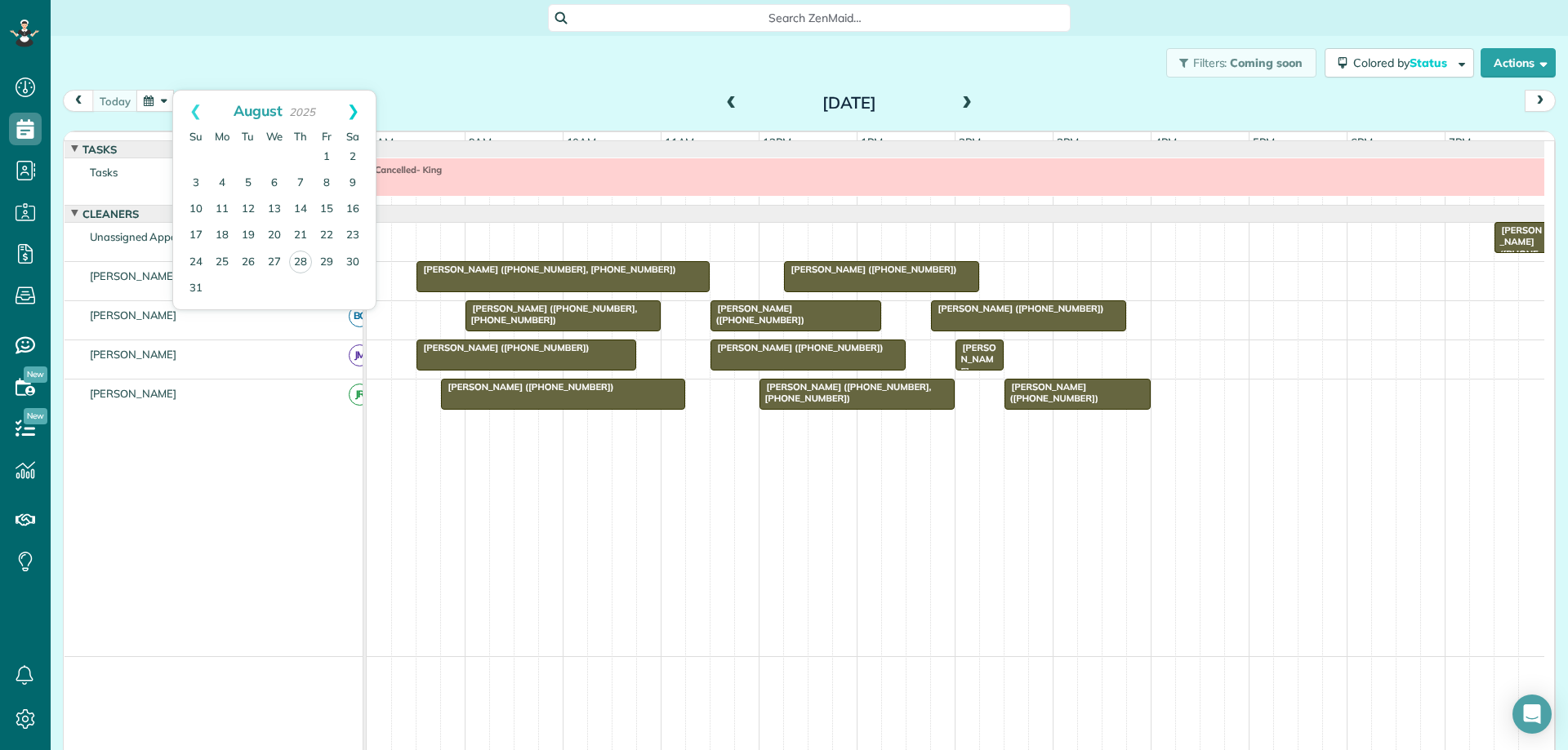
click at [352, 110] on link "Next" at bounding box center [353, 110] width 45 height 41
click at [246, 188] on link "9" at bounding box center [248, 183] width 26 height 26
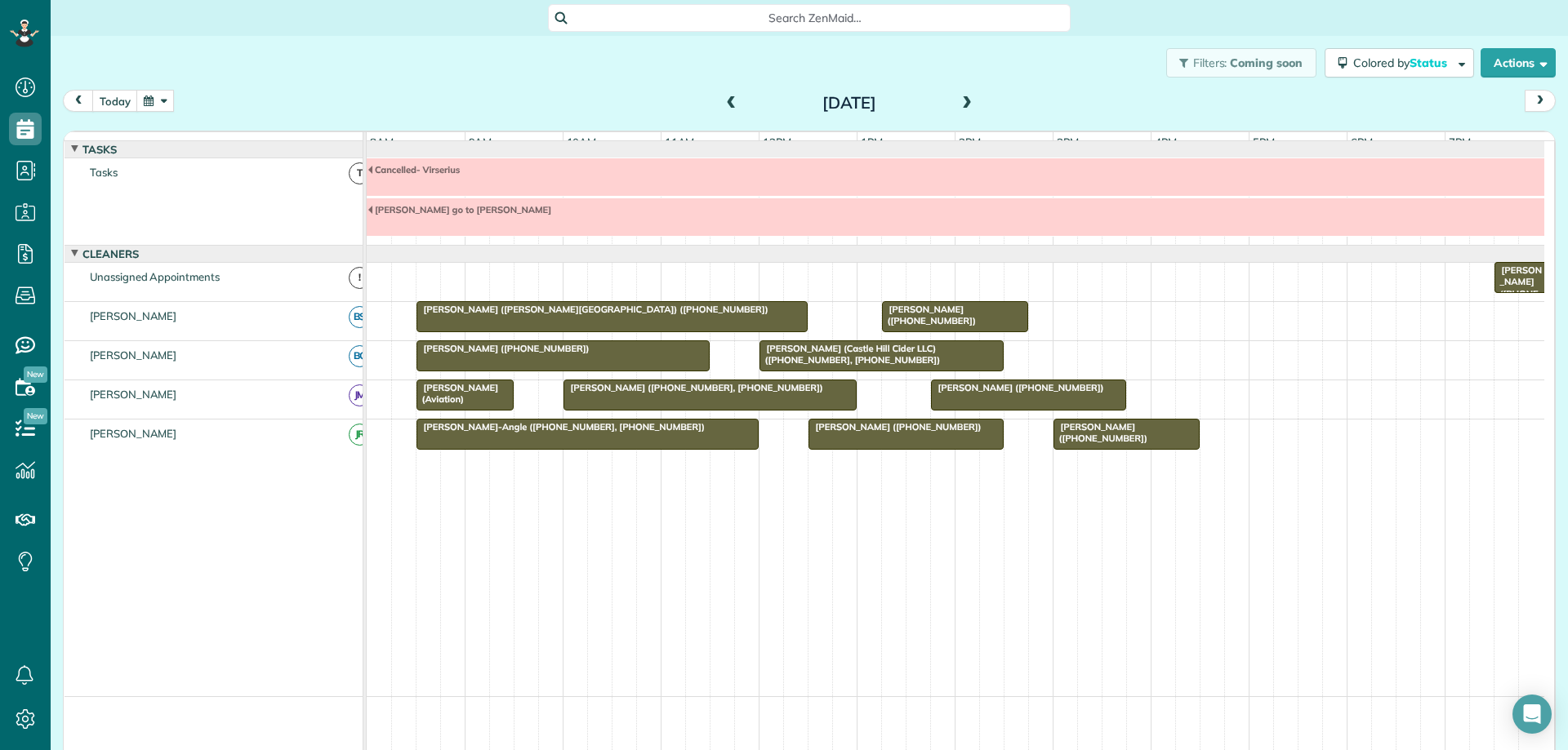
click at [961, 102] on span at bounding box center [967, 103] width 18 height 14
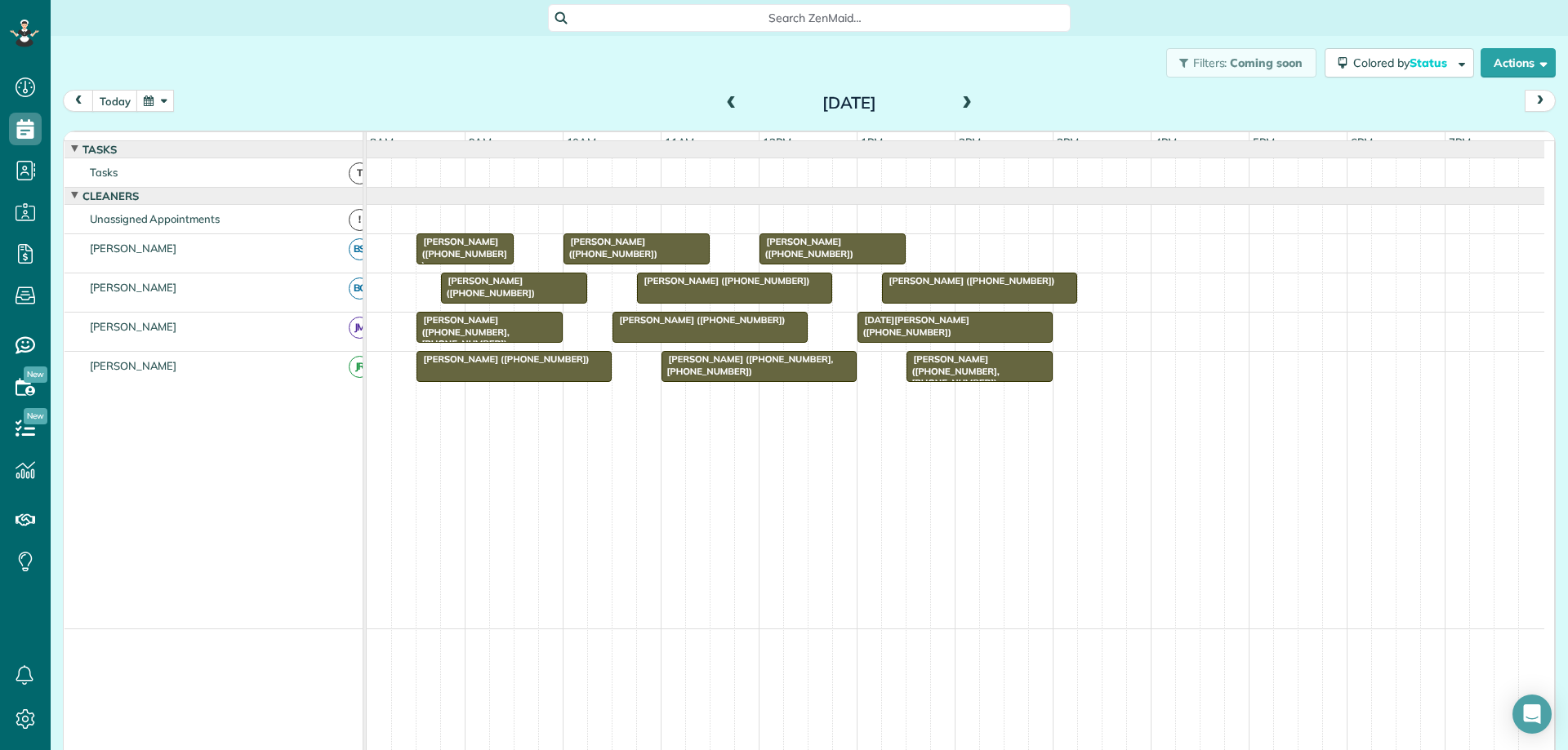
click at [961, 102] on span at bounding box center [967, 103] width 18 height 14
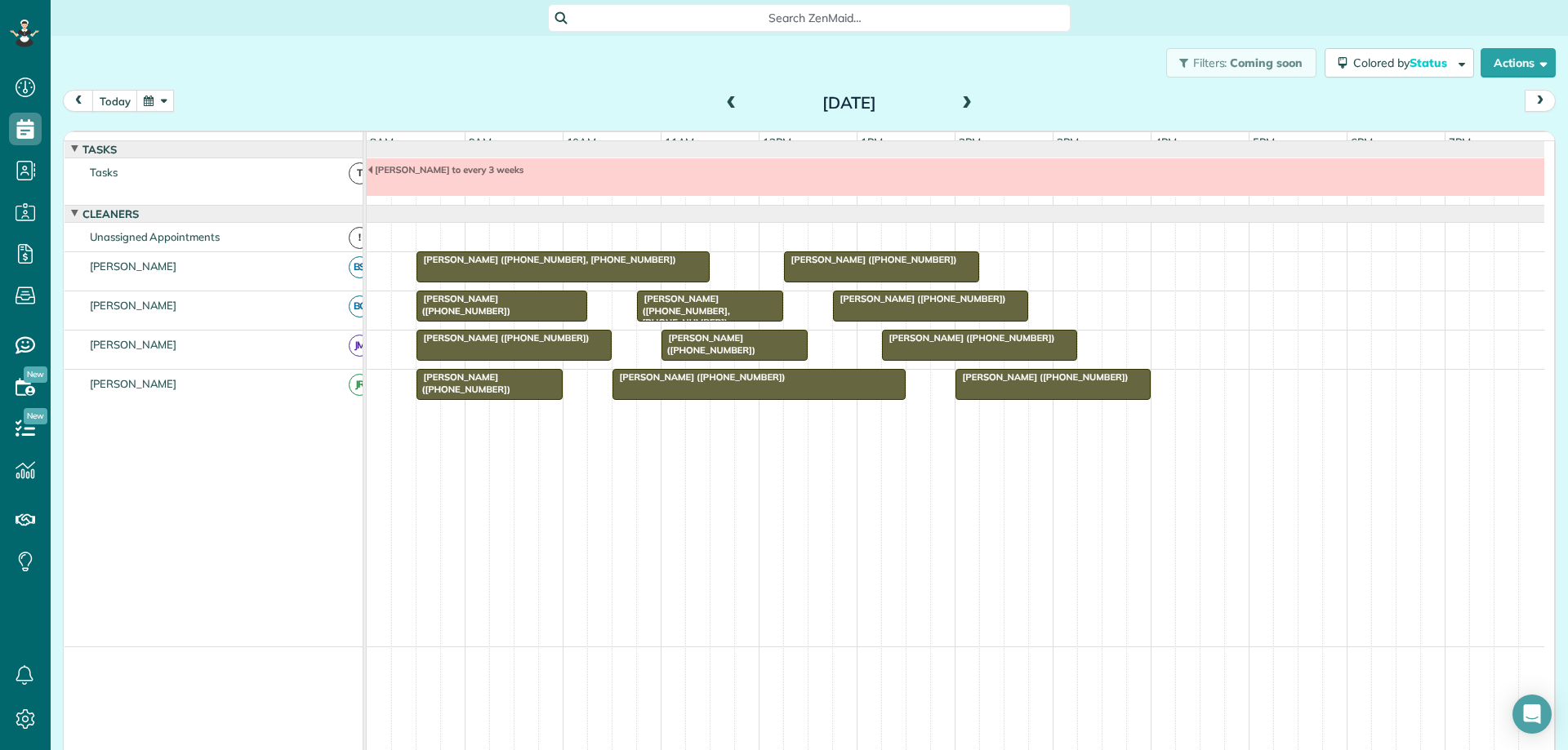
click at [766, 399] on div at bounding box center [758, 384] width 291 height 30
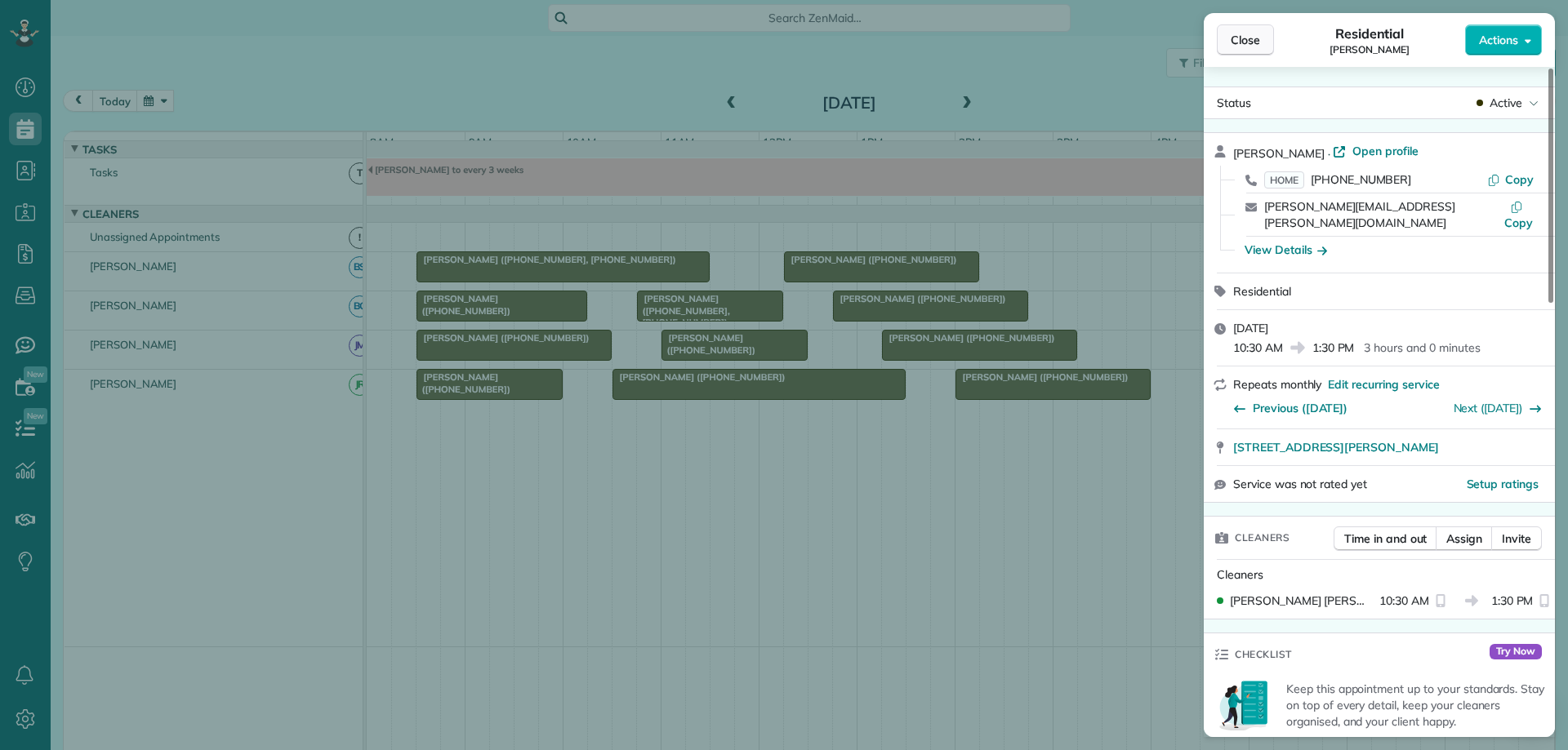
click at [1226, 40] on button "Close" at bounding box center [1246, 40] width 58 height 31
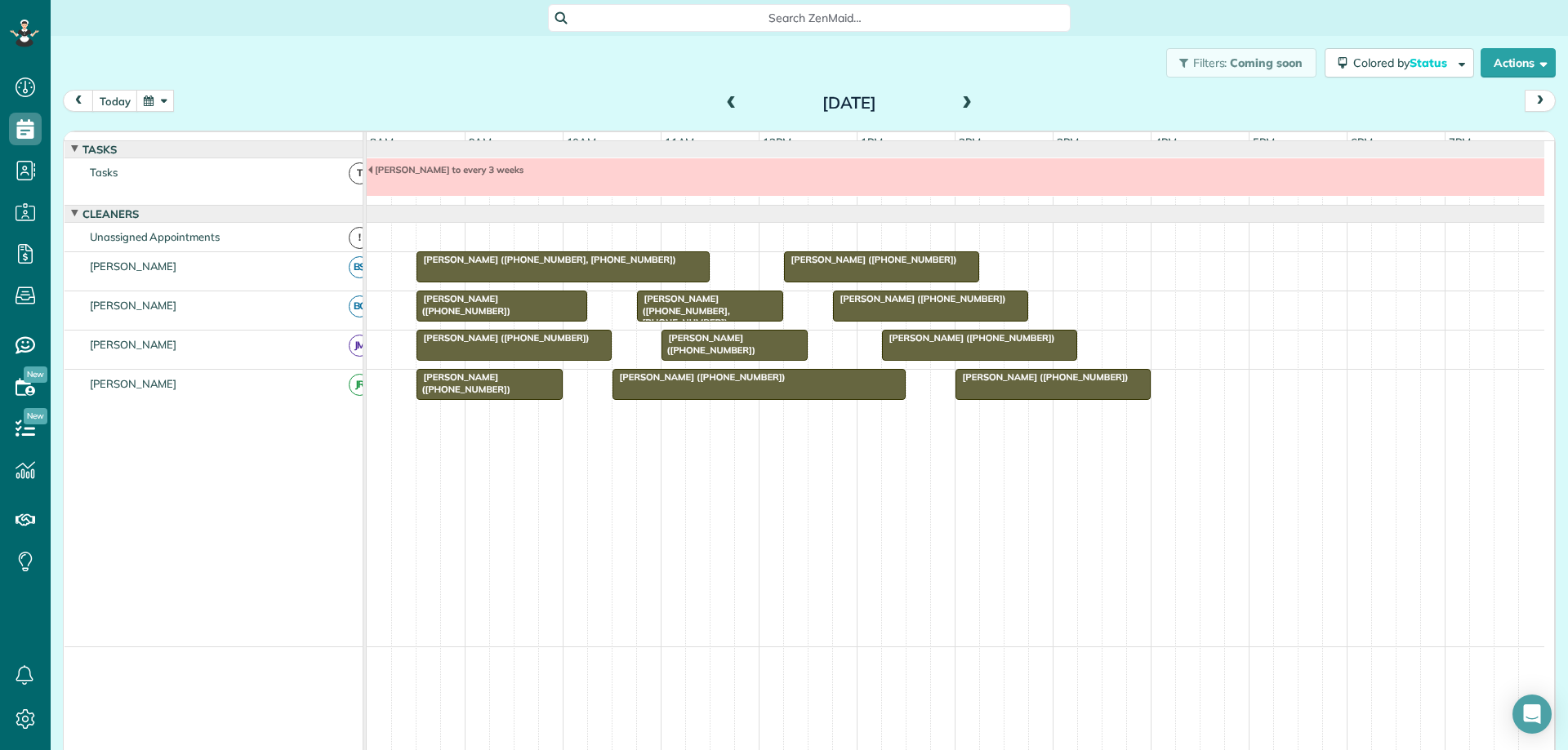
click at [962, 104] on span at bounding box center [967, 103] width 18 height 14
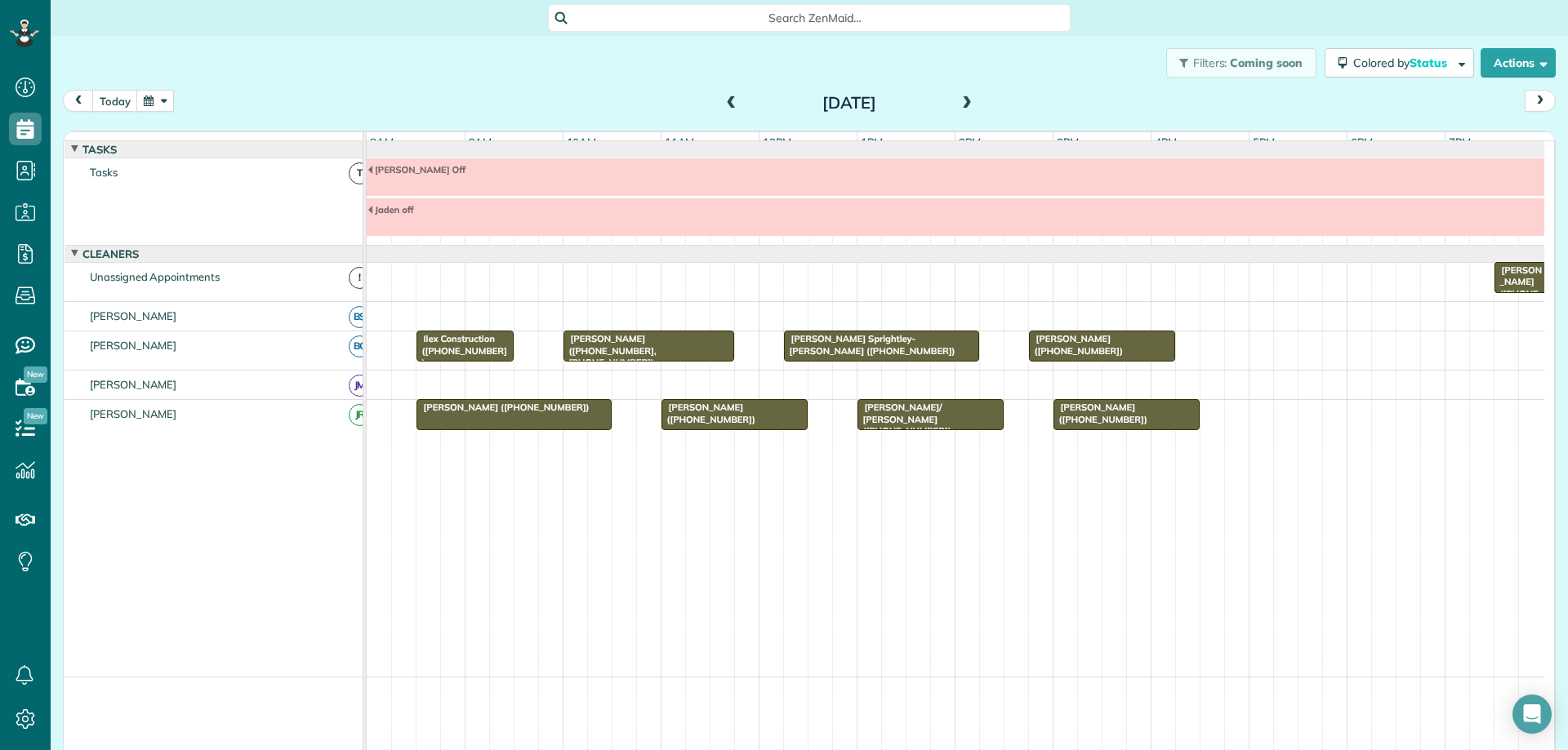
click at [962, 104] on span at bounding box center [967, 103] width 18 height 14
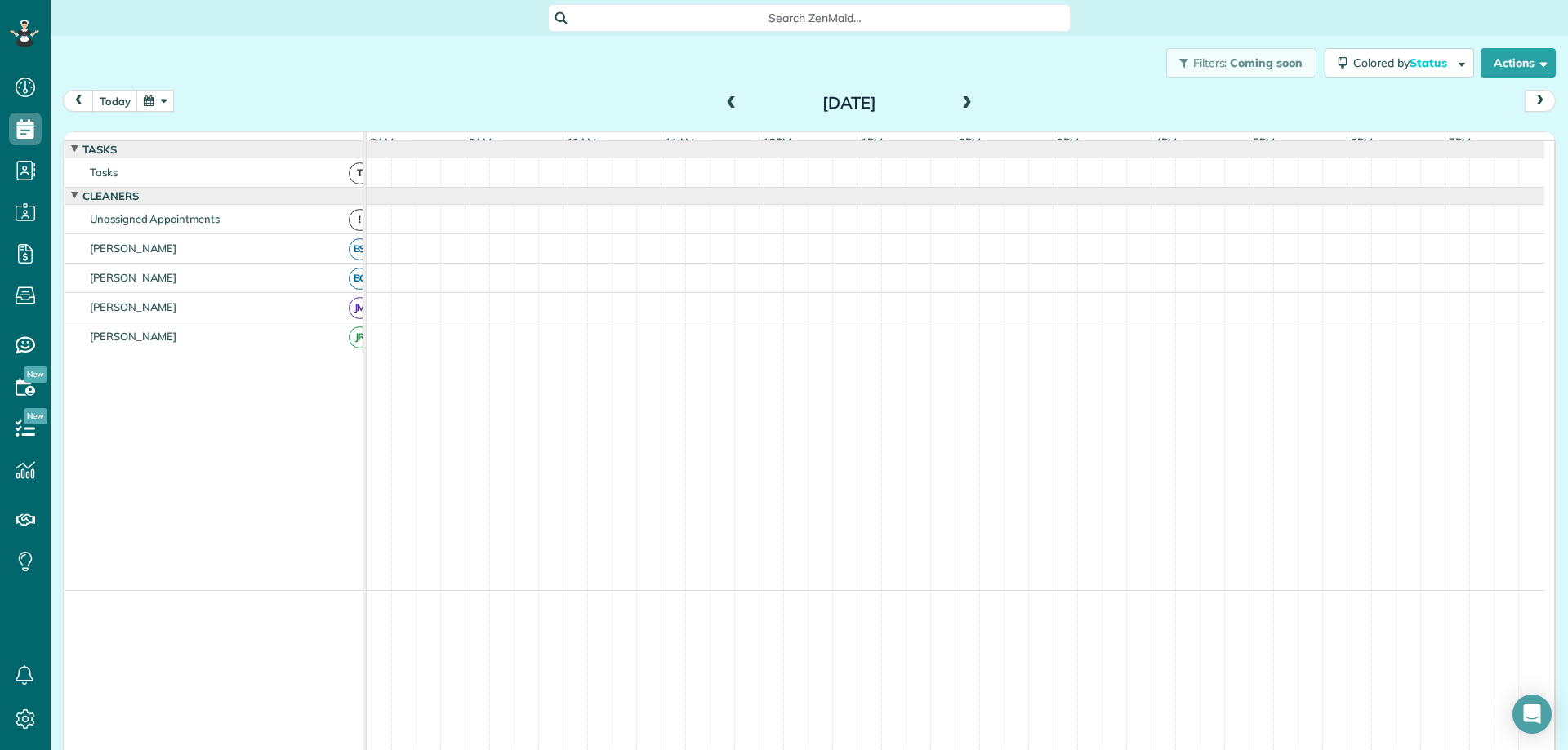
click at [962, 104] on span at bounding box center [967, 103] width 18 height 14
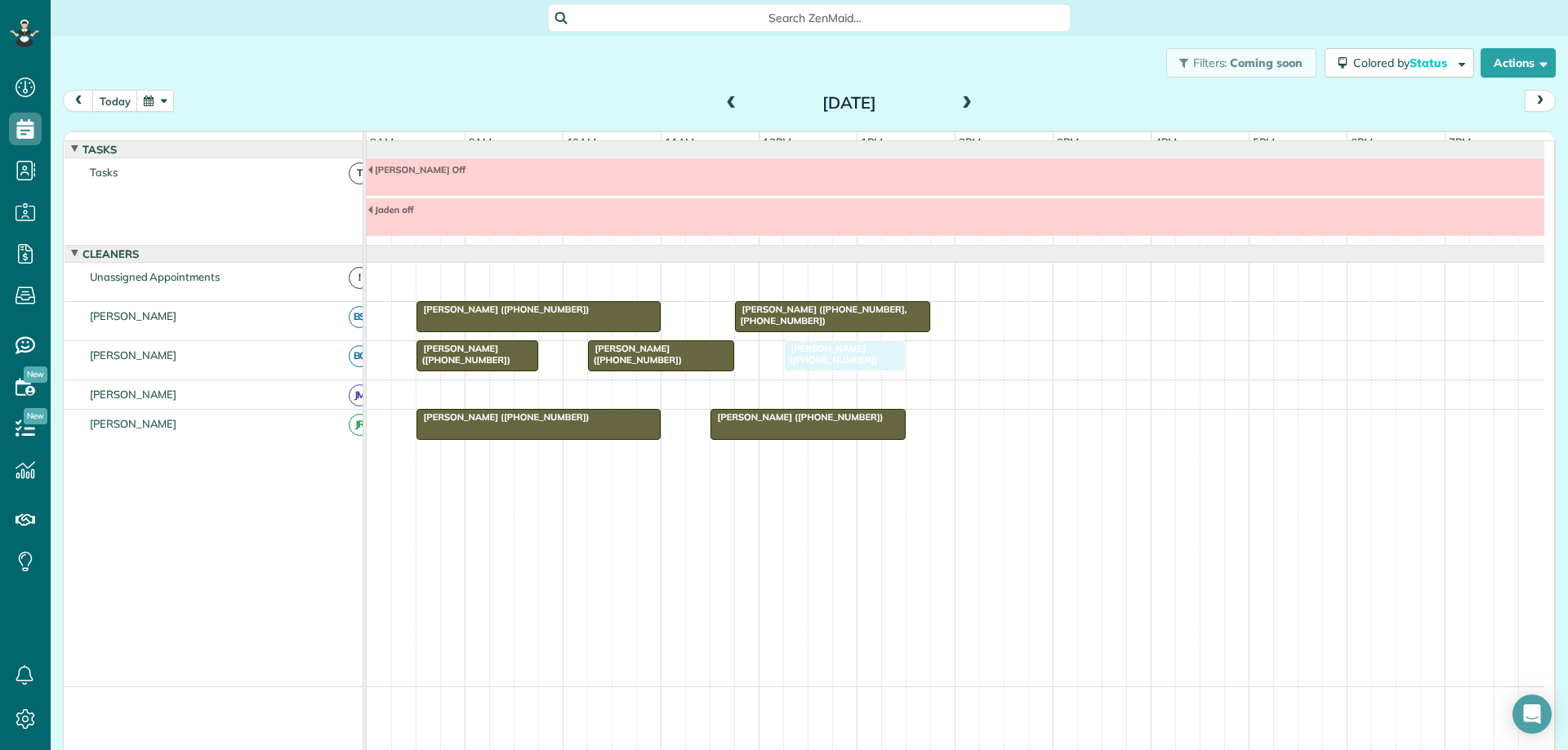
drag, startPoint x: 1006, startPoint y: 289, endPoint x: 846, endPoint y: 370, distance: 179.3
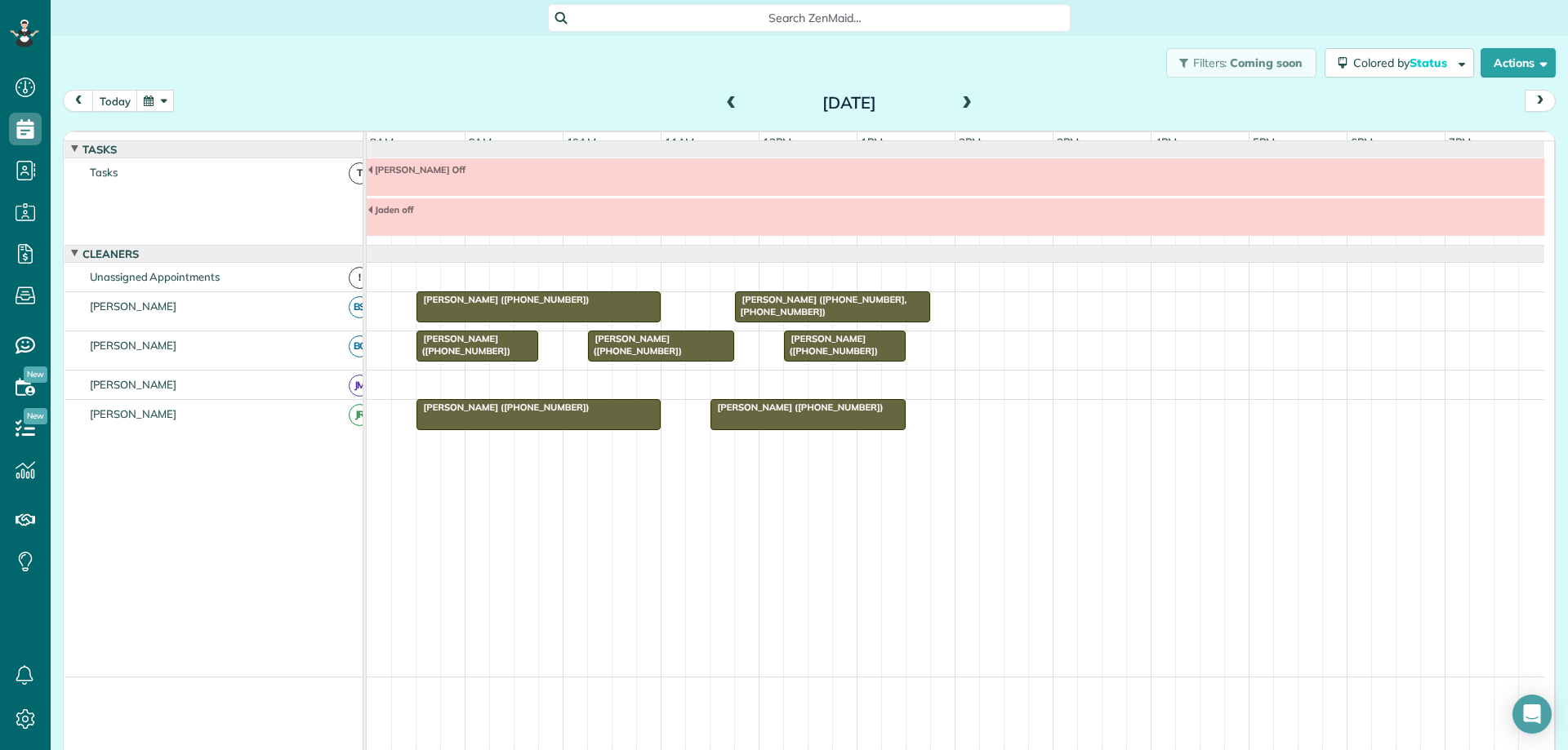
click at [959, 102] on span at bounding box center [967, 103] width 18 height 14
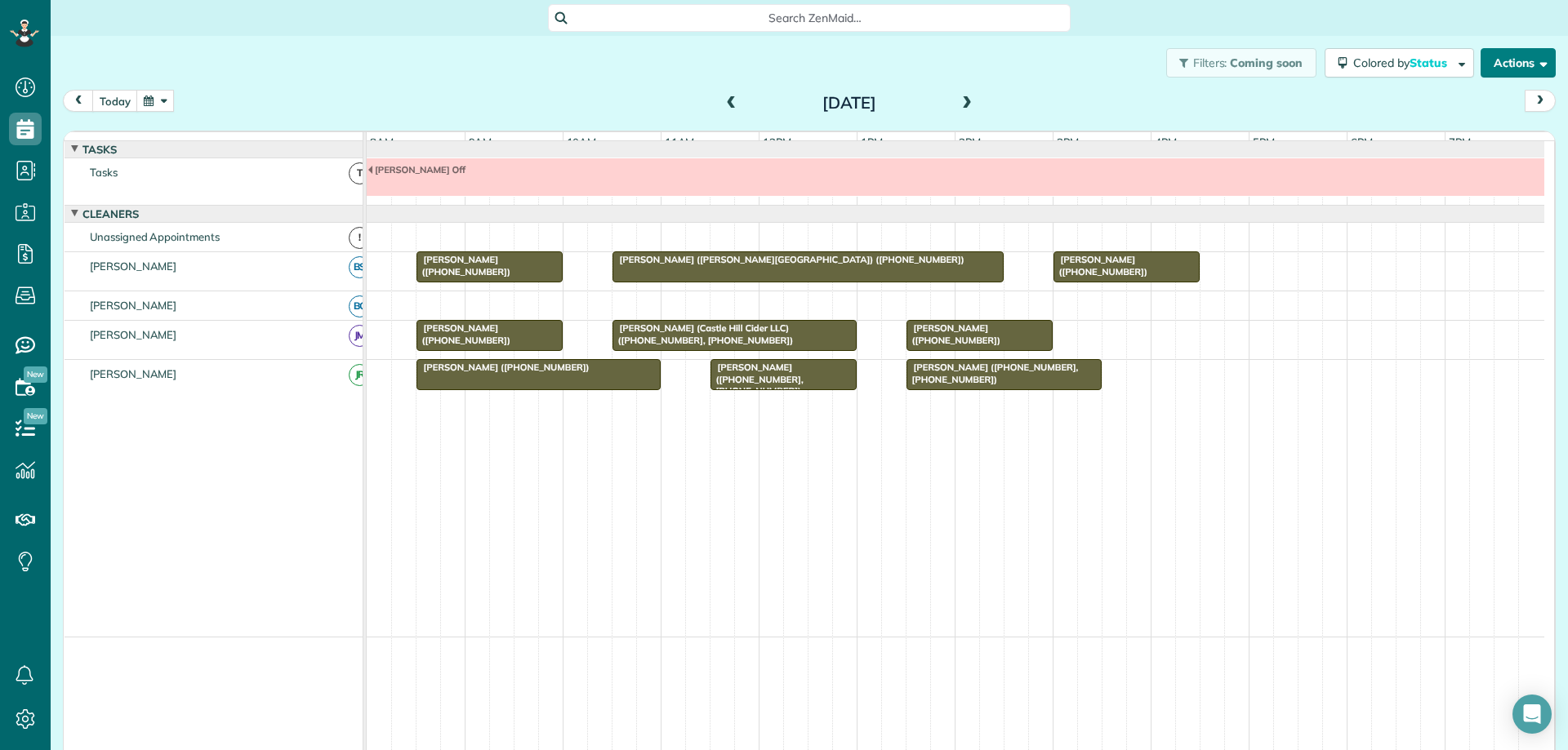
click at [1530, 72] on button "Actions" at bounding box center [1518, 62] width 75 height 30
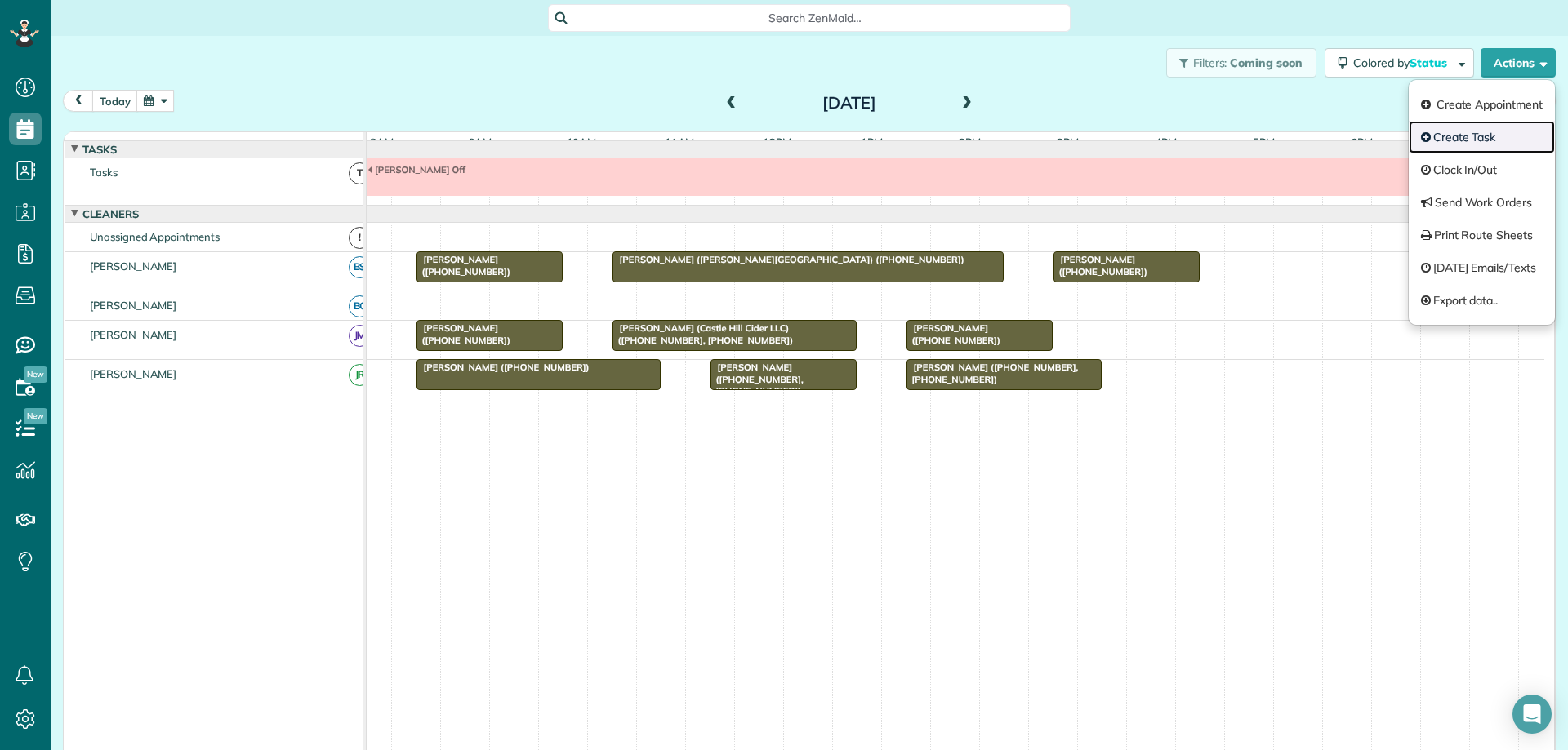
click at [1463, 129] on link "Create Task" at bounding box center [1482, 137] width 146 height 33
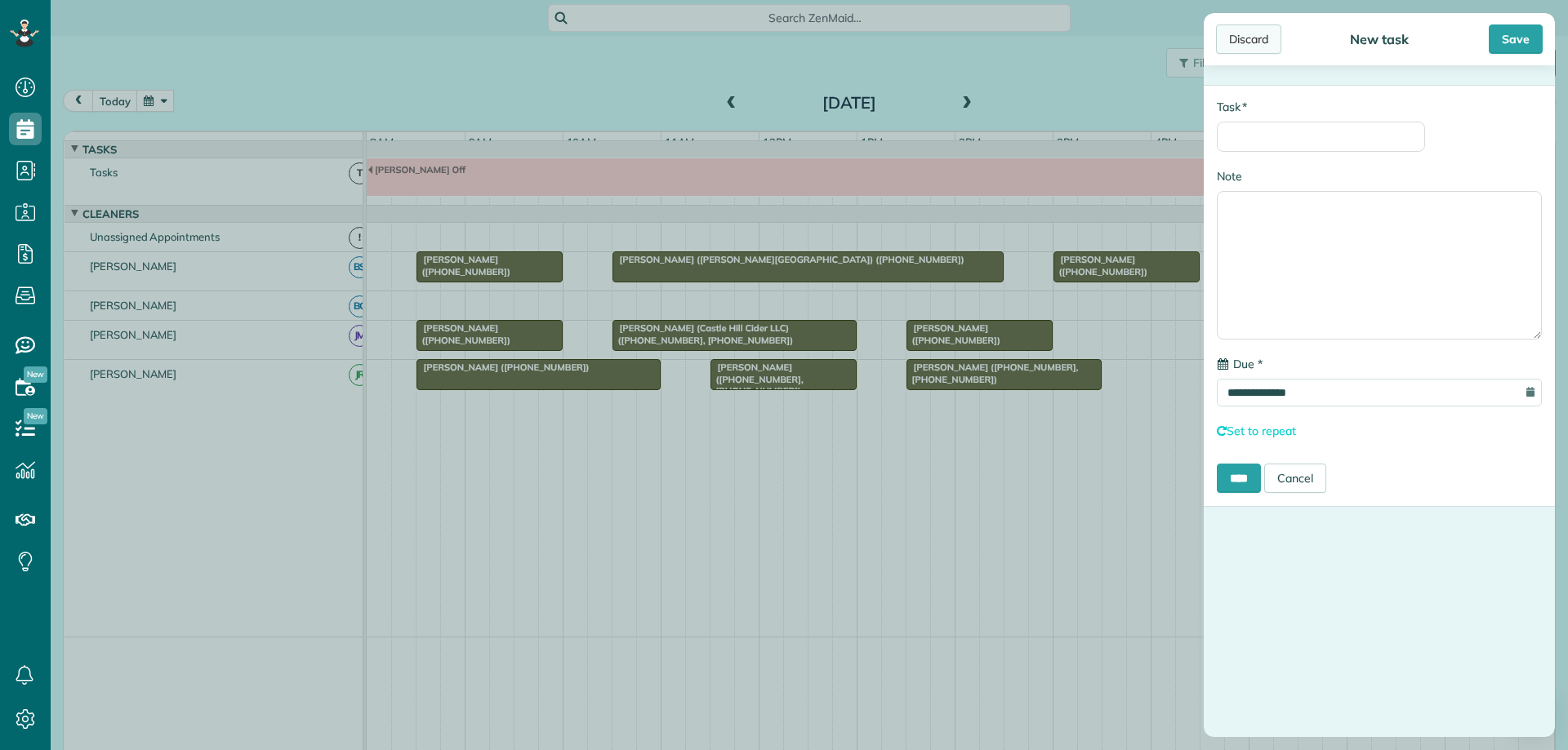
click at [1241, 38] on div "Discard" at bounding box center [1249, 39] width 65 height 30
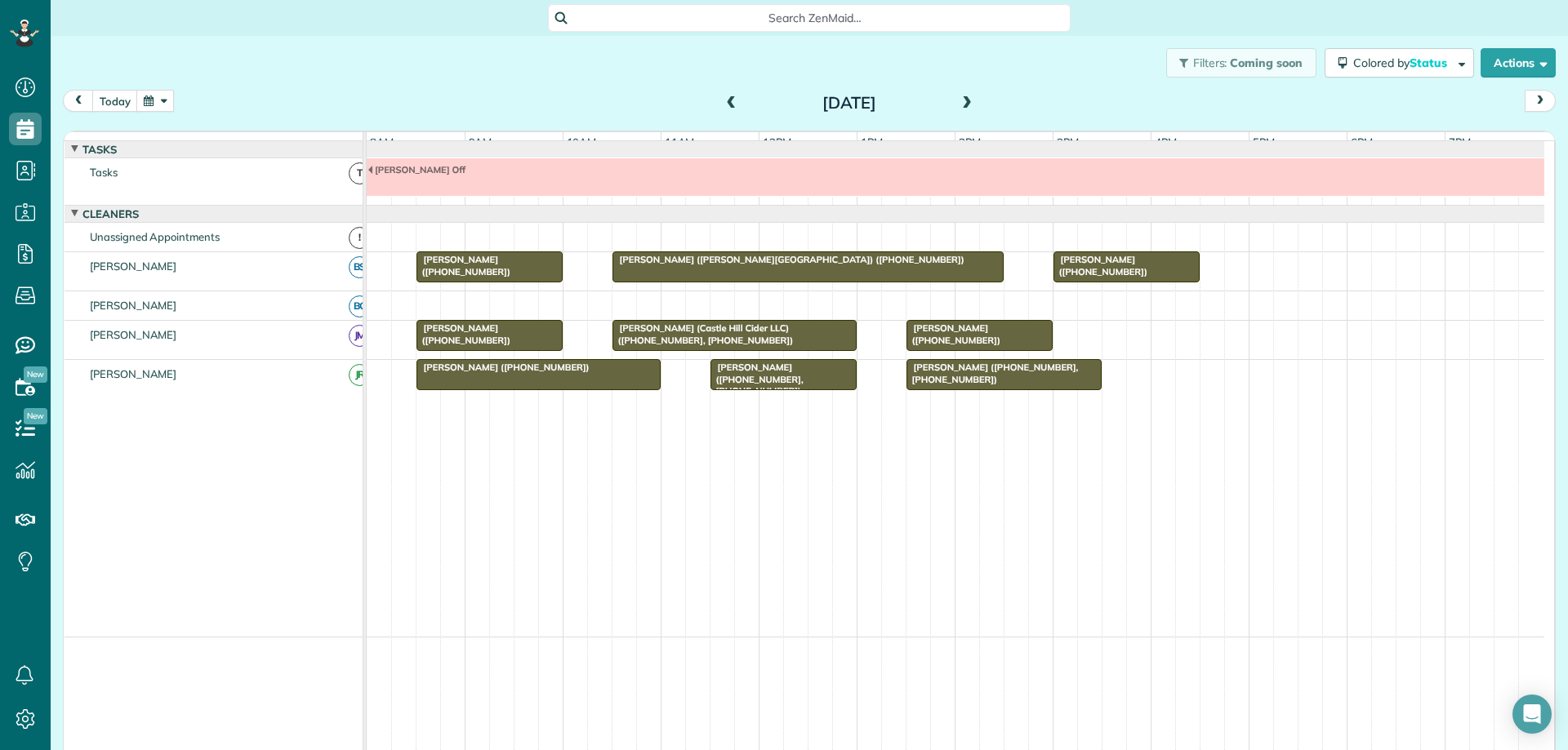
click at [958, 107] on span at bounding box center [967, 103] width 18 height 14
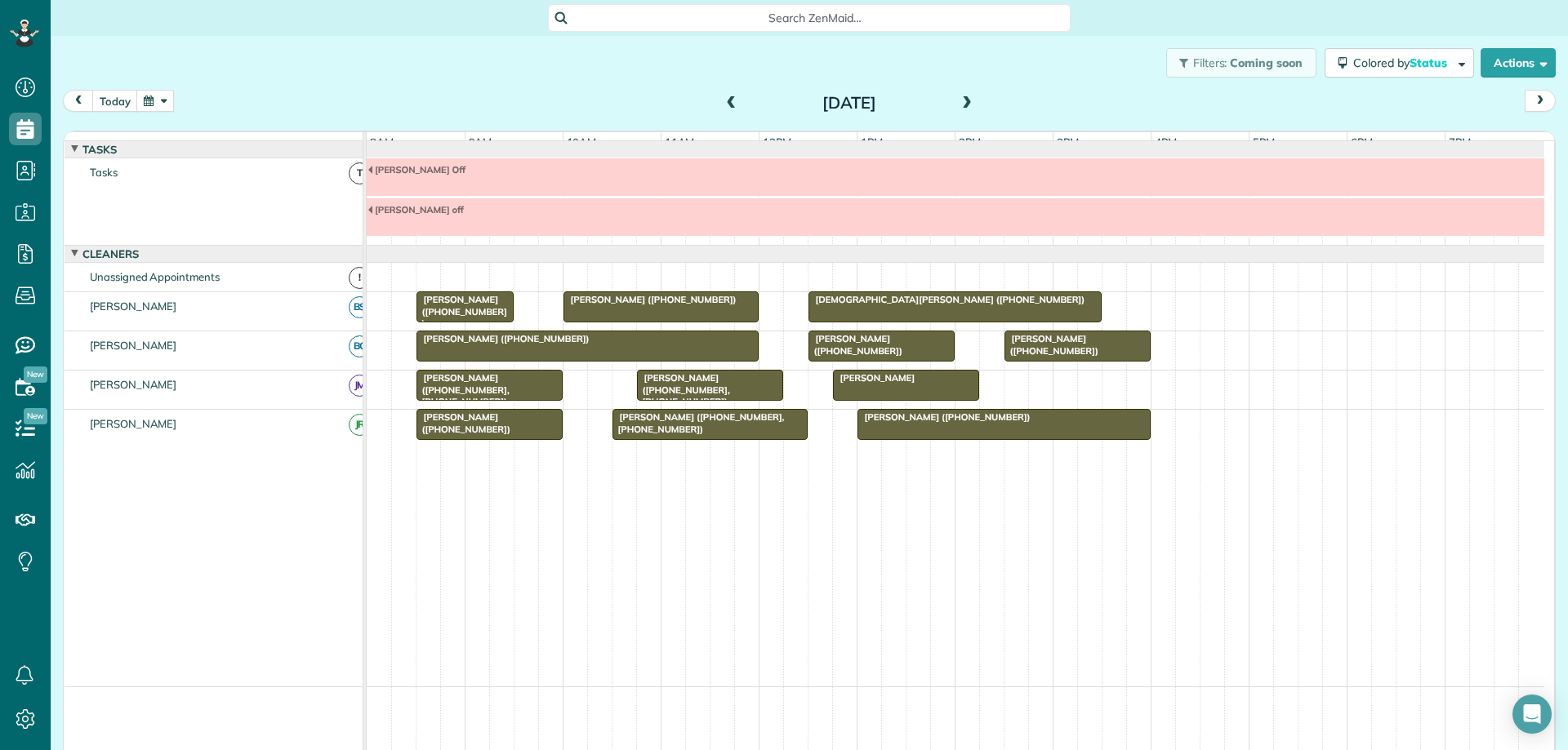
click at [958, 107] on span at bounding box center [967, 103] width 18 height 14
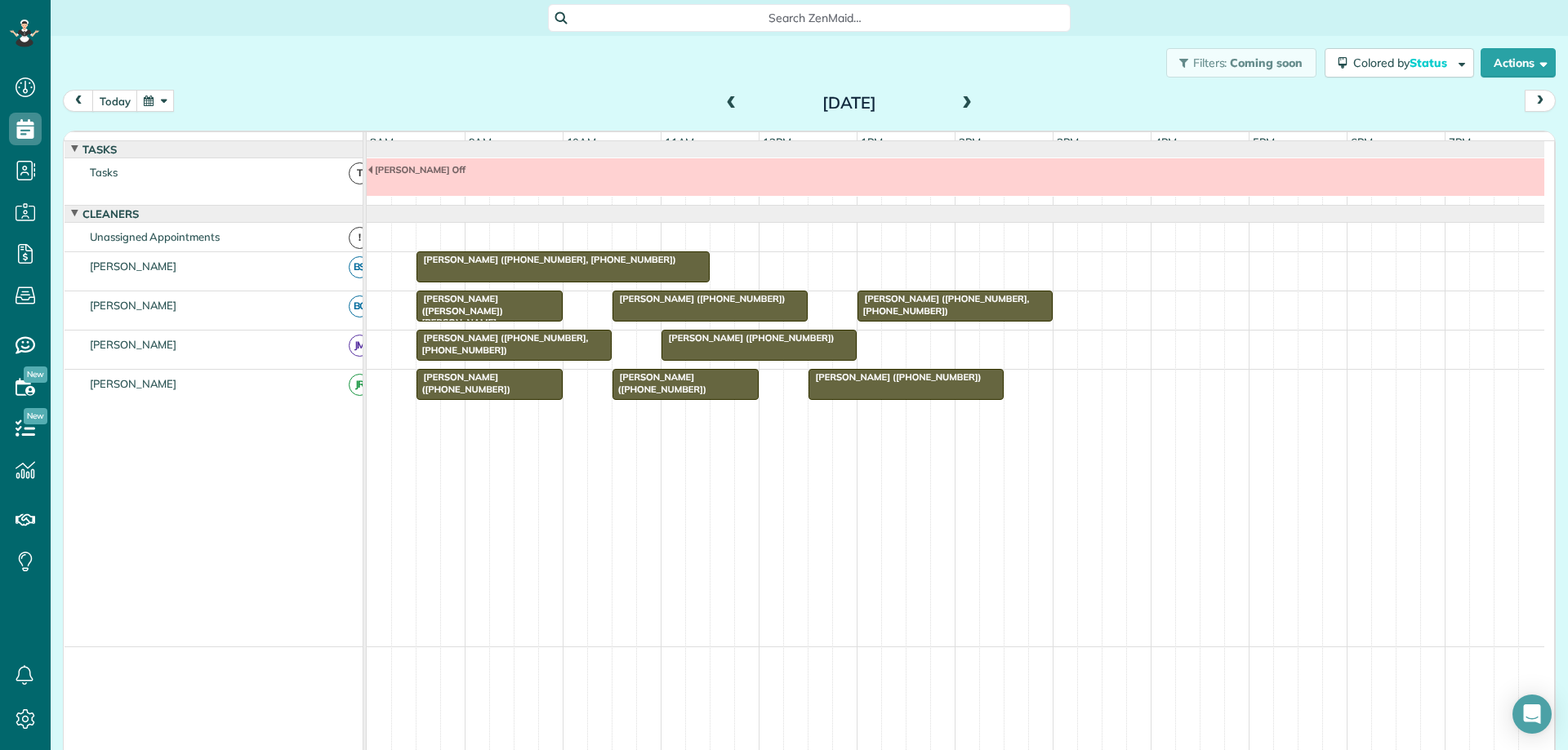
click at [730, 100] on span at bounding box center [731, 103] width 18 height 14
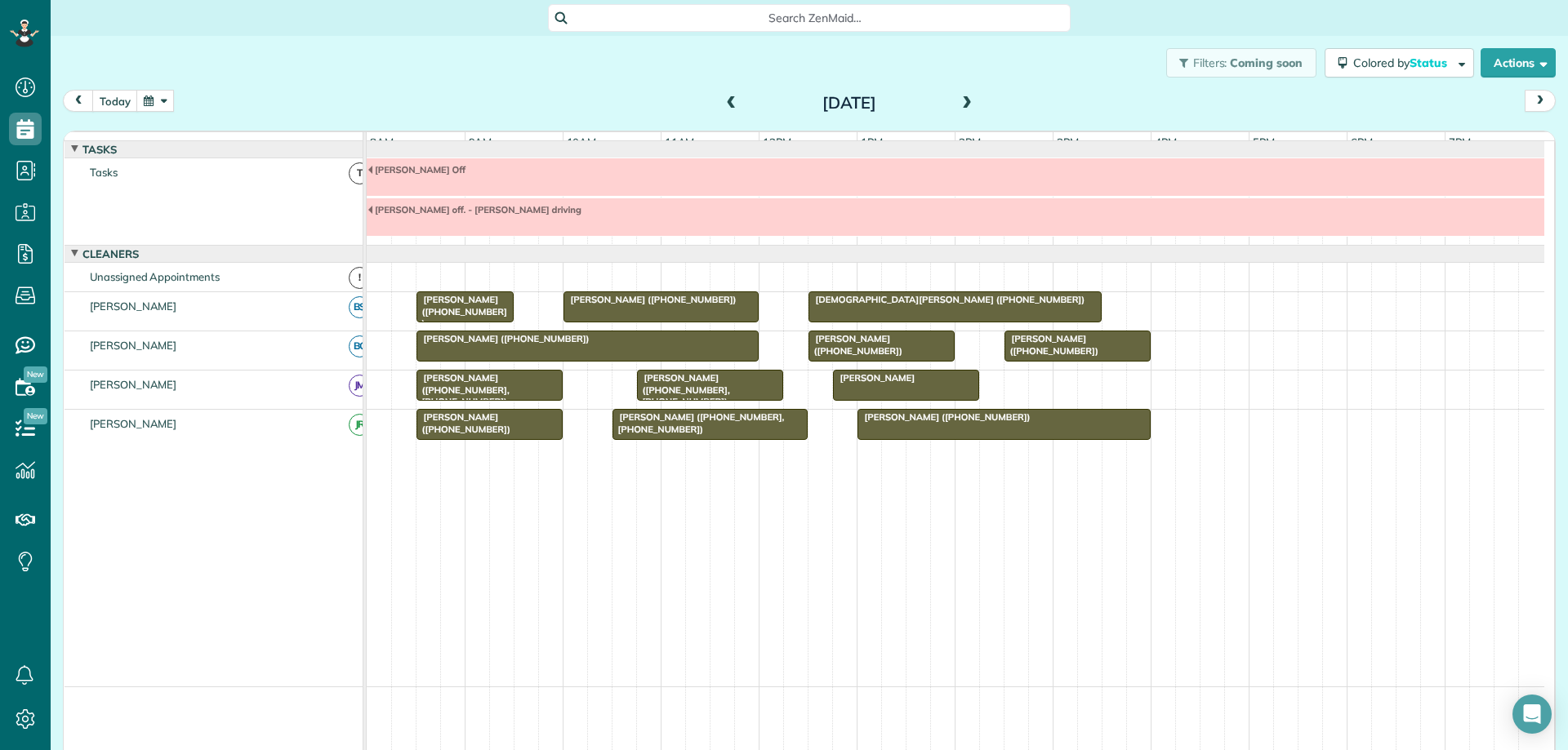
click at [870, 397] on div at bounding box center [906, 385] width 144 height 30
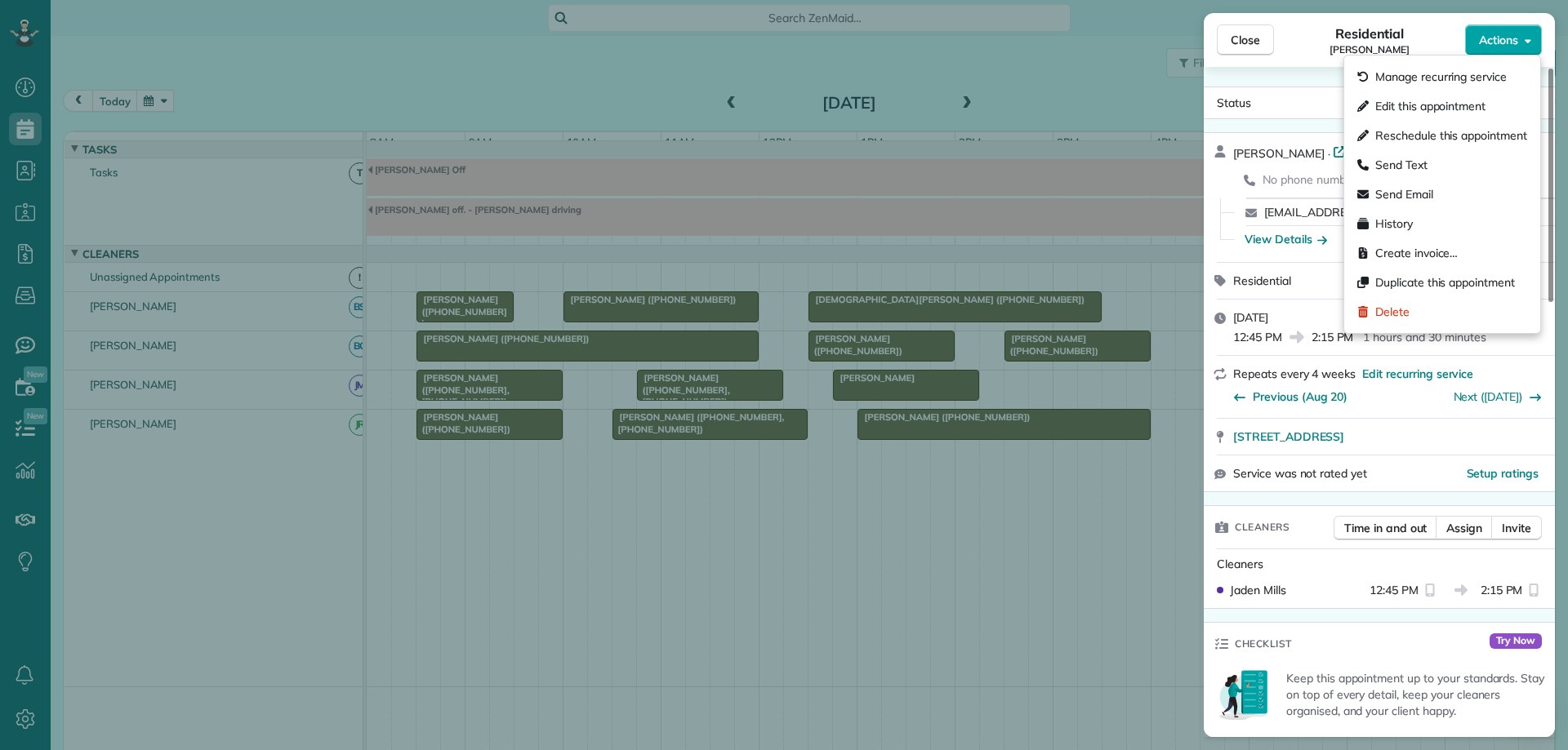
click at [1502, 45] on span "Actions" at bounding box center [1499, 39] width 39 height 16
click at [1468, 101] on span "Edit this appointment" at bounding box center [1431, 106] width 110 height 16
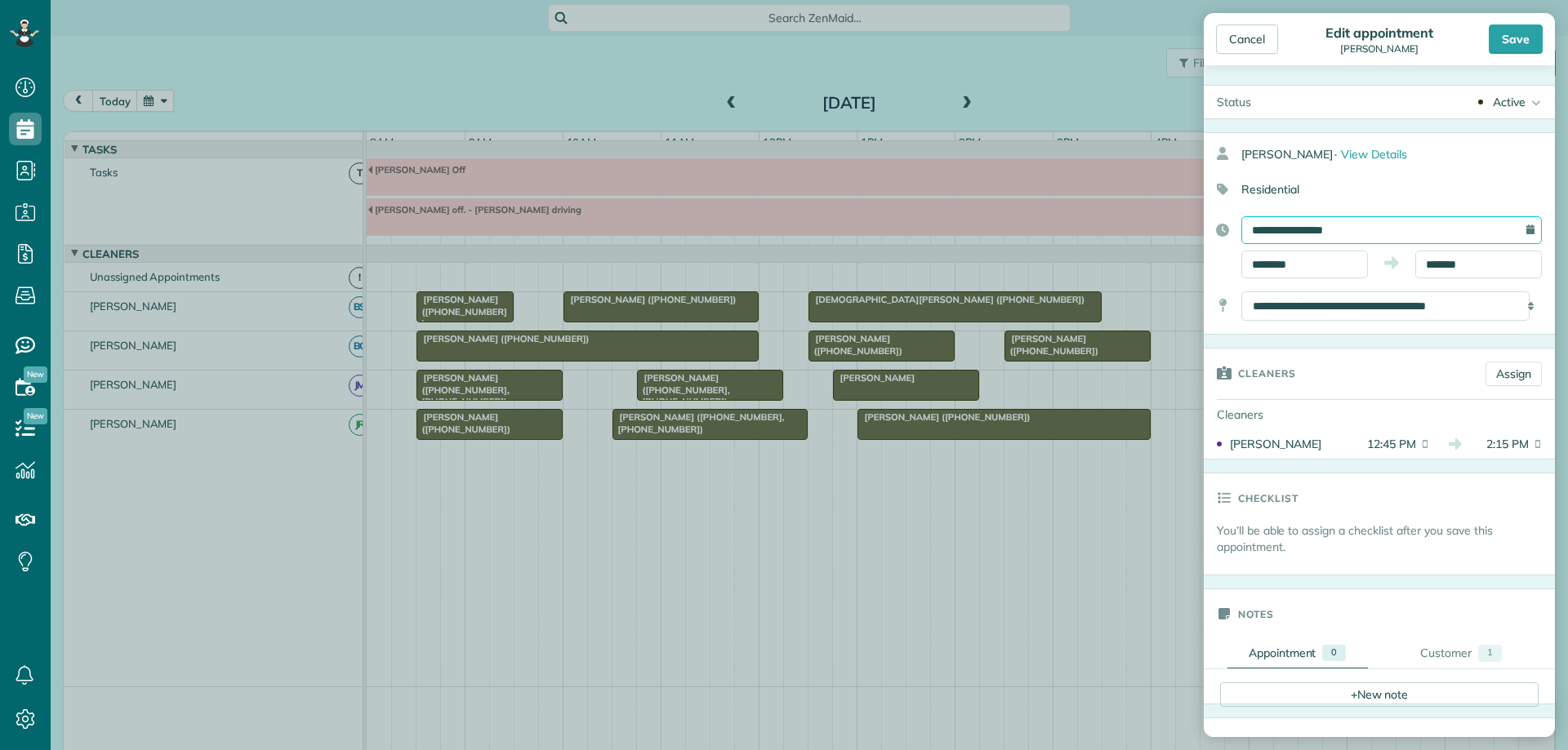
click at [1365, 226] on input "**********" at bounding box center [1391, 230] width 301 height 28
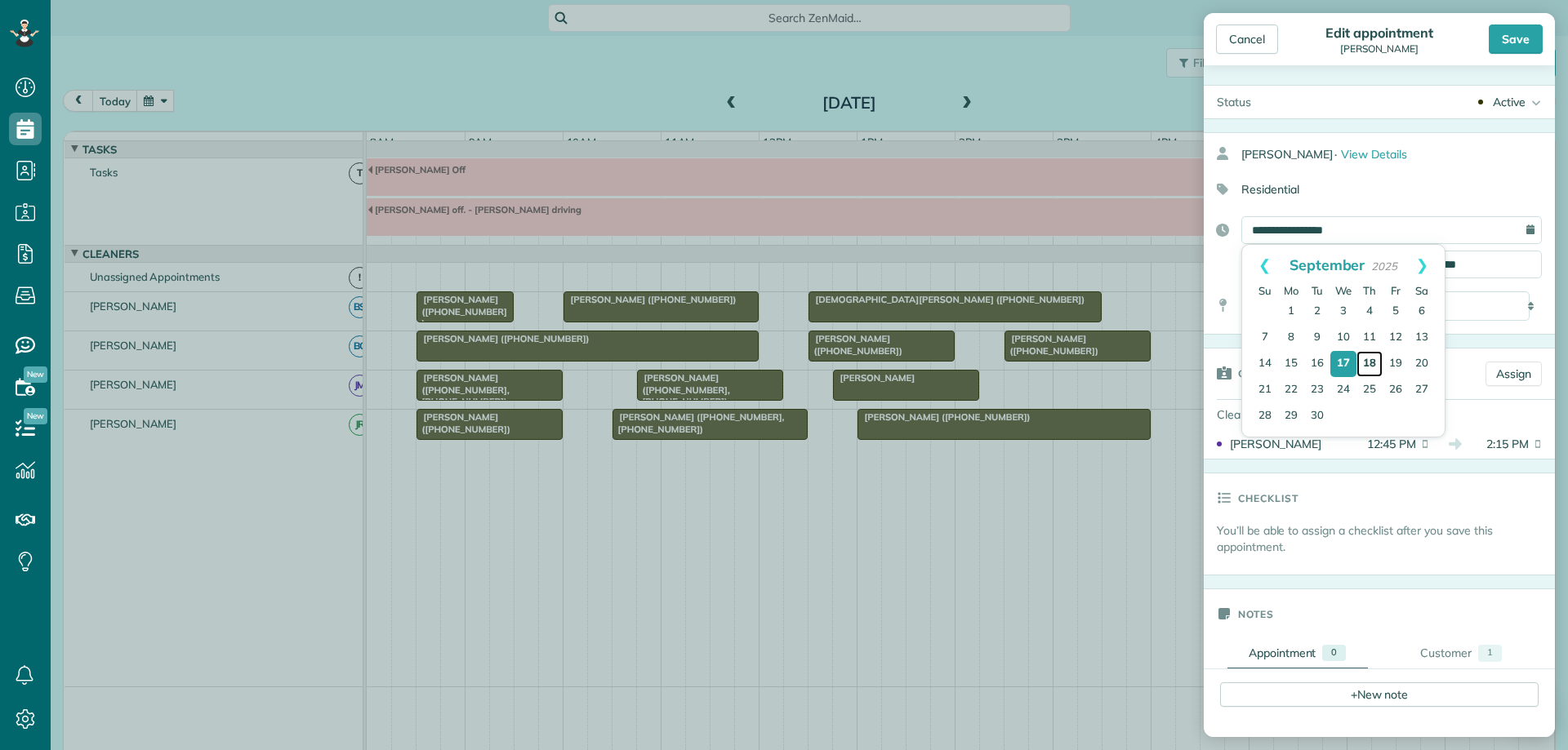
click at [1375, 365] on link "18" at bounding box center [1369, 364] width 26 height 26
type input "**********"
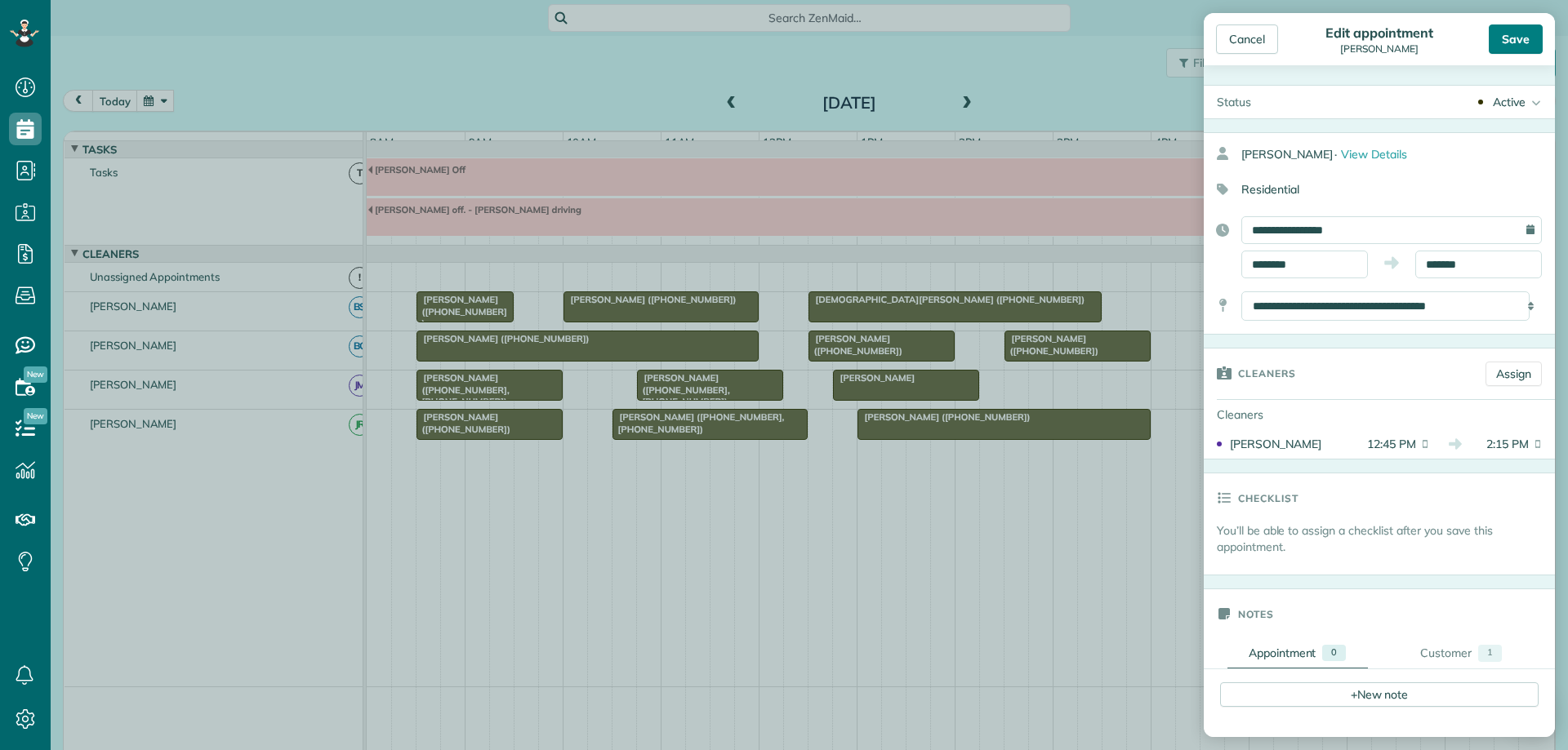
click at [1523, 41] on div "Save" at bounding box center [1516, 39] width 54 height 30
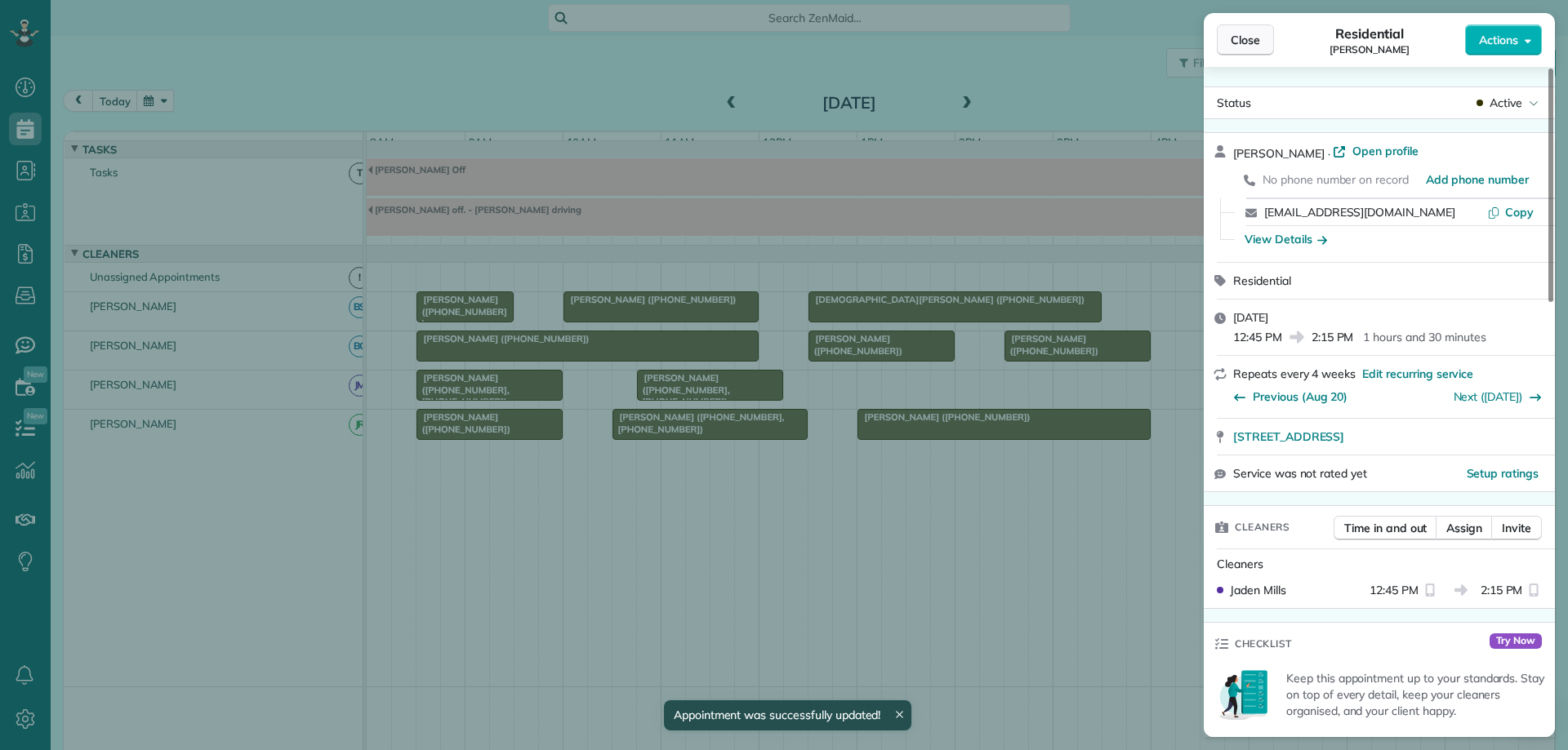
click at [1253, 41] on span "Close" at bounding box center [1245, 39] width 30 height 16
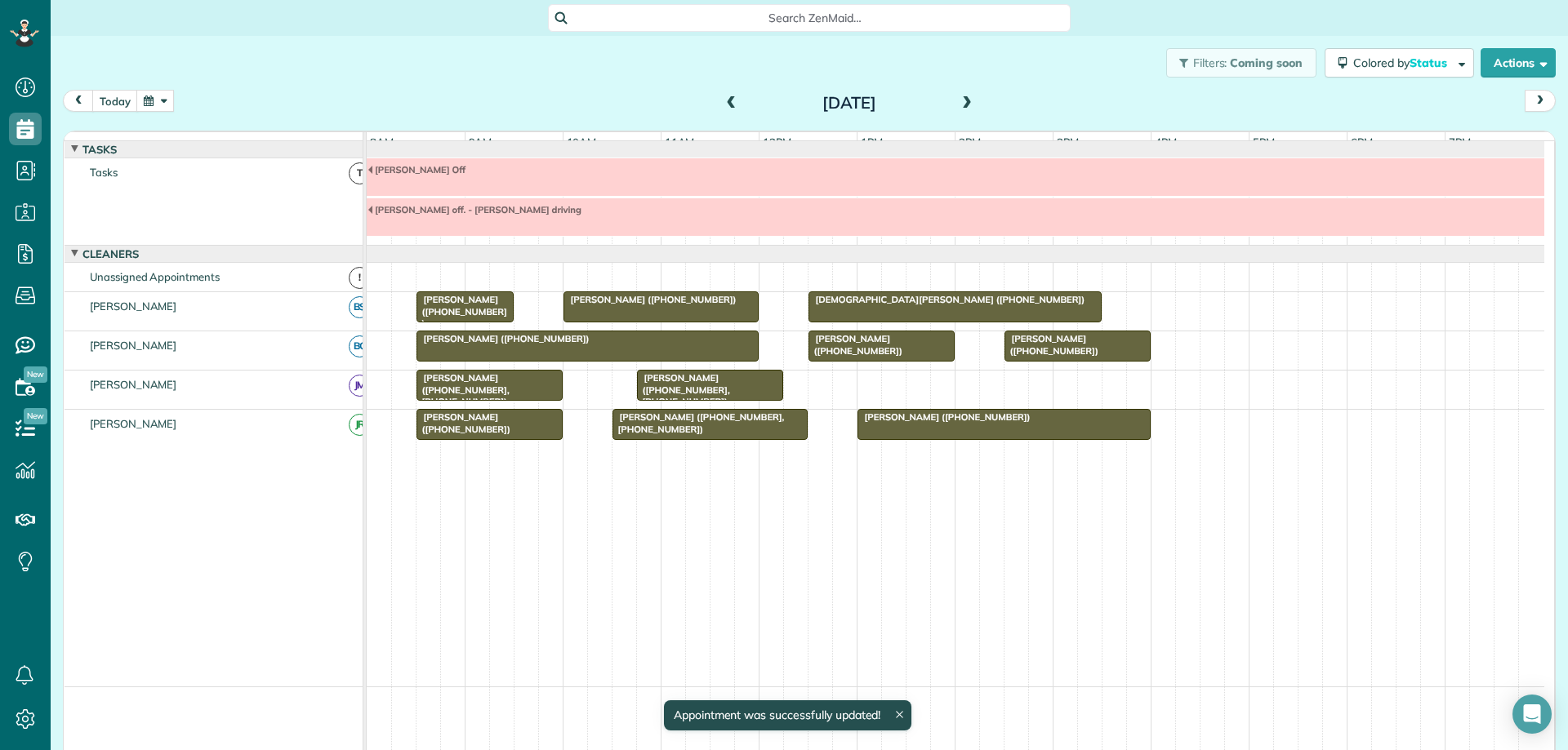
click at [960, 106] on span at bounding box center [967, 103] width 18 height 14
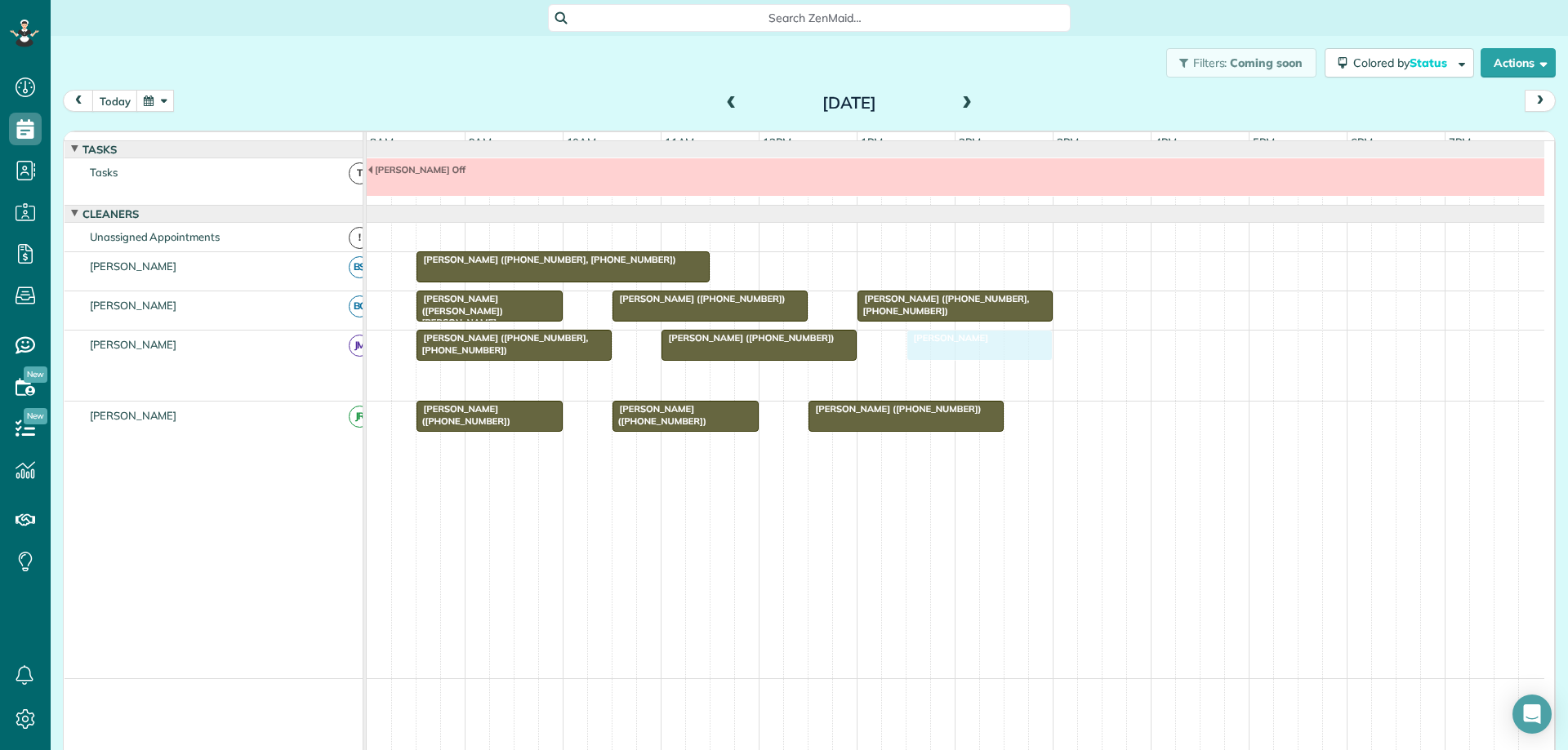
drag, startPoint x: 909, startPoint y: 393, endPoint x: 993, endPoint y: 372, distance: 86.6
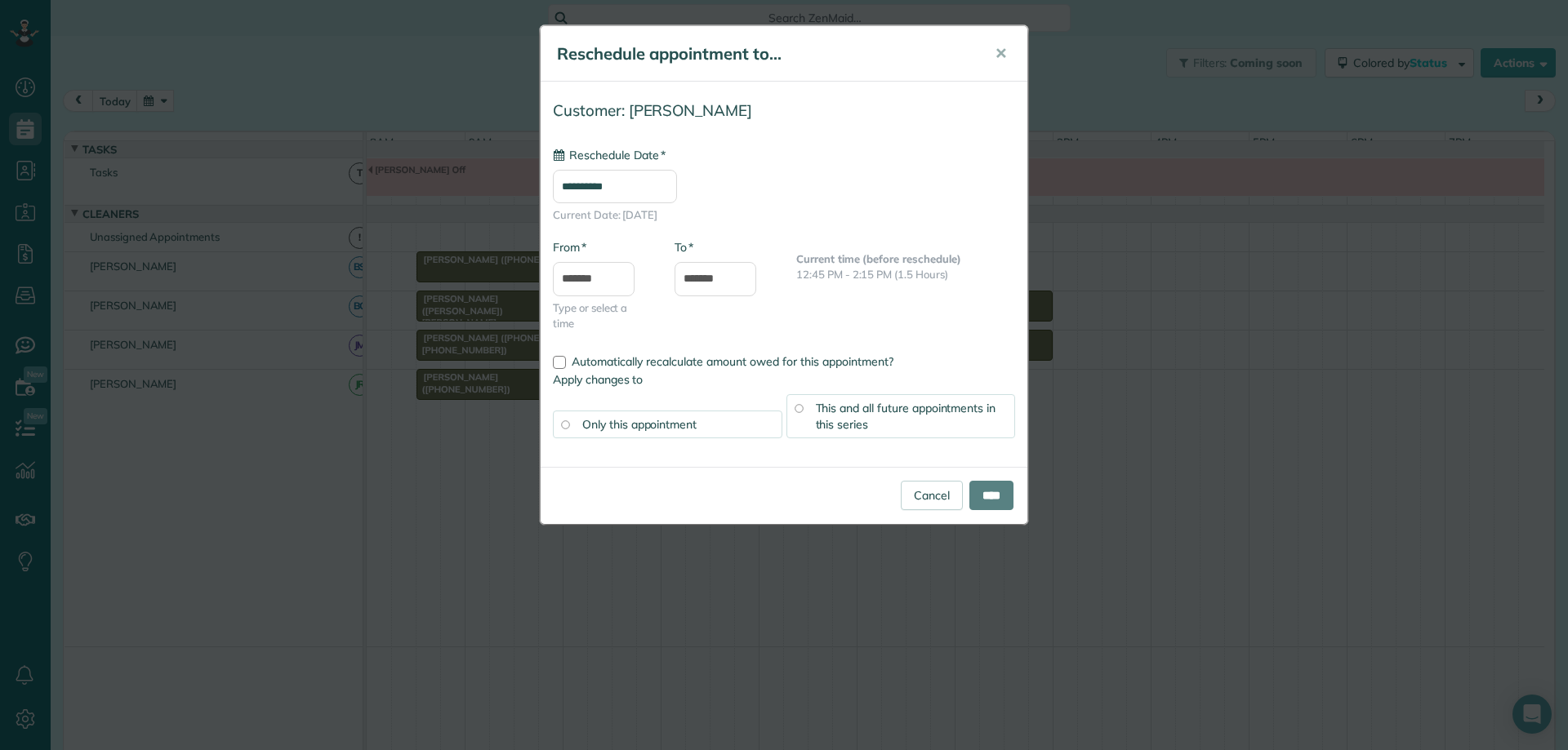
type input "**********"
click at [974, 499] on input "****" at bounding box center [992, 496] width 44 height 30
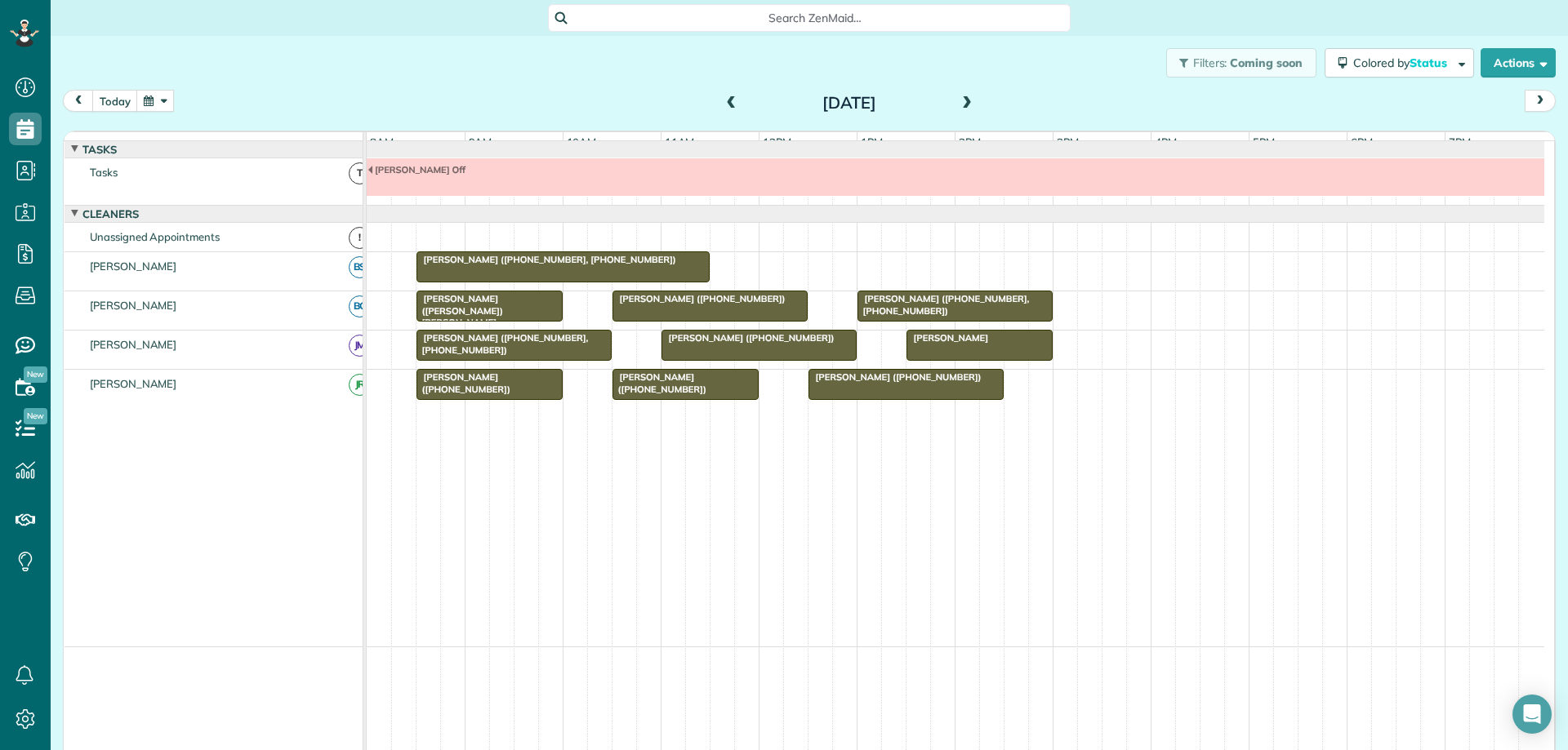
click at [723, 103] on span at bounding box center [731, 103] width 18 height 14
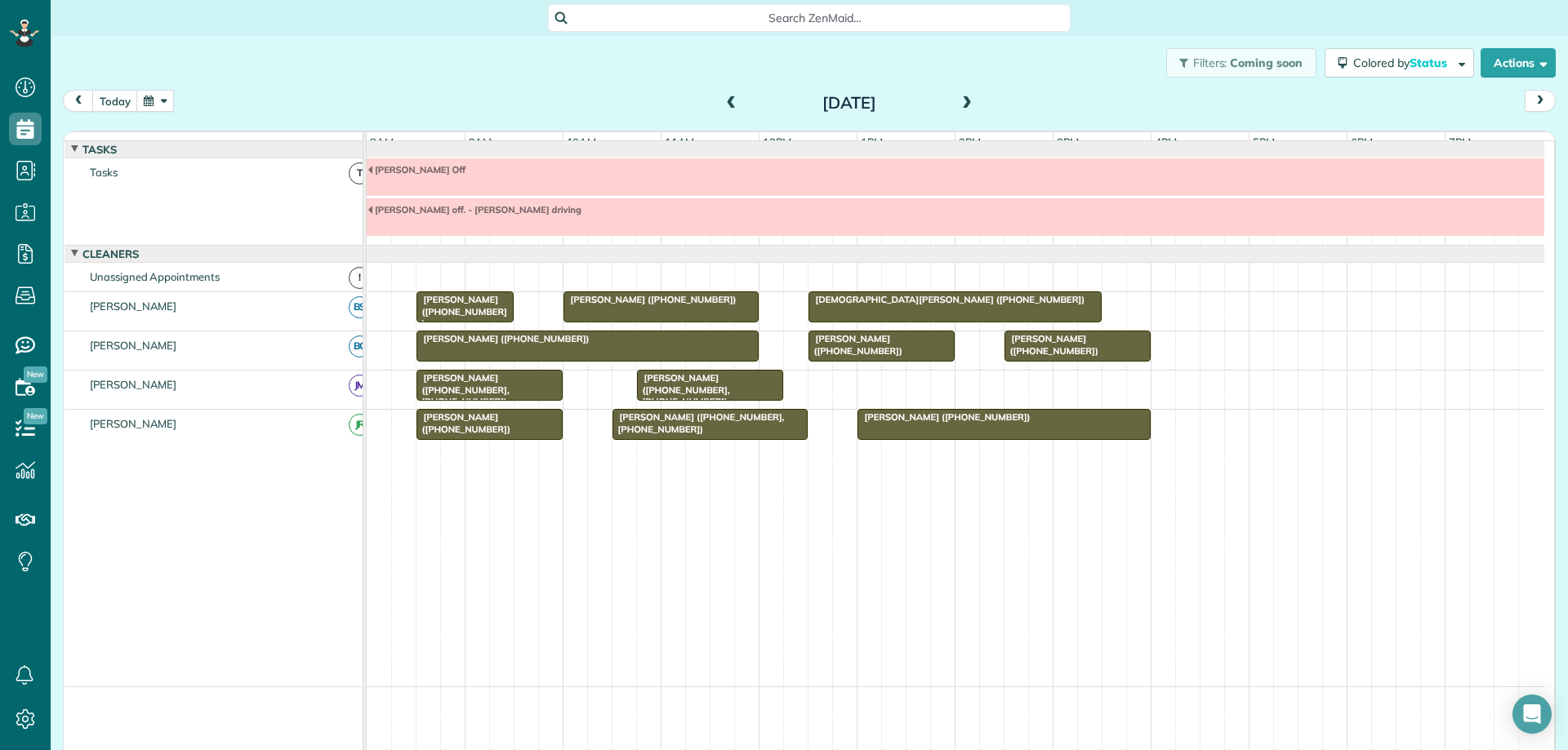
click at [958, 105] on span at bounding box center [967, 103] width 18 height 14
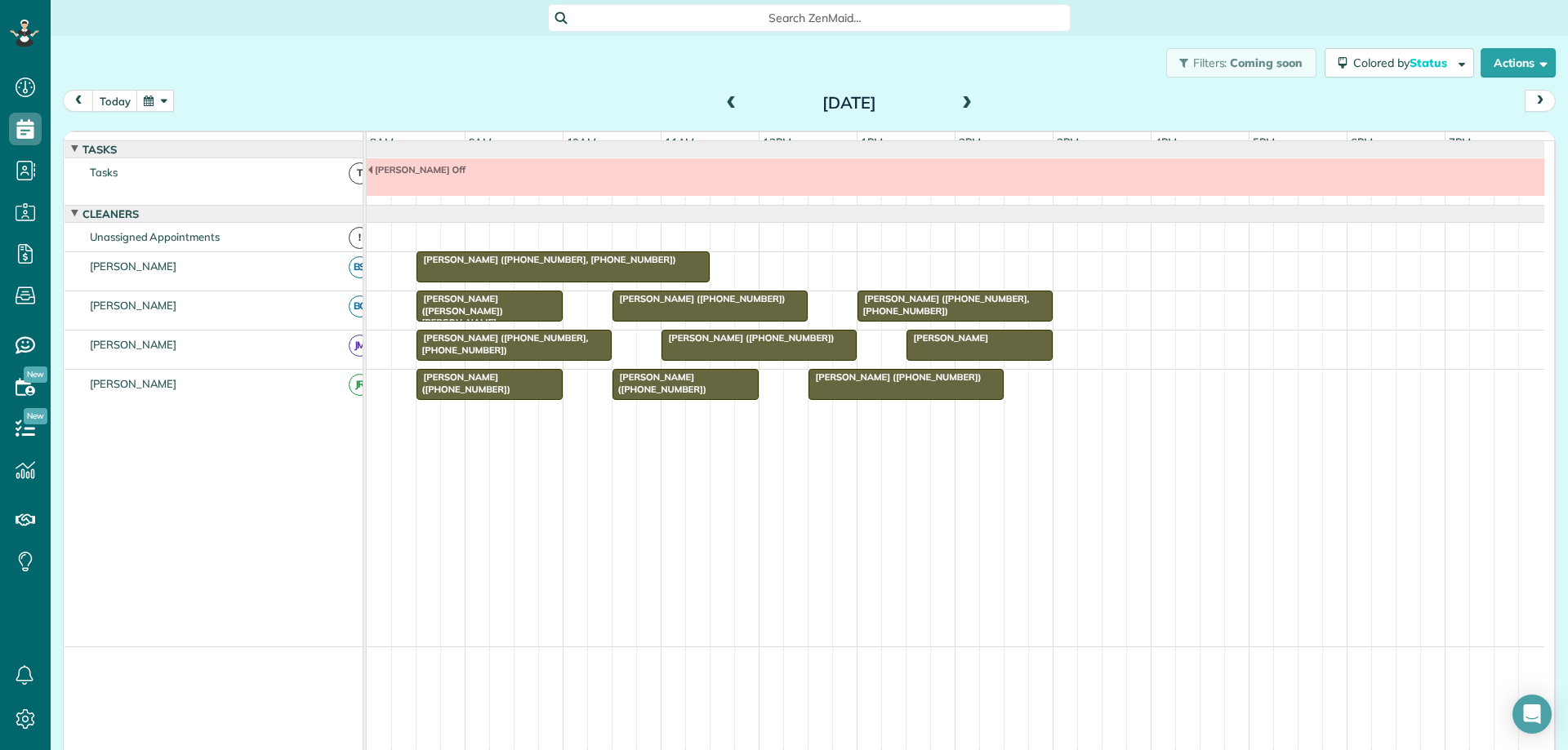
click at [962, 96] on span at bounding box center [967, 103] width 18 height 14
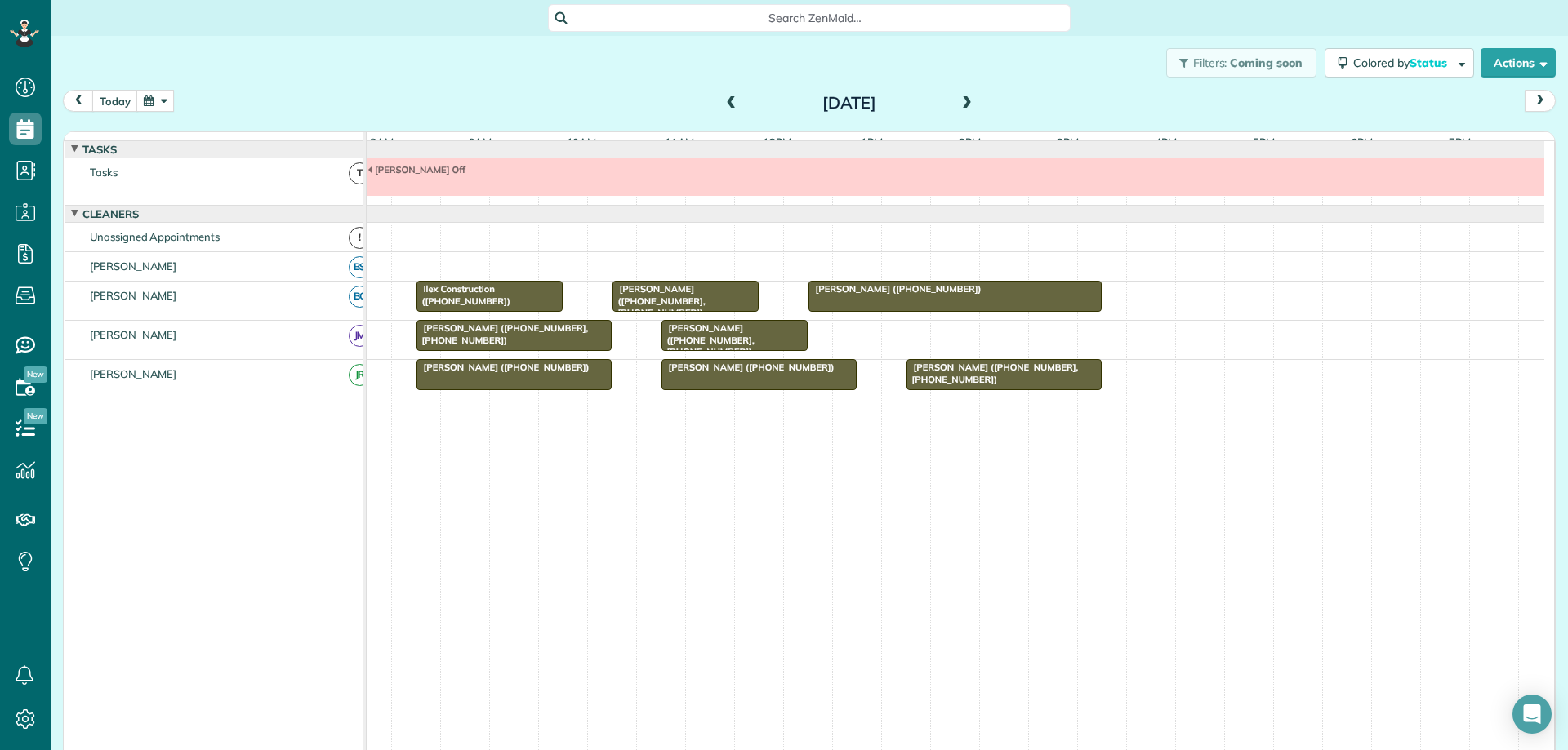
click at [961, 100] on span at bounding box center [967, 103] width 18 height 14
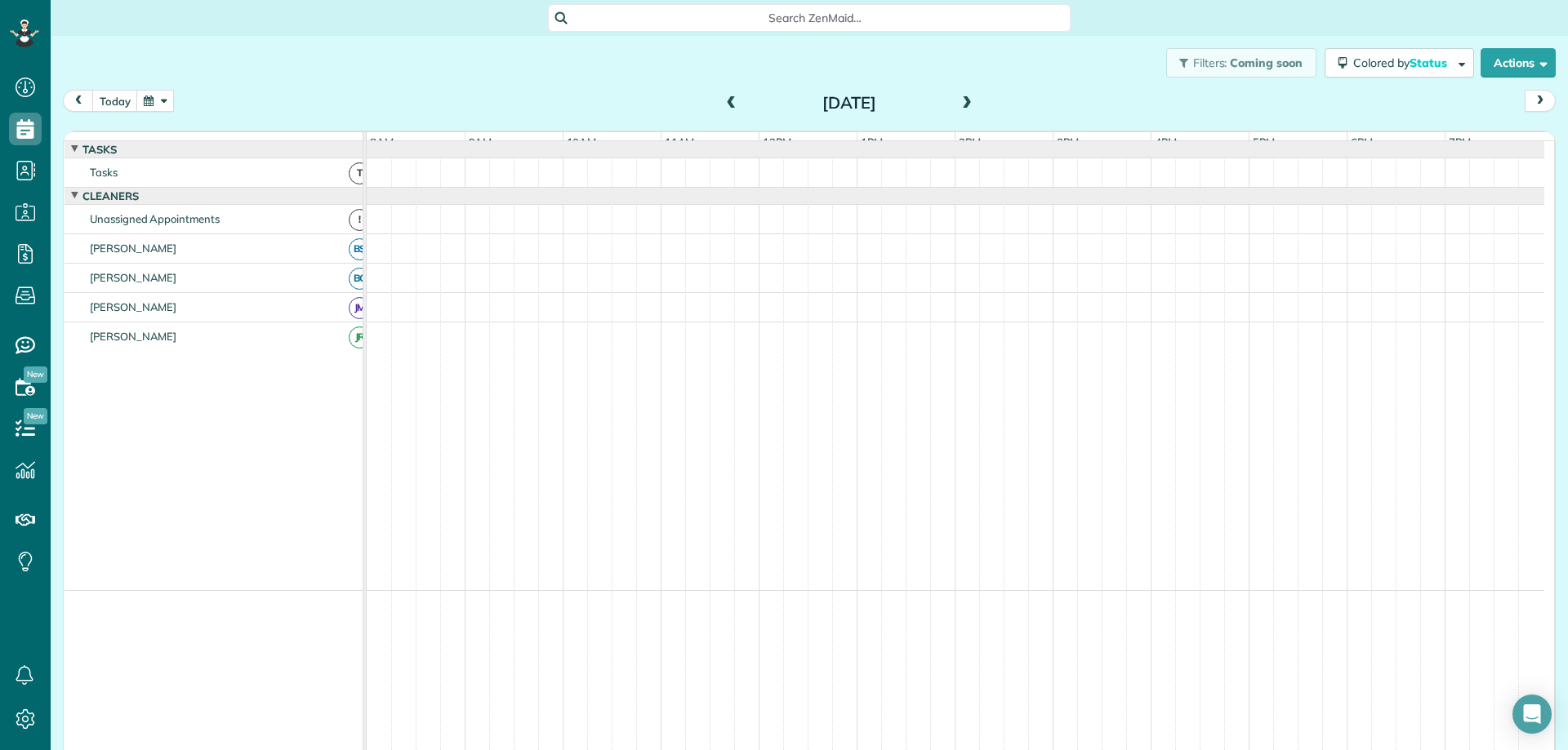
click at [961, 100] on span at bounding box center [967, 103] width 18 height 14
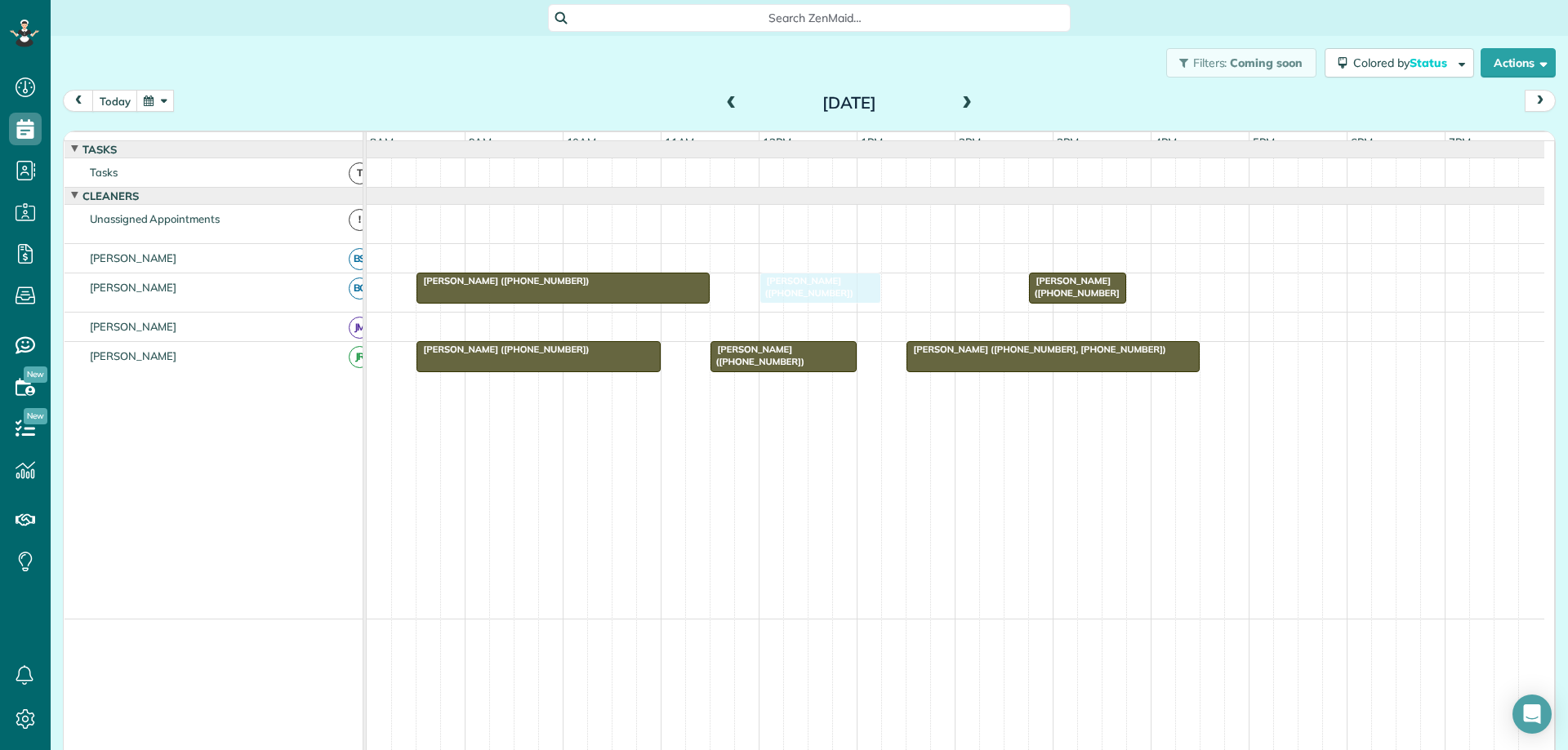
drag, startPoint x: 1009, startPoint y: 230, endPoint x: 812, endPoint y: 318, distance: 215.8
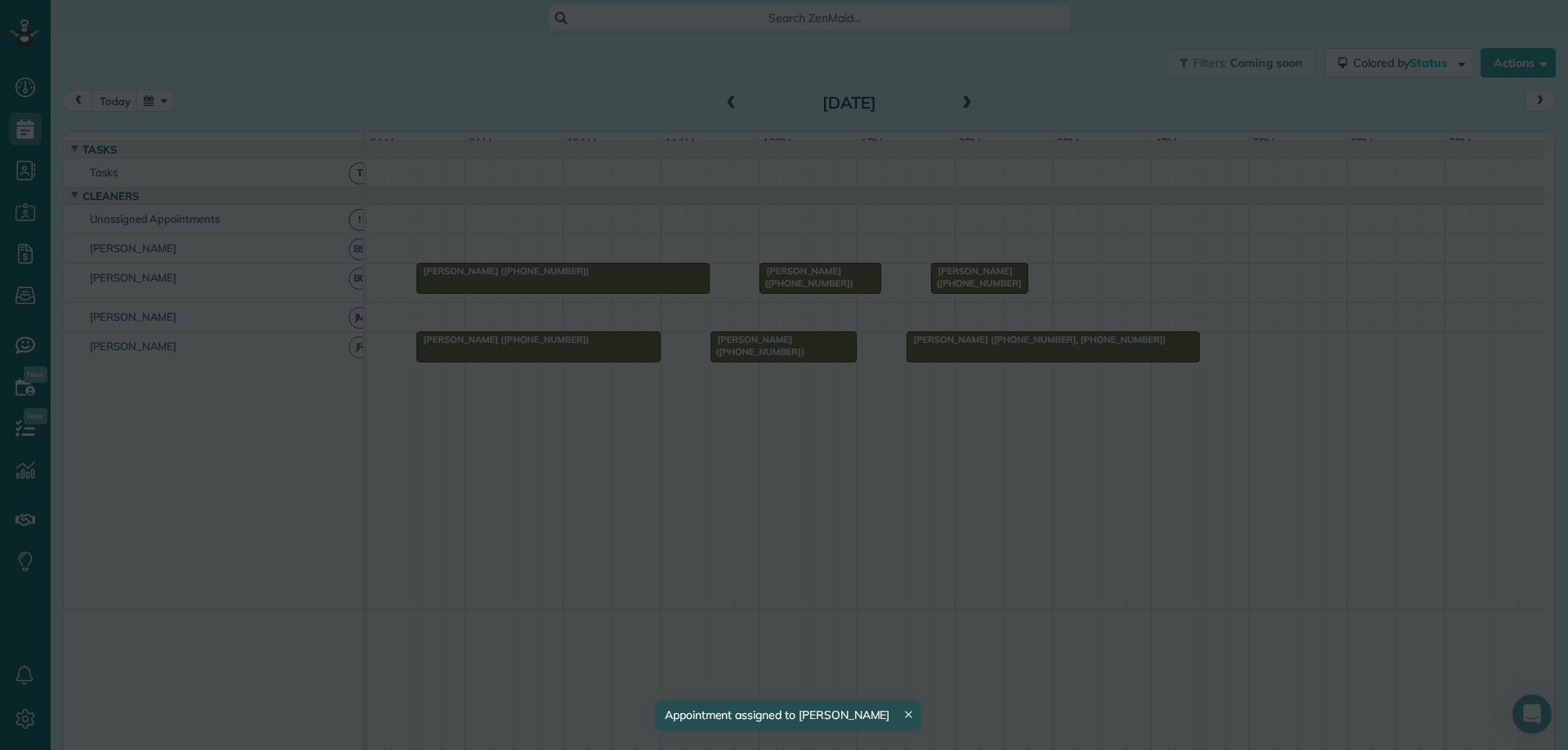
drag, startPoint x: 1067, startPoint y: 294, endPoint x: 976, endPoint y: 302, distance: 91.4
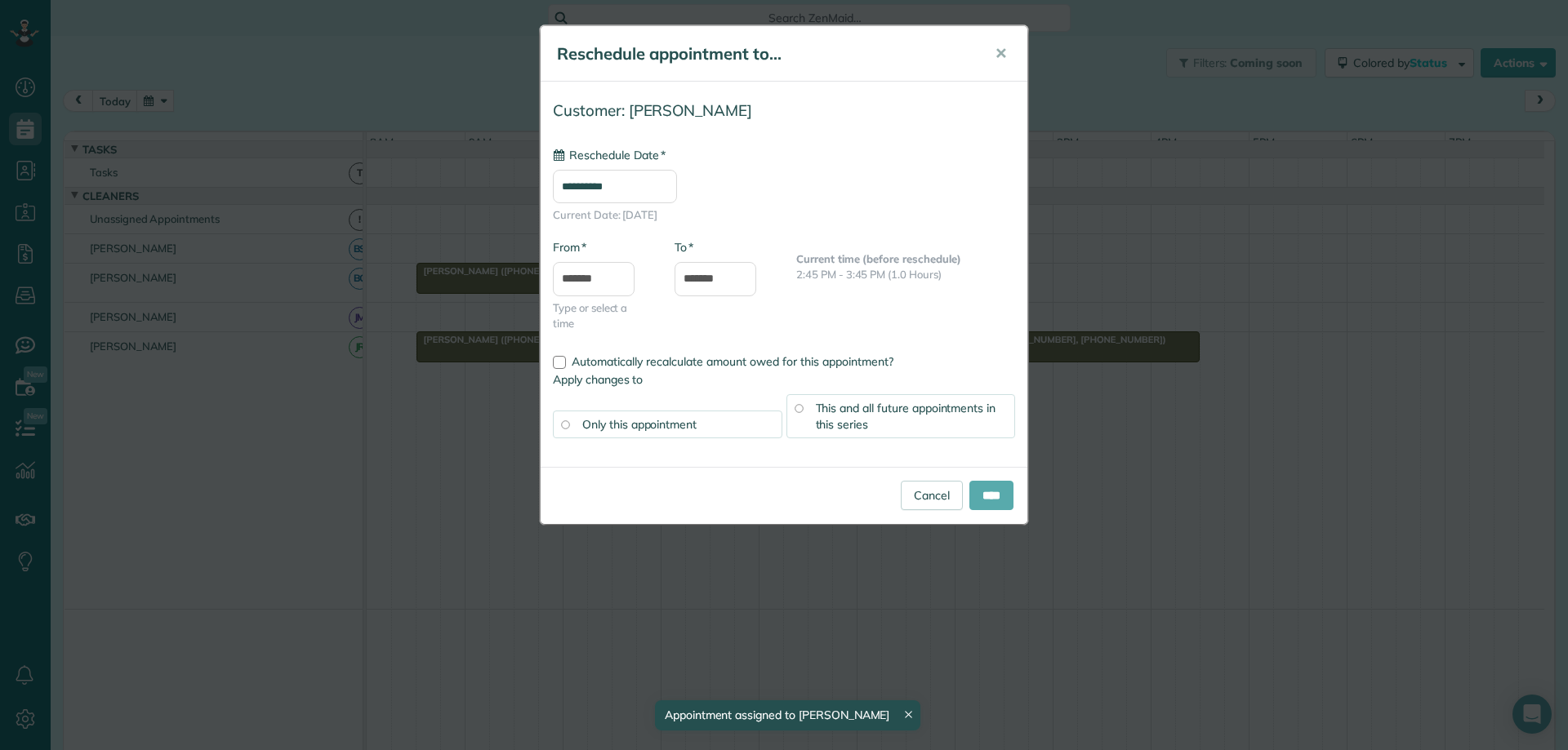
type input "**********"
click at [991, 507] on input "****" at bounding box center [992, 496] width 44 height 30
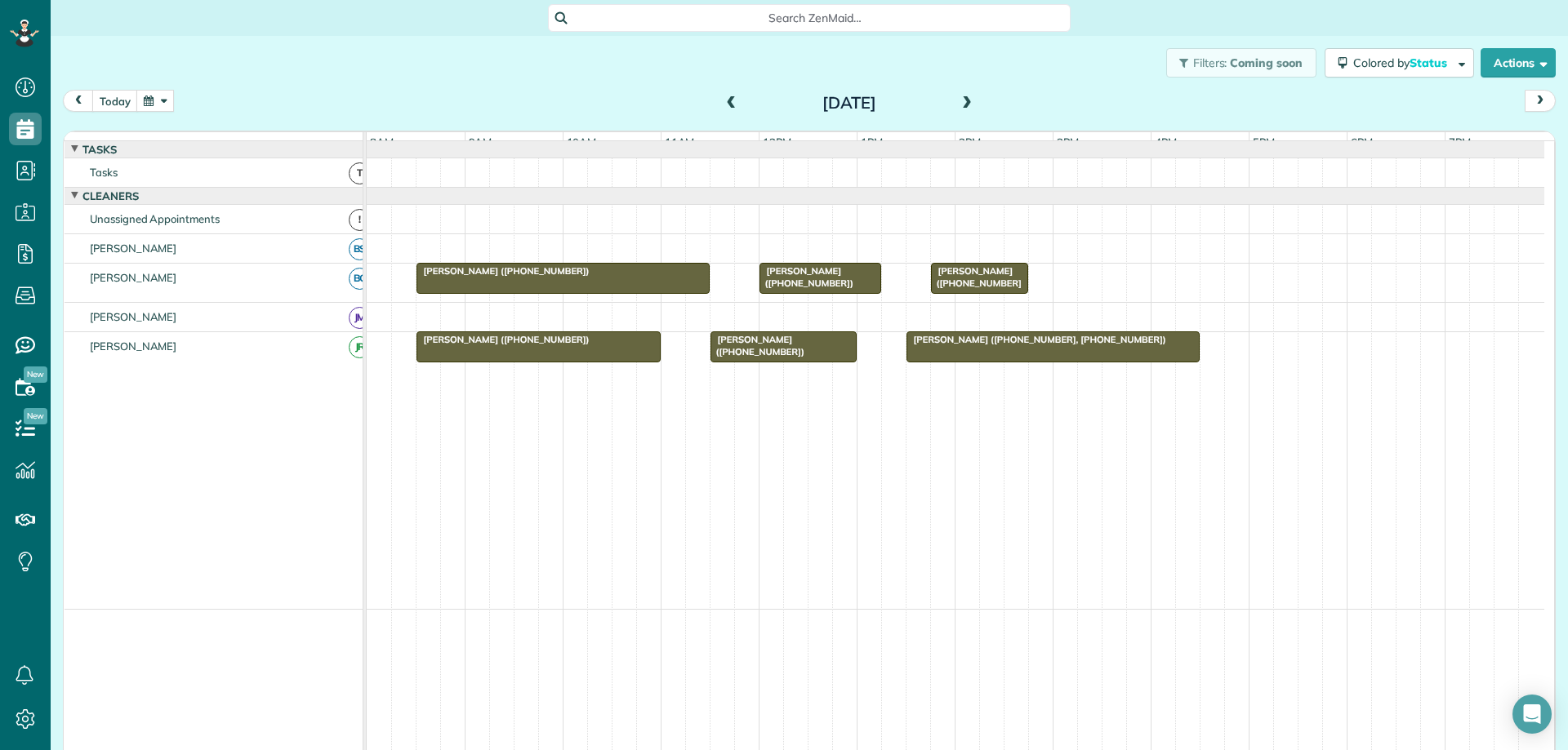
click at [963, 102] on span at bounding box center [967, 103] width 18 height 14
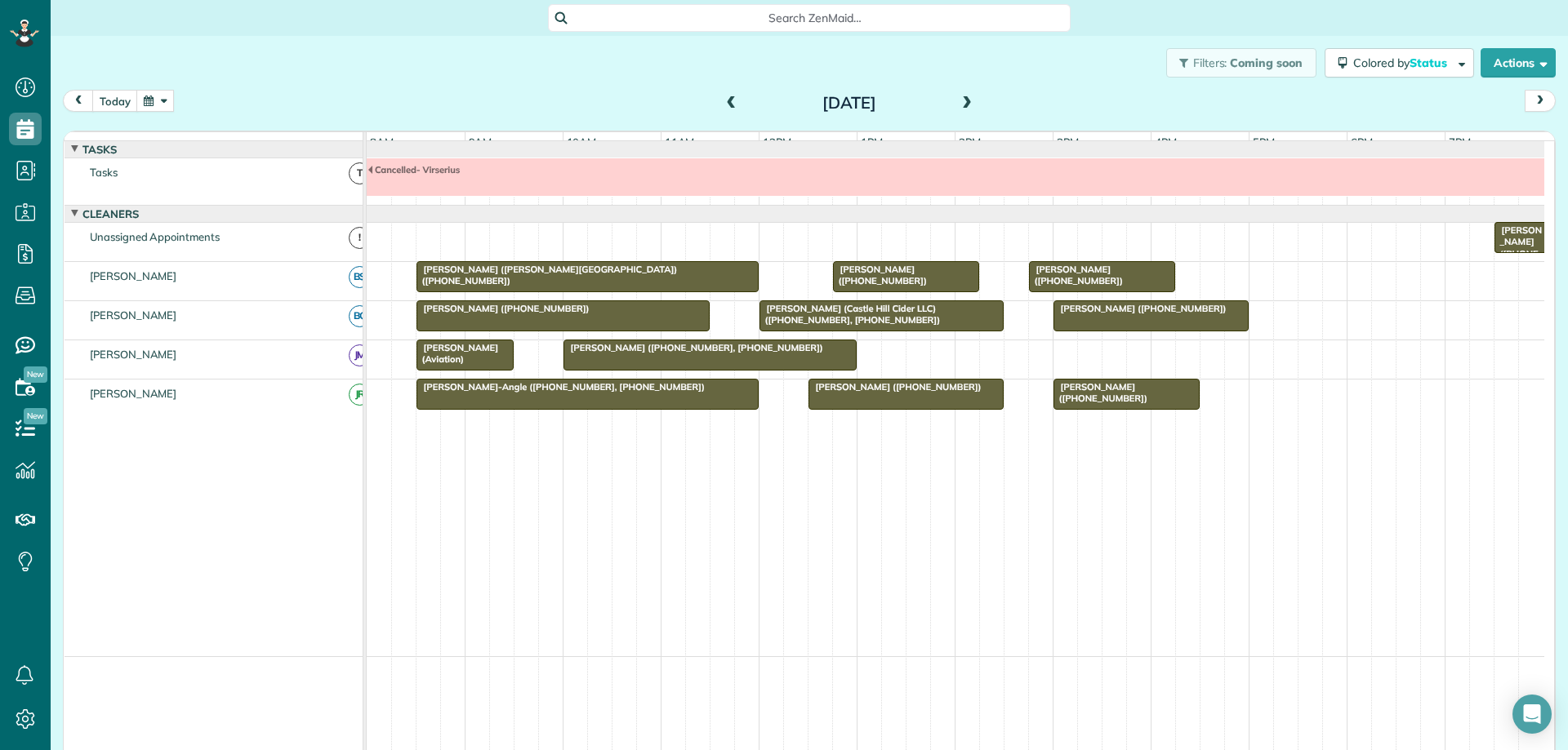
click at [963, 101] on span at bounding box center [967, 103] width 18 height 14
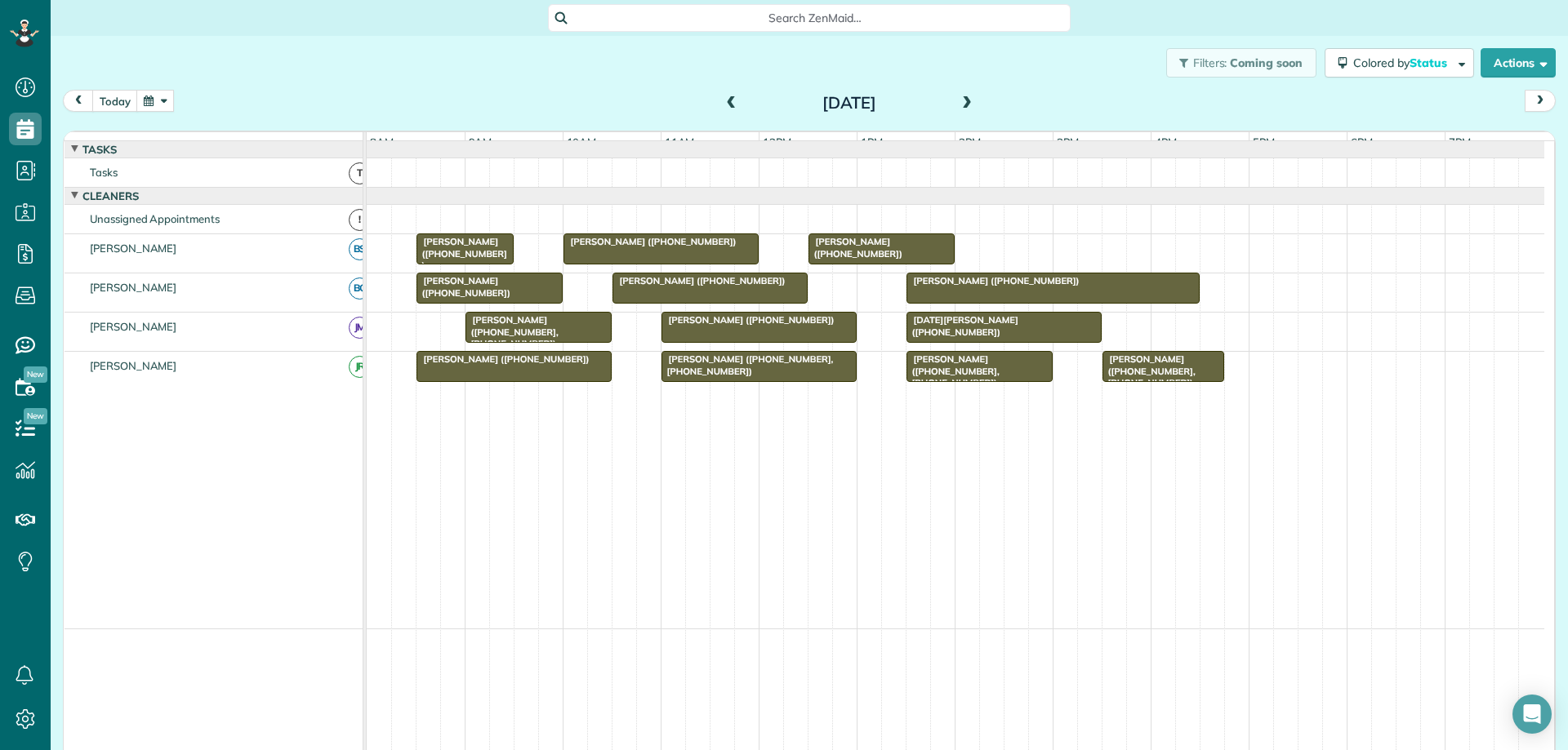
click at [963, 101] on span at bounding box center [967, 103] width 18 height 14
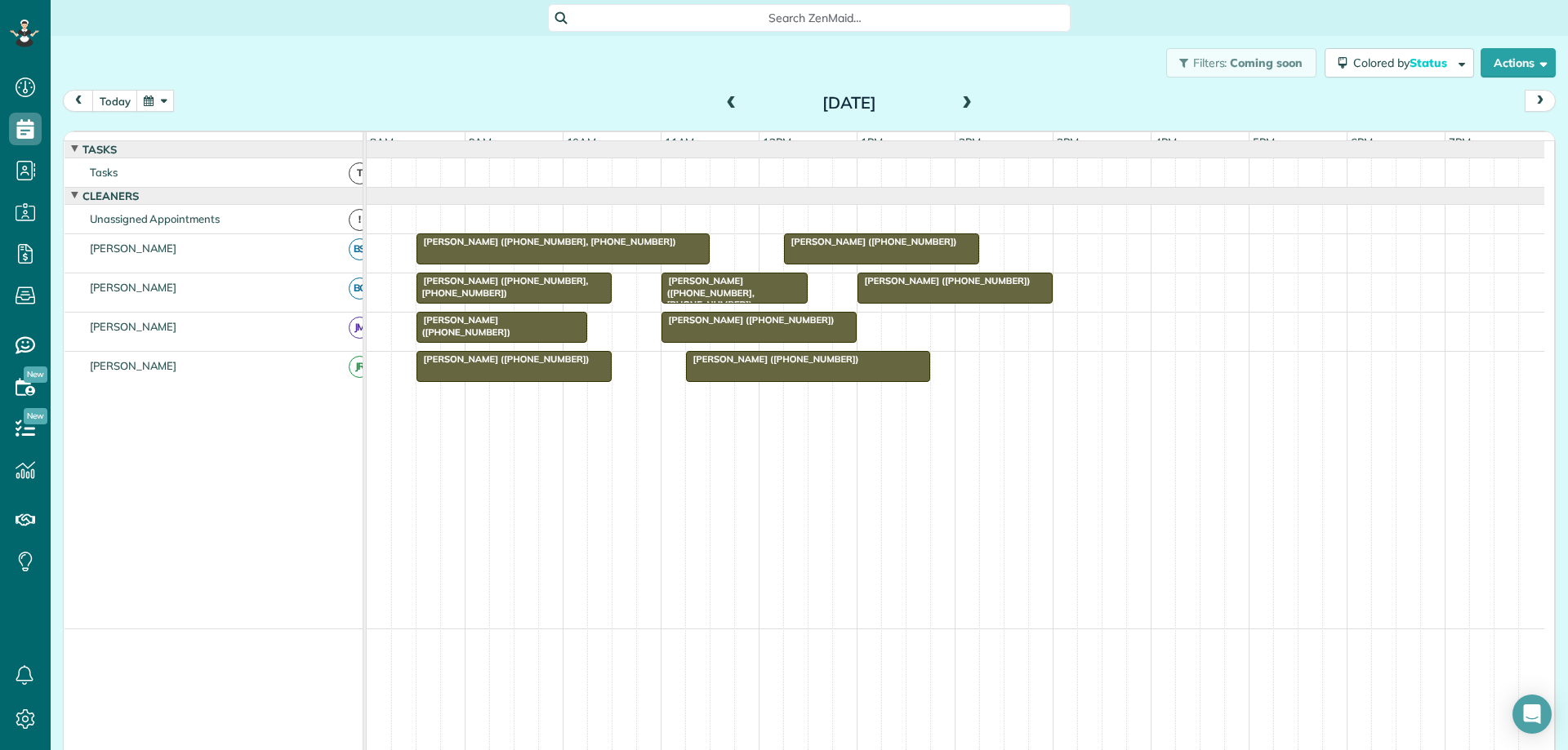
click at [963, 101] on span at bounding box center [967, 103] width 18 height 14
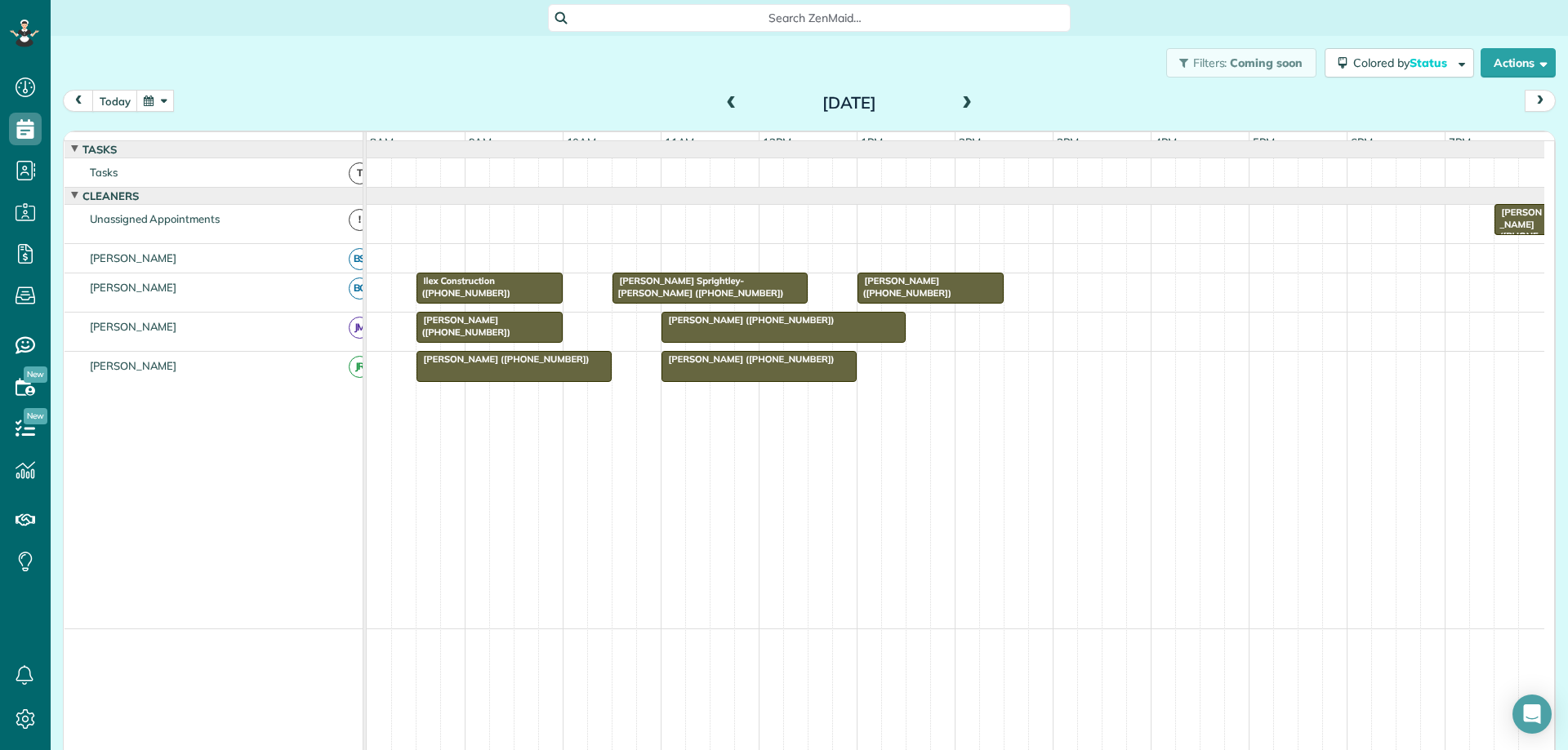
click at [963, 101] on span at bounding box center [967, 103] width 18 height 14
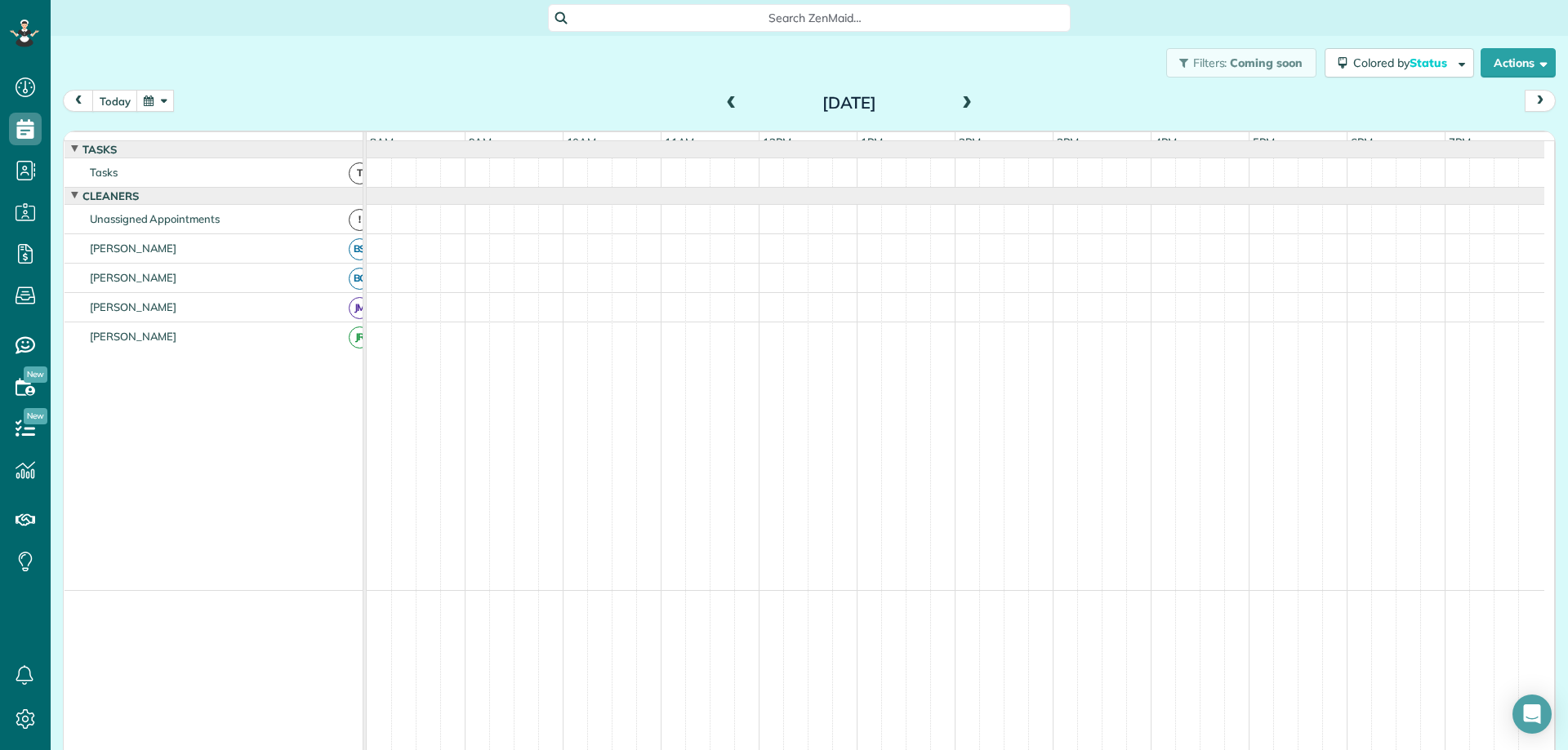
click at [963, 101] on span at bounding box center [967, 103] width 18 height 14
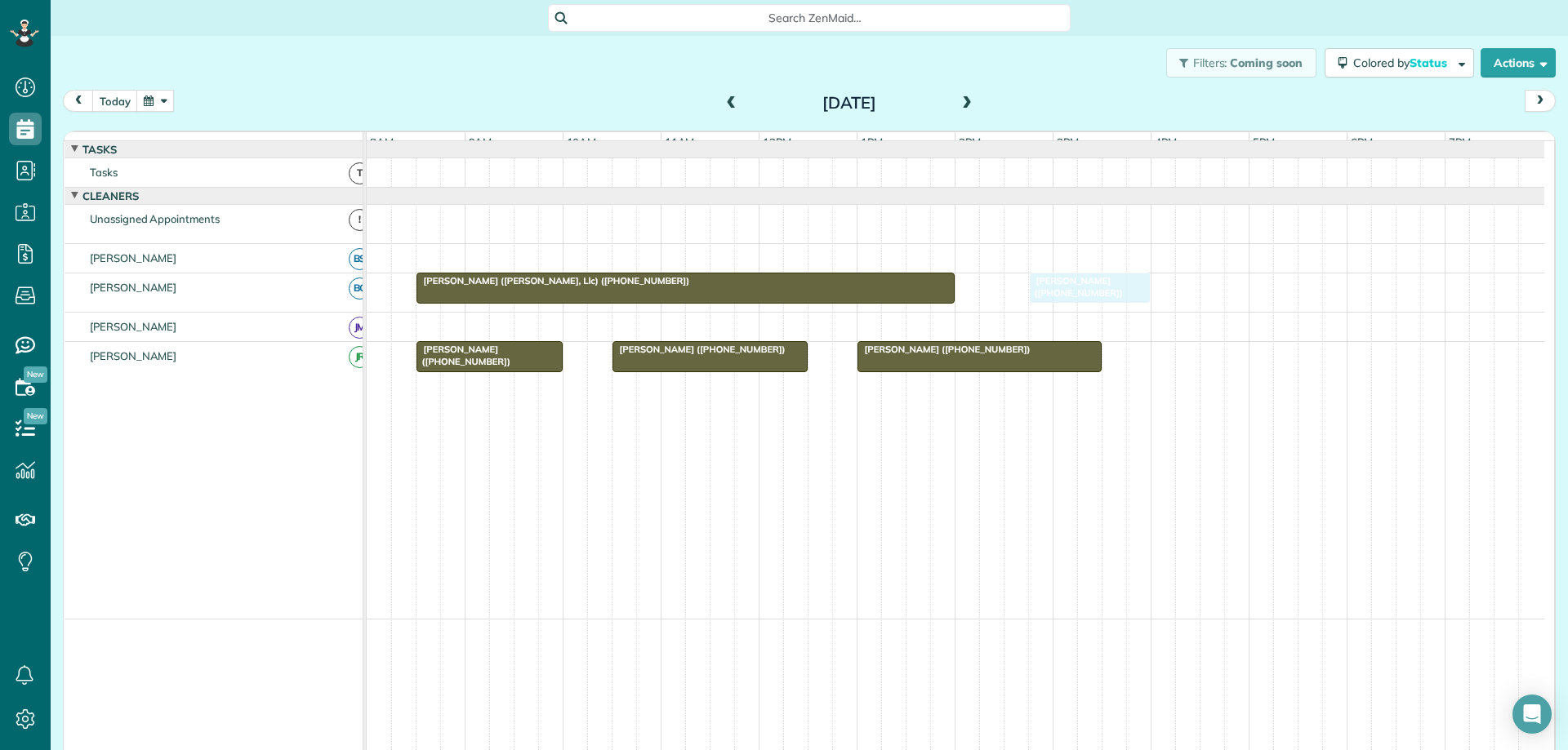
drag, startPoint x: 974, startPoint y: 234, endPoint x: 1049, endPoint y: 314, distance: 109.7
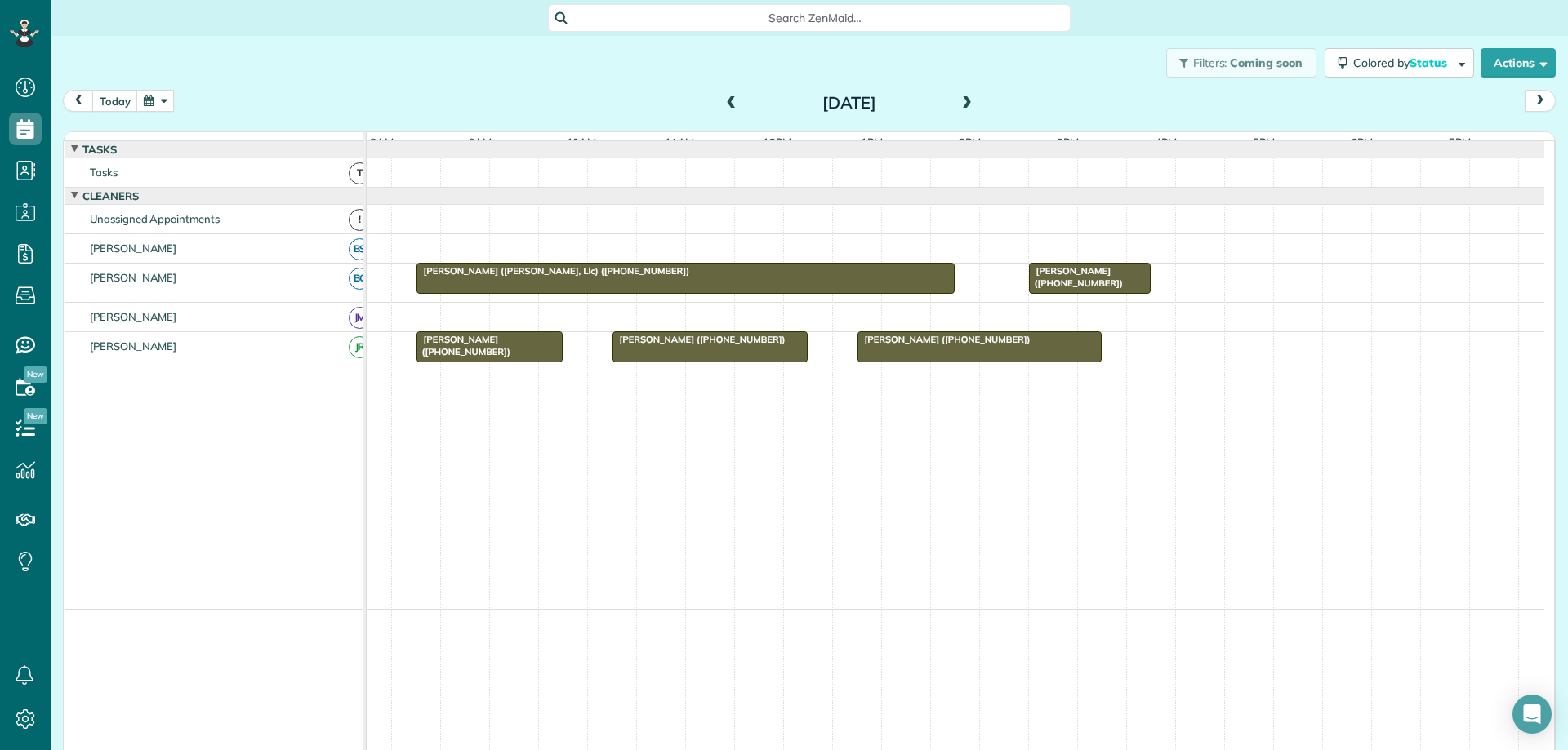
click at [958, 104] on span at bounding box center [967, 103] width 18 height 14
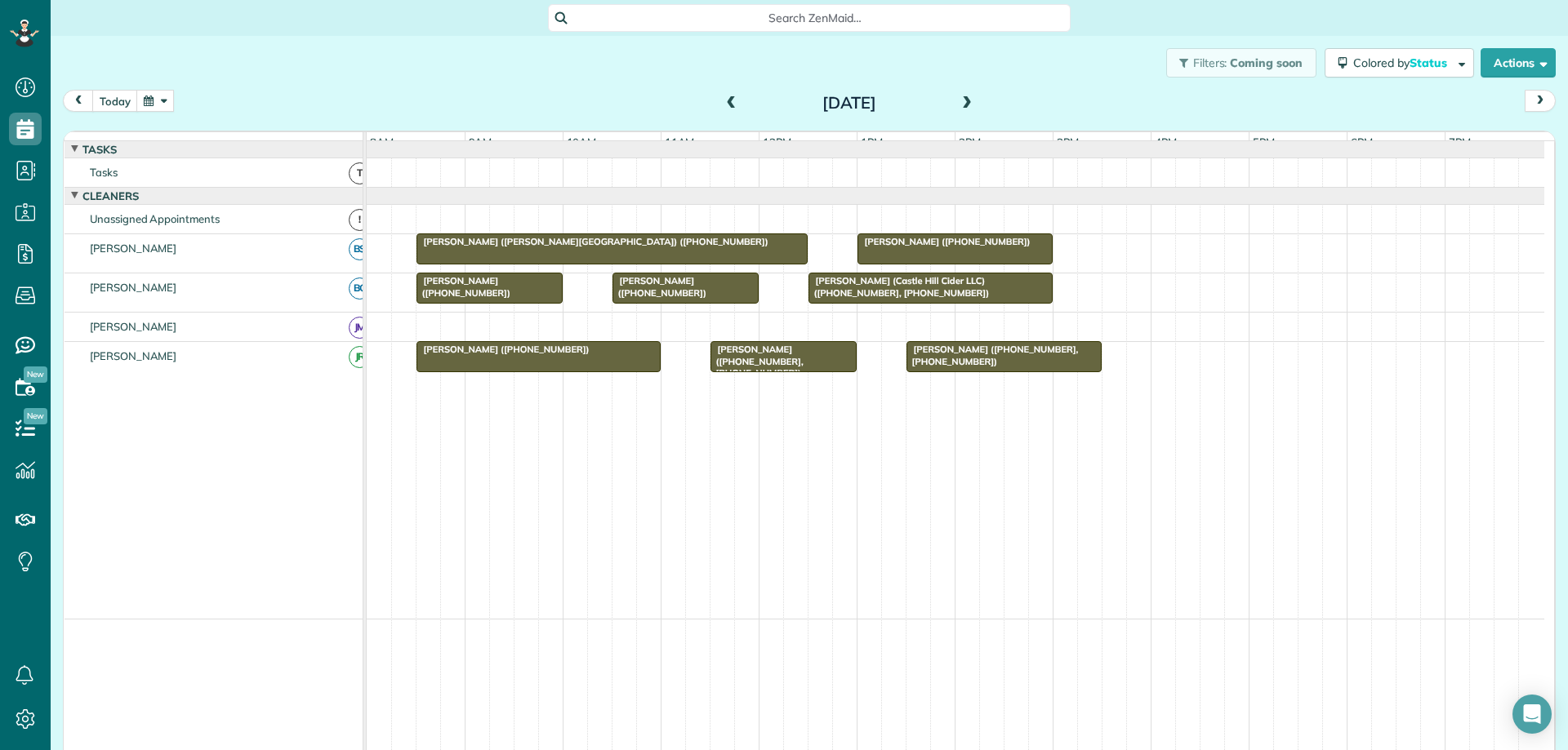
click at [958, 100] on span at bounding box center [967, 103] width 18 height 14
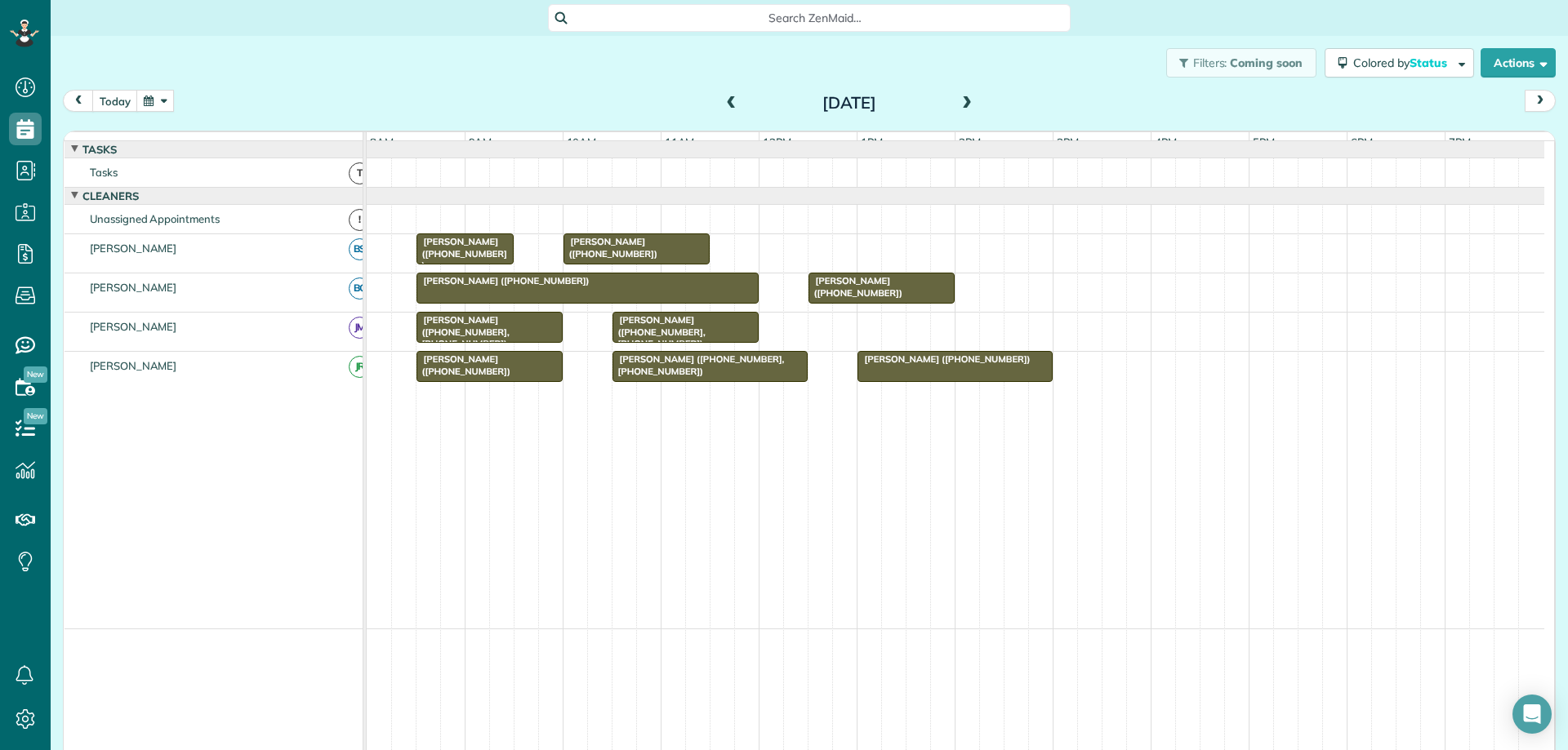
click at [960, 105] on span at bounding box center [967, 103] width 18 height 14
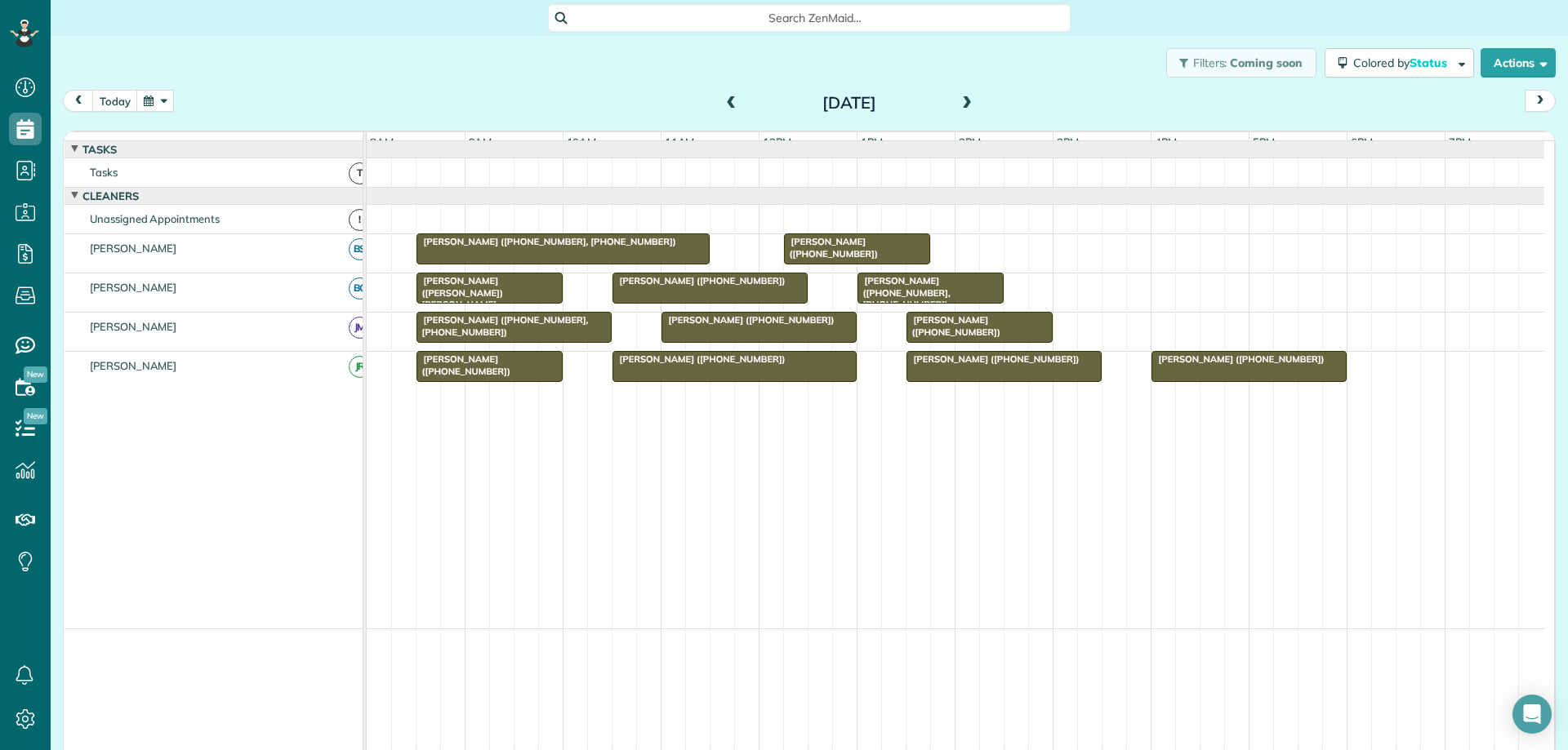
click at [959, 97] on span at bounding box center [967, 103] width 18 height 14
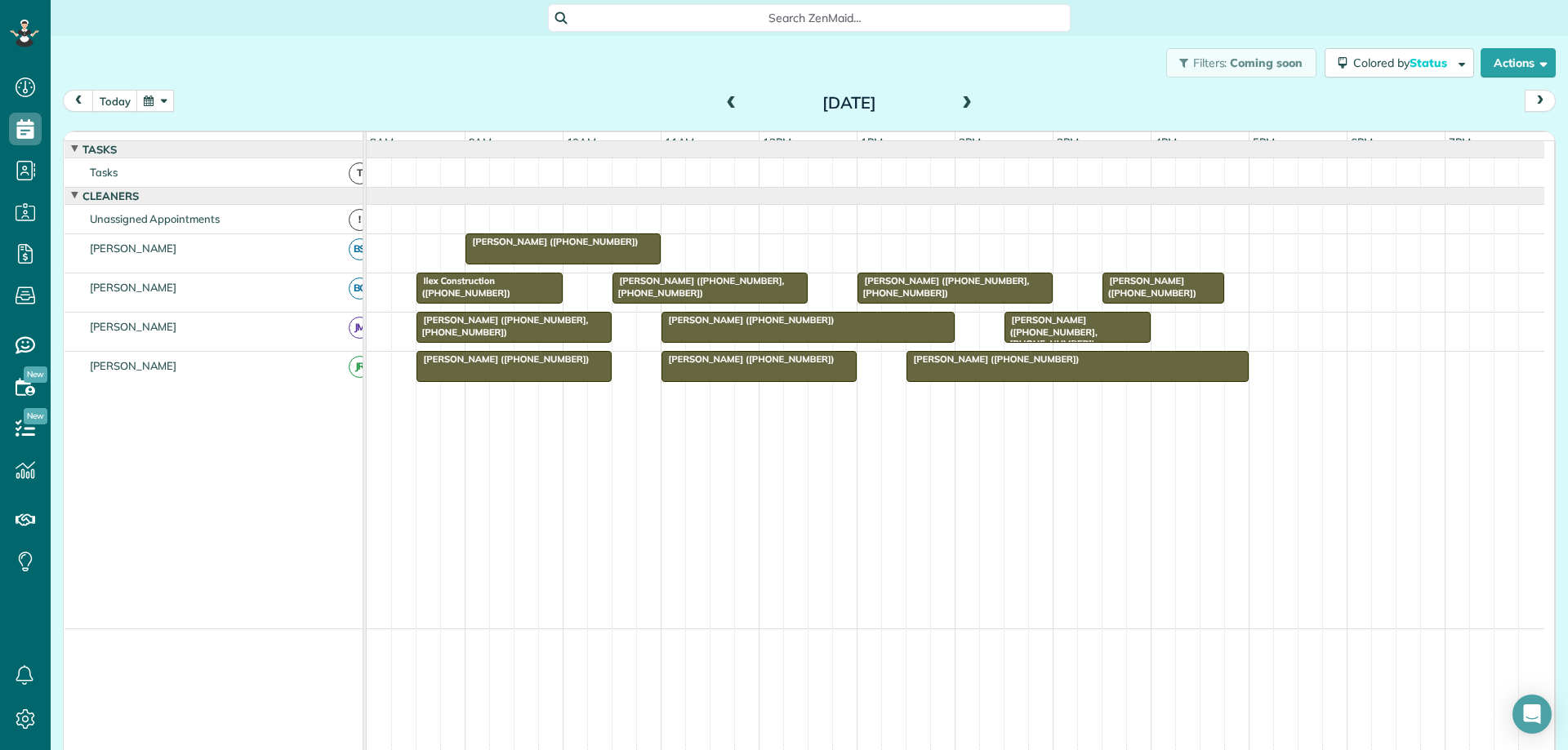
click at [600, 248] on span "[PERSON_NAME] ([PHONE_NUMBER])" at bounding box center [552, 242] width 175 height 12
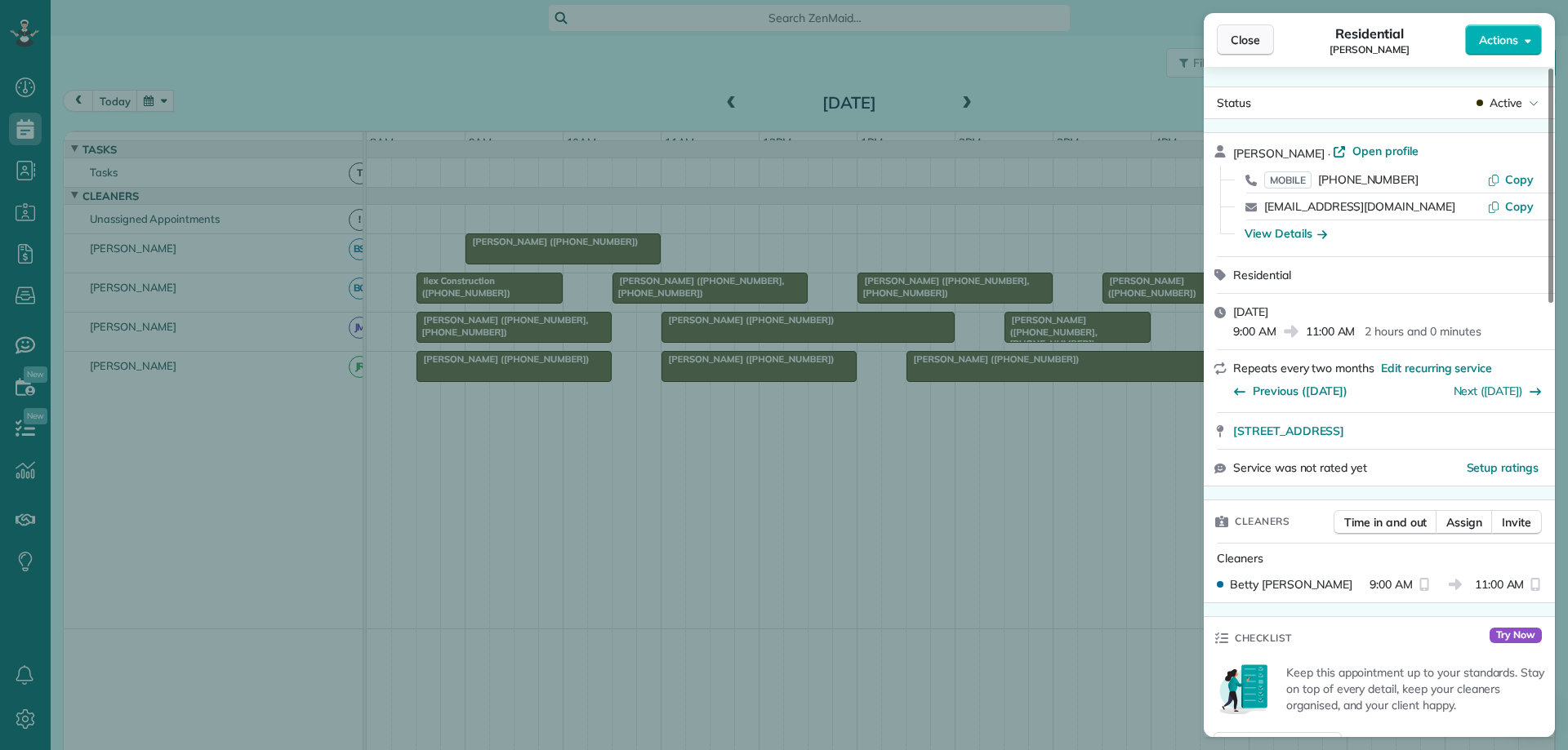
click at [1245, 33] on span "Close" at bounding box center [1245, 39] width 30 height 16
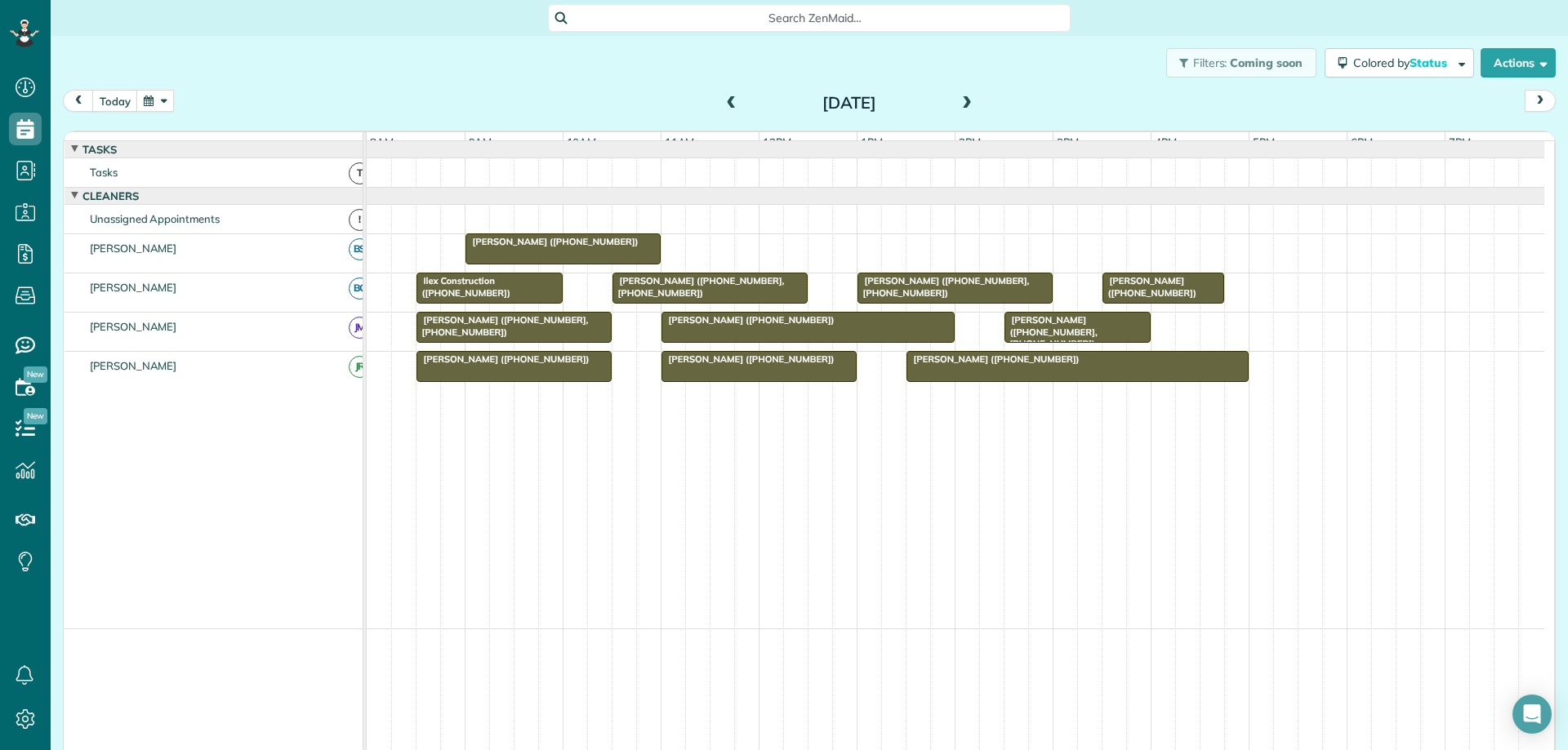
click at [555, 264] on div at bounding box center [562, 249] width 193 height 30
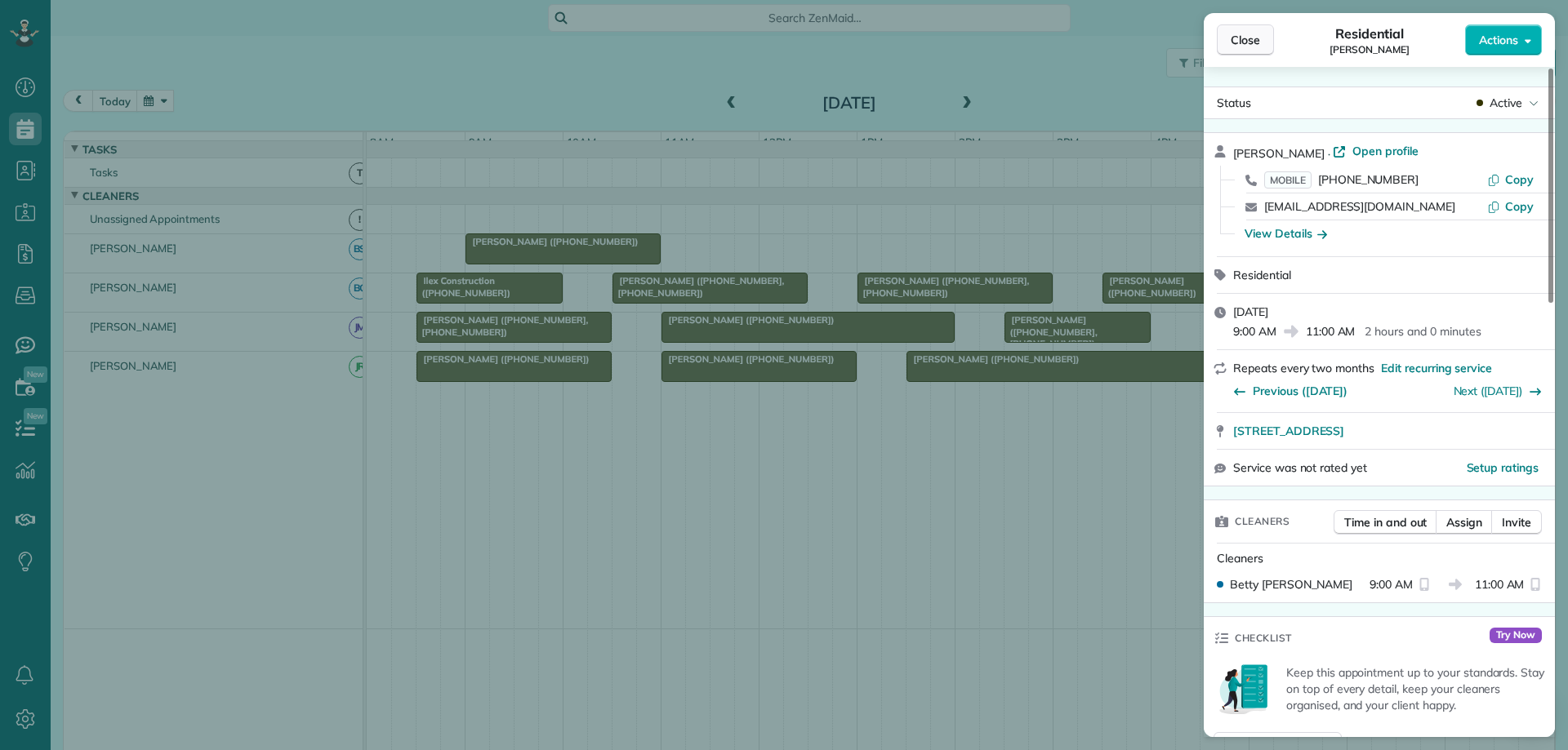
click at [1253, 40] on span "Close" at bounding box center [1245, 39] width 30 height 16
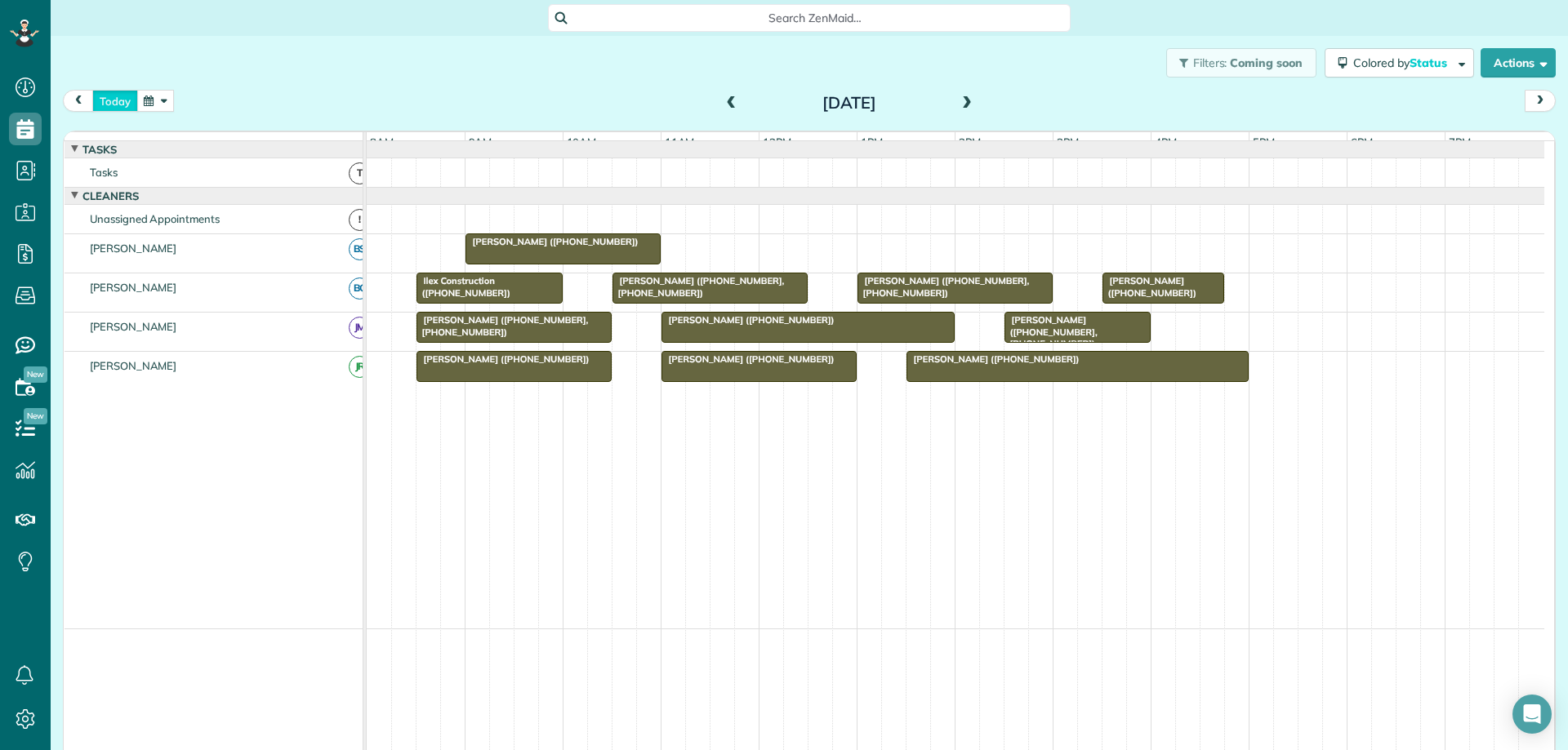
click at [106, 101] on button "today" at bounding box center [115, 101] width 46 height 22
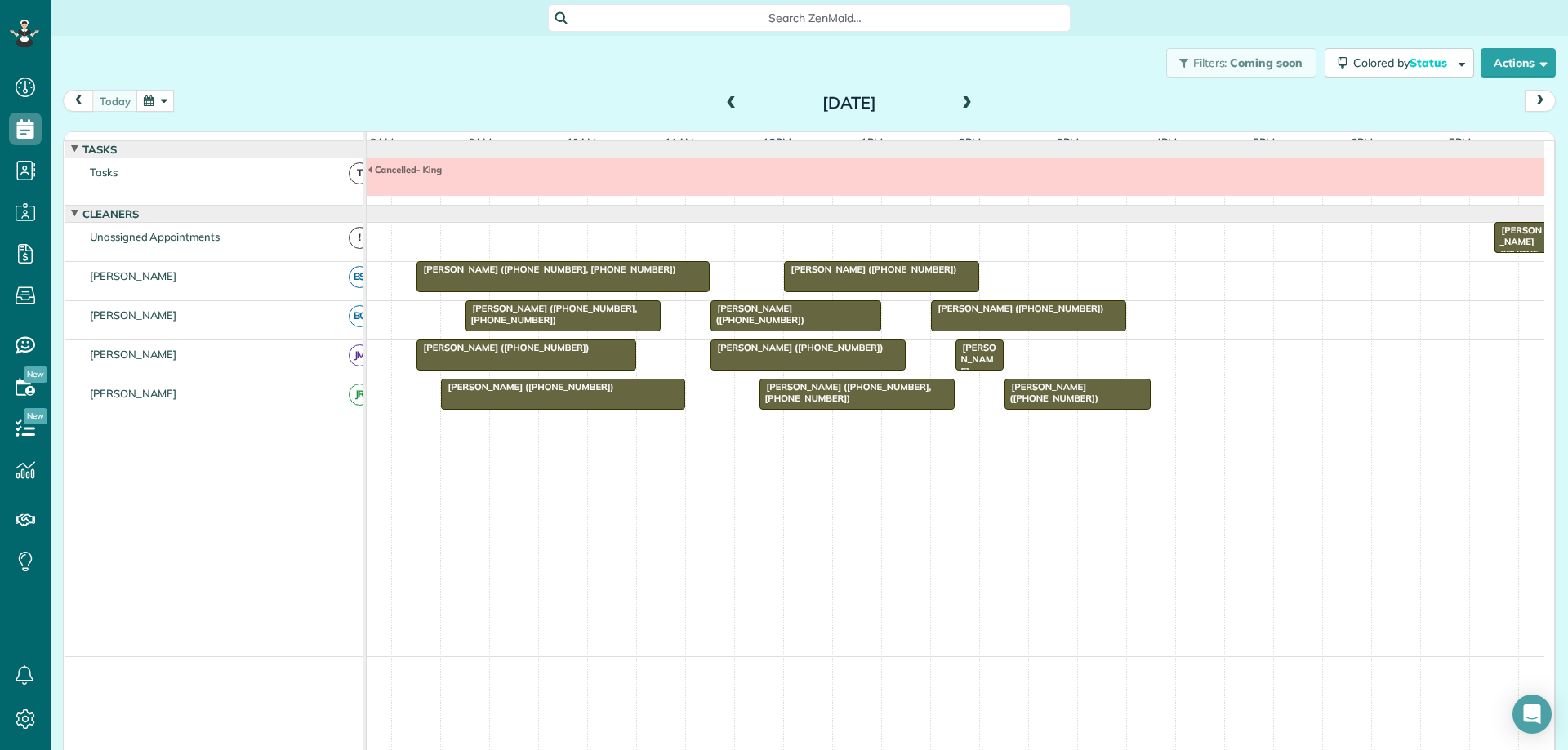
click at [159, 105] on button "button" at bounding box center [155, 101] width 37 height 22
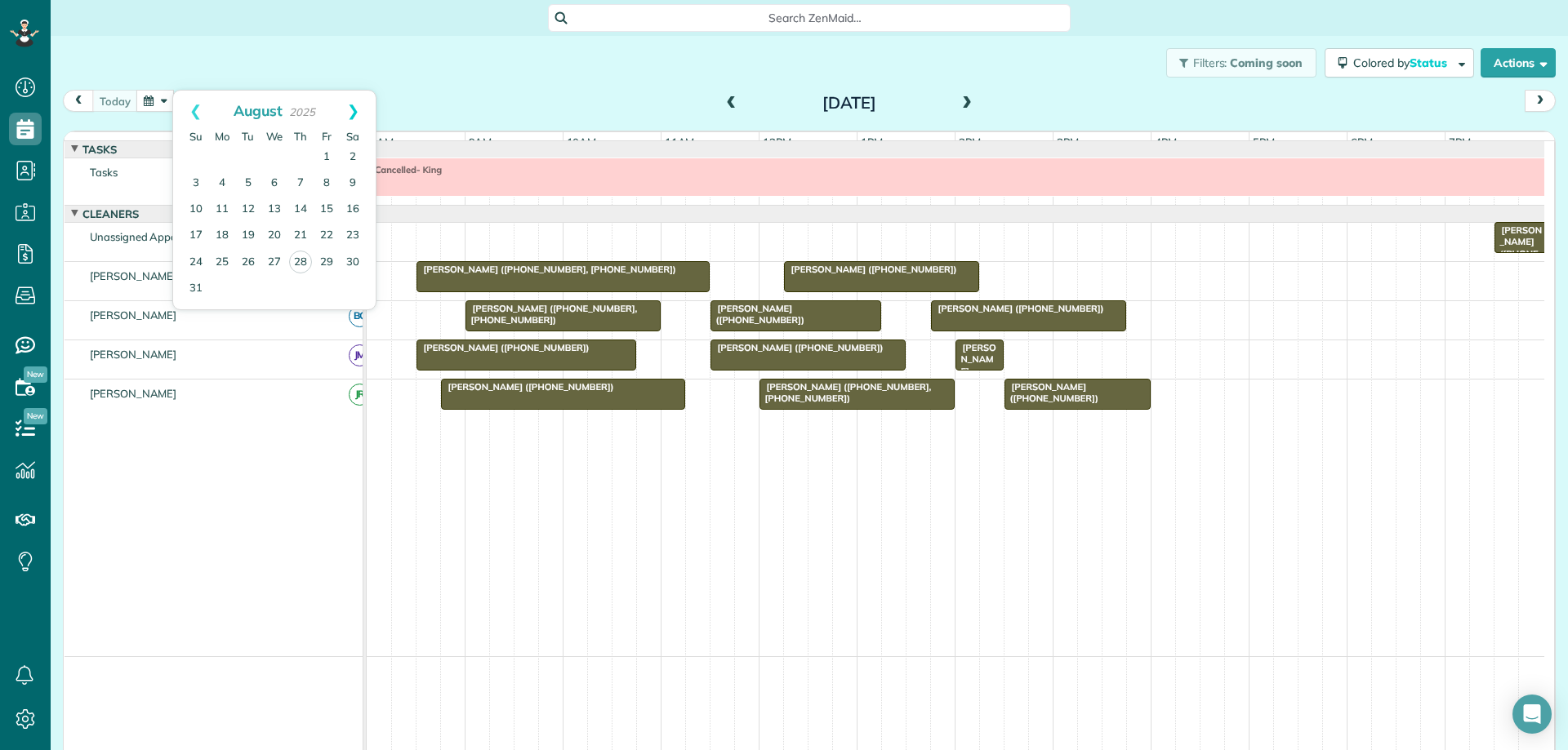
click at [357, 108] on link "Next" at bounding box center [353, 110] width 45 height 41
click at [361, 112] on link "Next" at bounding box center [353, 110] width 45 height 41
click at [324, 263] on link "31" at bounding box center [326, 261] width 26 height 26
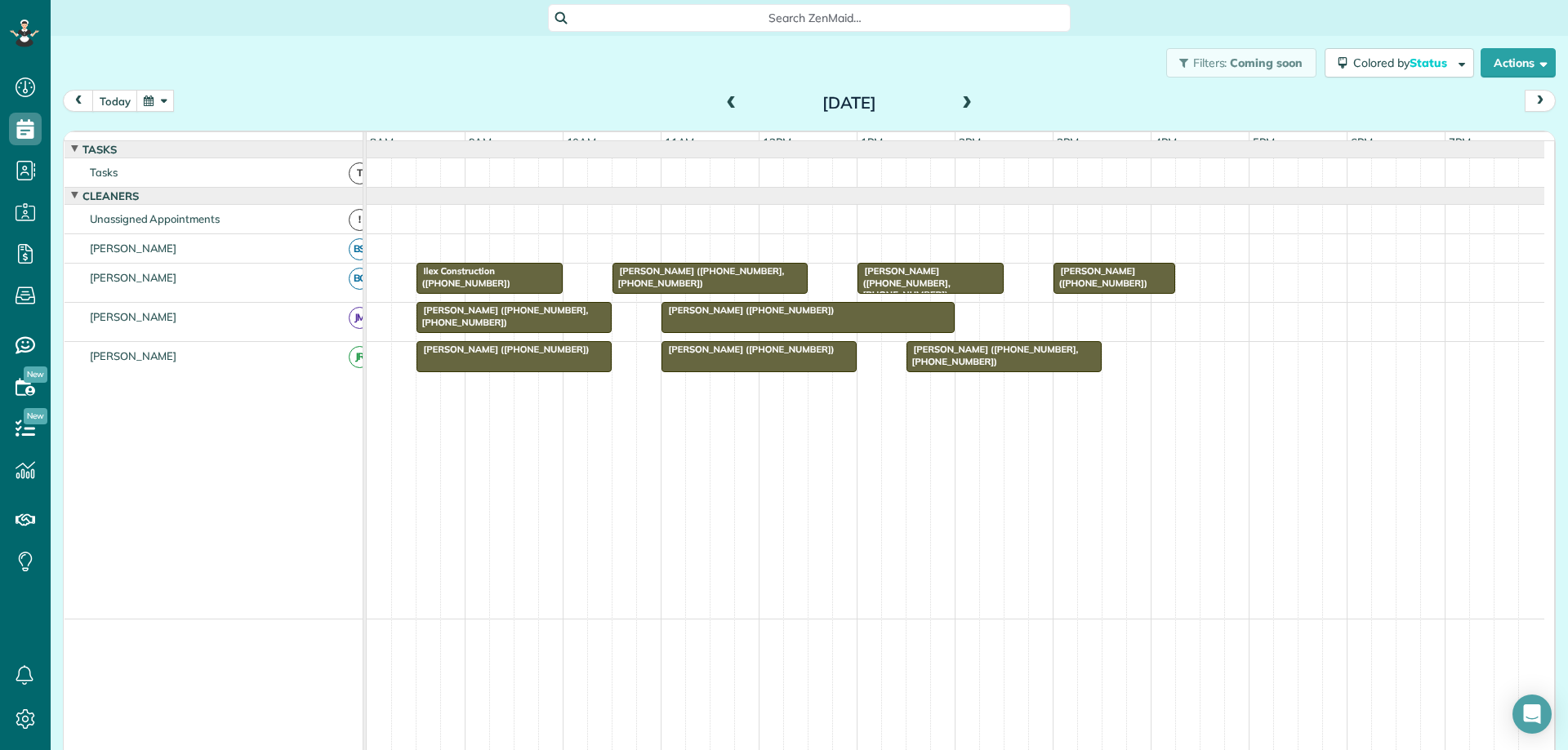
click at [727, 102] on span at bounding box center [731, 103] width 18 height 14
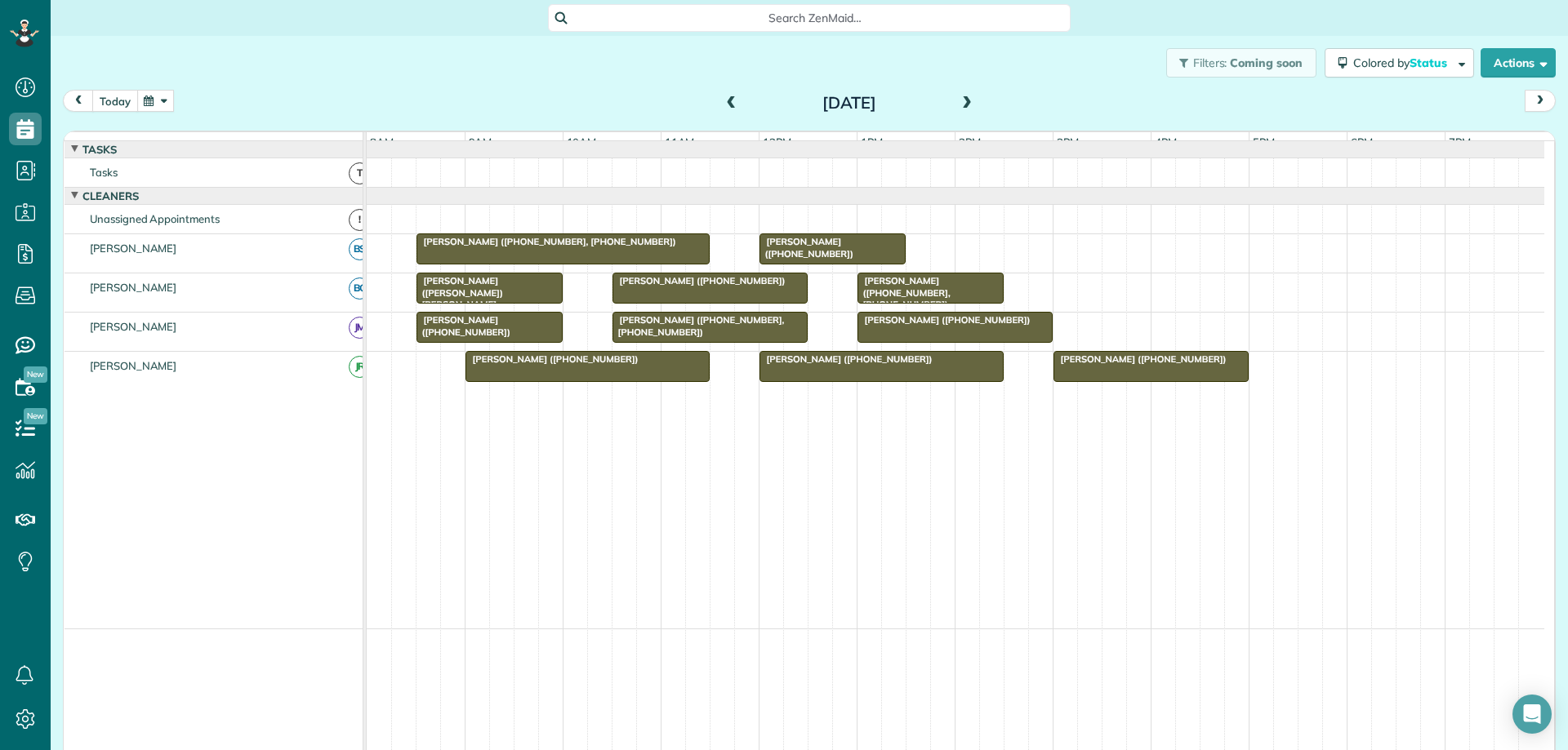
click at [119, 100] on button "today" at bounding box center [115, 101] width 46 height 22
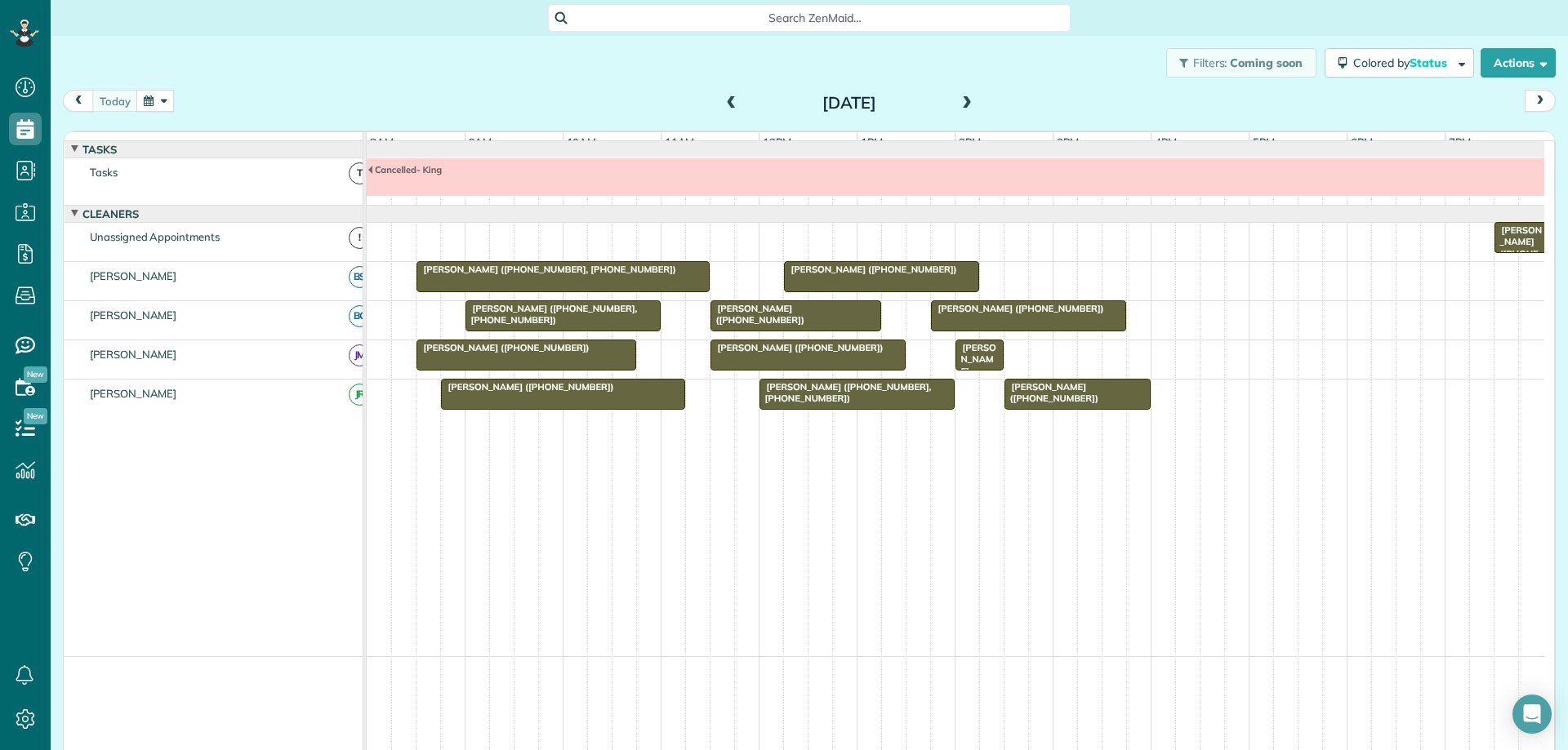
click at [730, 104] on span at bounding box center [731, 103] width 18 height 14
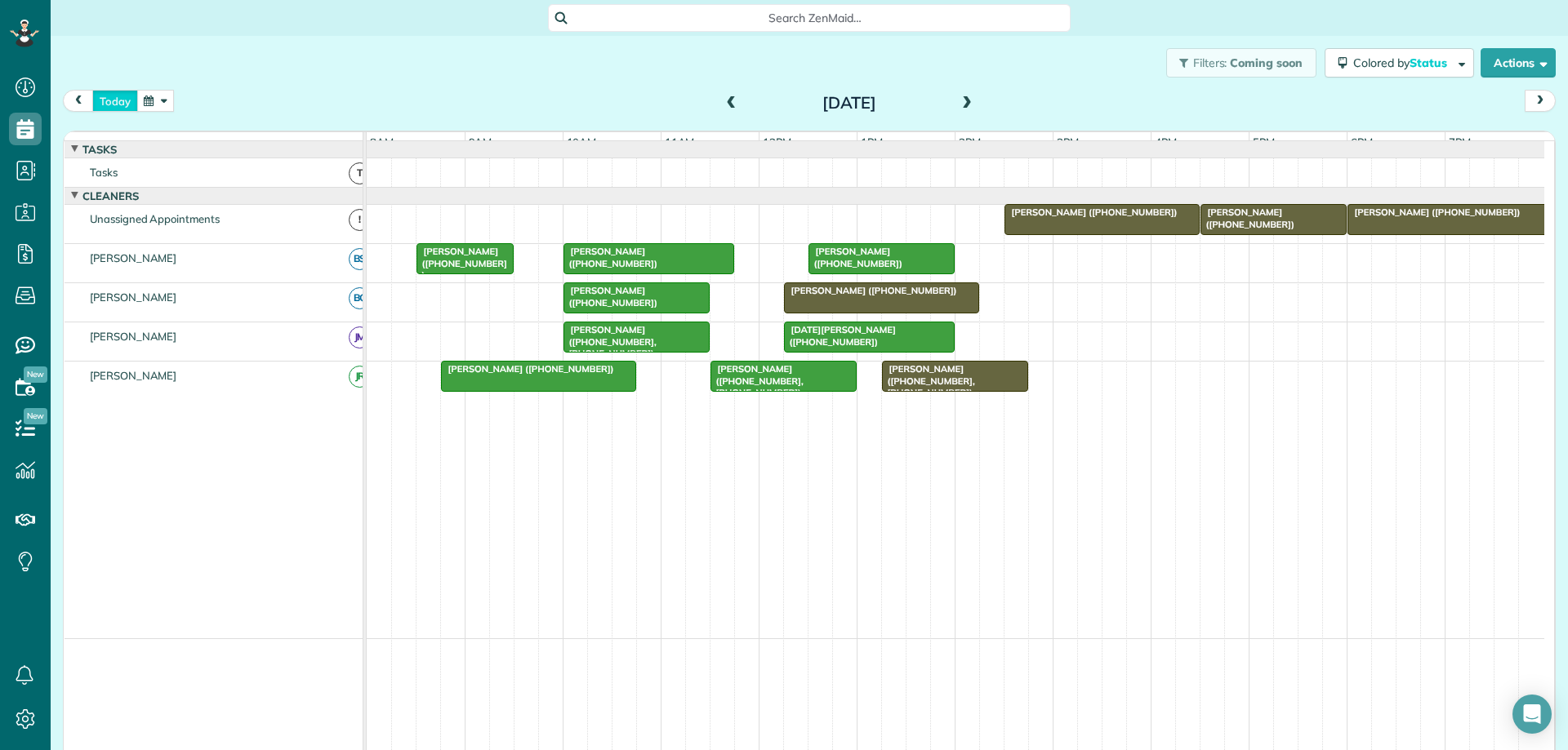
click at [122, 103] on button "today" at bounding box center [115, 101] width 46 height 22
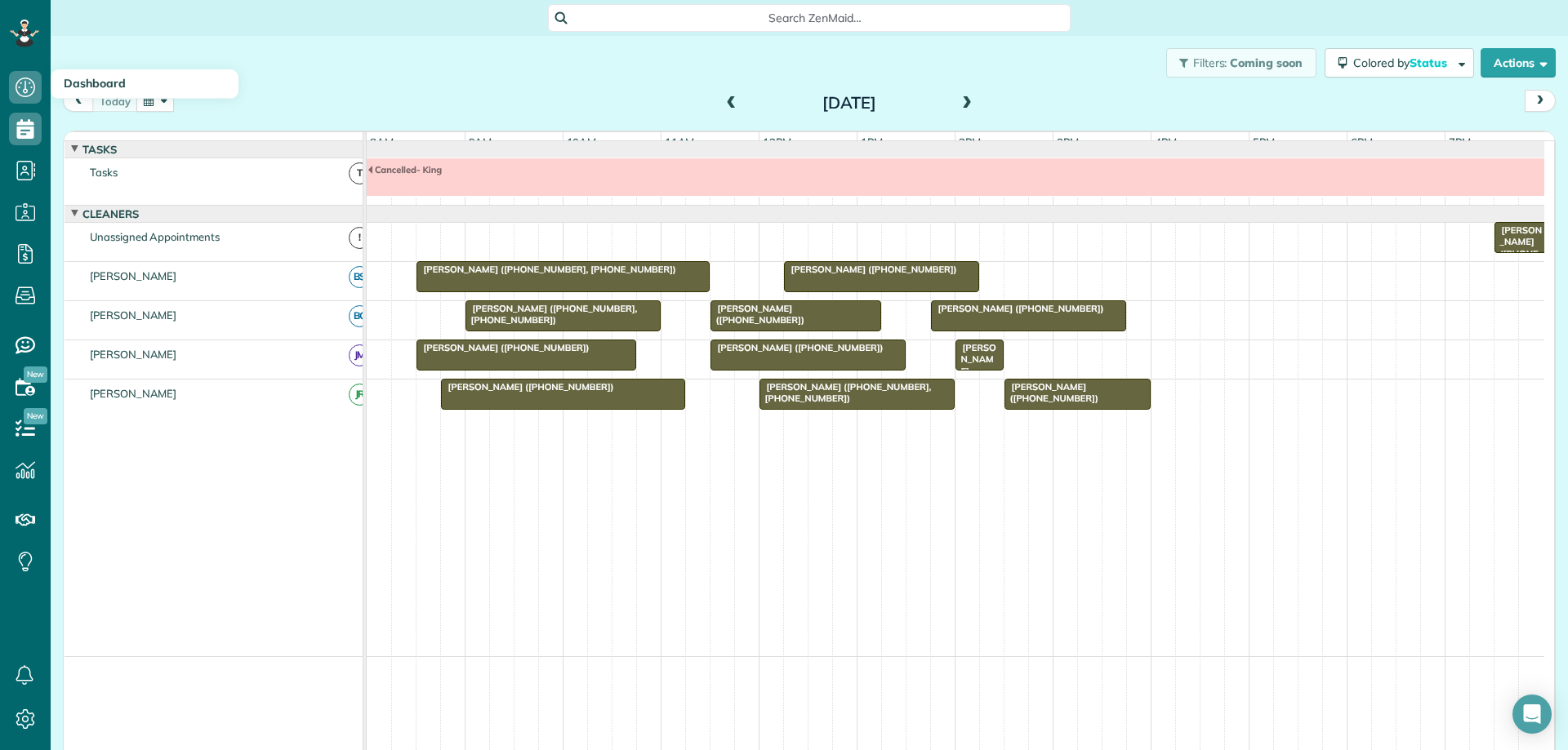
click at [111, 93] on h3 "Dashboard" at bounding box center [145, 84] width 188 height 30
click at [971, 358] on span "[PERSON_NAME] ([PHONE_NUMBER])" at bounding box center [975, 376] width 41 height 70
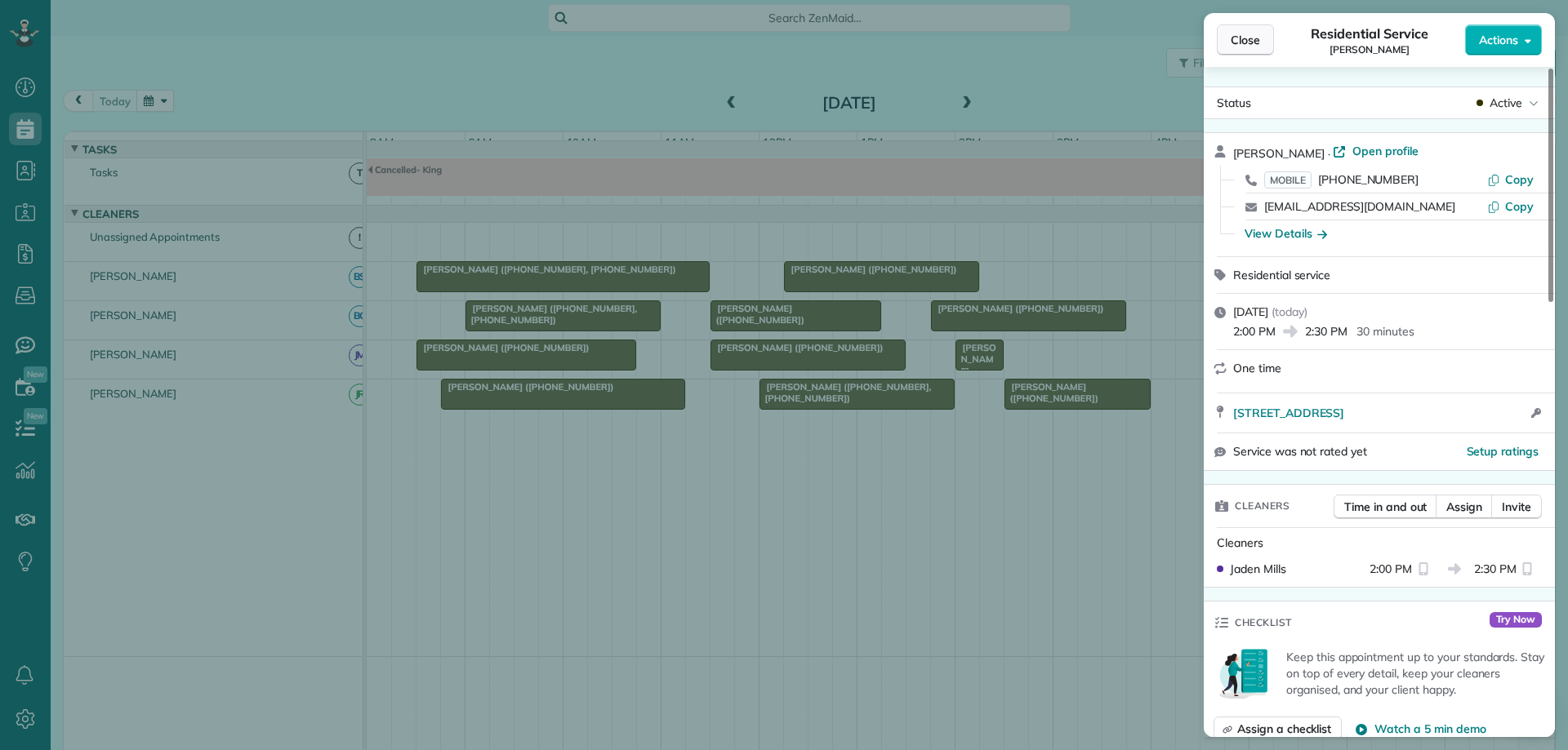
click at [1242, 39] on span "Close" at bounding box center [1245, 39] width 30 height 16
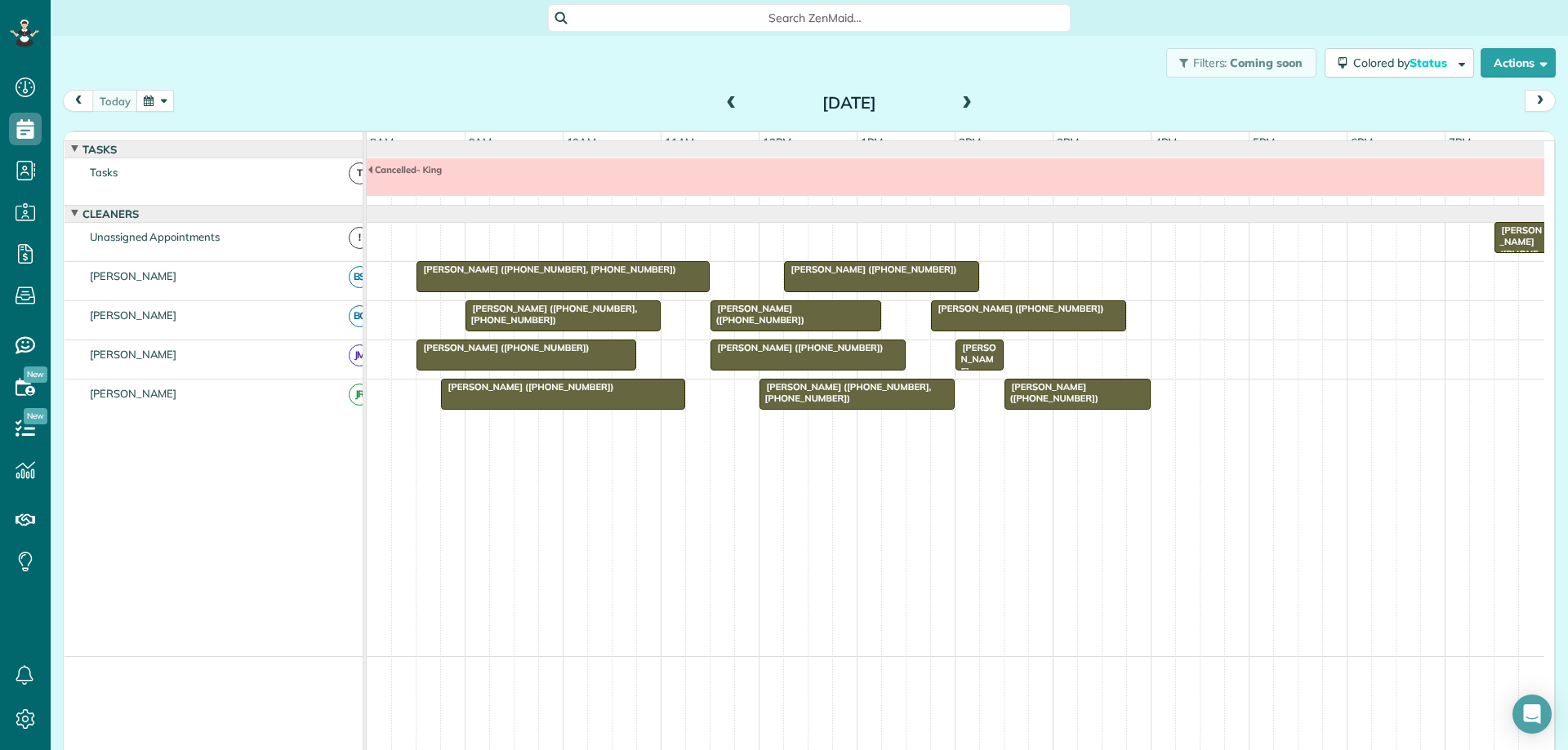
click at [966, 102] on span at bounding box center [967, 103] width 18 height 14
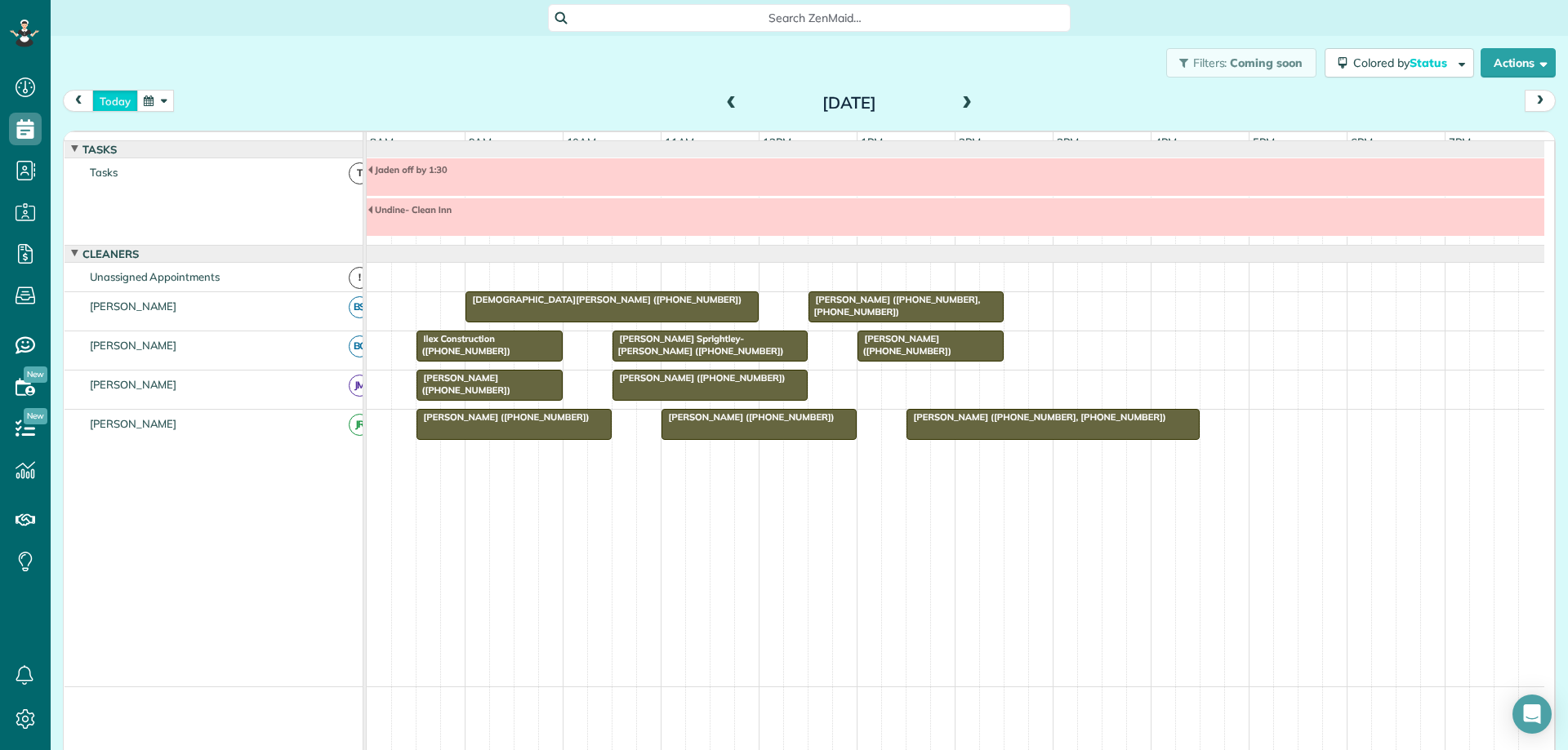
click at [115, 103] on button "today" at bounding box center [115, 101] width 46 height 22
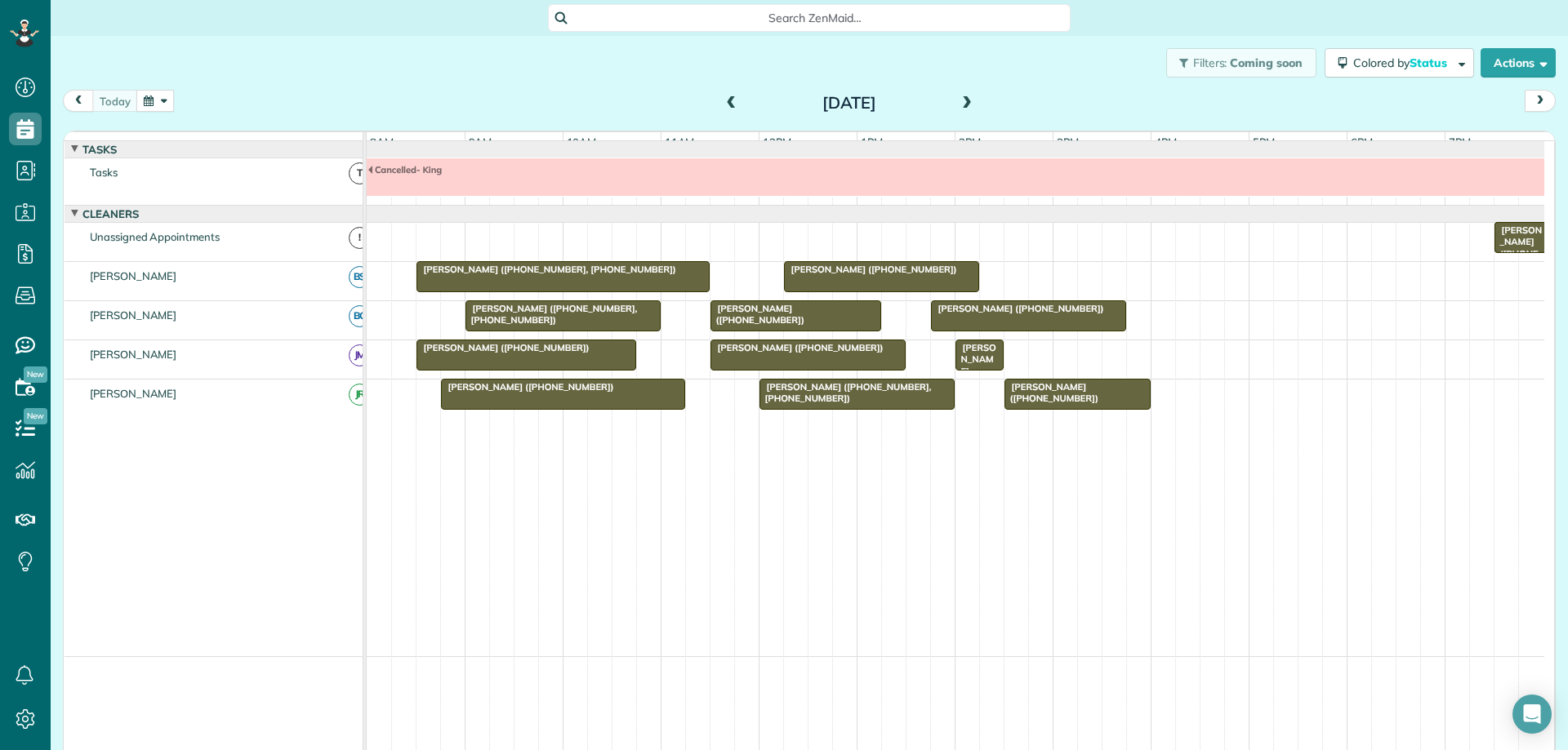
click at [166, 105] on button "button" at bounding box center [155, 101] width 37 height 22
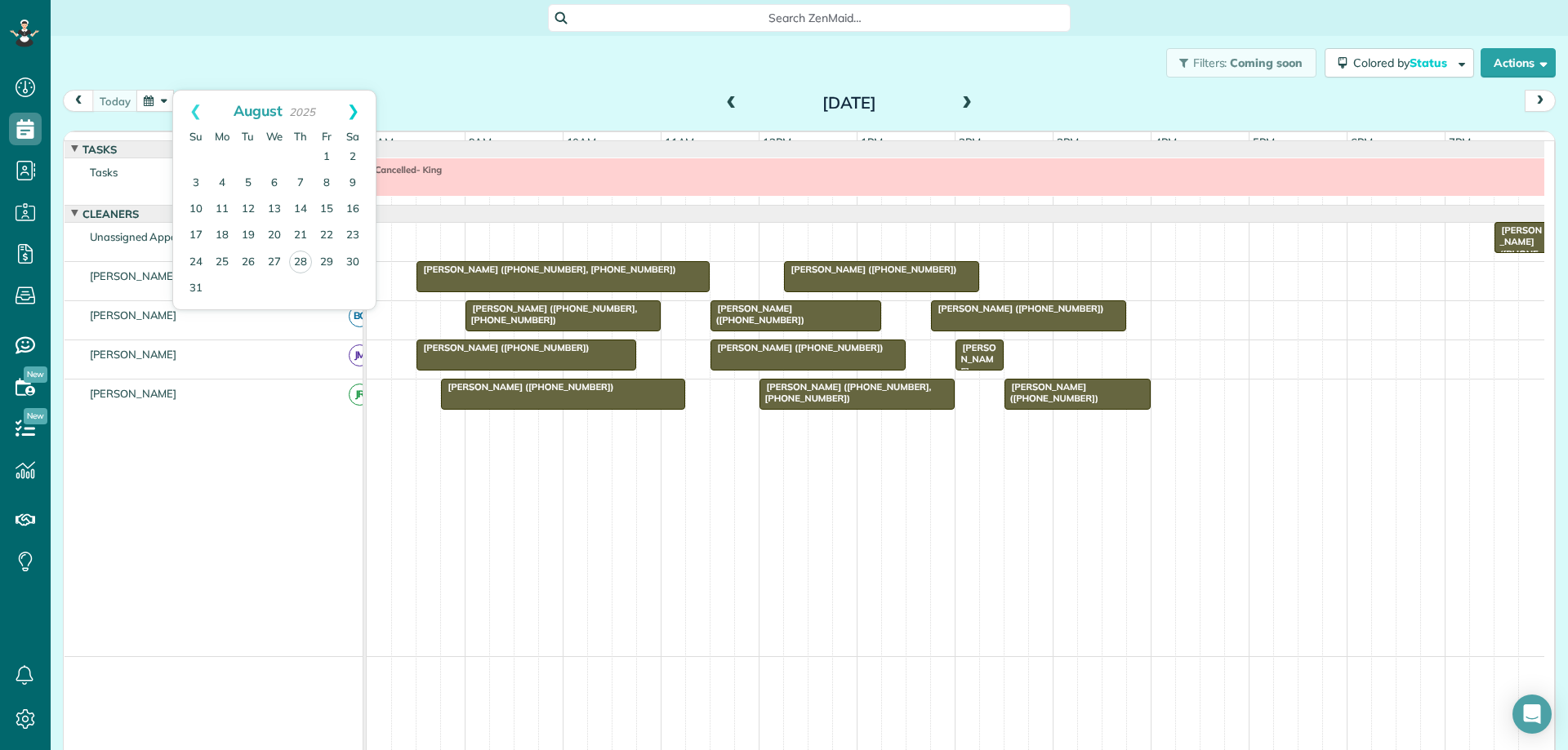
click at [356, 108] on link "Next" at bounding box center [353, 110] width 45 height 41
click at [304, 156] on link "4" at bounding box center [300, 157] width 26 height 26
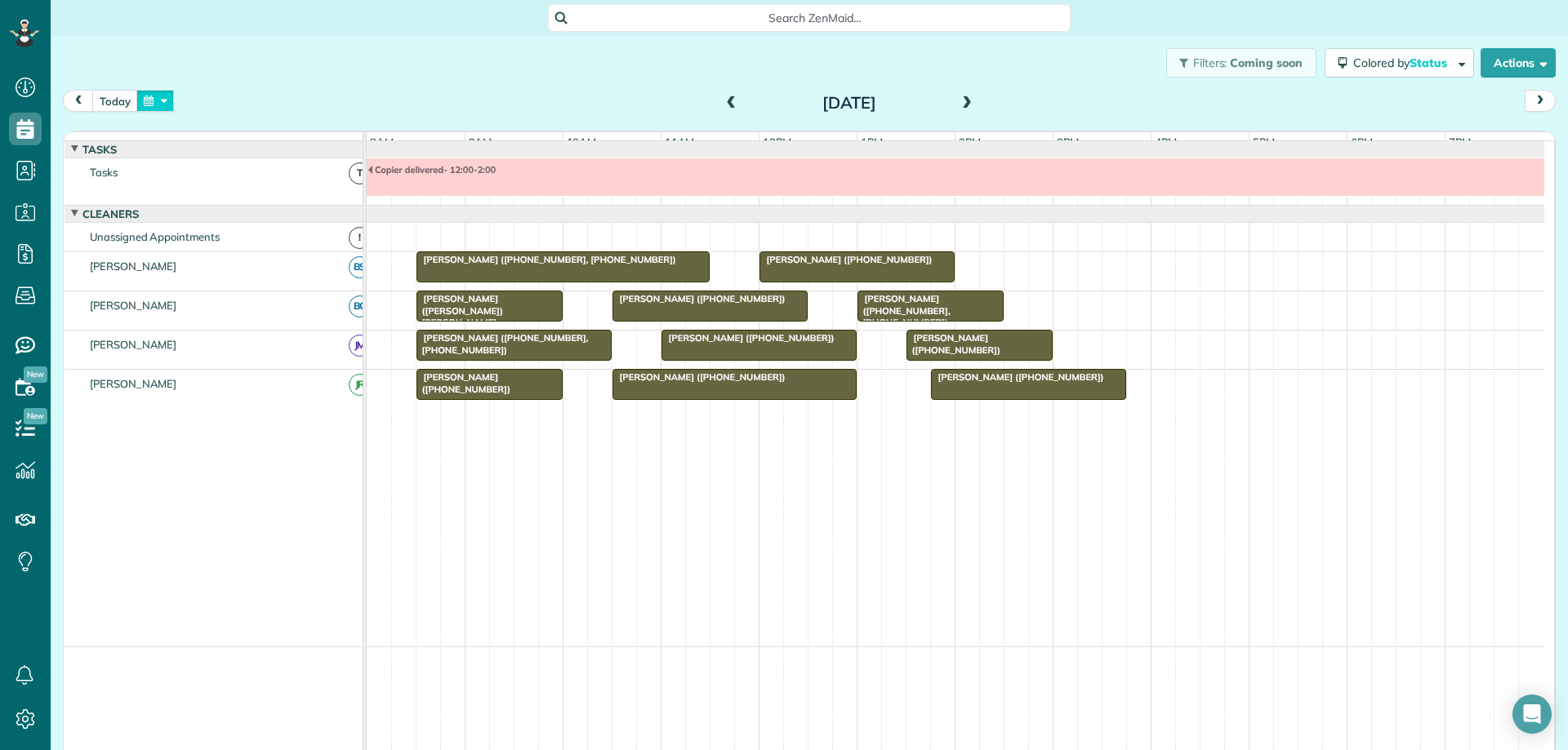
click at [144, 105] on button "button" at bounding box center [155, 101] width 37 height 22
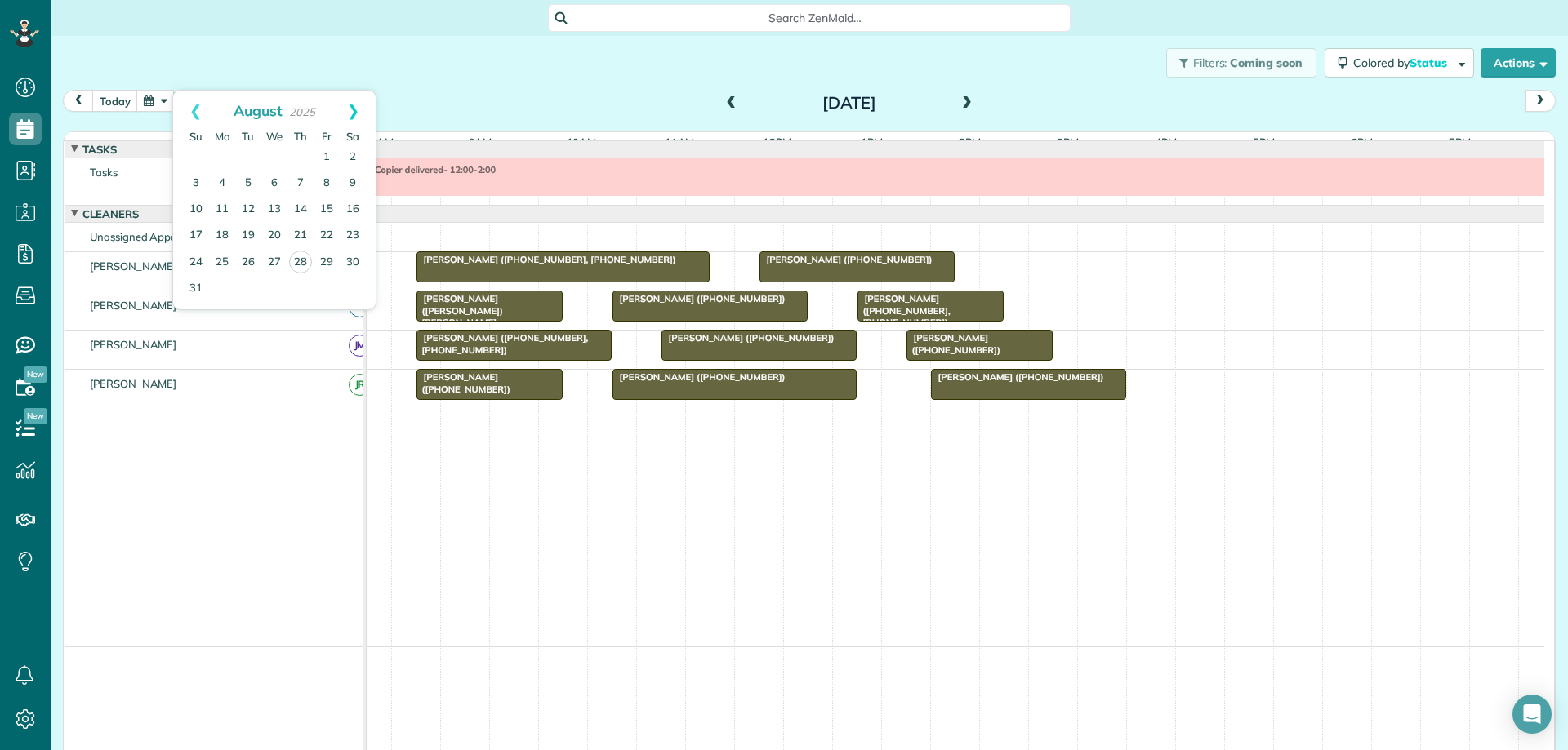
click at [355, 110] on link "Next" at bounding box center [353, 110] width 45 height 41
click at [222, 177] on link "8" at bounding box center [222, 183] width 26 height 26
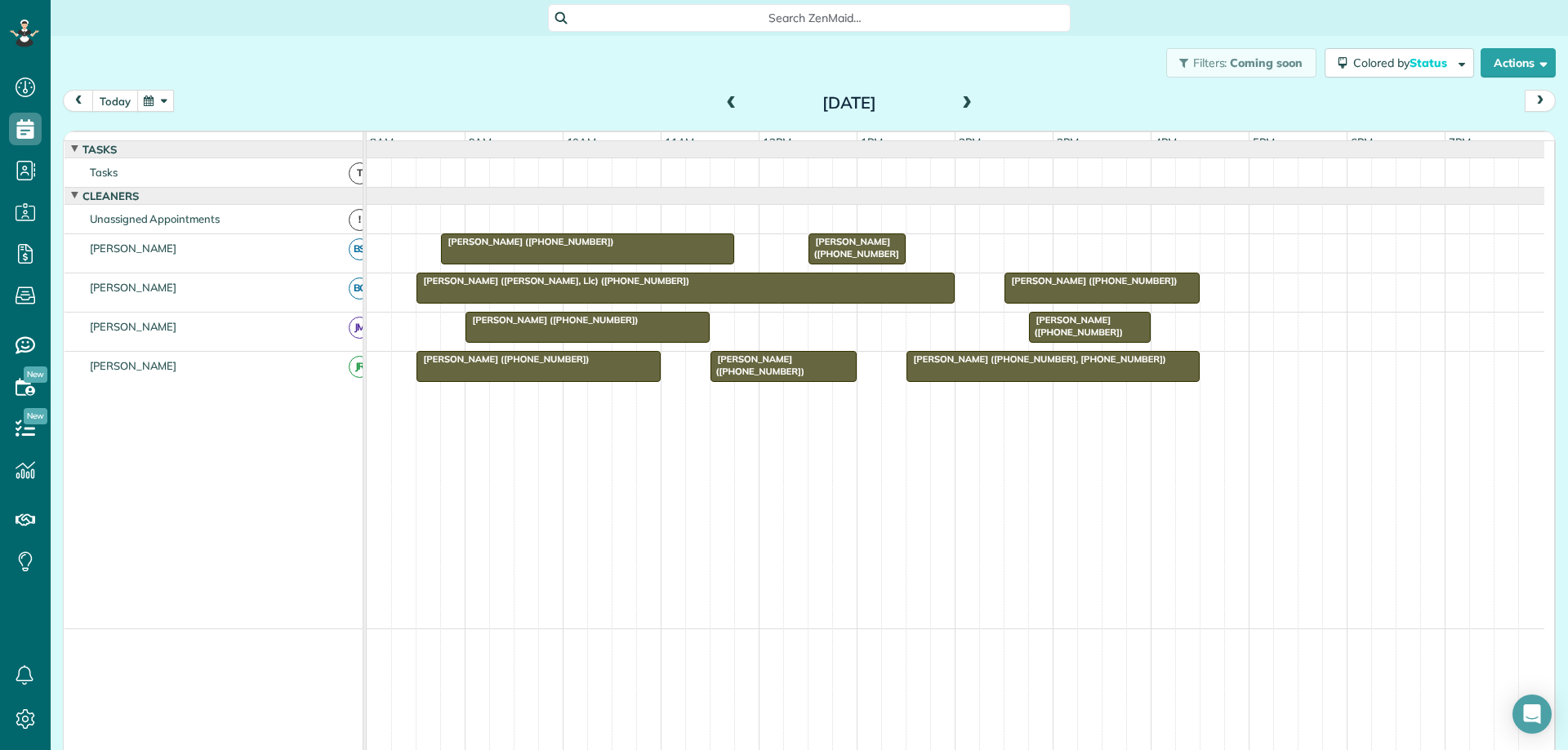
click at [113, 101] on button "today" at bounding box center [115, 101] width 46 height 22
